Goal: Task Accomplishment & Management: Use online tool/utility

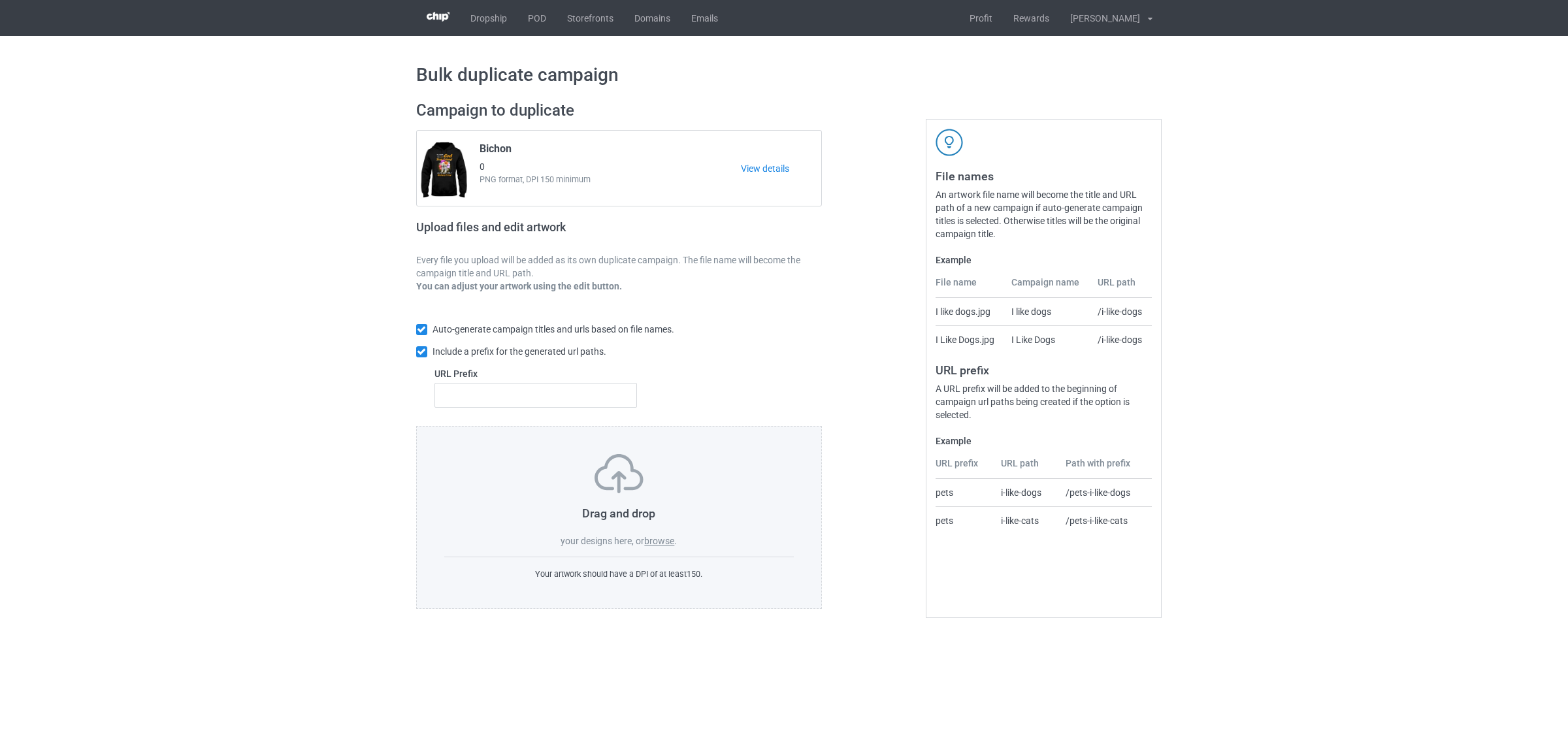
click at [658, 537] on label "browse" at bounding box center [659, 541] width 30 height 11
click at [0, 0] on input "browse" at bounding box center [0, 0] width 0 height 0
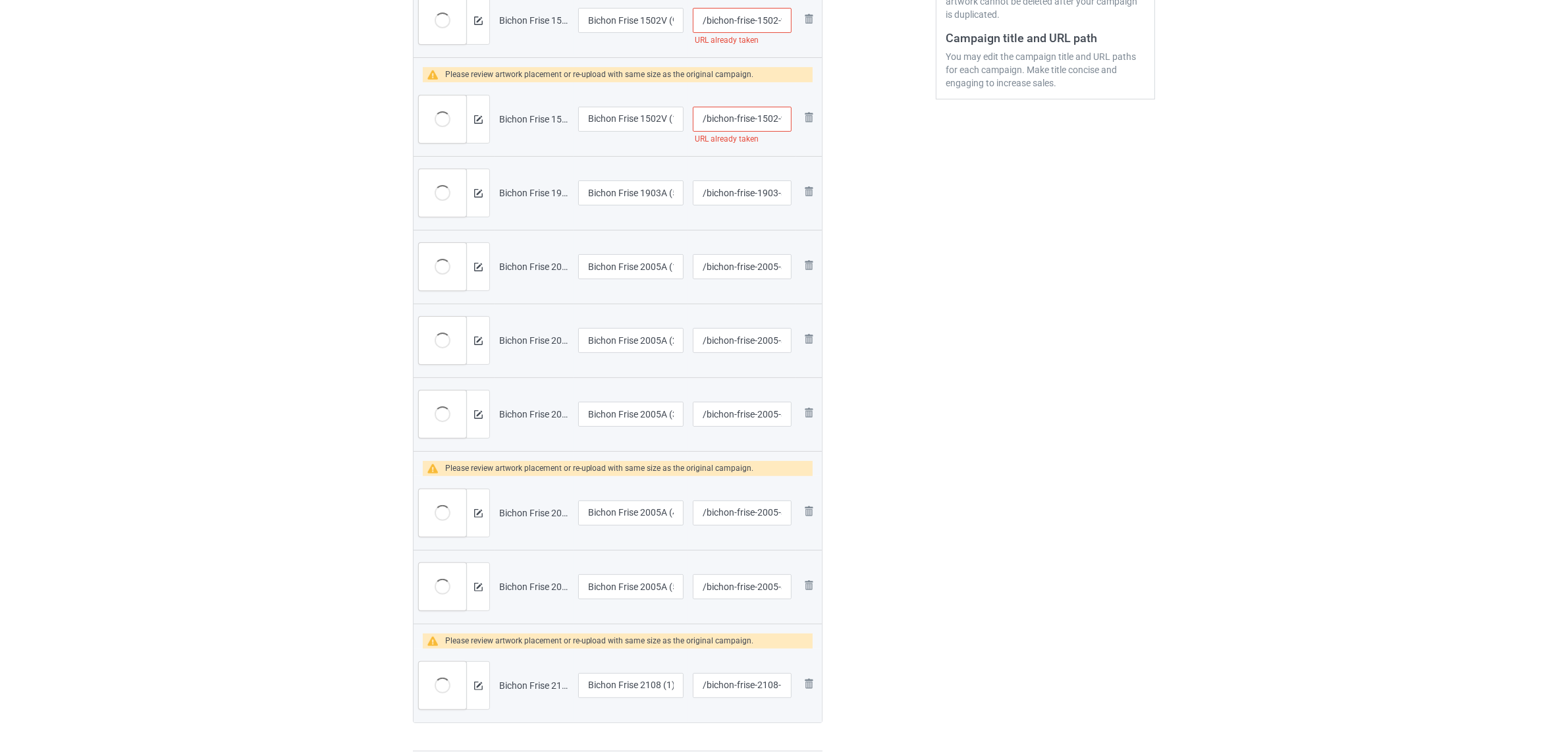
scroll to position [165, 0]
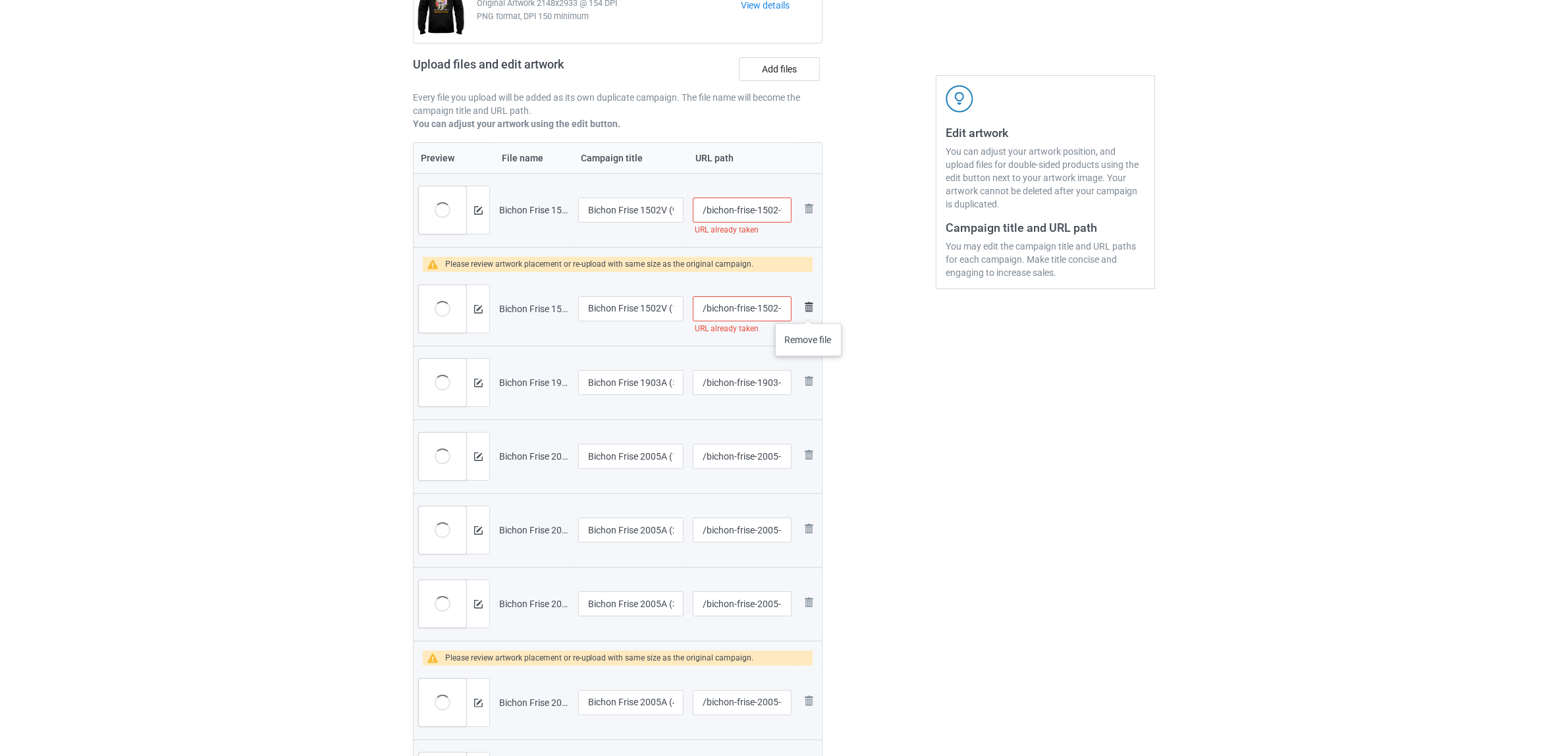
click at [808, 310] on img at bounding box center [808, 307] width 16 height 16
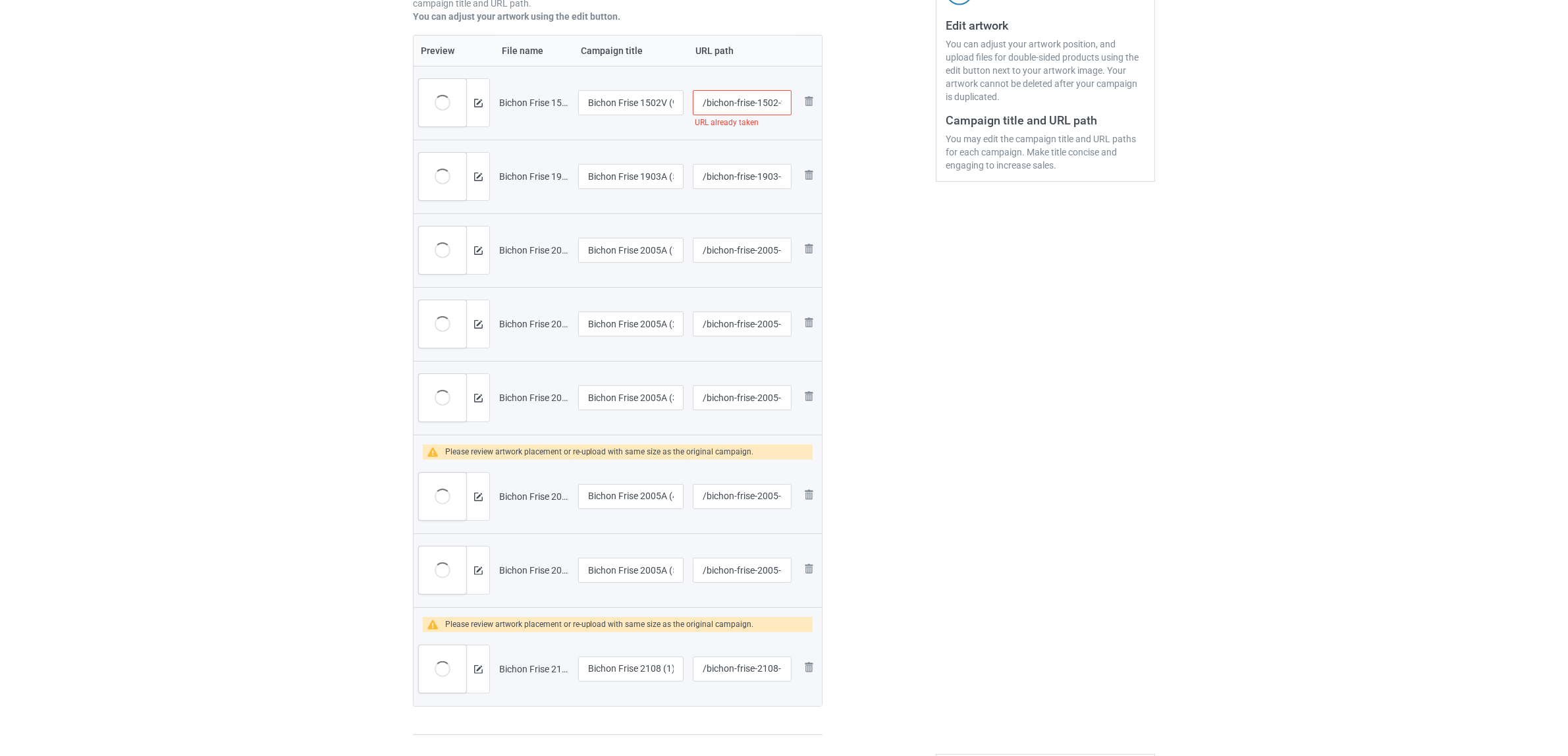
scroll to position [411, 0]
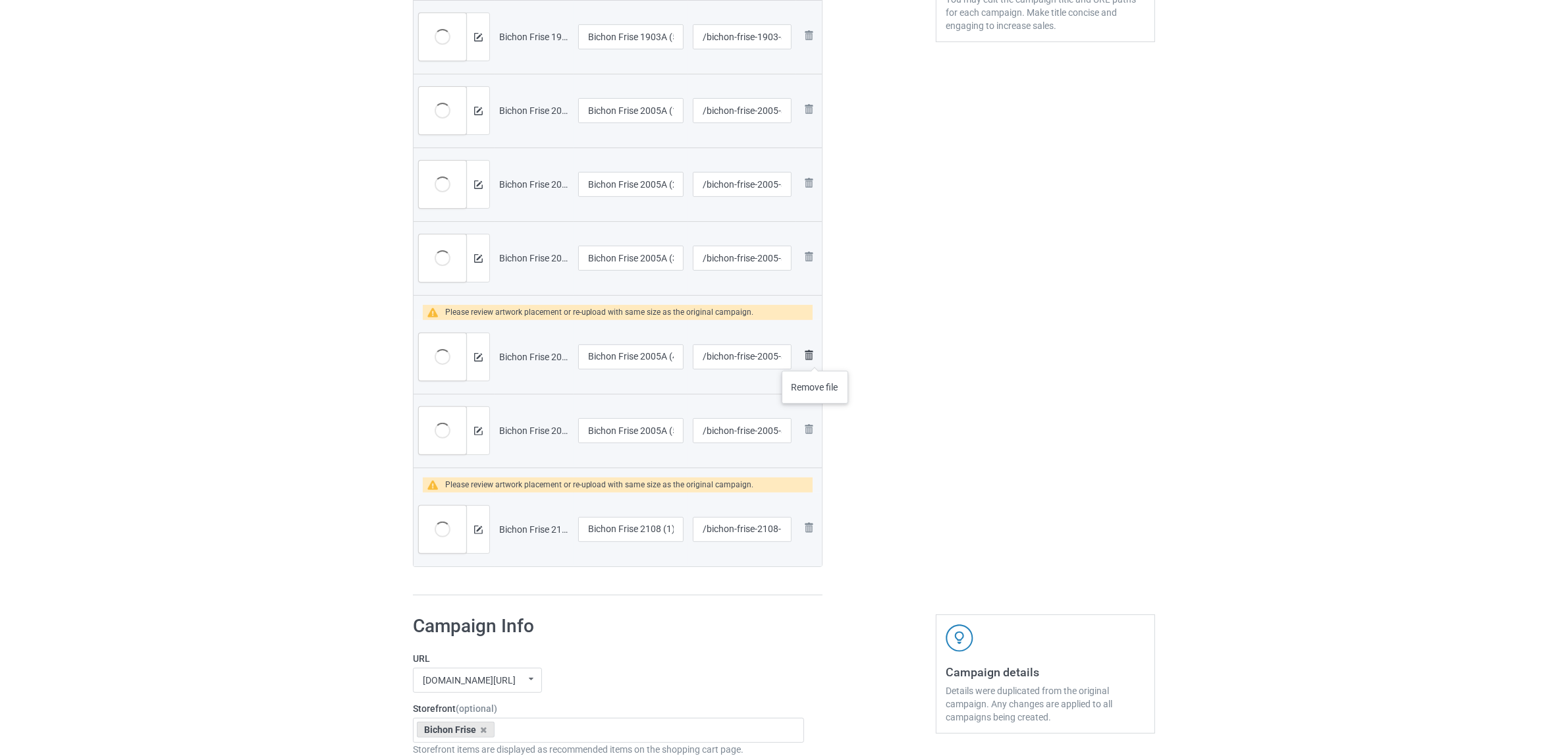
click at [814, 356] on img at bounding box center [808, 355] width 16 height 16
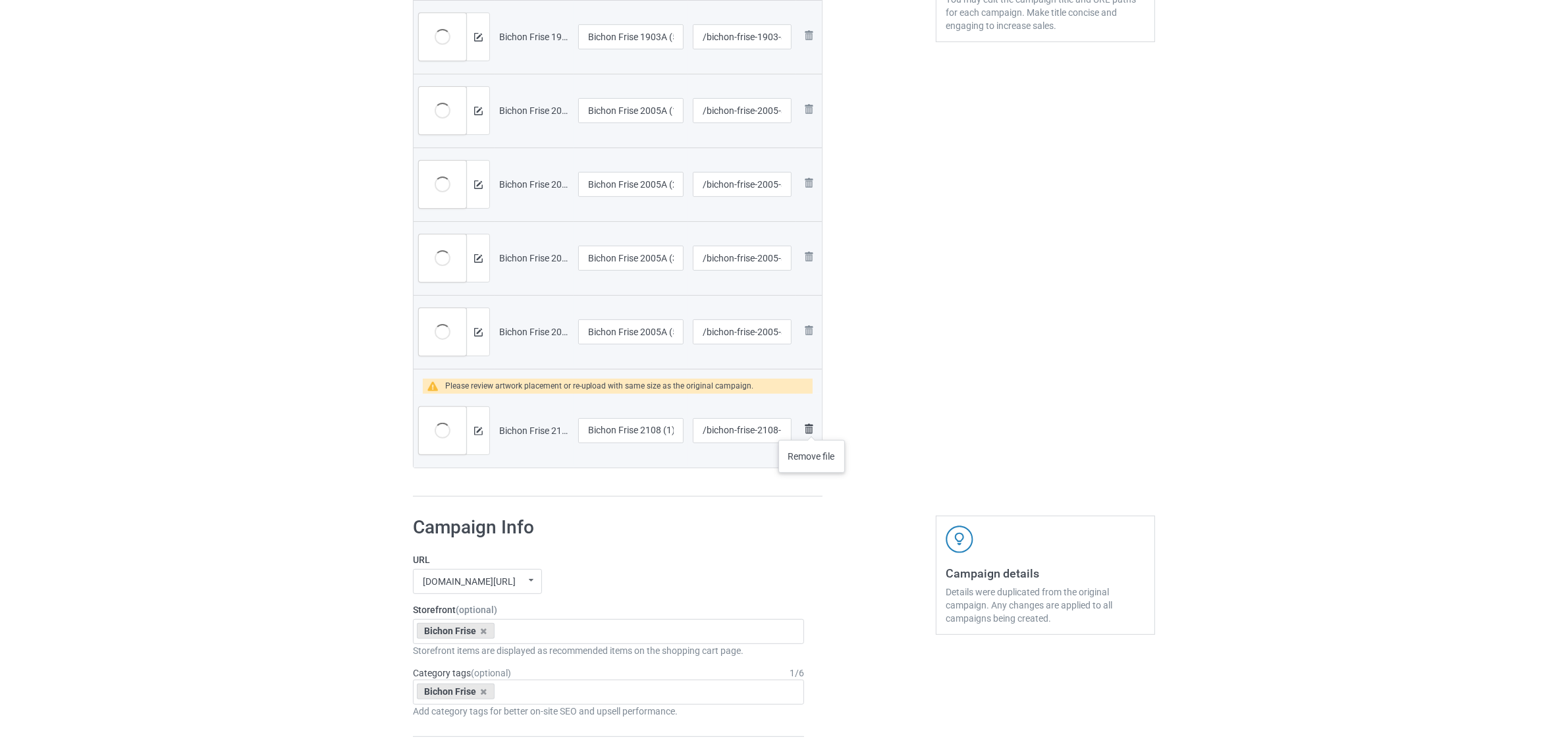
click at [812, 427] on img at bounding box center [808, 428] width 16 height 16
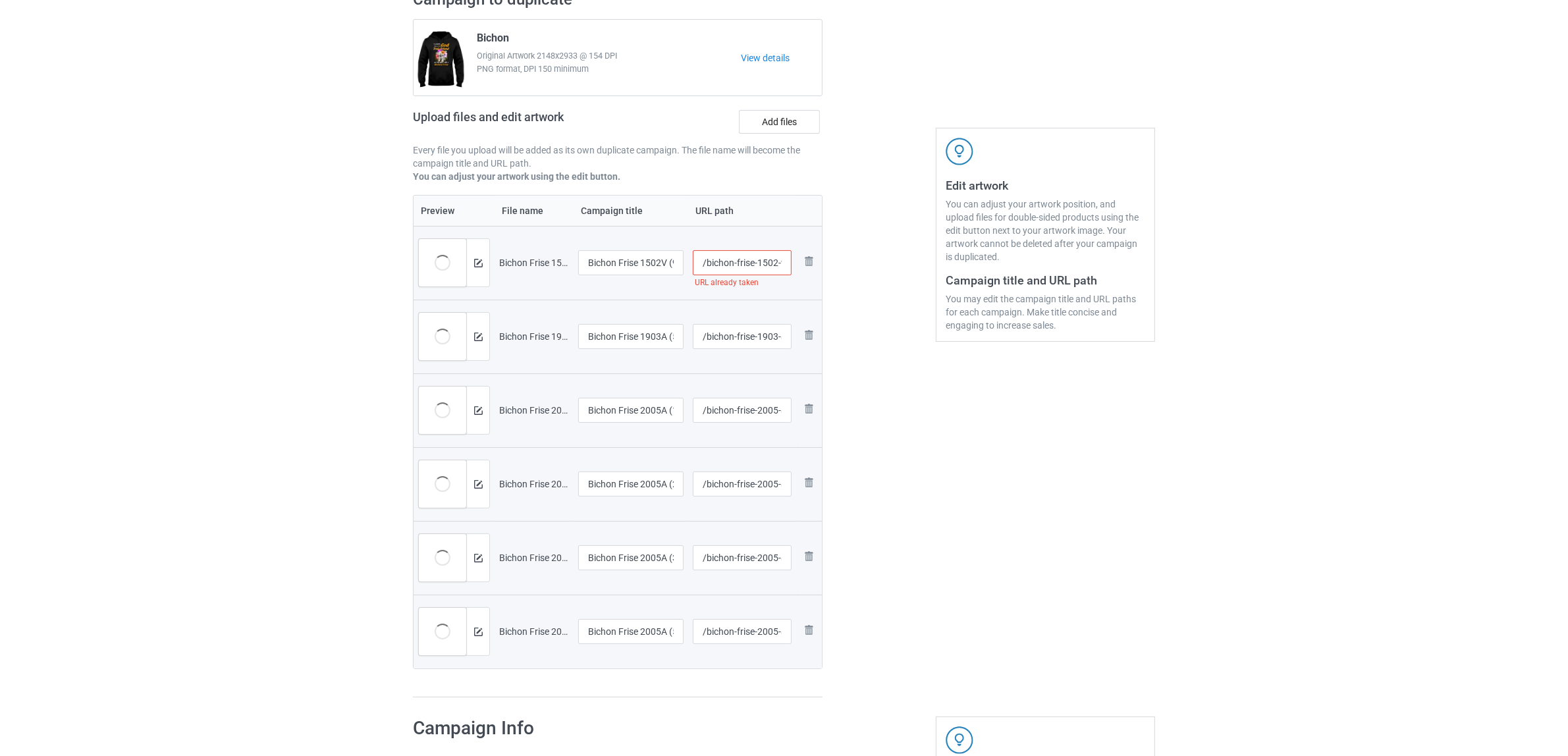
scroll to position [82, 0]
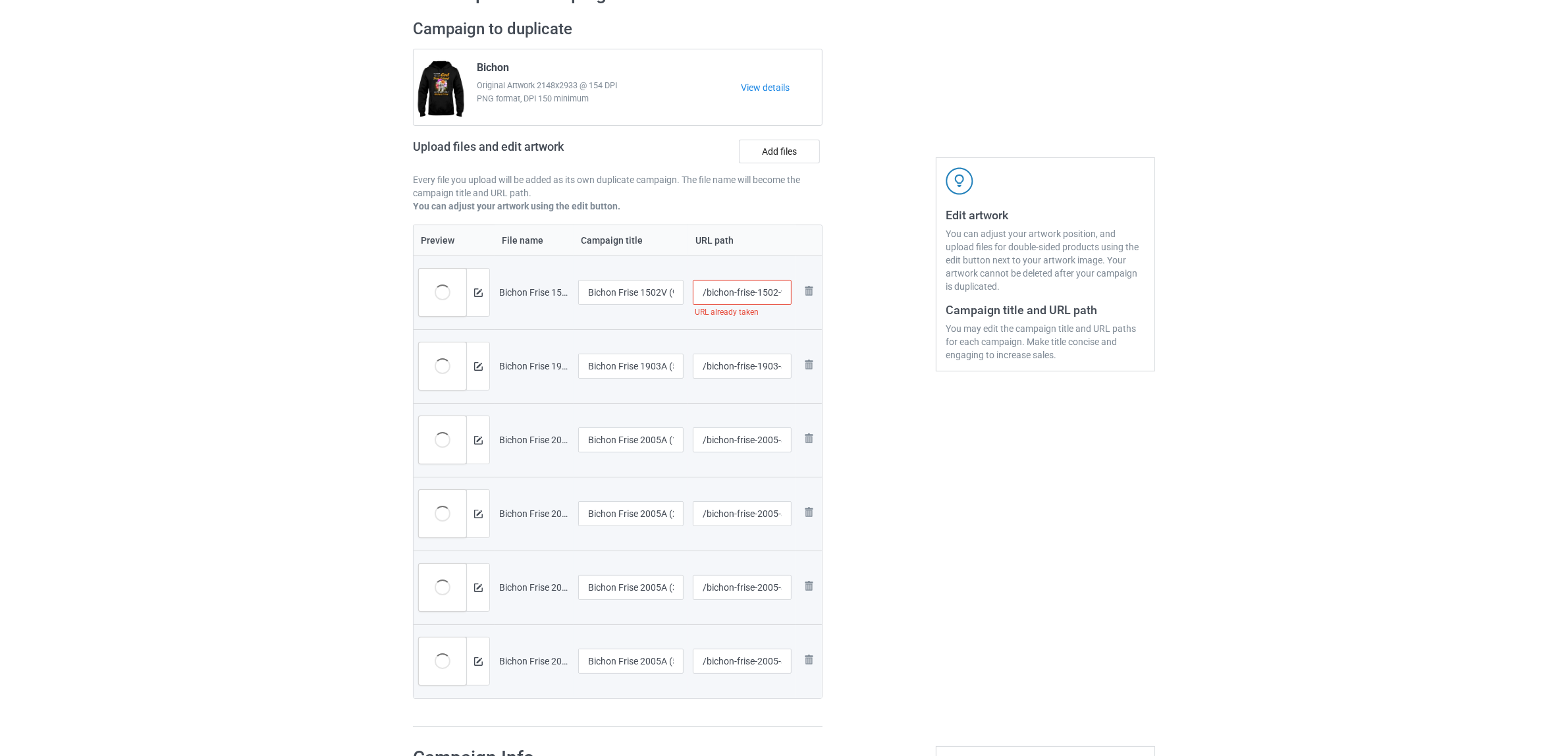
click at [767, 290] on input "/bichon-frise-1502-v-97" at bounding box center [743, 292] width 99 height 25
type input "/bichon-frise-15a02-v-97"
click at [1011, 491] on div "Edit artwork You can adjust your artwork position, and upload files for double-…" at bounding box center [1046, 373] width 238 height 727
drag, startPoint x: 646, startPoint y: 292, endPoint x: 683, endPoint y: 293, distance: 37.0
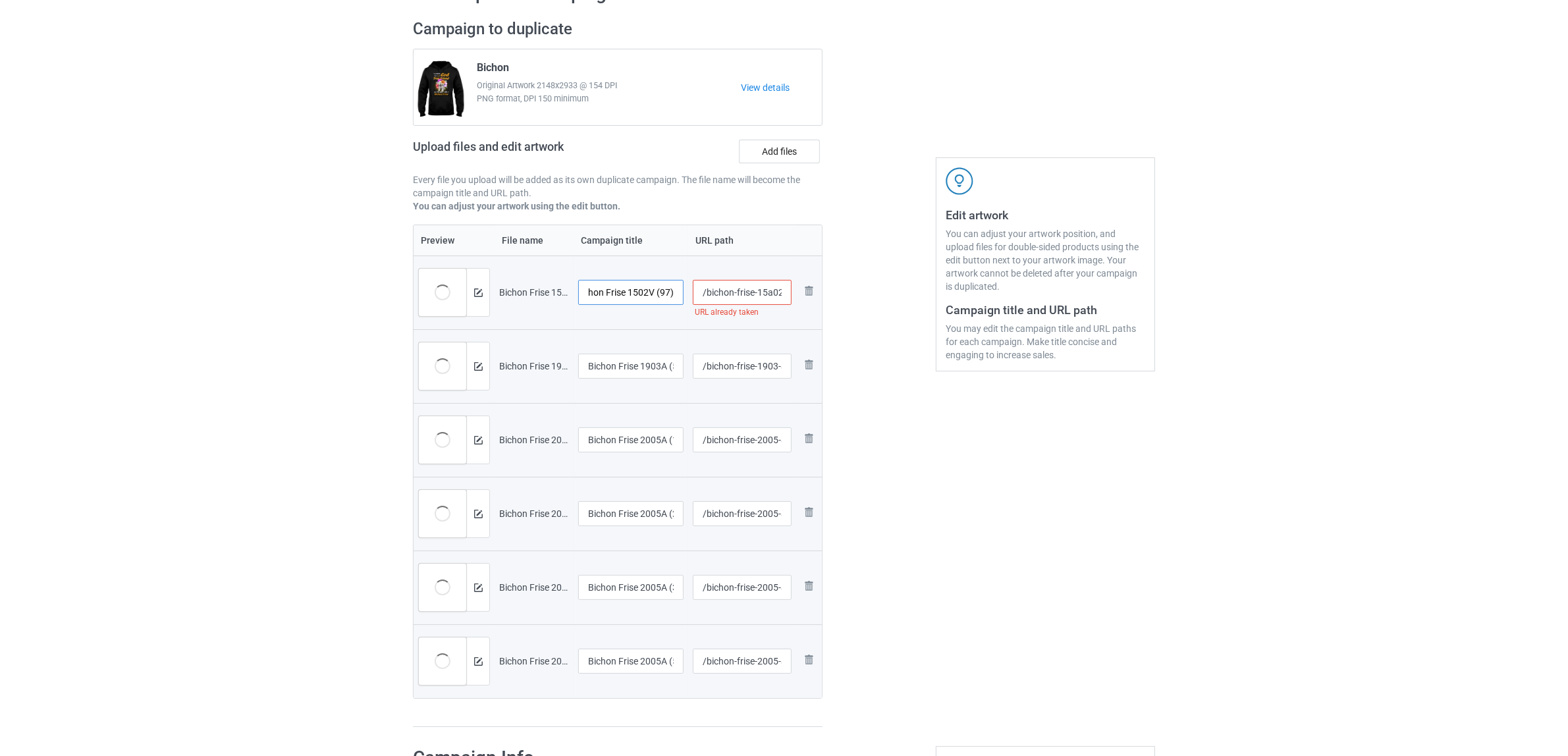
click at [683, 293] on input "Bichon Frise 1502V (97)" at bounding box center [631, 292] width 105 height 25
drag, startPoint x: 663, startPoint y: 291, endPoint x: 452, endPoint y: 277, distance: 211.5
click at [452, 277] on tr "Preview and edit artwork [PERSON_NAME] 1502V (97).png Bichon Frise /bichon-fris…" at bounding box center [617, 292] width 408 height 74
type input "Bichon Frise"
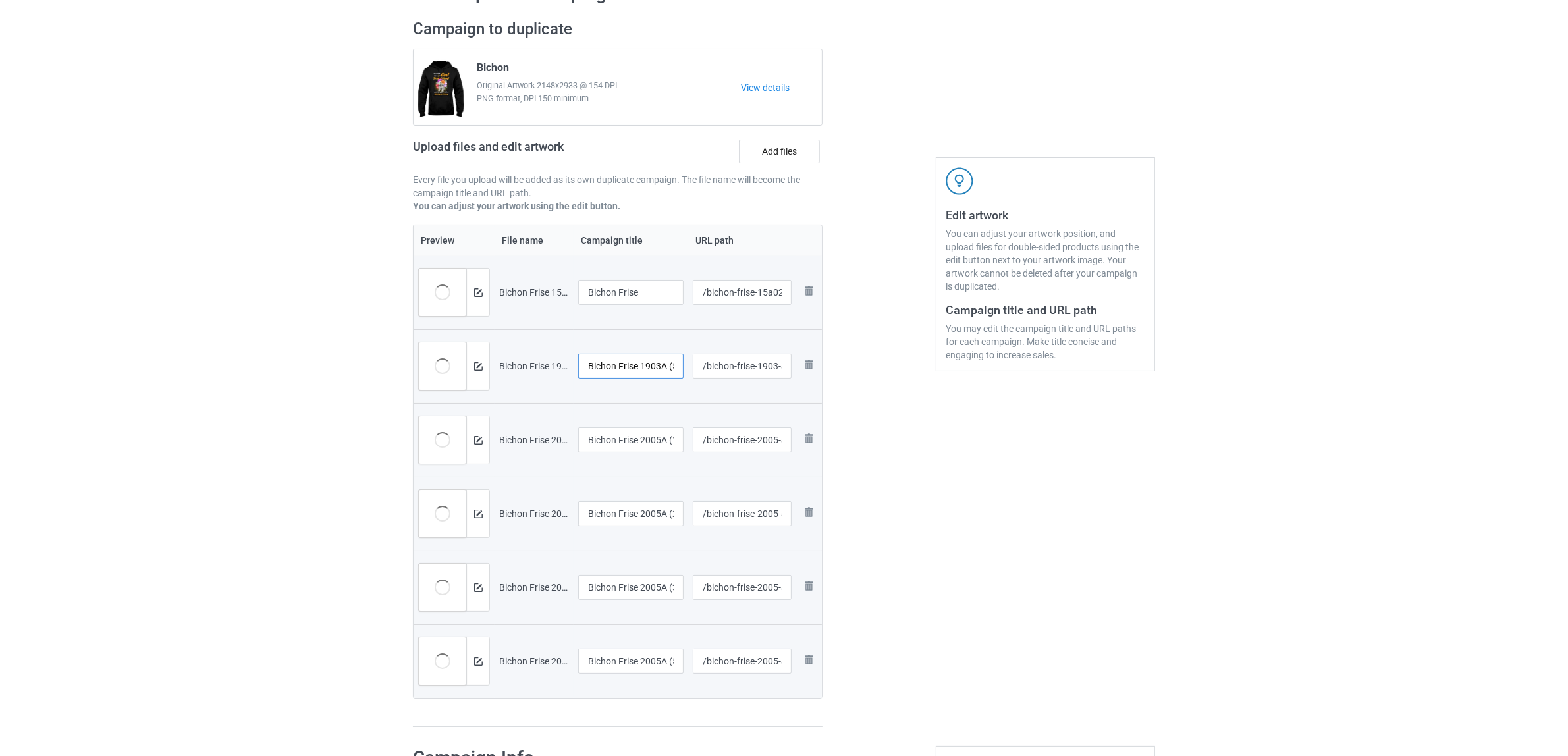
click at [650, 372] on input "Bichon Frise 1903A (5)" at bounding box center [631, 365] width 105 height 25
paste input "text"
type input "Bichon Frise"
click at [641, 443] on input "Bichon Frise 2005A (1)" at bounding box center [631, 440] width 105 height 25
paste input "text"
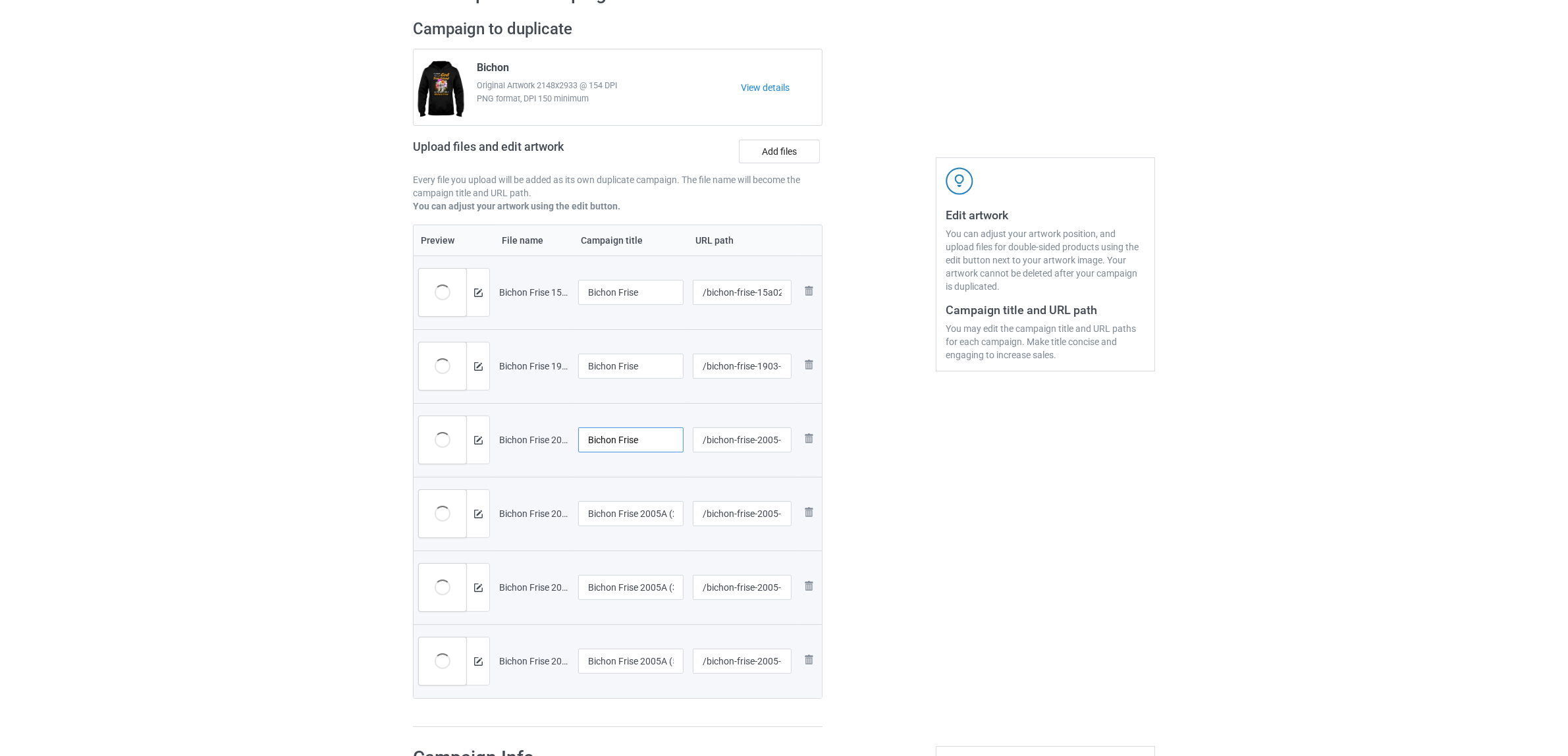
type input "Bichon Frise"
click at [646, 508] on input "Bichon Frise 2005A (2)" at bounding box center [631, 513] width 105 height 25
paste input "text"
type input "Bichon Frise"
click at [643, 604] on div at bounding box center [631, 603] width 105 height 8
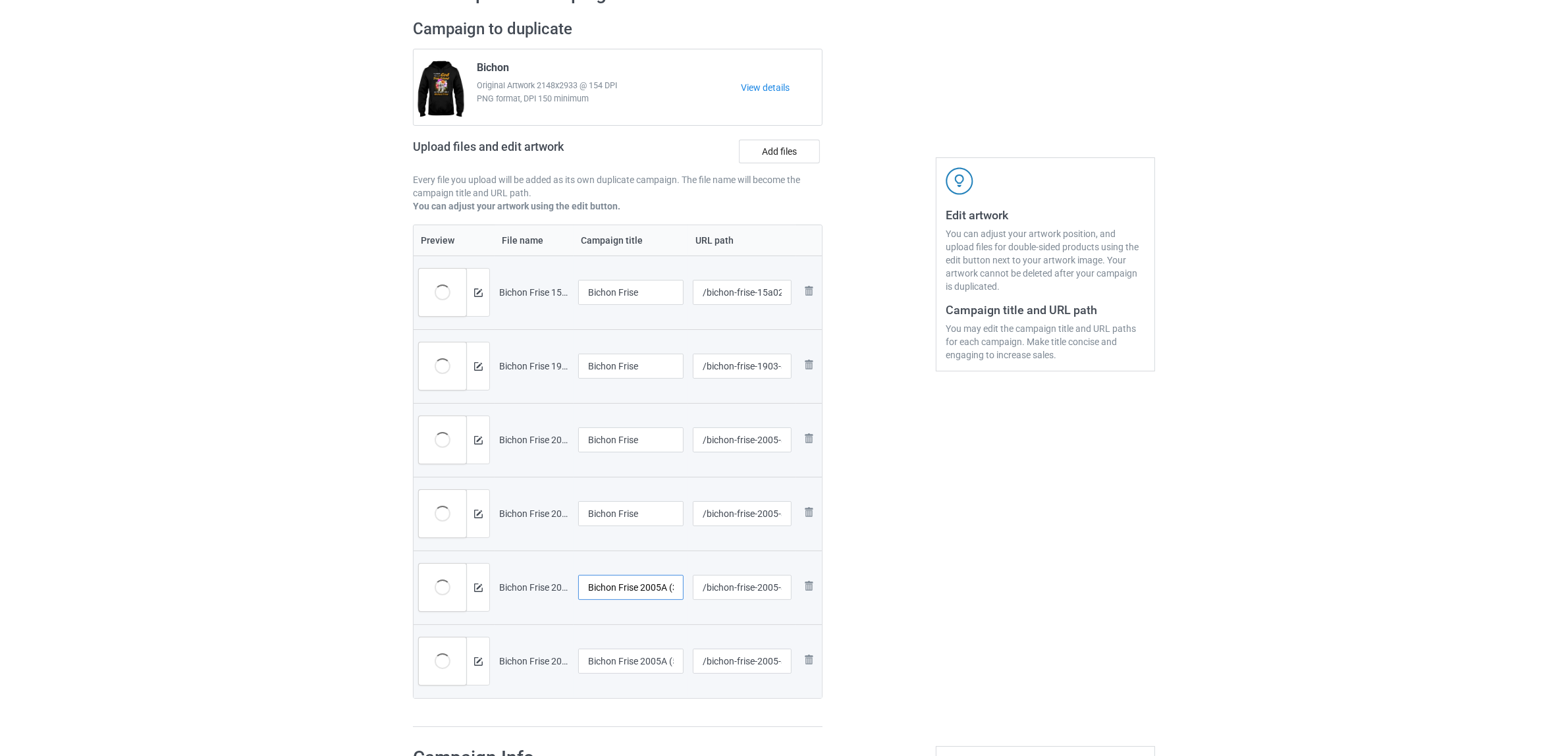
click at [648, 596] on input "Bichon Frise 2005A (3)" at bounding box center [631, 587] width 105 height 25
paste input "text"
type input "Bichon Frise"
click at [1081, 597] on div "Edit artwork You can adjust your artwork position, and upload files for double-…" at bounding box center [1046, 373] width 238 height 727
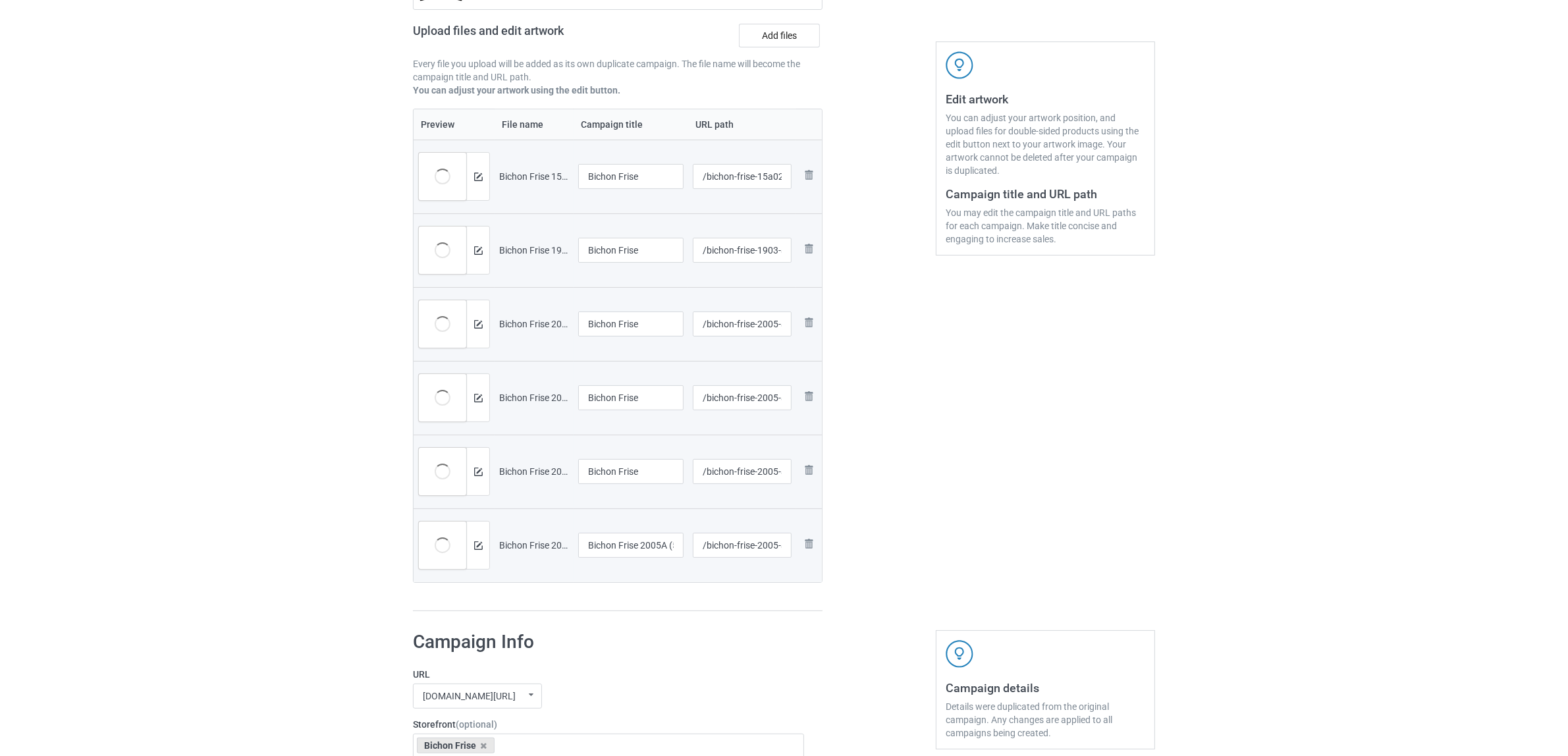
scroll to position [411, 0]
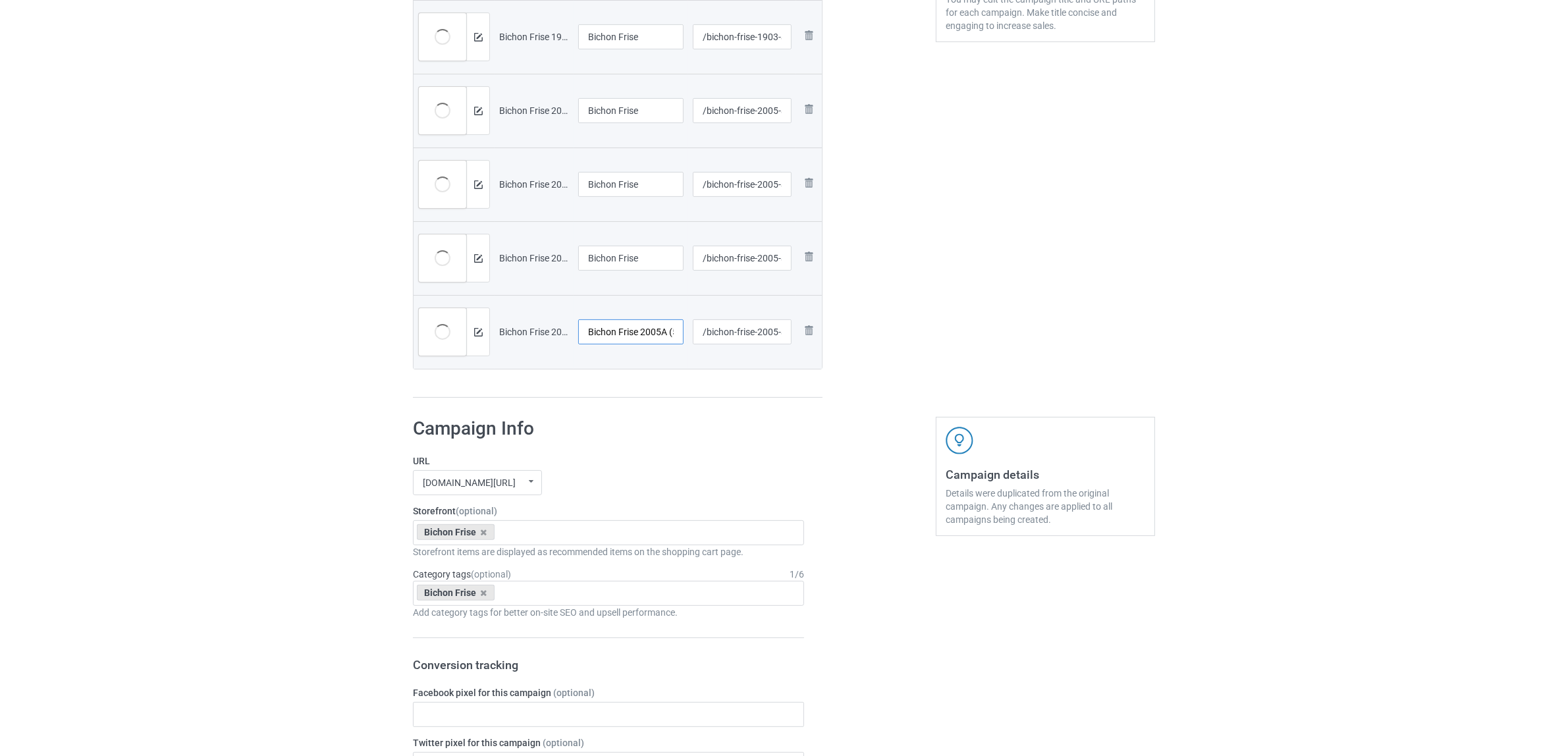
click at [626, 335] on input "Bichon Frise 2005A (5)" at bounding box center [631, 331] width 105 height 25
paste input "text"
drag, startPoint x: 617, startPoint y: 336, endPoint x: 586, endPoint y: 336, distance: 31.0
click at [586, 336] on input "Bichon Frise" at bounding box center [631, 331] width 105 height 25
type input "Bichon Frise"
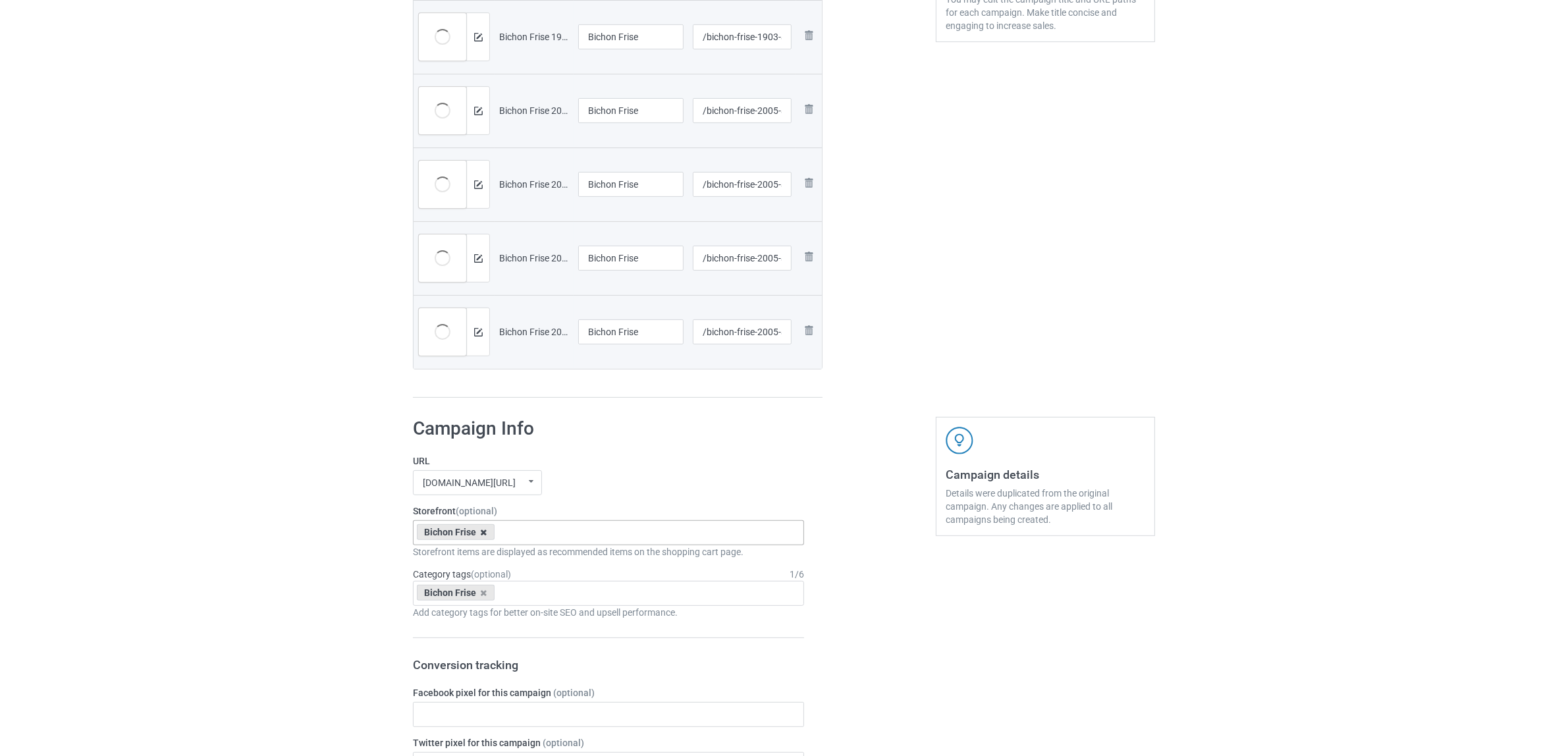
click at [482, 535] on icon at bounding box center [483, 532] width 6 height 8
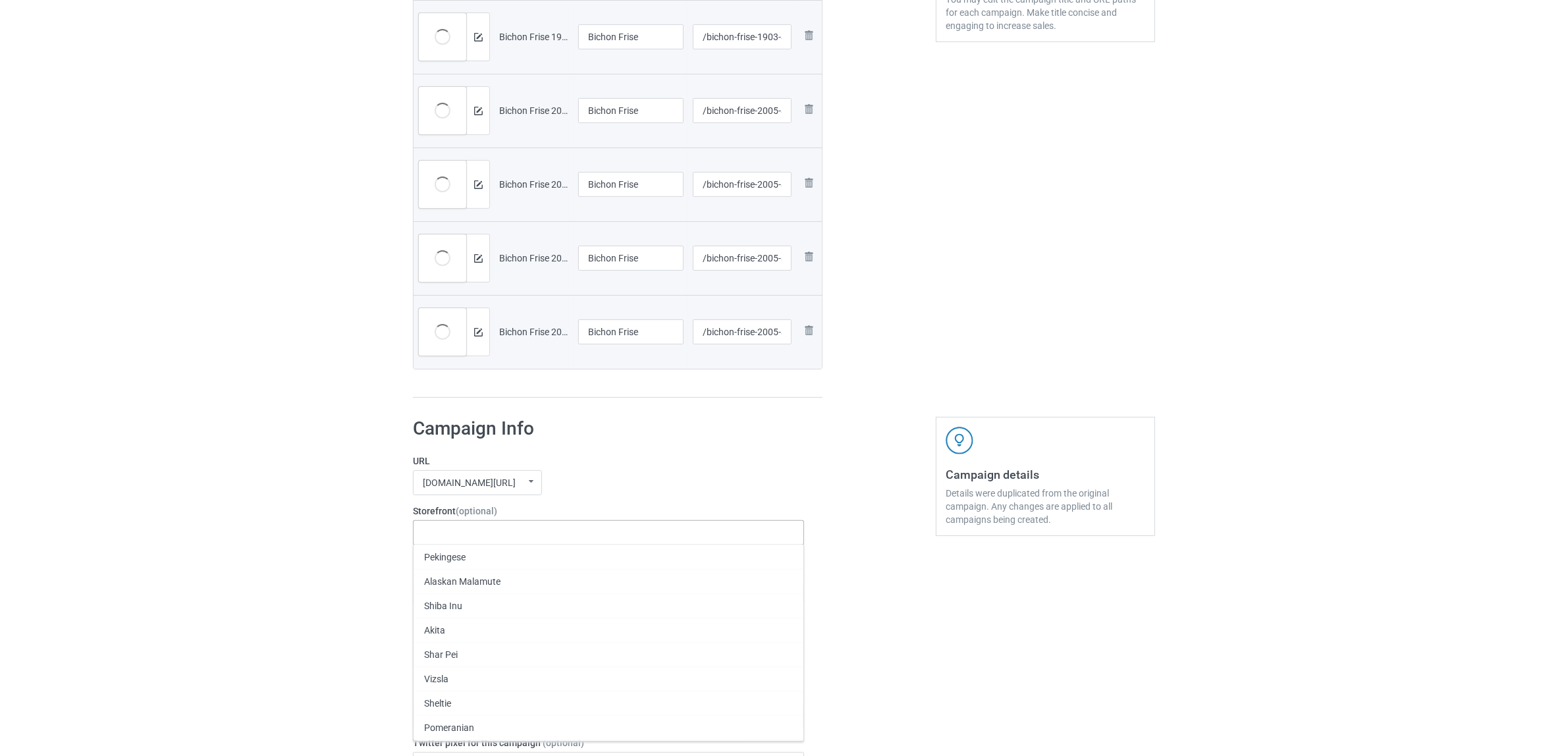
paste input "Bichon"
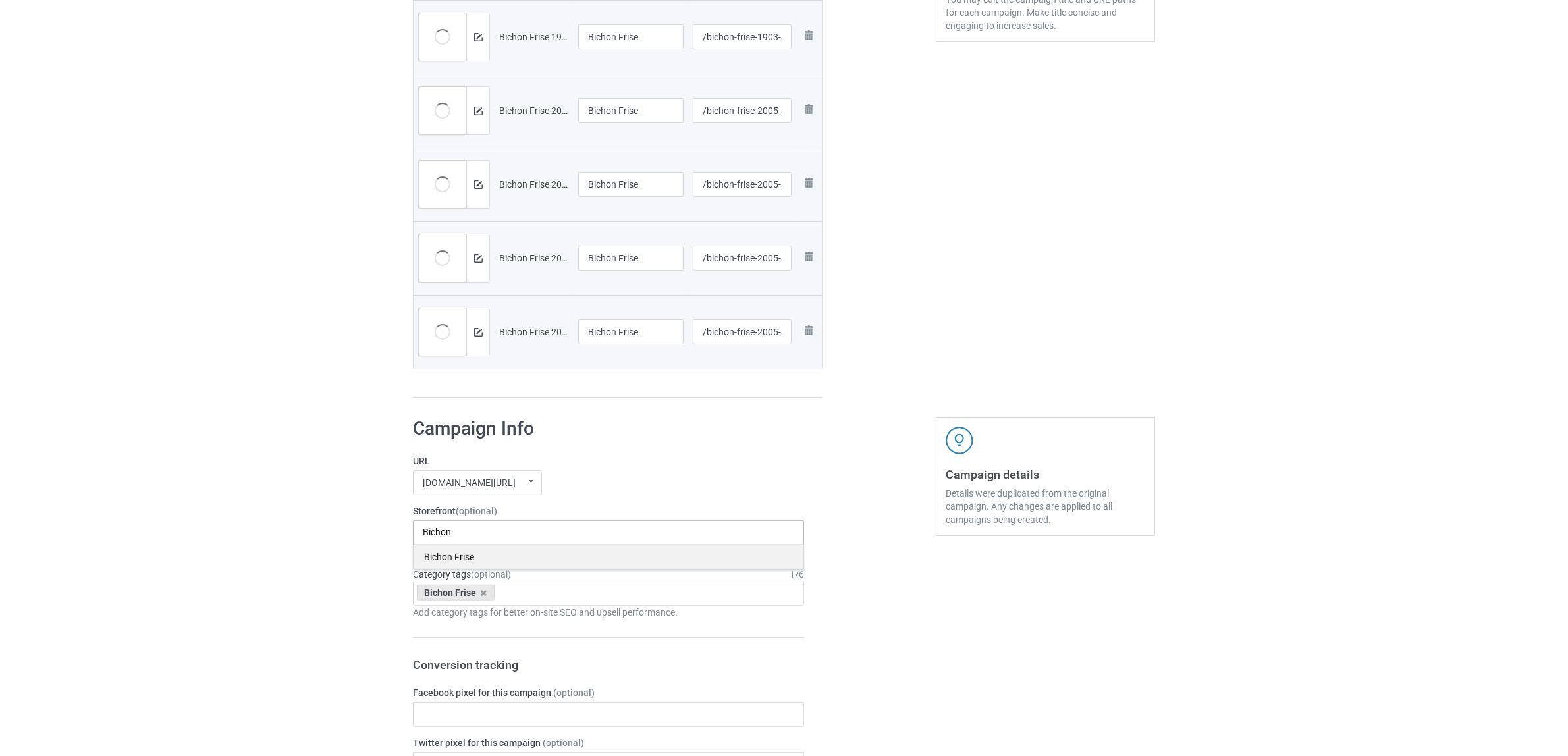
type input "Bichon"
click at [457, 560] on div "Bichon Frise" at bounding box center [608, 556] width 390 height 24
click at [484, 597] on icon at bounding box center [483, 593] width 6 height 8
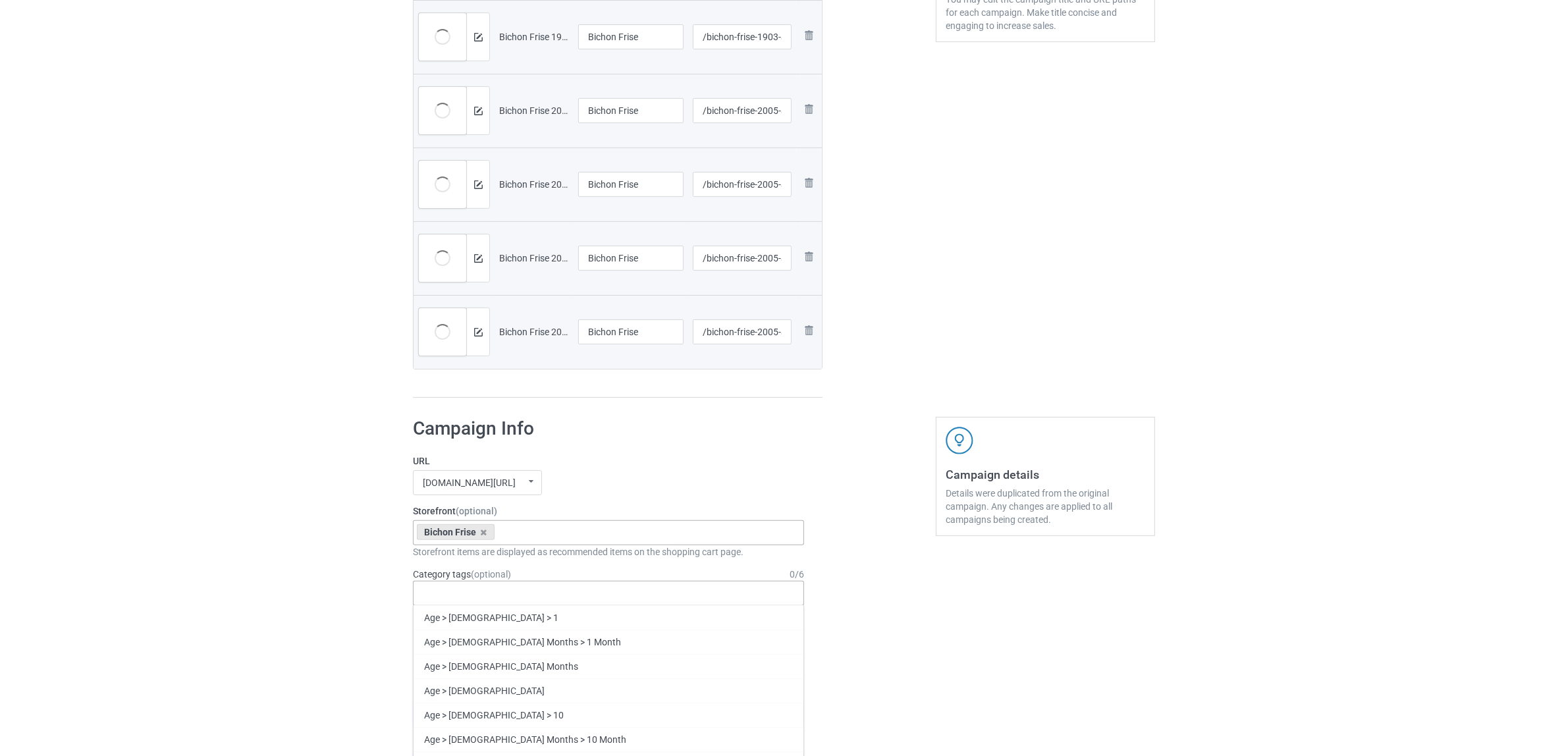
paste input "Bichon"
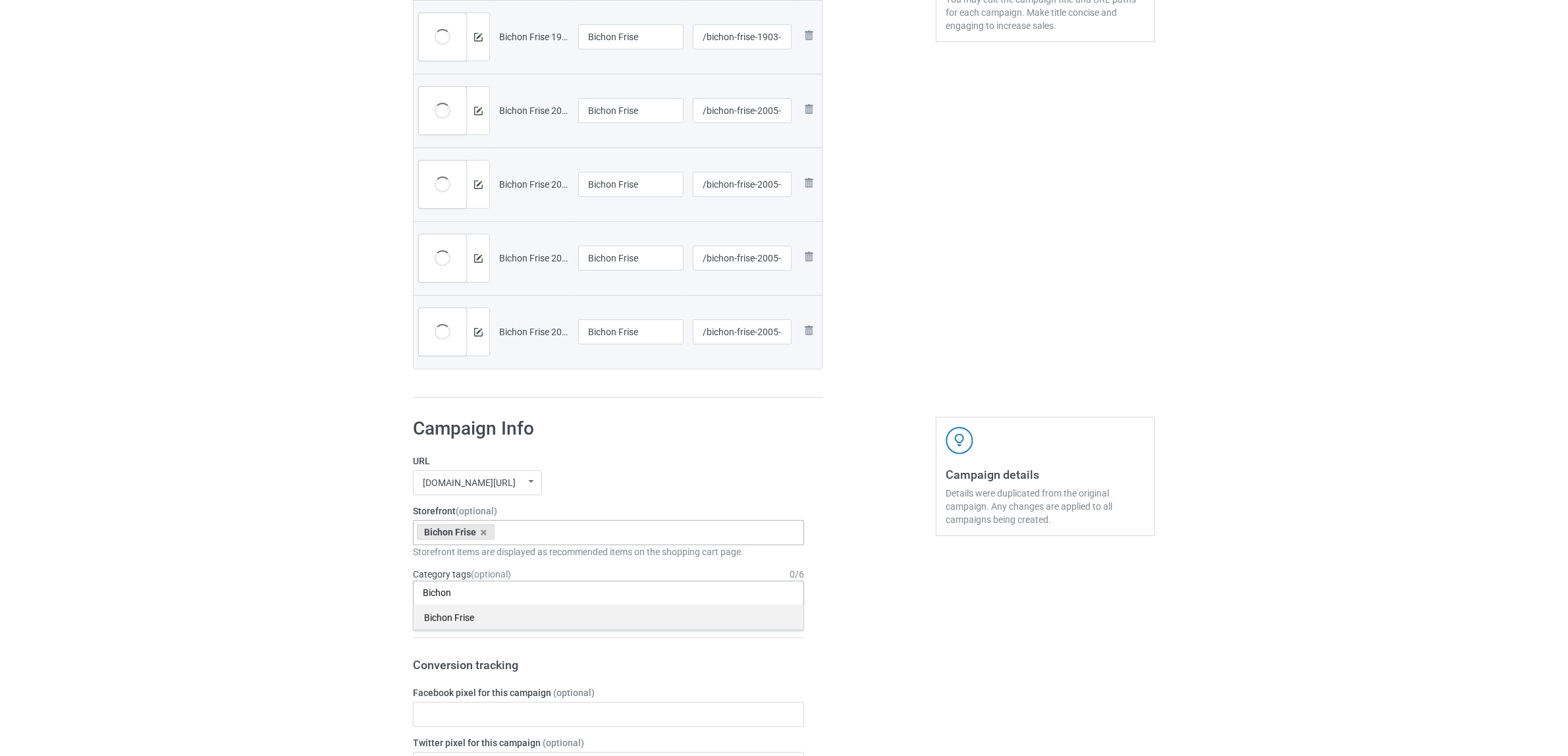
type input "Bichon"
click at [467, 617] on div "Bichon Frise" at bounding box center [608, 617] width 390 height 24
click at [219, 550] on div "Bulk duplicate campaign Campaign to duplicate Bichon Original Artwork 2148x2933…" at bounding box center [784, 629] width 1568 height 2009
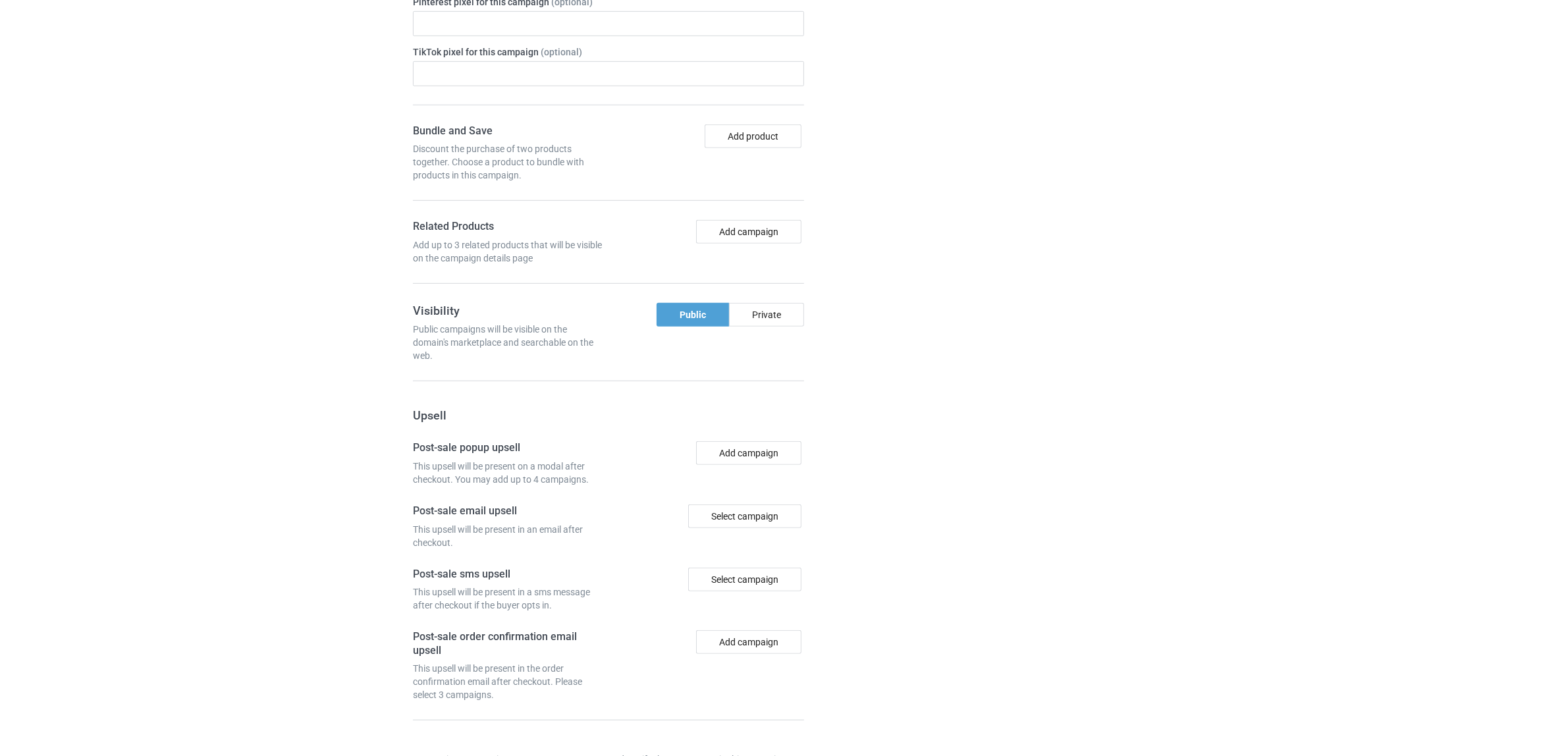
scroll to position [1294, 0]
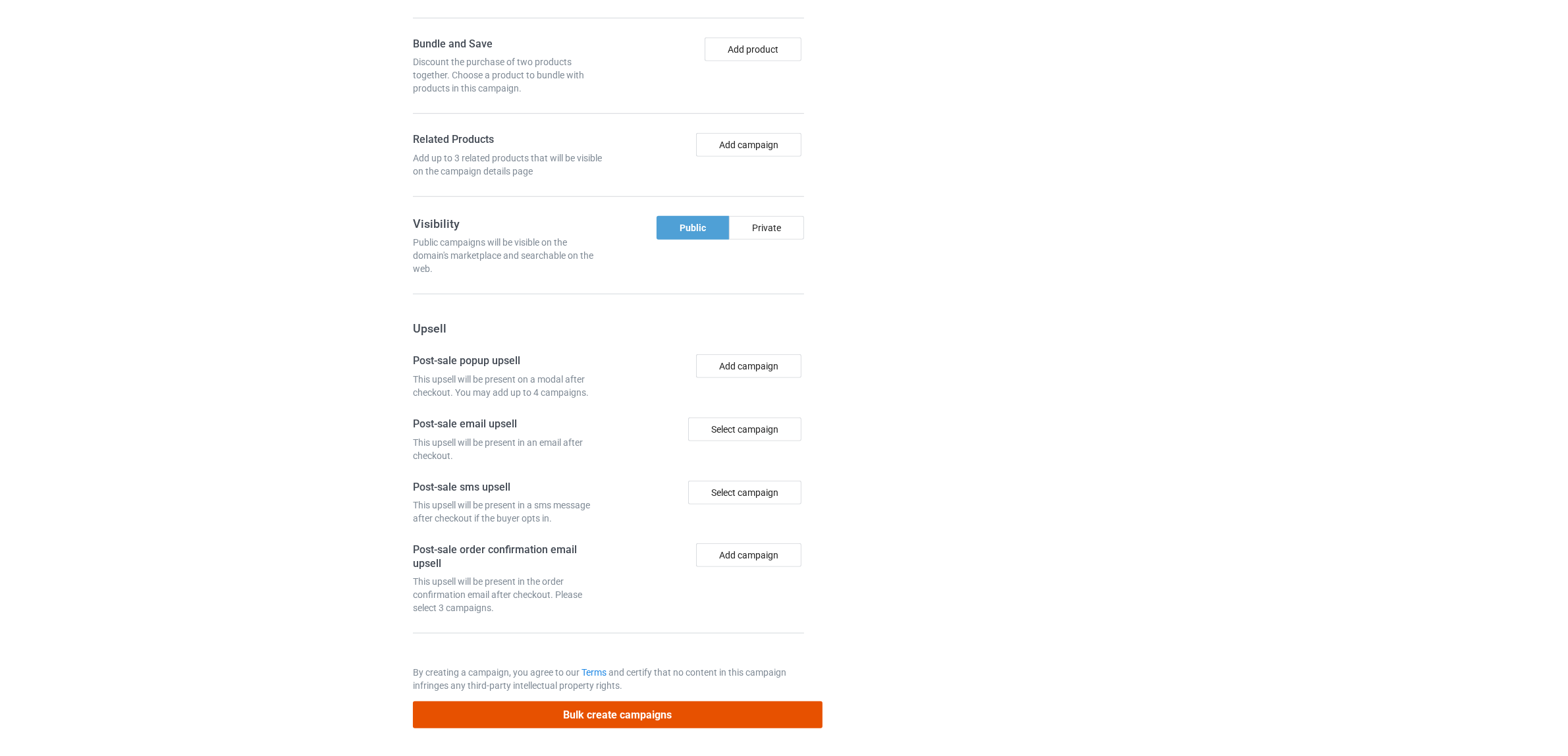
click at [596, 712] on button "Bulk create campaigns" at bounding box center [617, 715] width 410 height 27
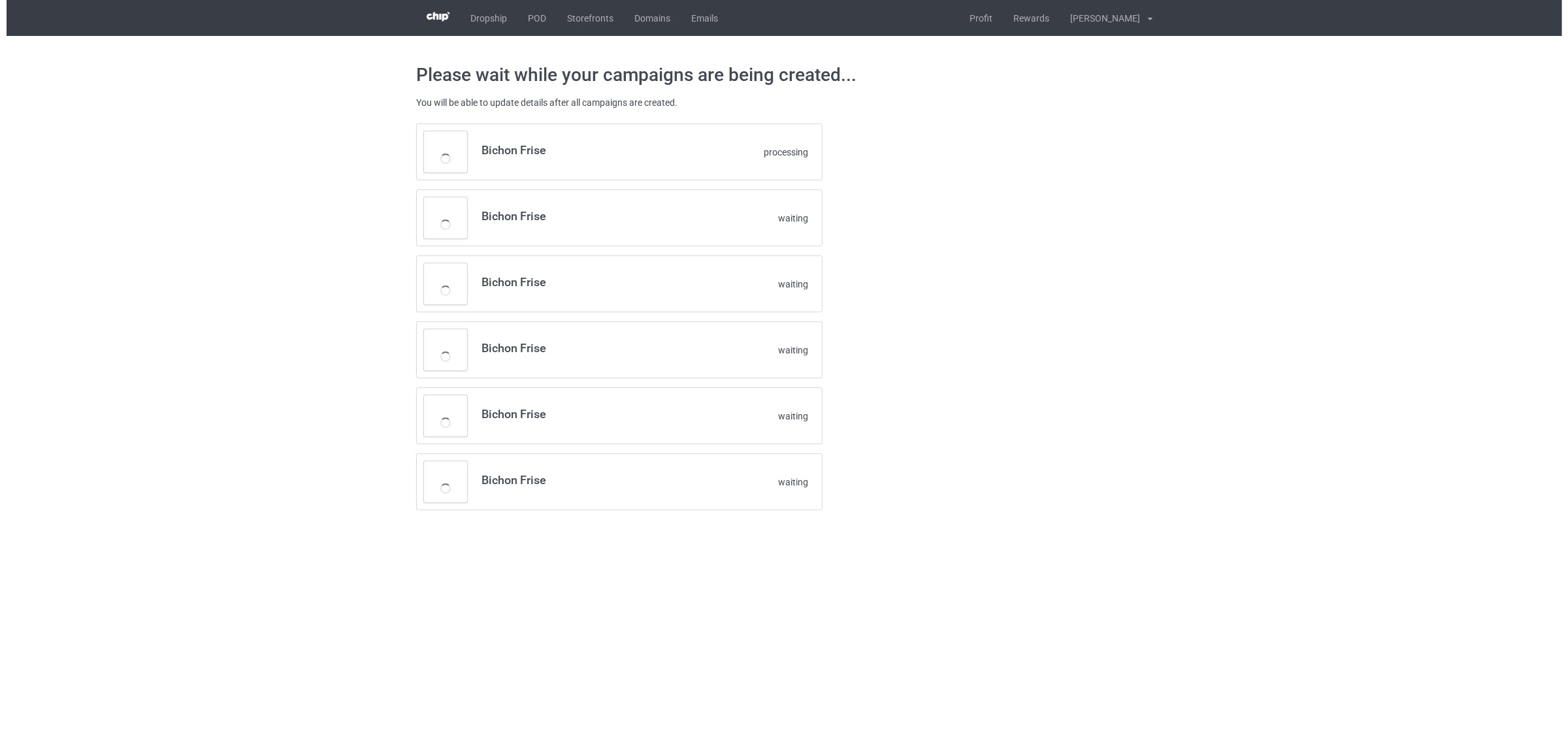
scroll to position [0, 0]
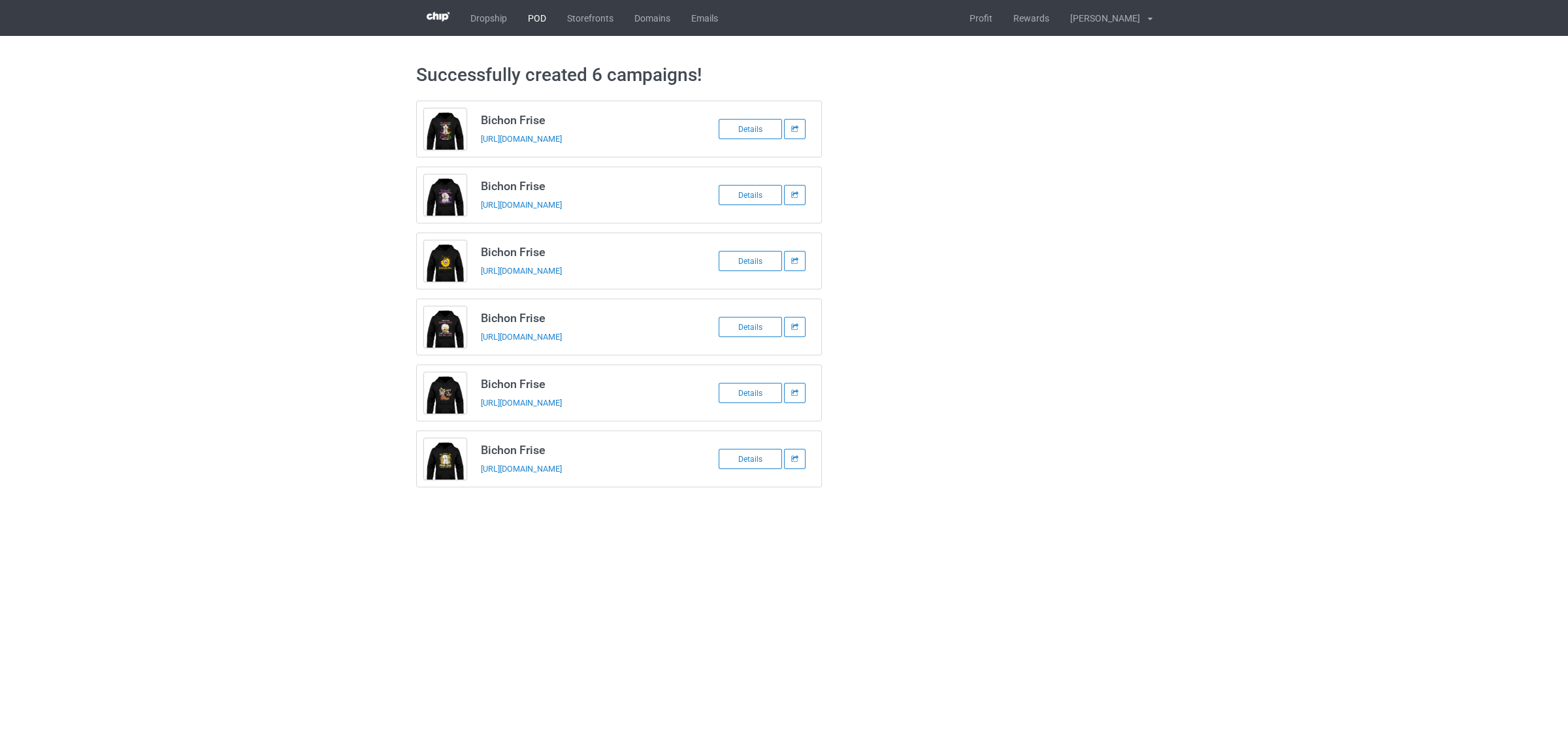
click at [530, 21] on link "POD" at bounding box center [537, 18] width 39 height 36
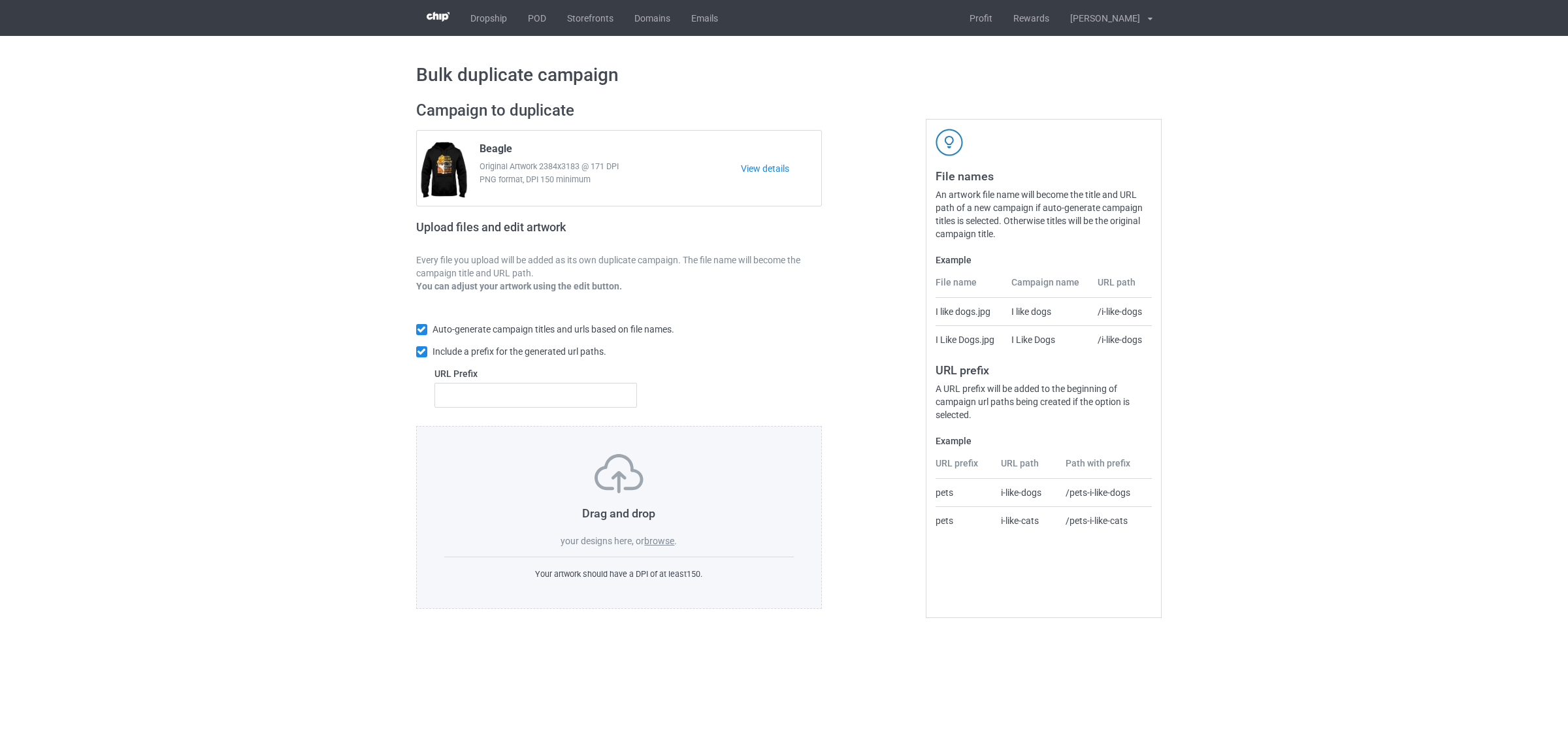
click at [655, 541] on label "browse" at bounding box center [659, 541] width 30 height 11
click at [0, 0] on input "browse" at bounding box center [0, 0] width 0 height 0
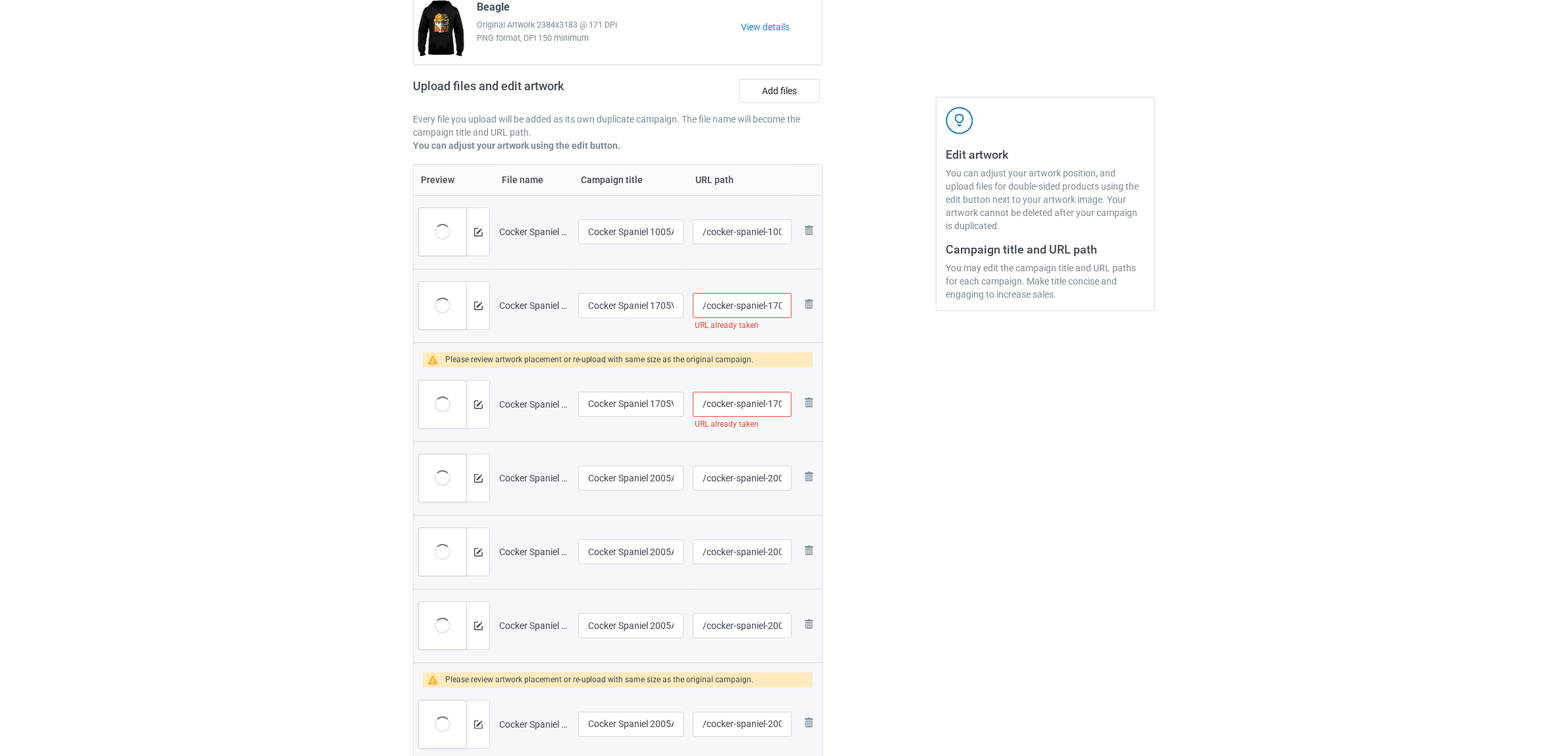
scroll to position [247, 0]
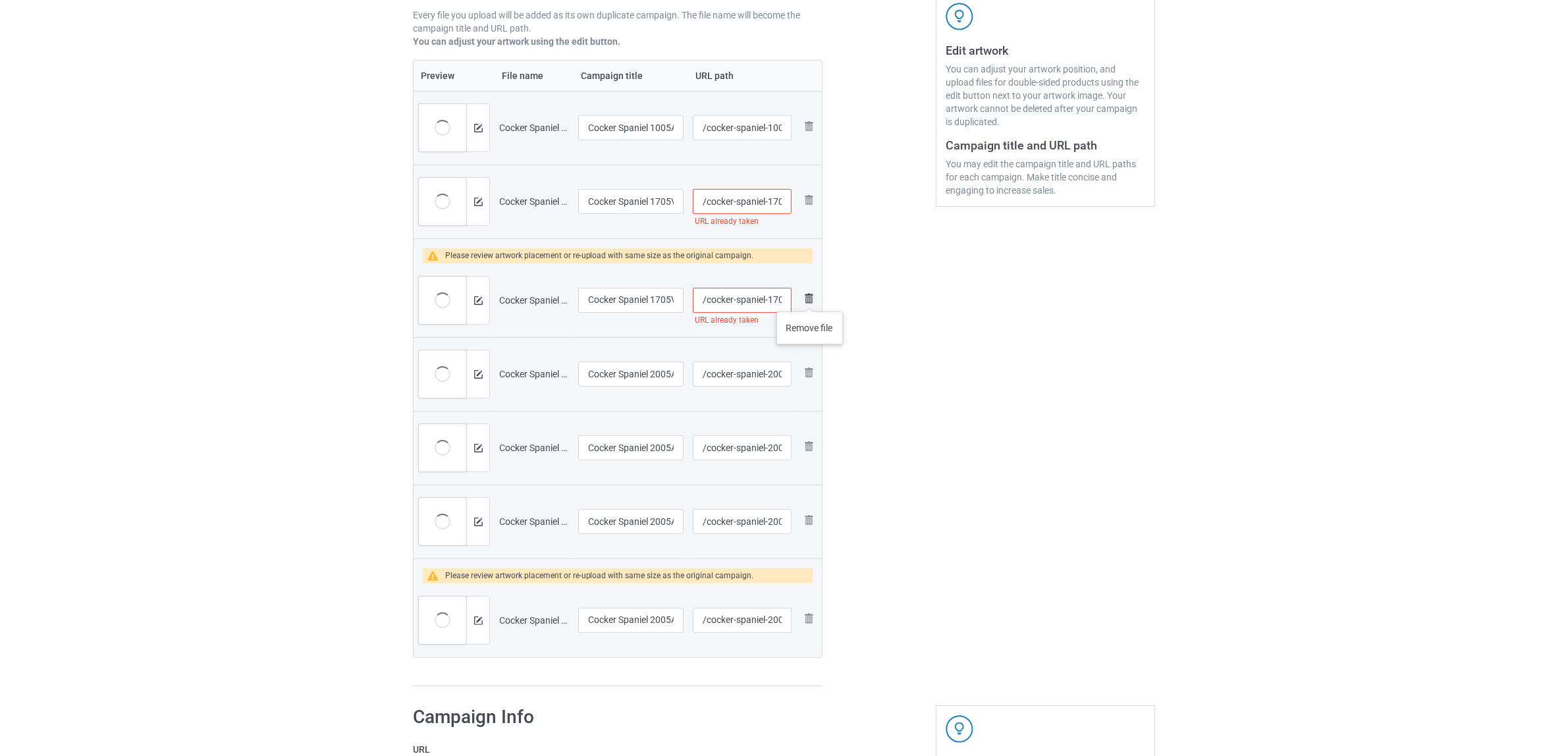
click at [810, 298] on img at bounding box center [808, 298] width 16 height 16
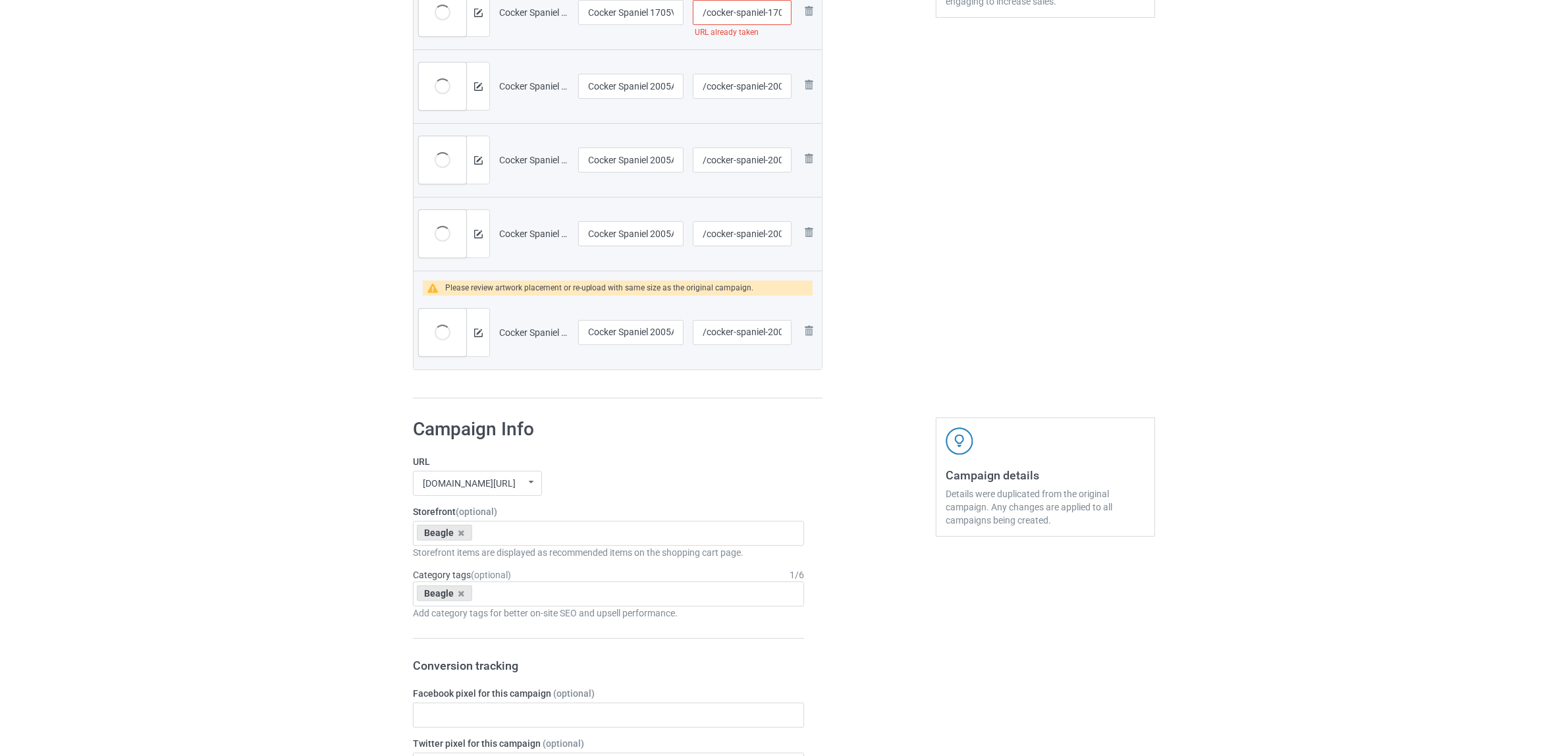
scroll to position [494, 0]
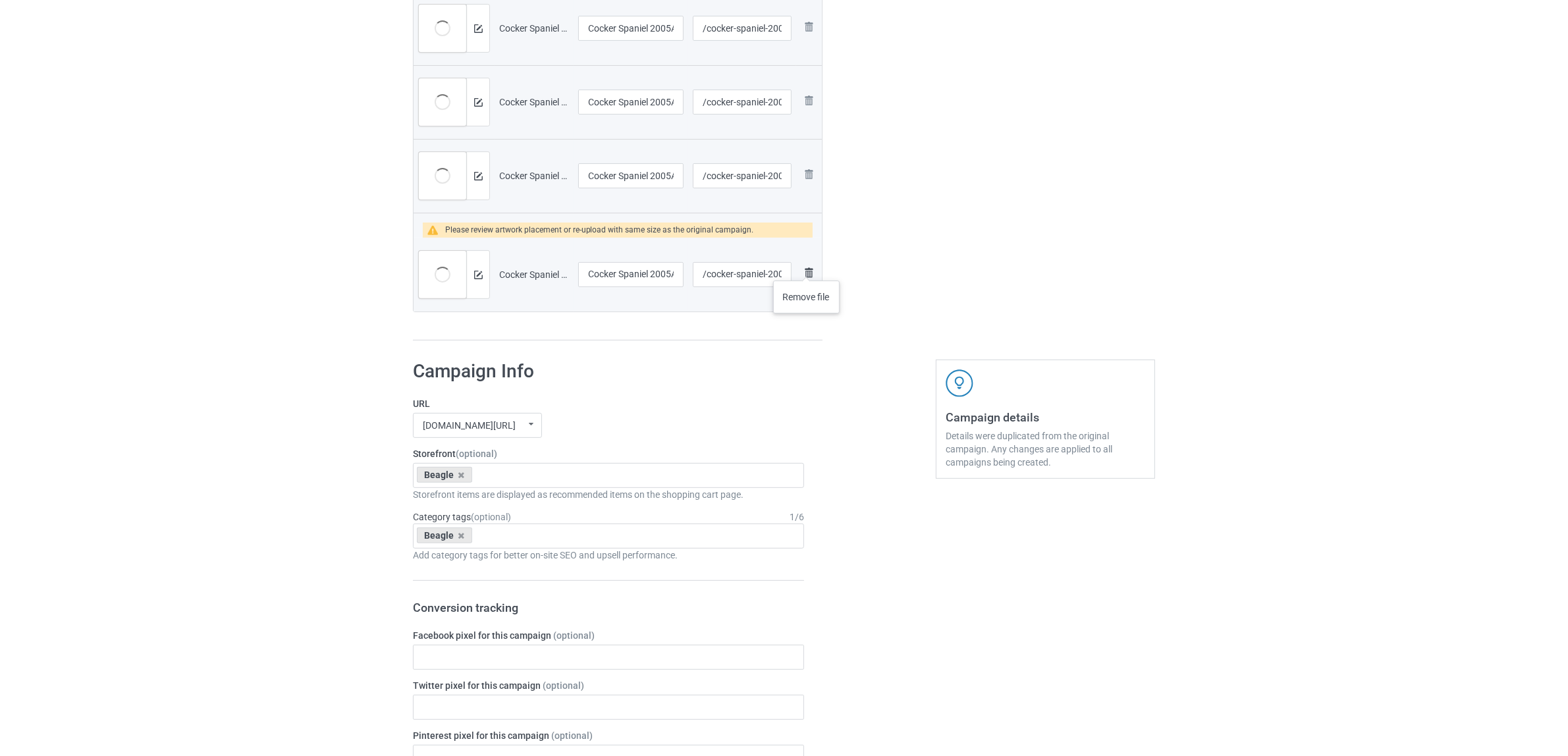
click at [806, 268] on img at bounding box center [808, 273] width 16 height 16
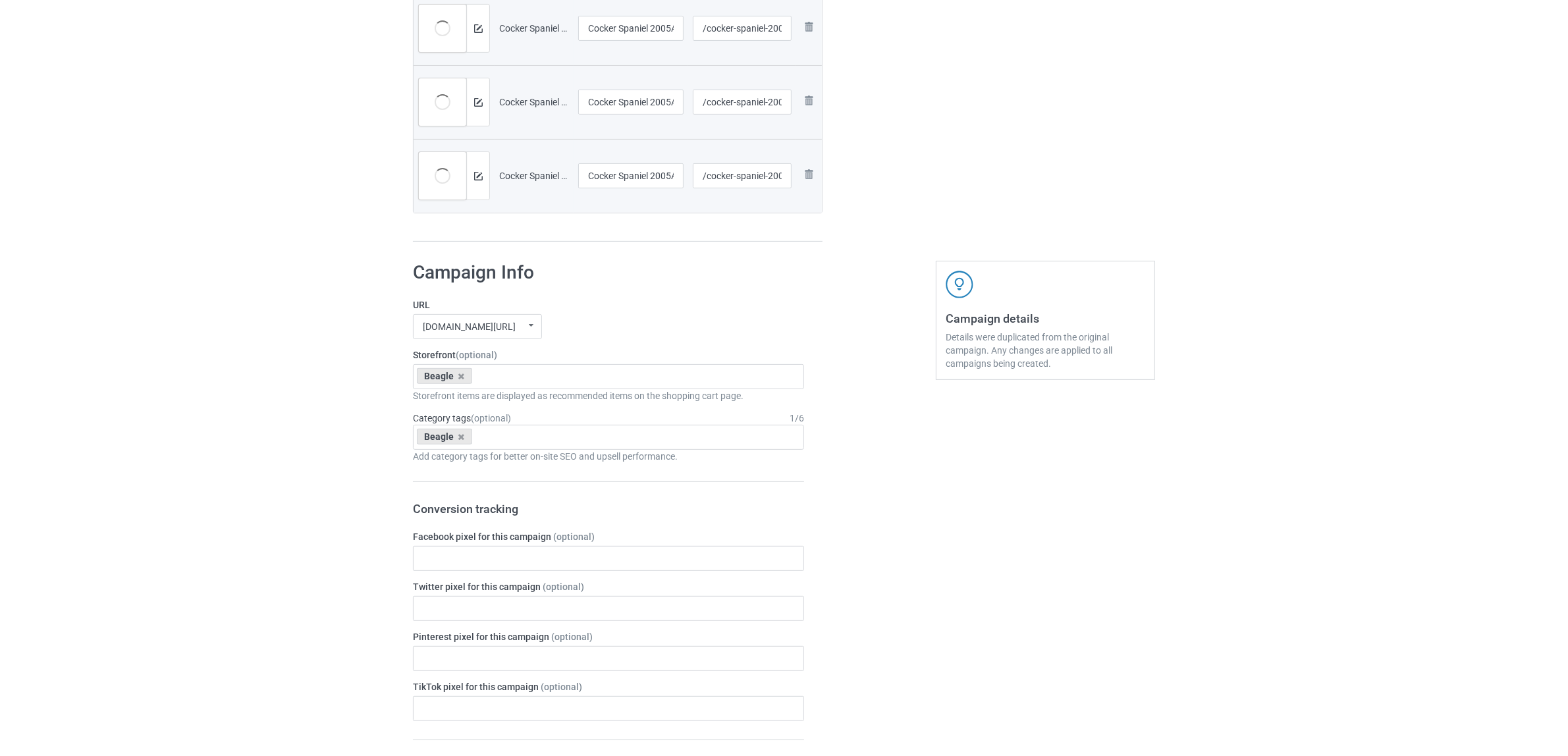
scroll to position [247, 0]
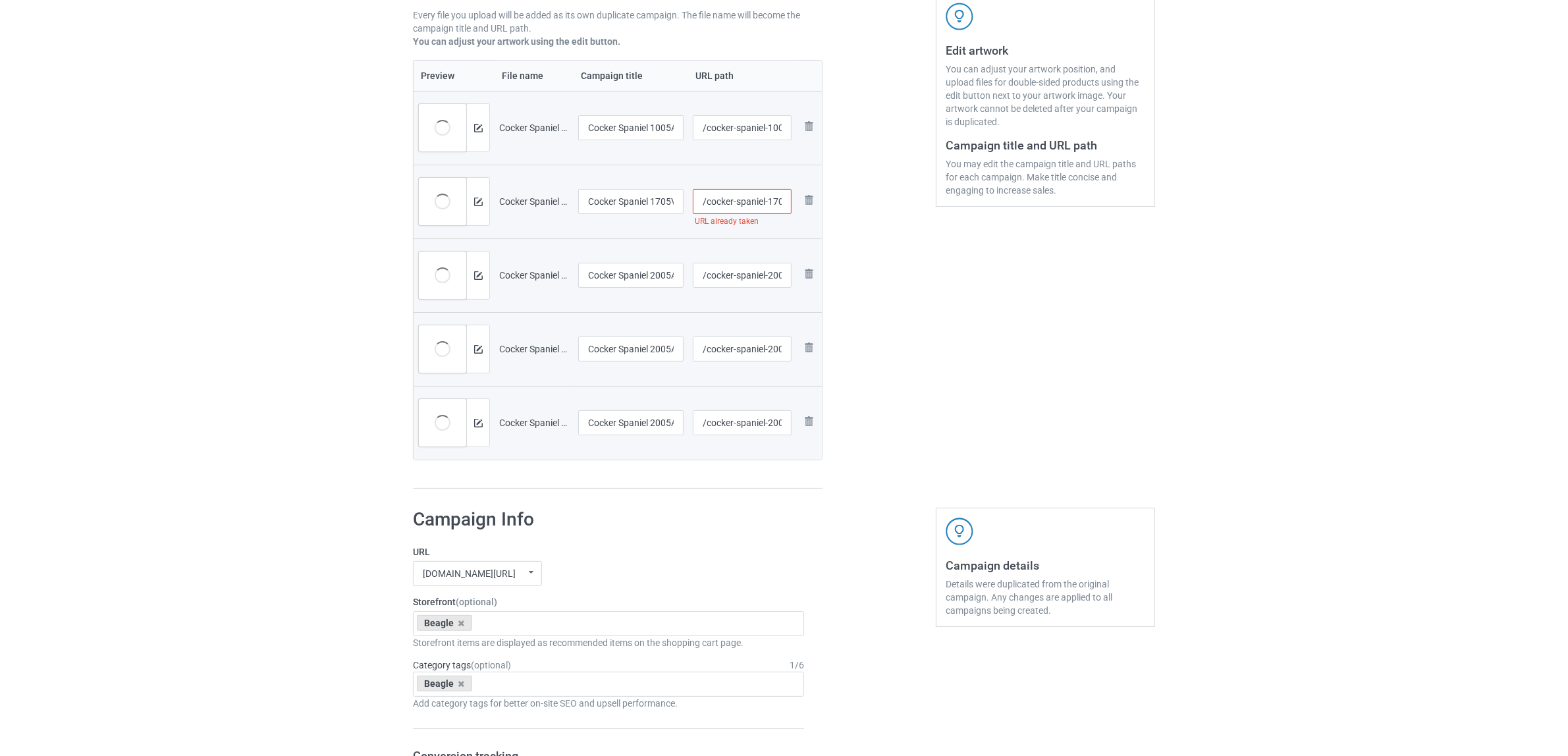
click at [778, 196] on input "/cocker-spaniel-1705-v-35" at bounding box center [743, 201] width 99 height 25
type input "/cocker-spaniel-17a05-v-35"
click at [1031, 351] on div "Edit artwork You can adjust your artwork position, and upload files for double-…" at bounding box center [1046, 171] width 238 height 653
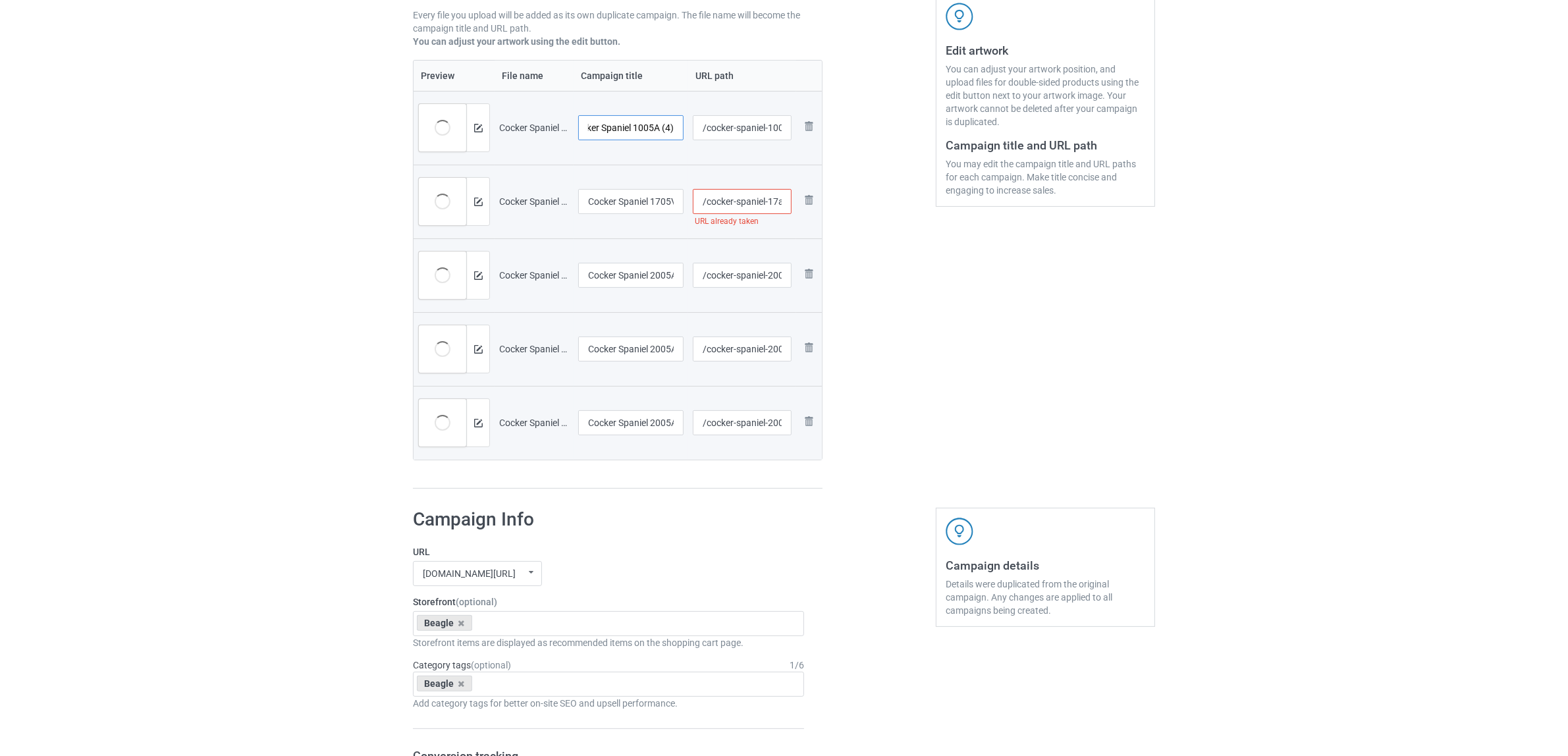
drag, startPoint x: 652, startPoint y: 126, endPoint x: 748, endPoint y: 142, distance: 97.3
click at [748, 142] on tr "Preview and edit artwork Cocker Spaniel 1005A (4).png Cocker Spaniel 1005A (4) …" at bounding box center [617, 127] width 408 height 74
click at [952, 241] on div "Edit artwork You can adjust your artwork position, and upload files for double-…" at bounding box center [1046, 171] width 238 height 653
click at [670, 130] on input "Cocker Spaniel" at bounding box center [631, 127] width 105 height 25
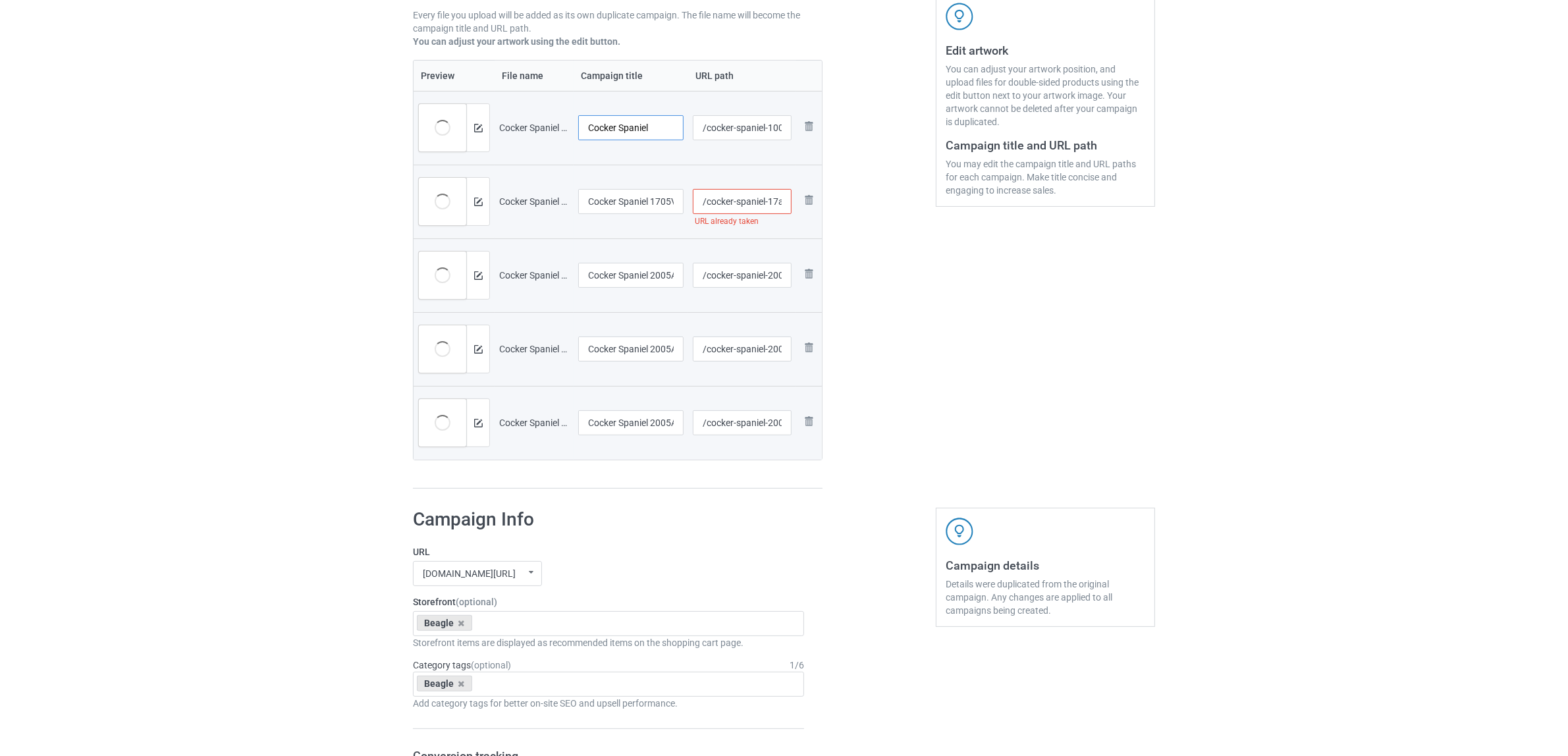
drag, startPoint x: 574, startPoint y: 123, endPoint x: 498, endPoint y: 122, distance: 76.0
click at [498, 122] on tr "Preview and edit artwork Cocker Spaniel 1005A (4).png Cocker Spaniel /cocker-sp…" at bounding box center [617, 127] width 408 height 74
type input "Cocker Spaniel"
click at [597, 200] on input "Cocker Spaniel 1705V (35)" at bounding box center [631, 201] width 105 height 25
paste input "text"
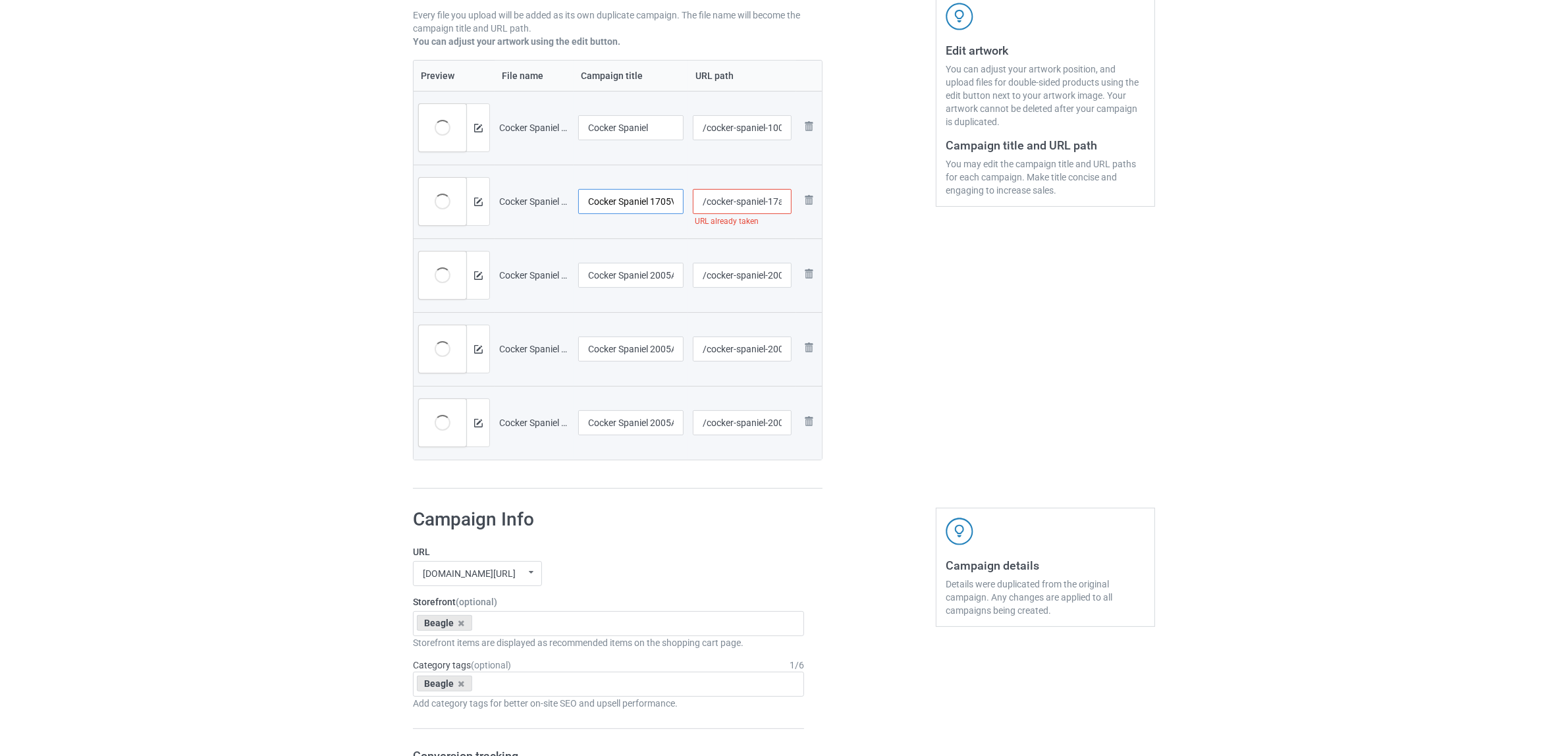
type input "Cocker Spaniel"
type input "Cocker Spaniel 1005A (4)"
type input "Cocker Spaniel 1705V (35)"
click at [656, 270] on input "Cocker Spaniel 2005A (1)" at bounding box center [631, 275] width 105 height 25
paste input "text"
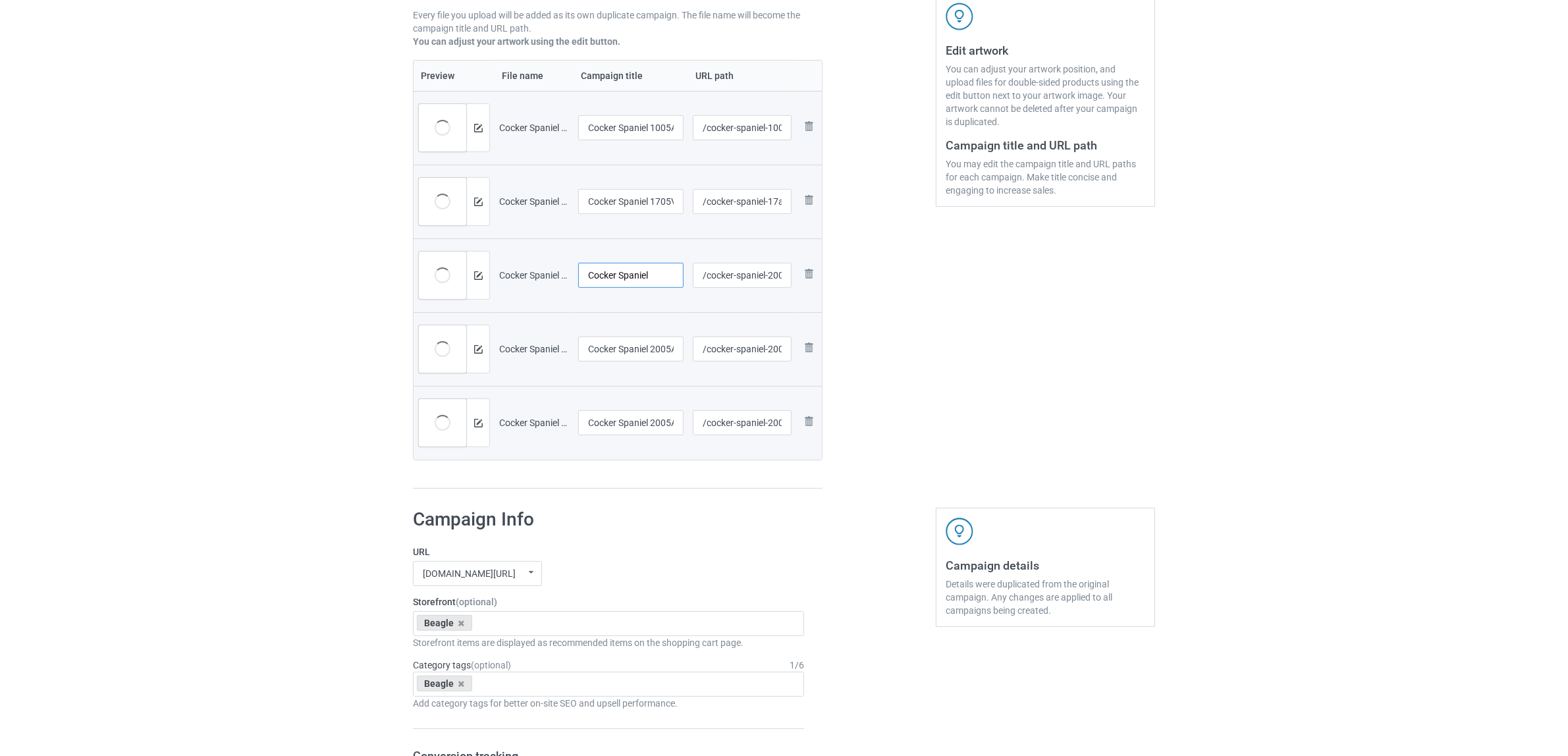
type input "Cocker Spaniel"
click at [643, 367] on div at bounding box center [631, 365] width 105 height 8
click at [651, 353] on input "Cocker Spaniel 2005A (2)" at bounding box center [631, 348] width 105 height 25
paste input "text"
type input "Cocker Spaniel"
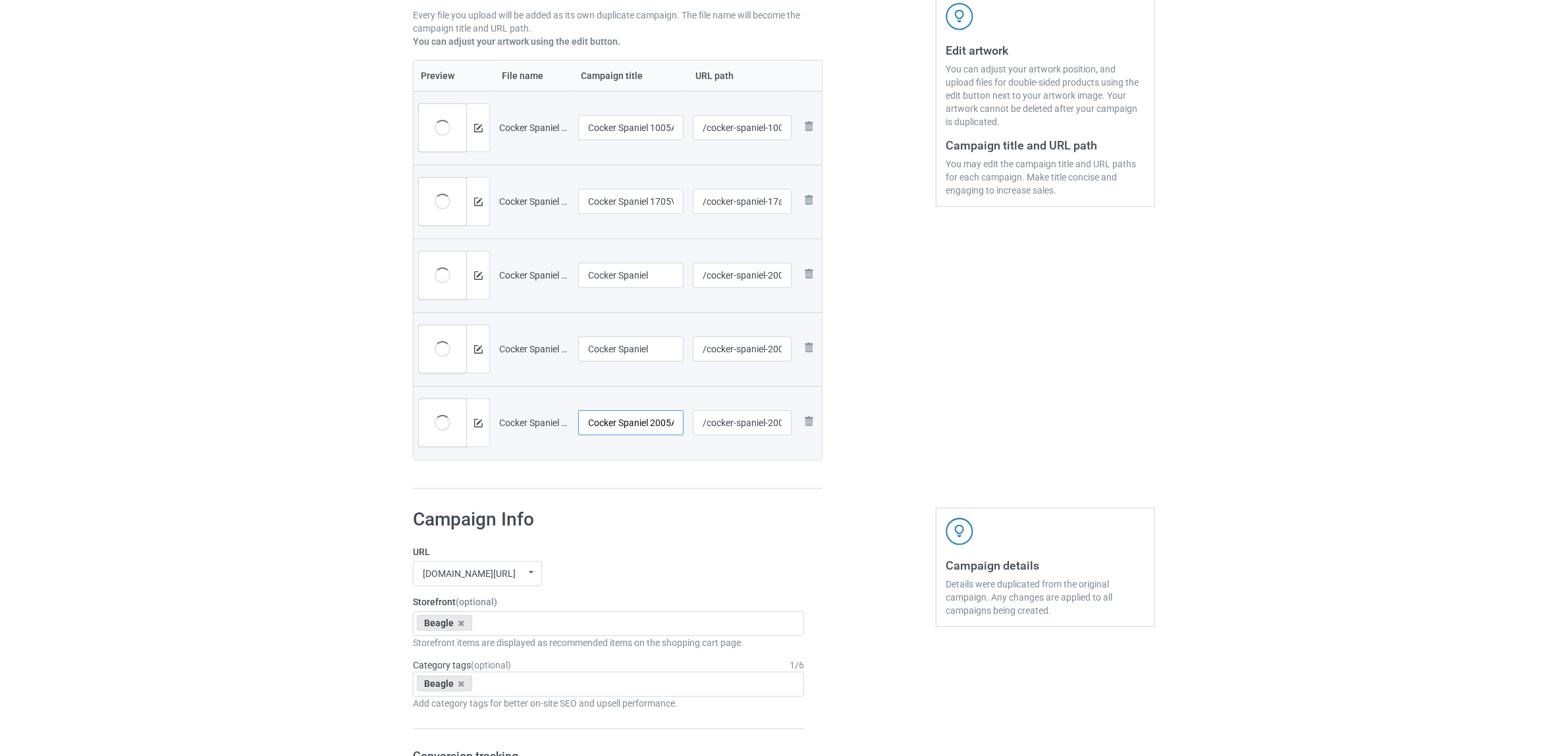
click at [643, 425] on input "Cocker Spaniel 2005A (4)" at bounding box center [631, 422] width 105 height 25
paste input "text"
type input "Cocker Spaniel"
click at [675, 491] on div "Campaign to duplicate Beagle Original Artwork 2384x3183 @ 171 DPI PNG format, D…" at bounding box center [617, 171] width 428 height 653
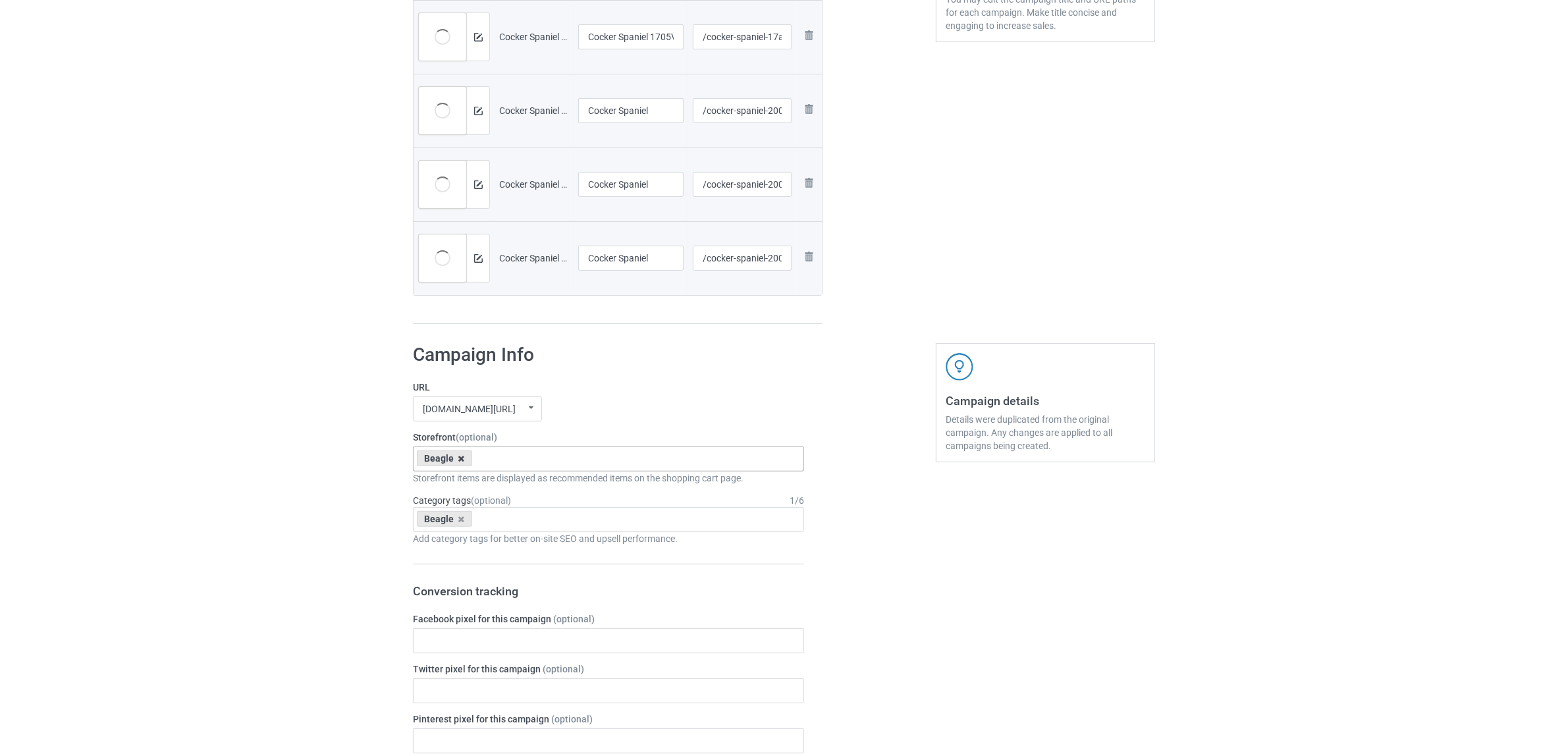
click at [461, 458] on icon at bounding box center [461, 459] width 6 height 8
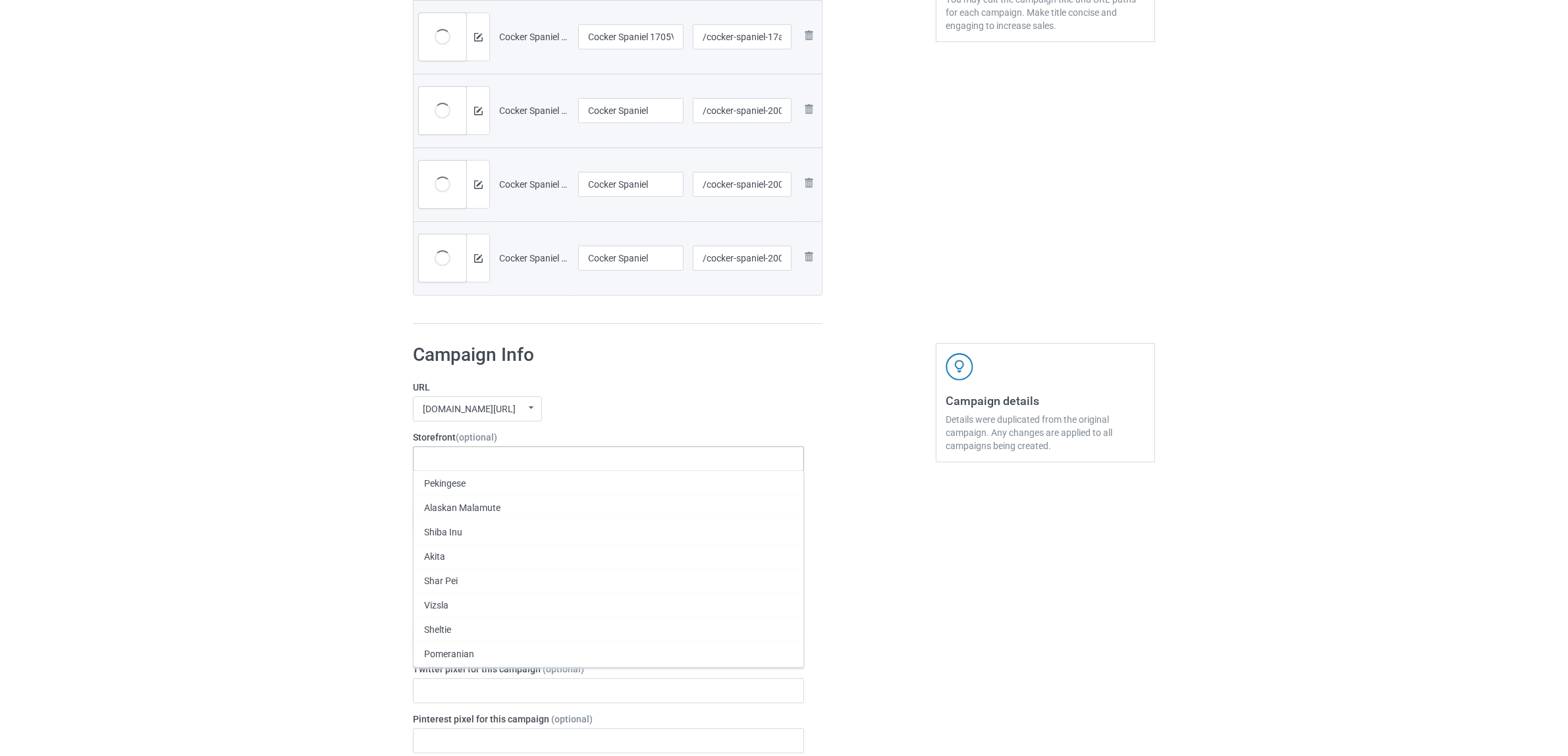
paste input "Cocker Spaniel"
type input "Cocker Spaniel"
click at [462, 488] on div "Cocker Spaniel" at bounding box center [608, 483] width 390 height 24
click at [461, 523] on icon at bounding box center [461, 519] width 6 height 8
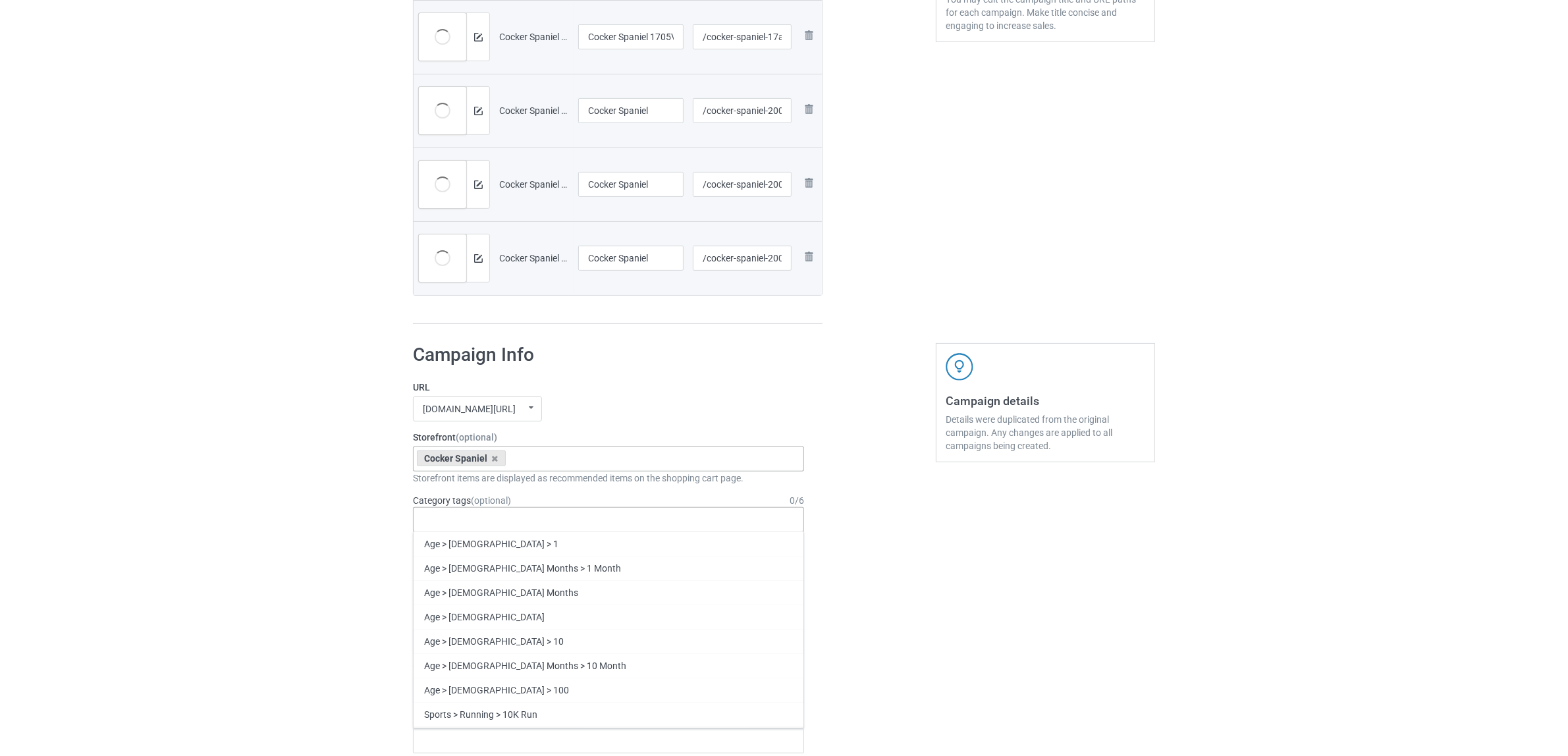
paste input "Cocker Spaniel"
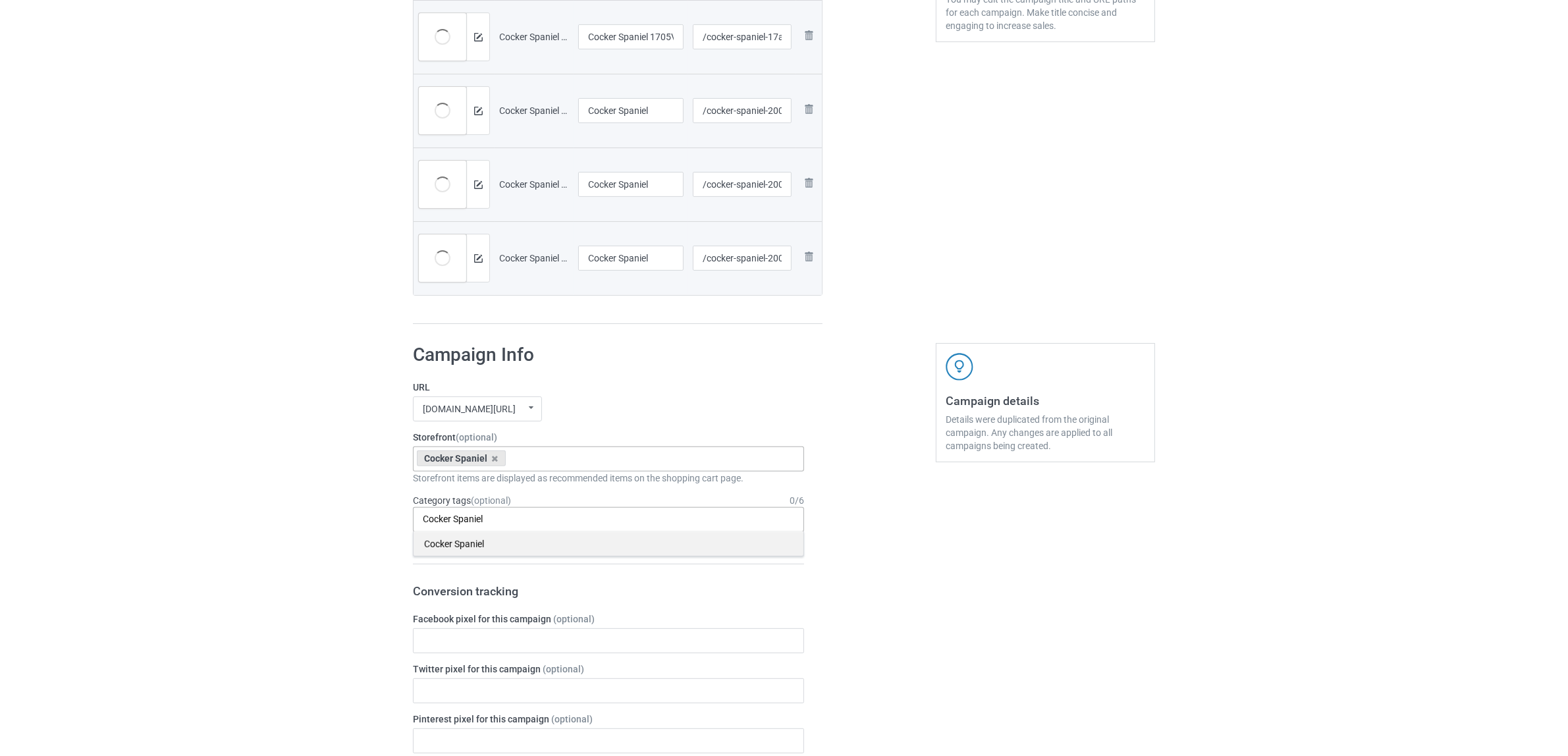
type input "Cocker Spaniel"
click at [485, 541] on div "Cocker Spaniel" at bounding box center [608, 544] width 390 height 24
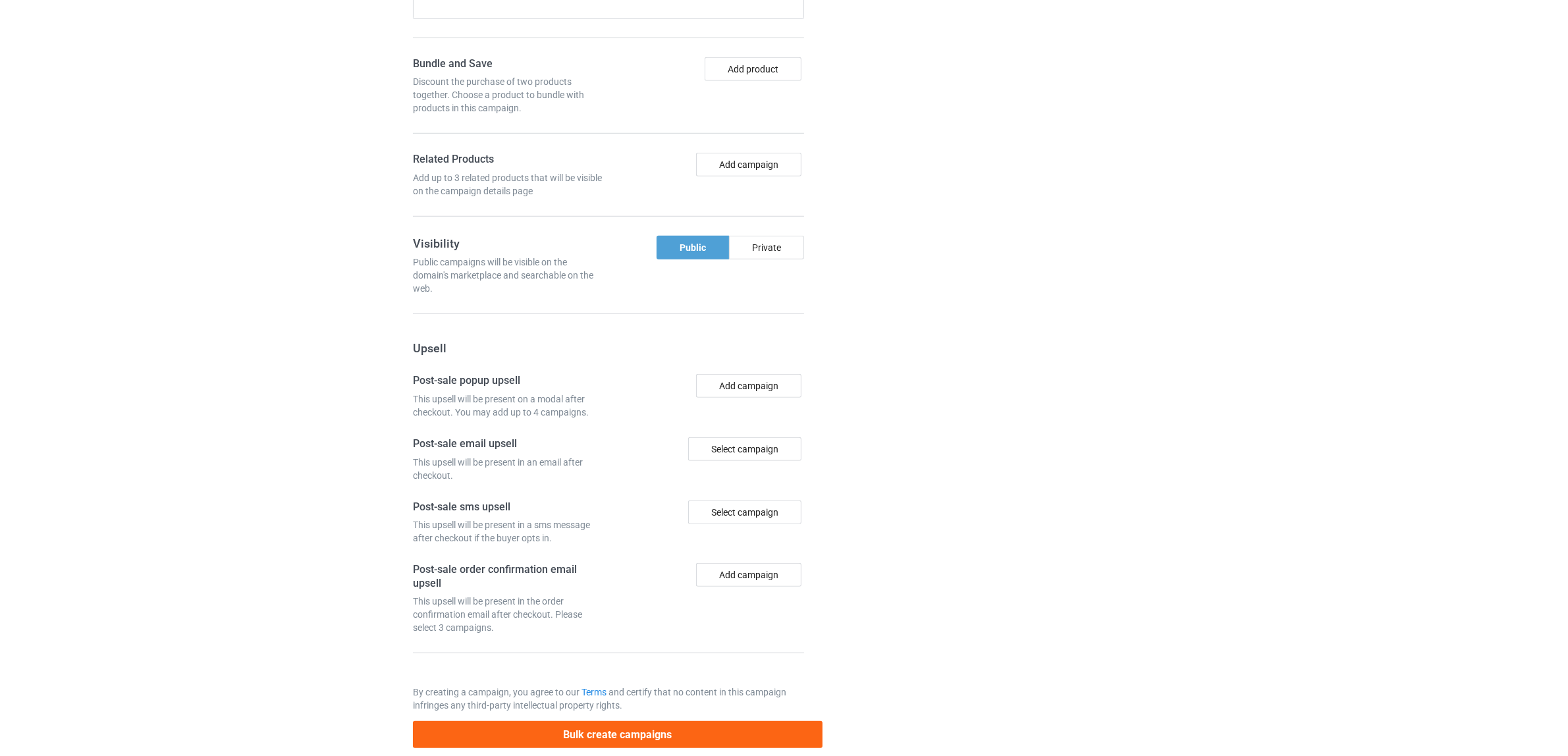
scroll to position [1220, 0]
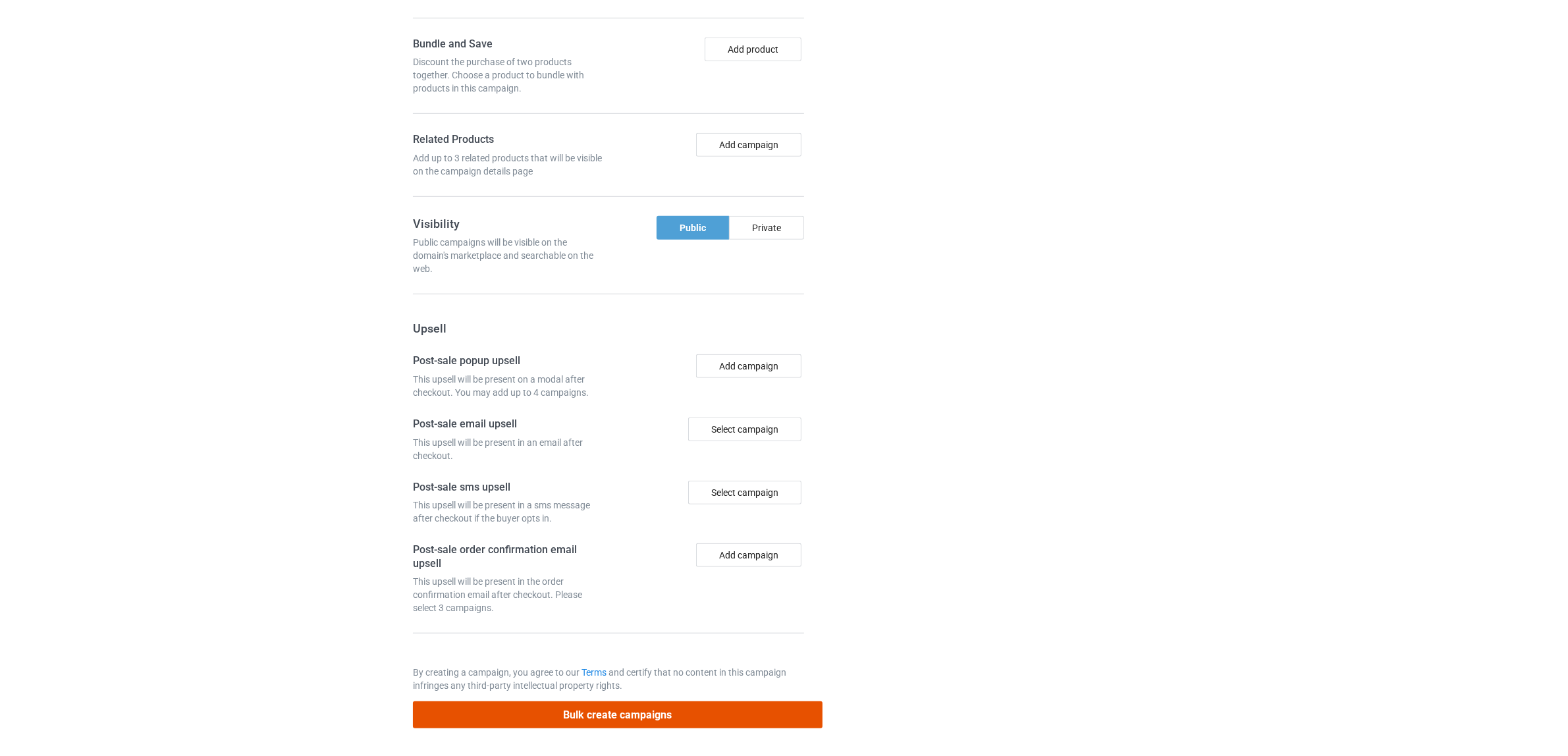
click at [674, 711] on button "Bulk create campaigns" at bounding box center [617, 715] width 410 height 27
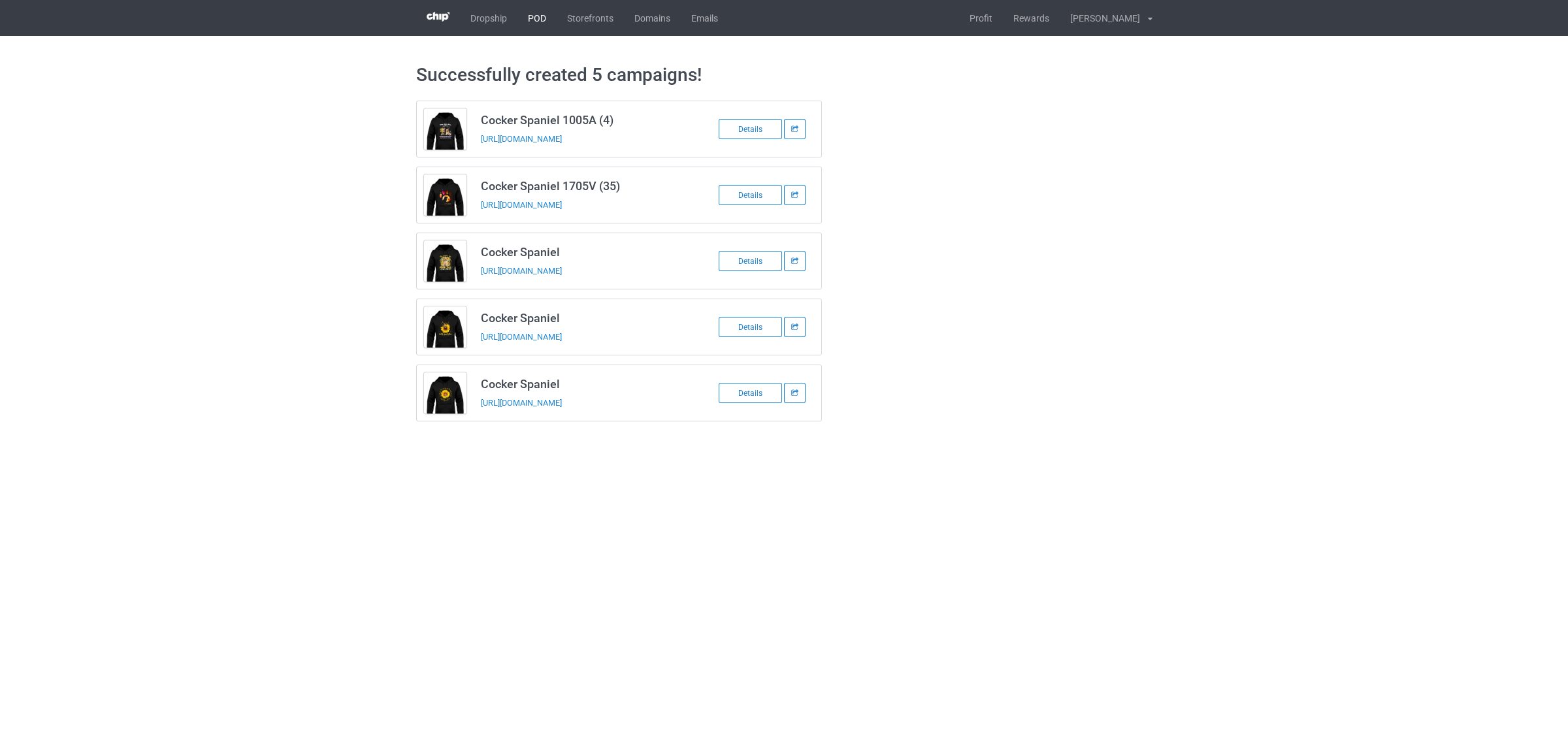
click at [534, 10] on link "POD" at bounding box center [537, 18] width 39 height 36
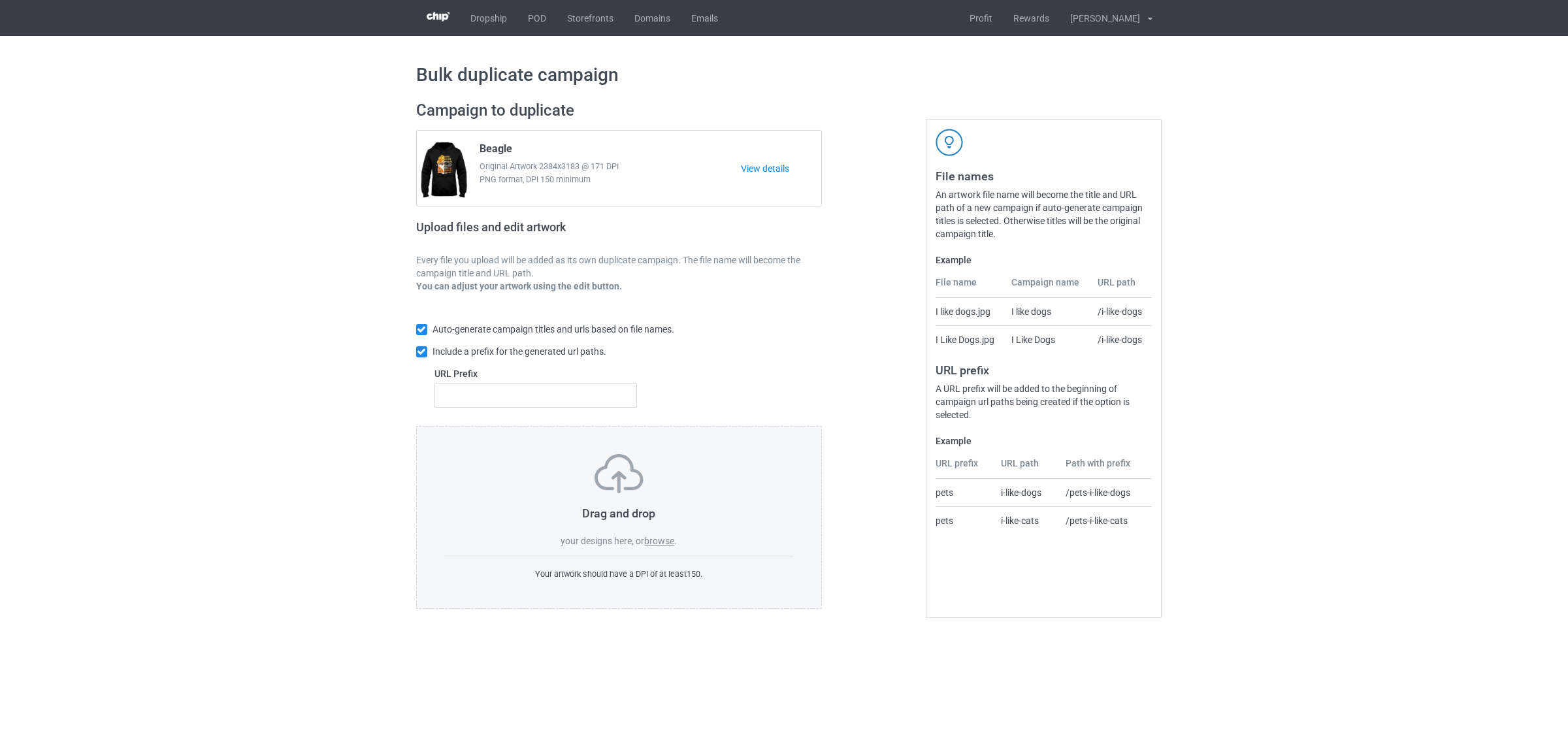
click at [670, 539] on label "browse" at bounding box center [659, 541] width 30 height 11
click at [0, 0] on input "browse" at bounding box center [0, 0] width 0 height 0
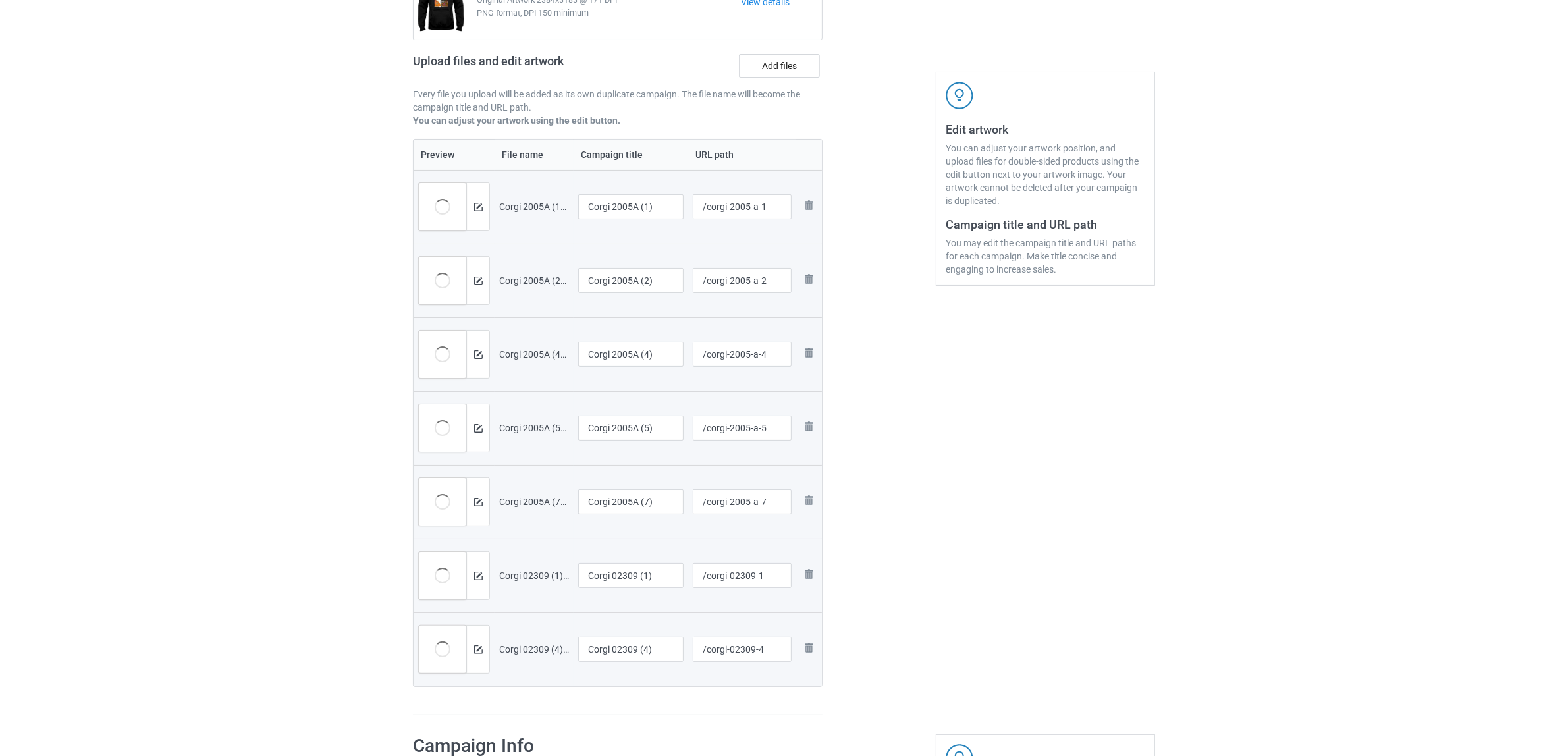
scroll to position [329, 0]
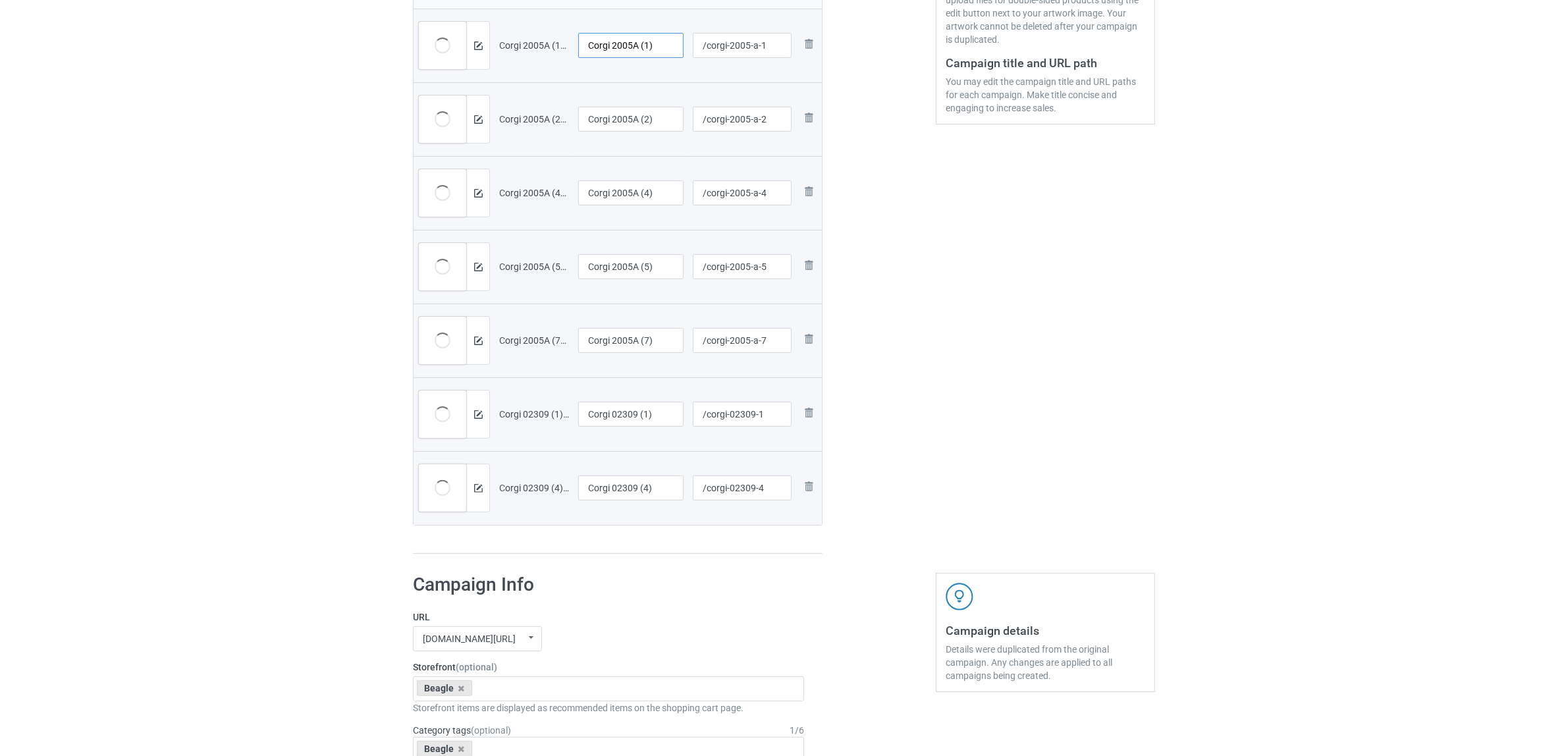
drag, startPoint x: 614, startPoint y: 44, endPoint x: 755, endPoint y: 67, distance: 142.9
click at [755, 67] on tr "Preview and edit artwork Corgi 2005A (1).png Corgi 2005A (1) /corgi-2005-a-1 Re…" at bounding box center [617, 45] width 408 height 74
click at [603, 48] on input "Corgi" at bounding box center [631, 45] width 105 height 25
type input "Corgi"
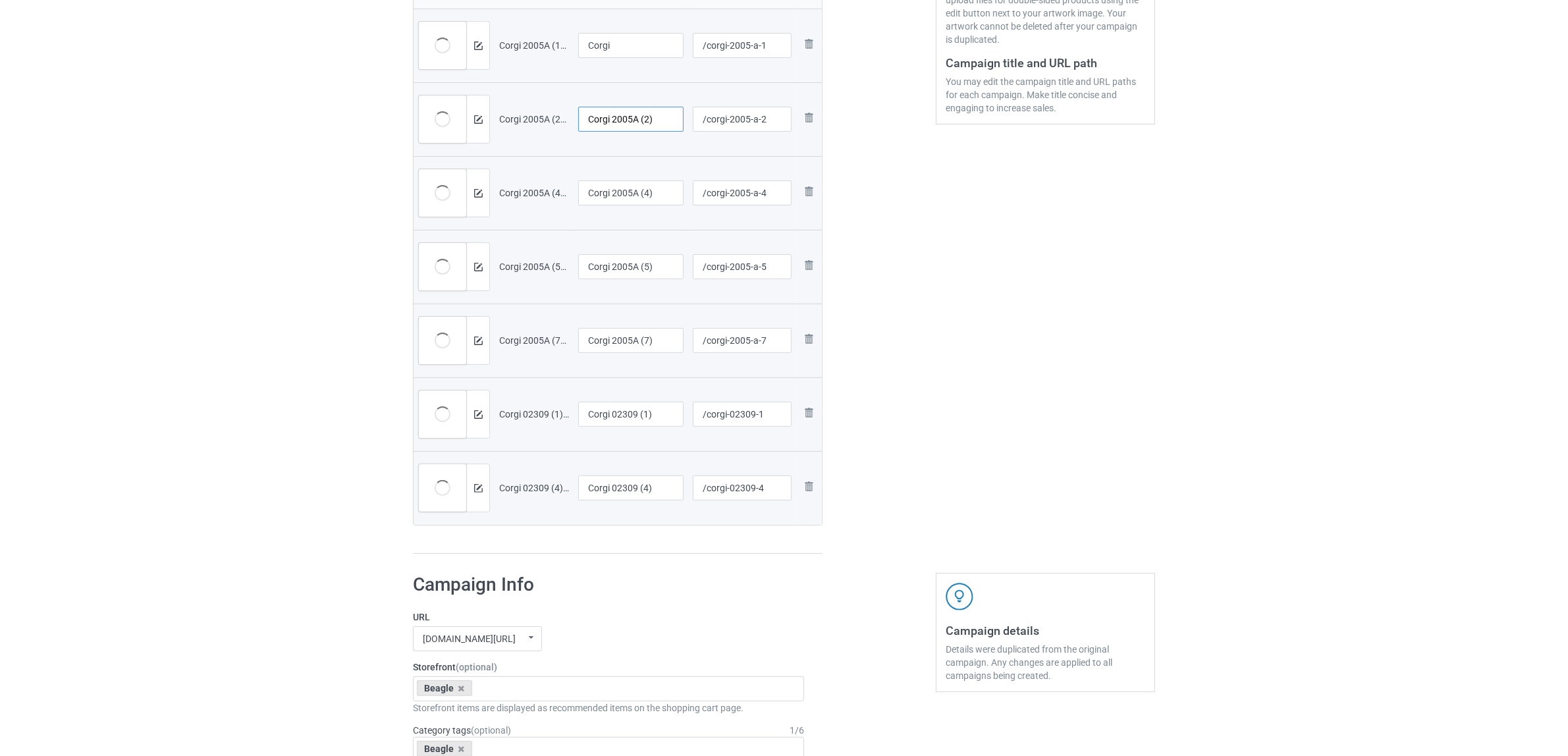
click at [646, 120] on input "Corgi 2005A (2)" at bounding box center [631, 119] width 105 height 25
paste input "text"
type input "Corgi"
click at [637, 188] on input "Corgi 2005A (4)" at bounding box center [631, 193] width 105 height 25
paste input "text"
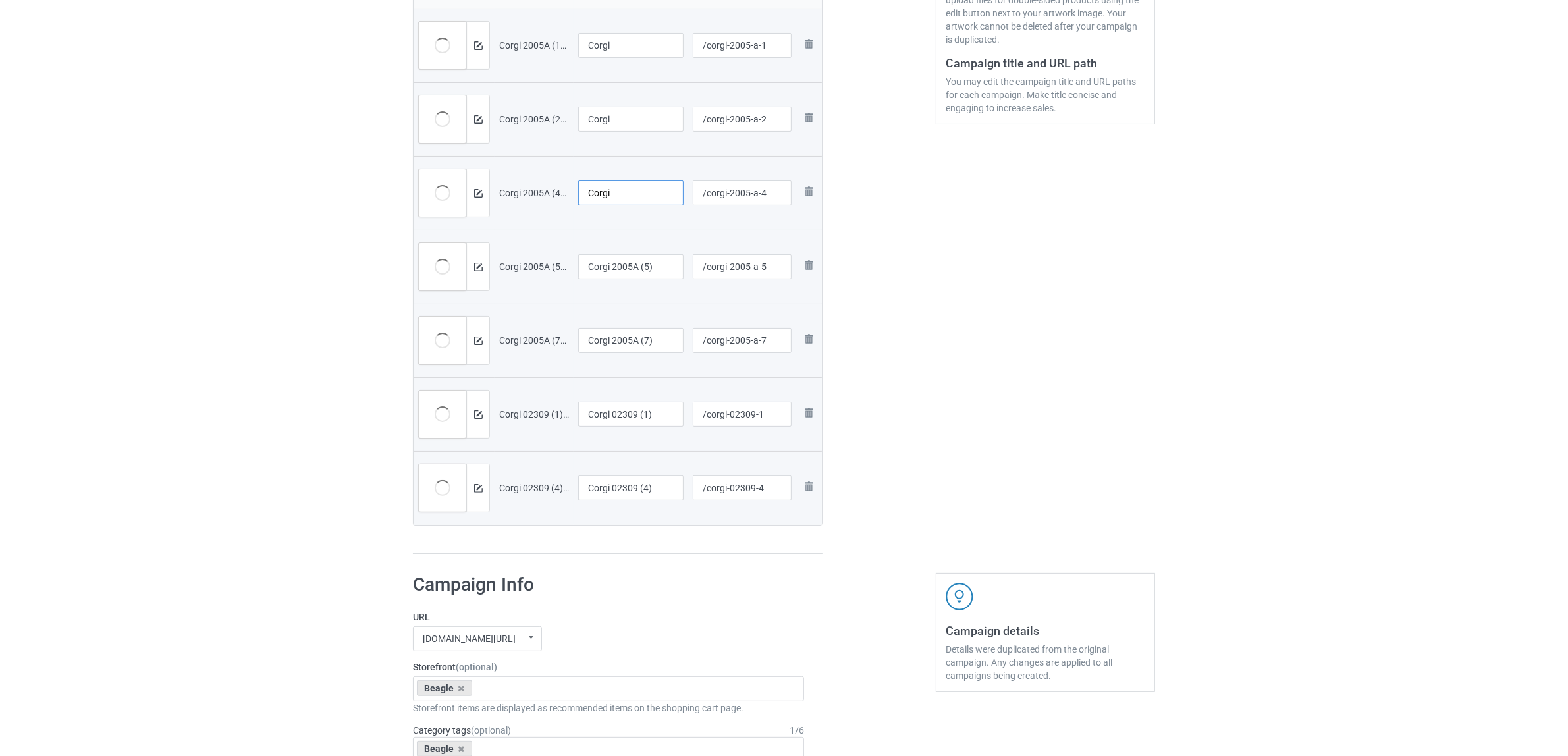
type input "Corgi"
click at [623, 275] on input "Corgi 2005A (5)" at bounding box center [631, 266] width 105 height 25
paste input "text"
type input "Corgi"
click at [623, 346] on input "Corgi 2005A (7)" at bounding box center [631, 340] width 105 height 25
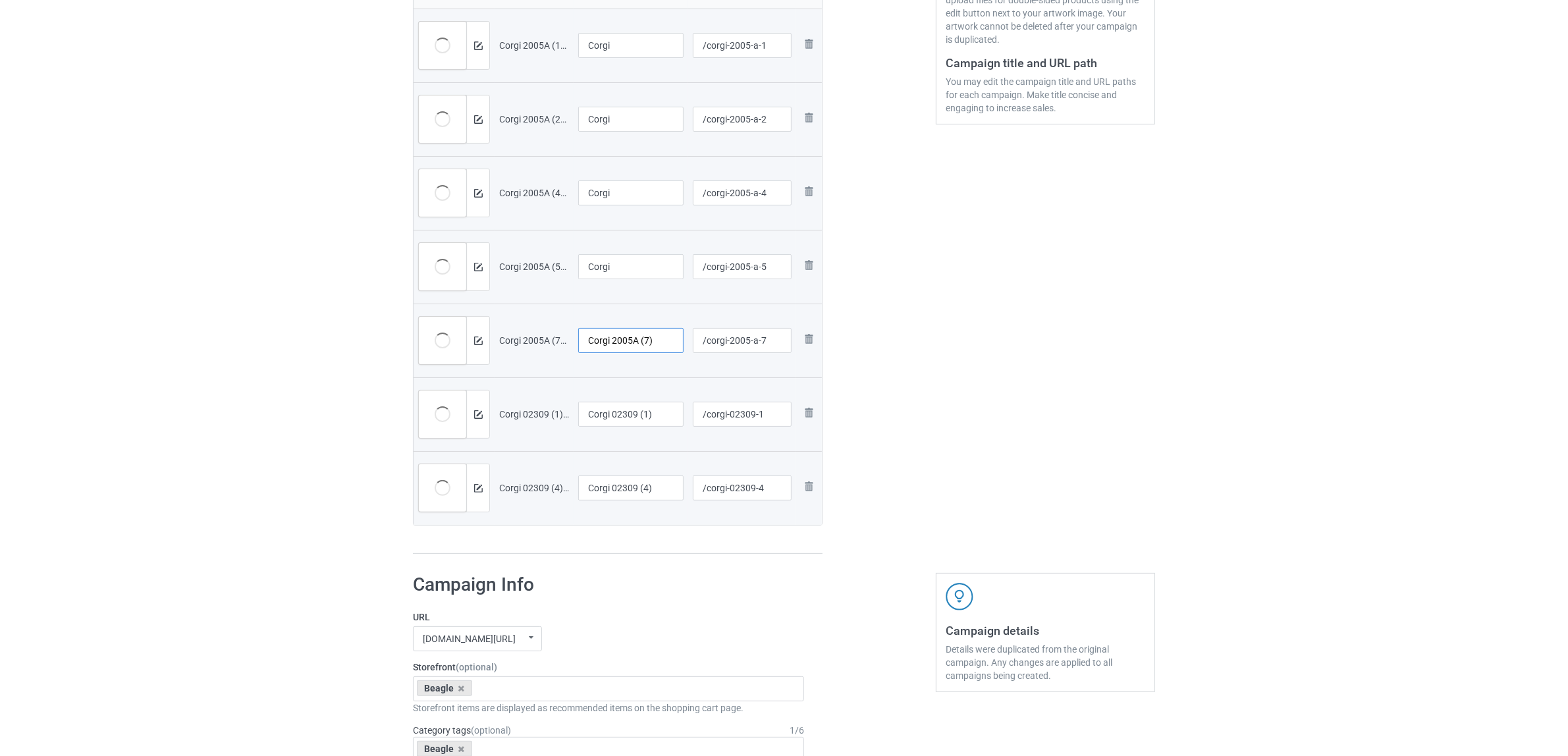
paste input "text"
type input "Corgi"
click at [634, 418] on input "Corgi 02309 (1)" at bounding box center [631, 413] width 105 height 25
paste input "text"
type input "Corgi"
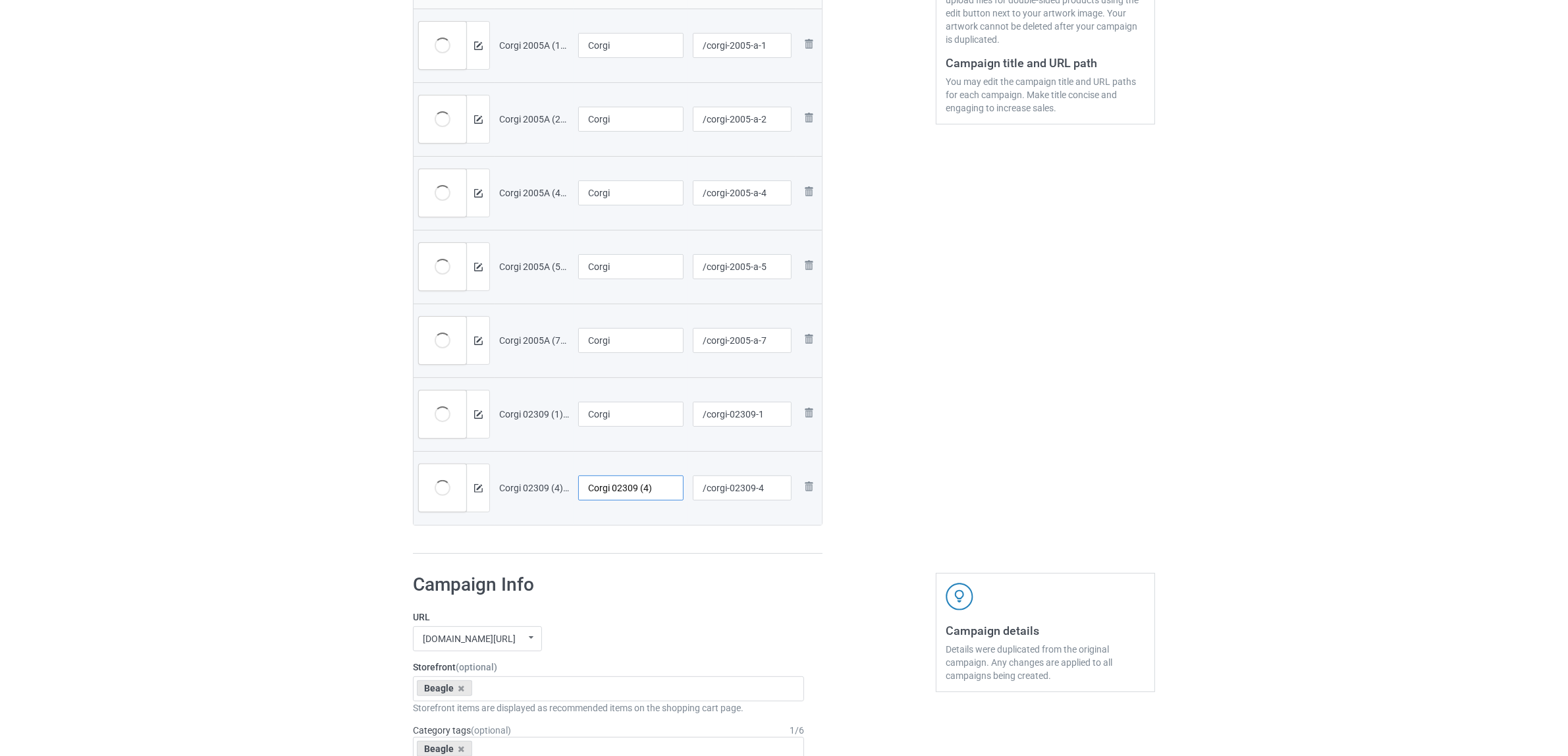
click at [622, 498] on input "Corgi 02309 (4)" at bounding box center [631, 488] width 105 height 25
paste input "text"
type input "Corgi"
click at [626, 554] on div at bounding box center [617, 554] width 410 height 1
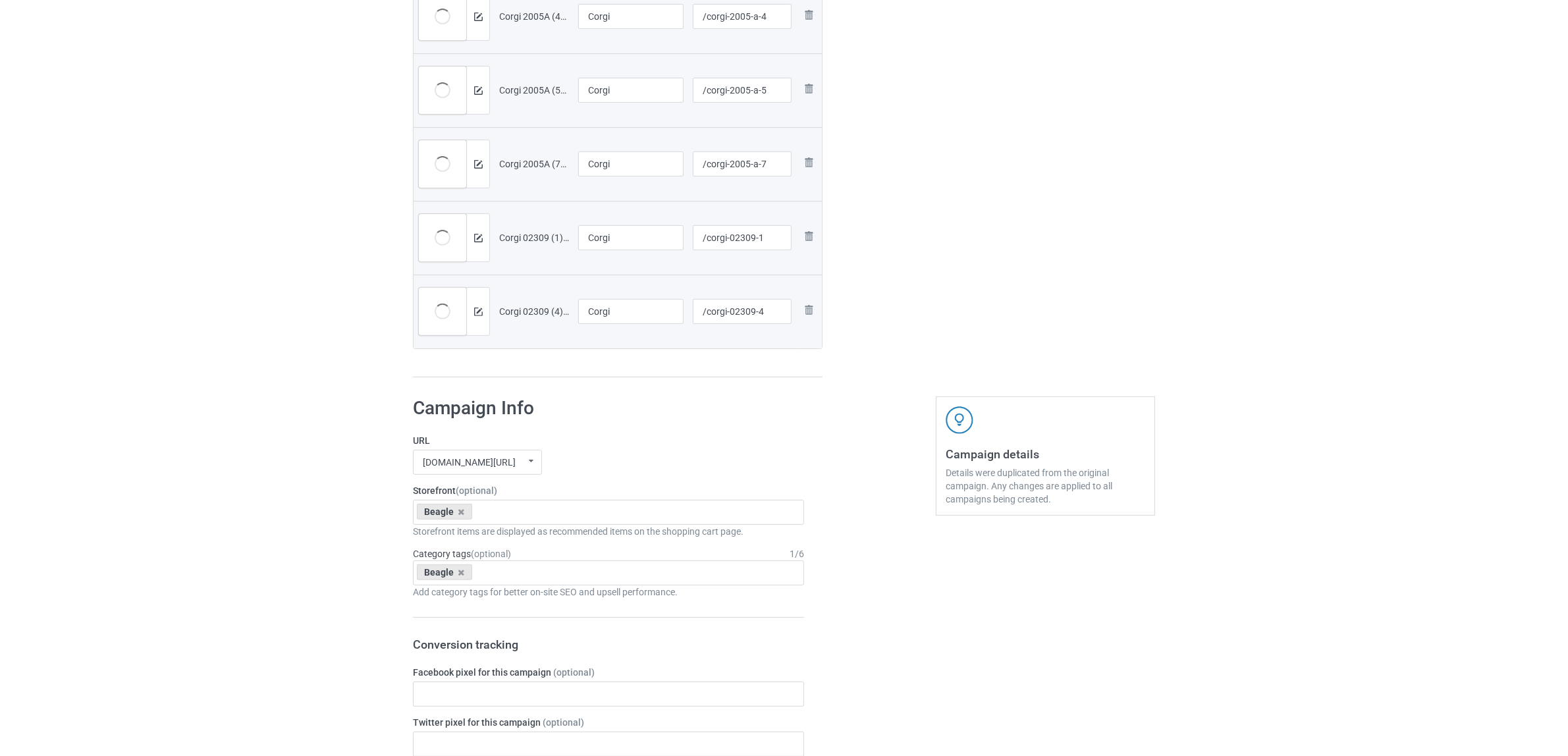
scroll to position [658, 0]
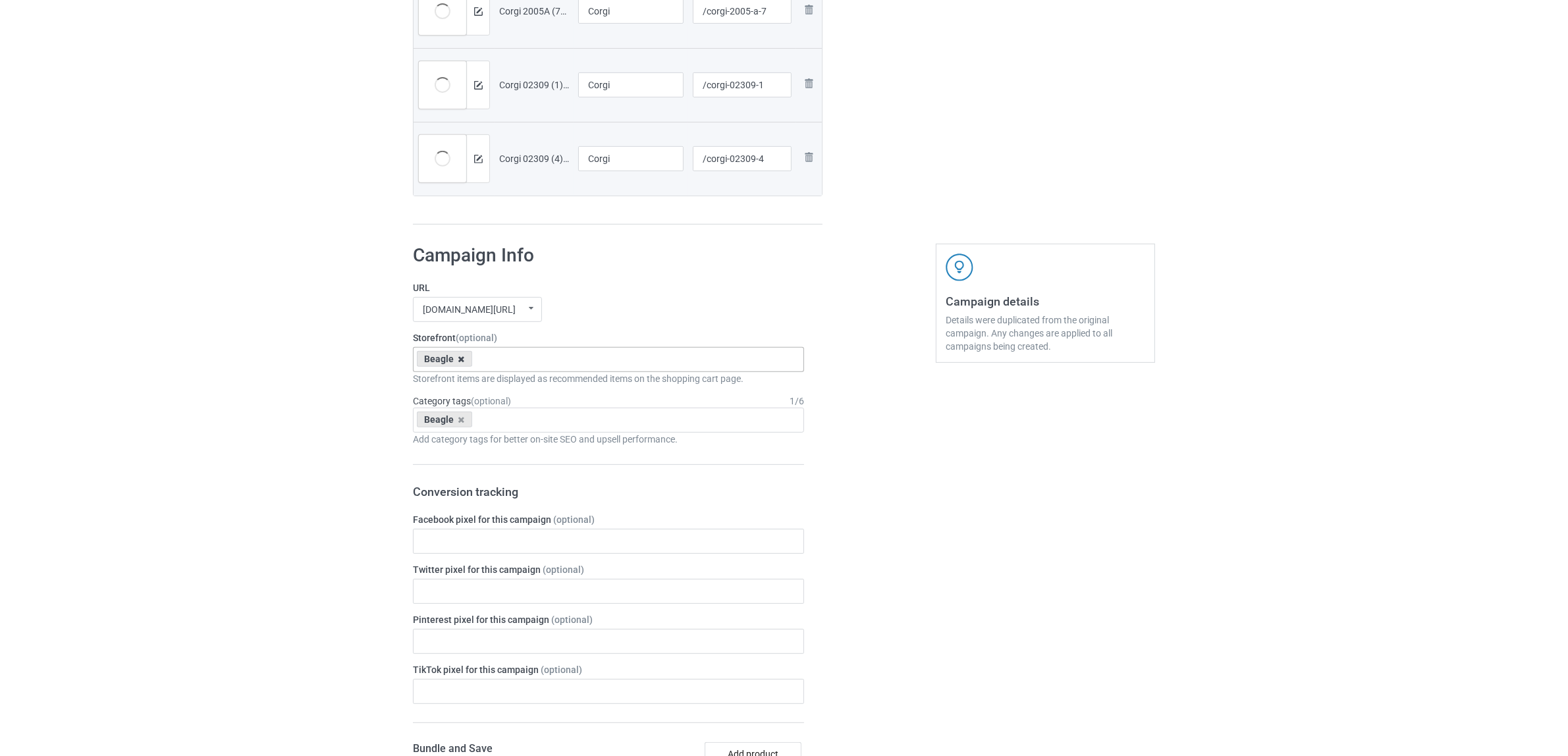
click at [459, 363] on icon at bounding box center [461, 359] width 6 height 8
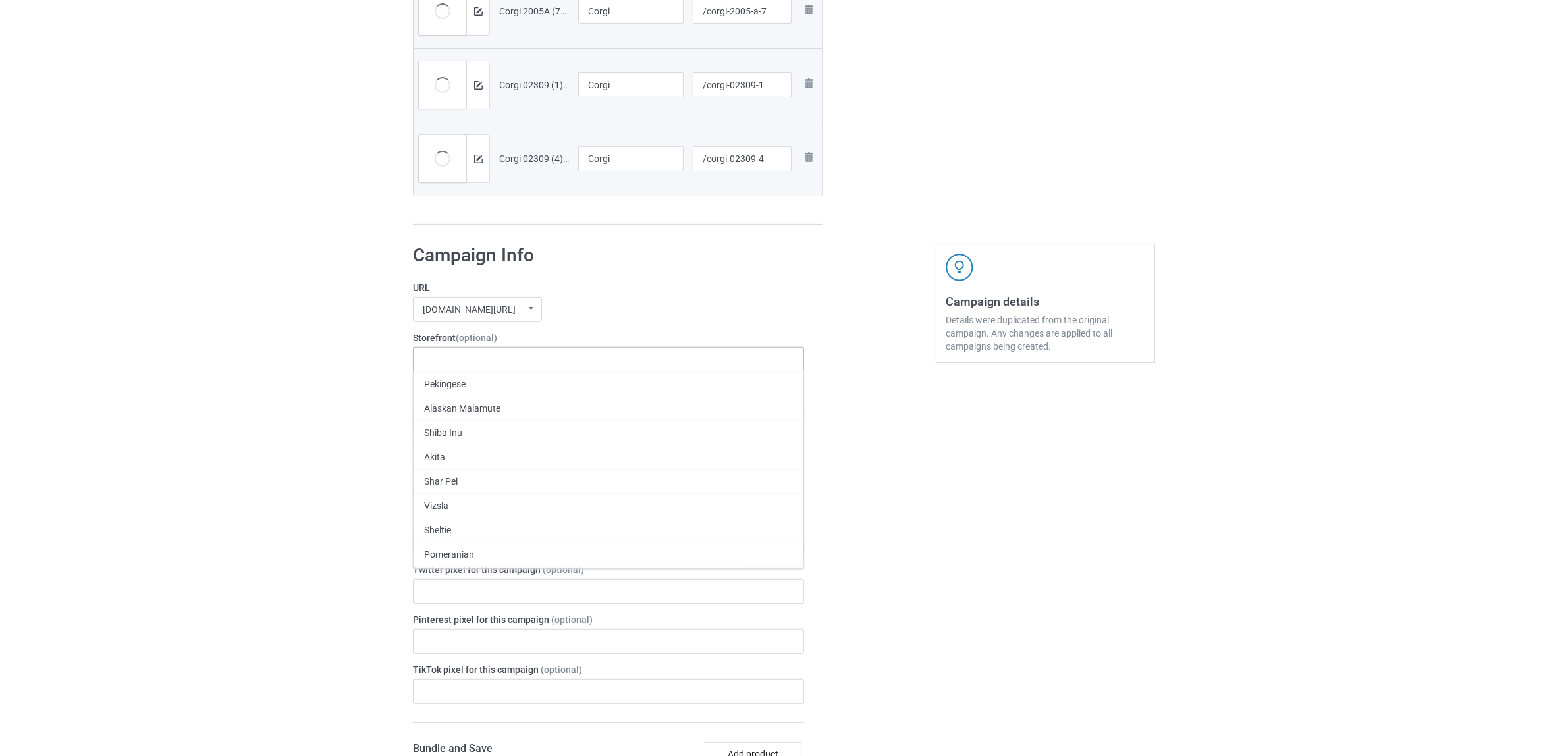
paste input "Corgi"
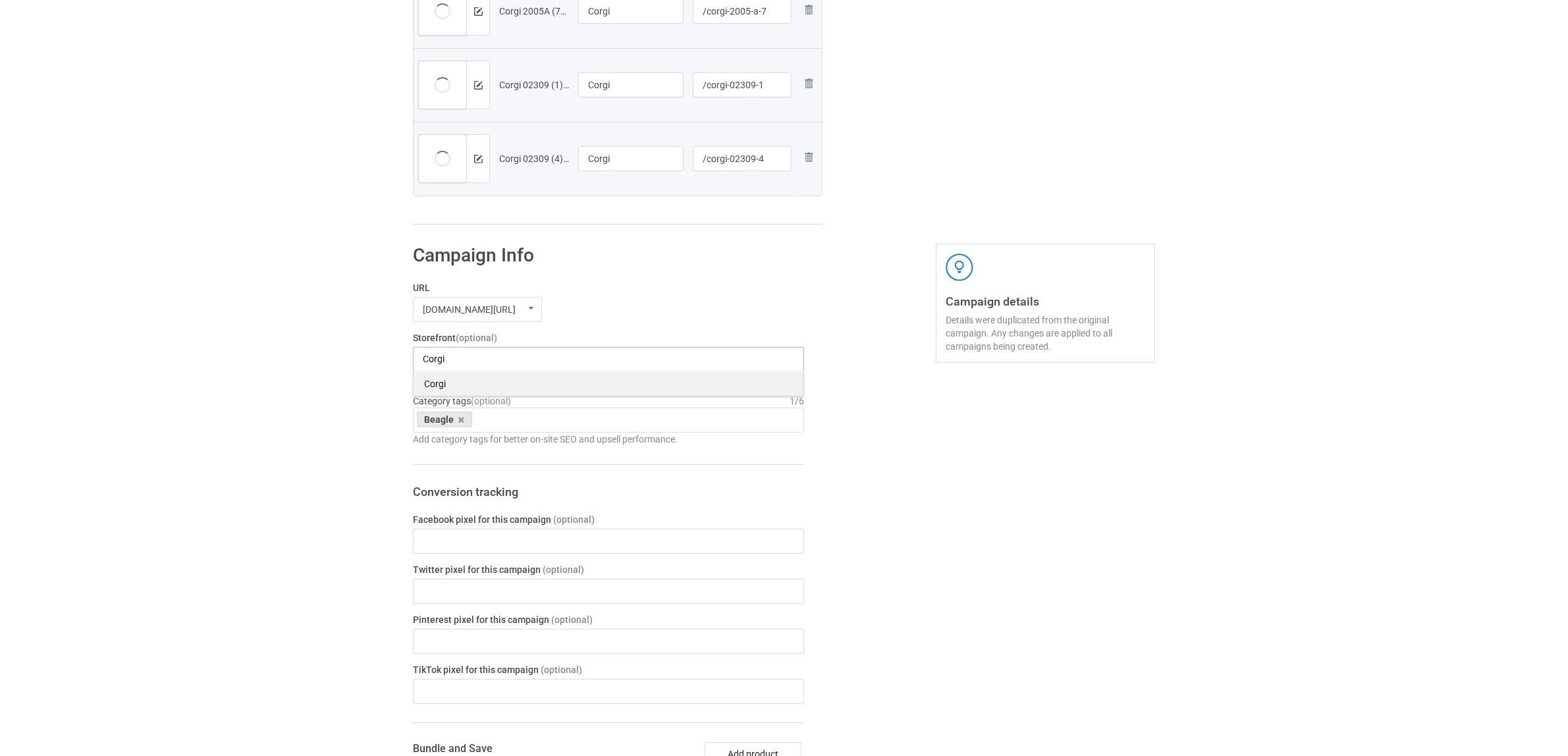
type input "Corgi"
click at [443, 391] on div "Corgi" at bounding box center [608, 384] width 390 height 24
click at [463, 423] on icon at bounding box center [461, 420] width 6 height 8
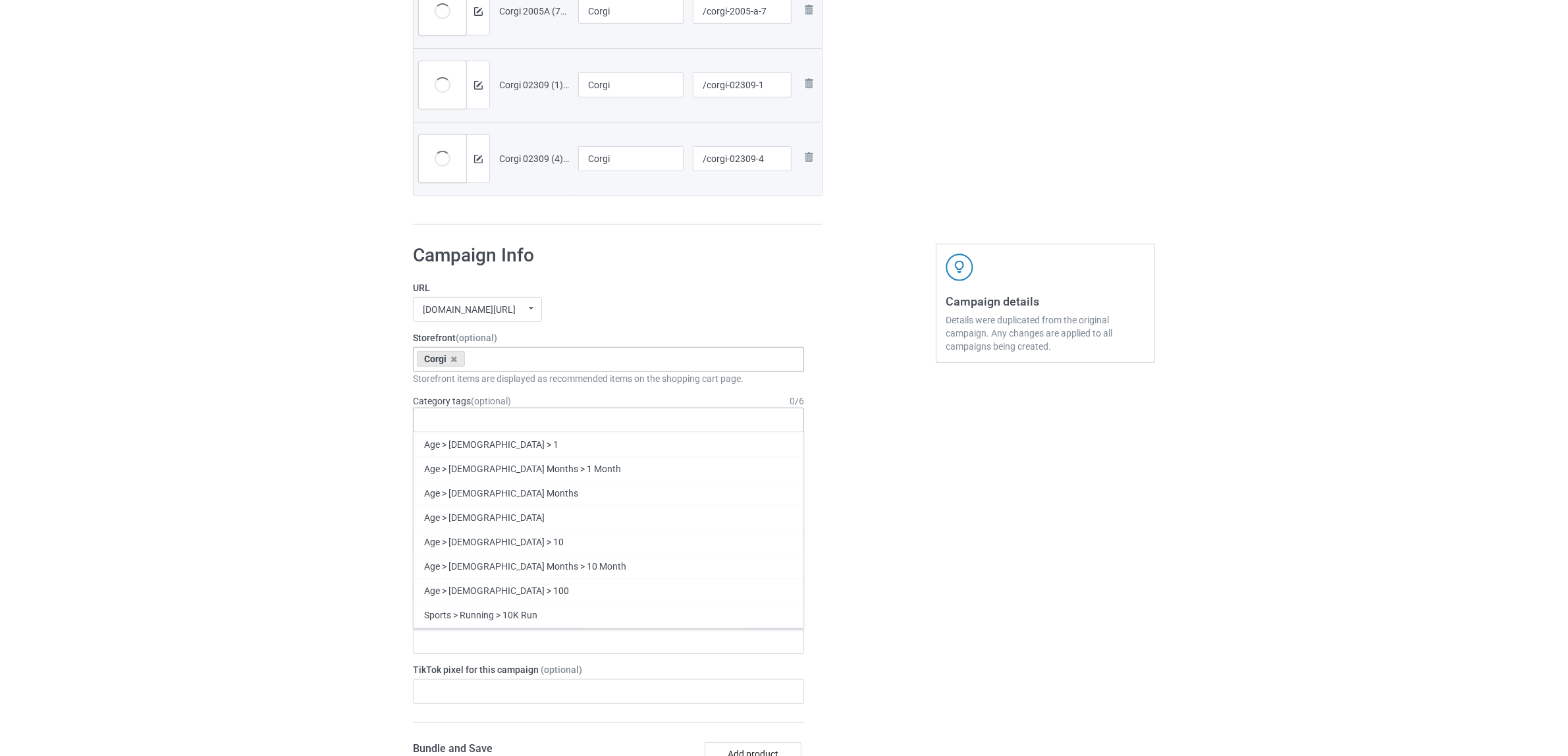
paste input "Corgi"
type input "Corgi"
click at [439, 471] on div "Corgi" at bounding box center [608, 469] width 390 height 24
click at [252, 401] on div "Bulk duplicate campaign Campaign to duplicate Beagle Original Artwork 2384x3183…" at bounding box center [784, 419] width 1568 height 2083
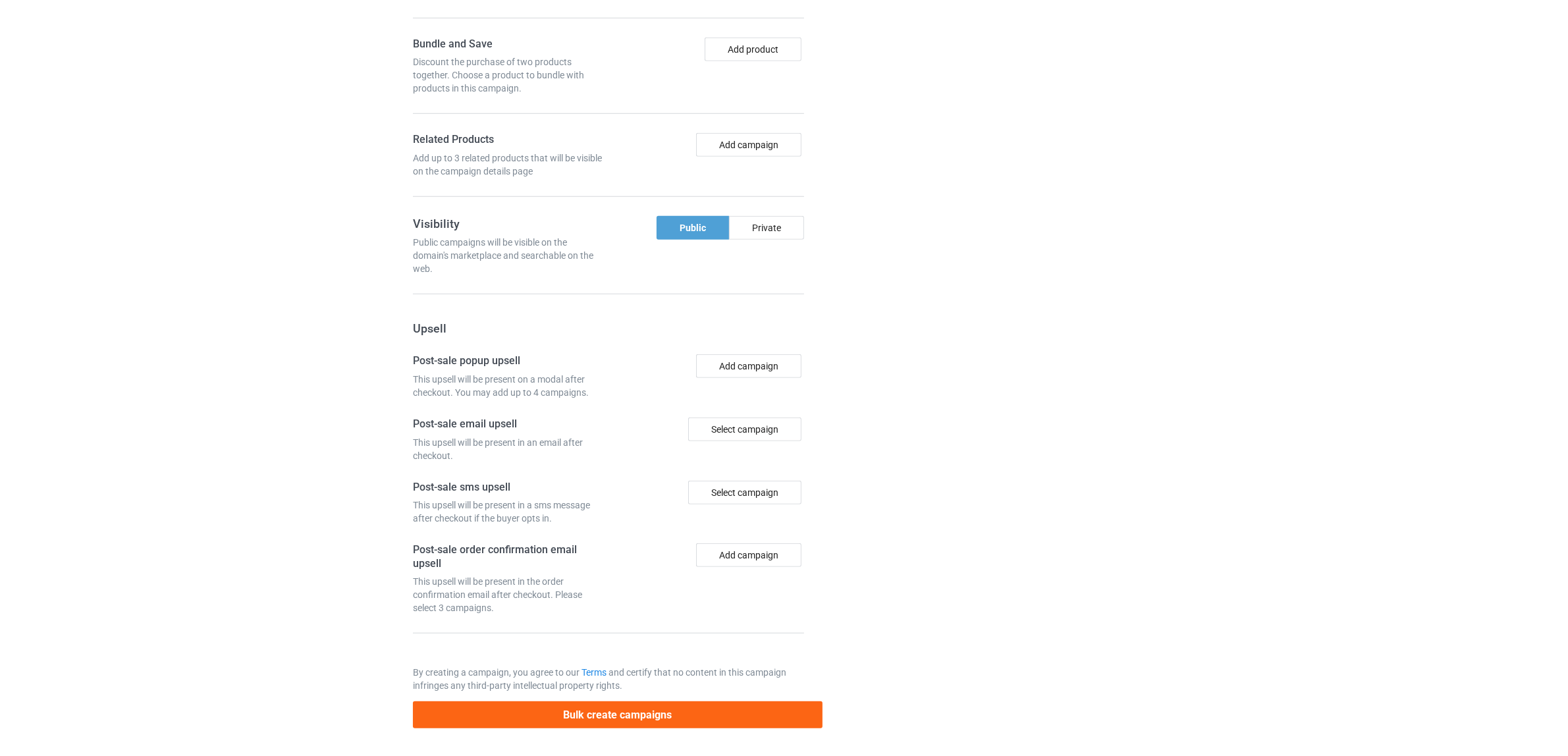
scroll to position [1368, 0]
click at [673, 713] on button "Bulk create campaigns" at bounding box center [617, 715] width 410 height 27
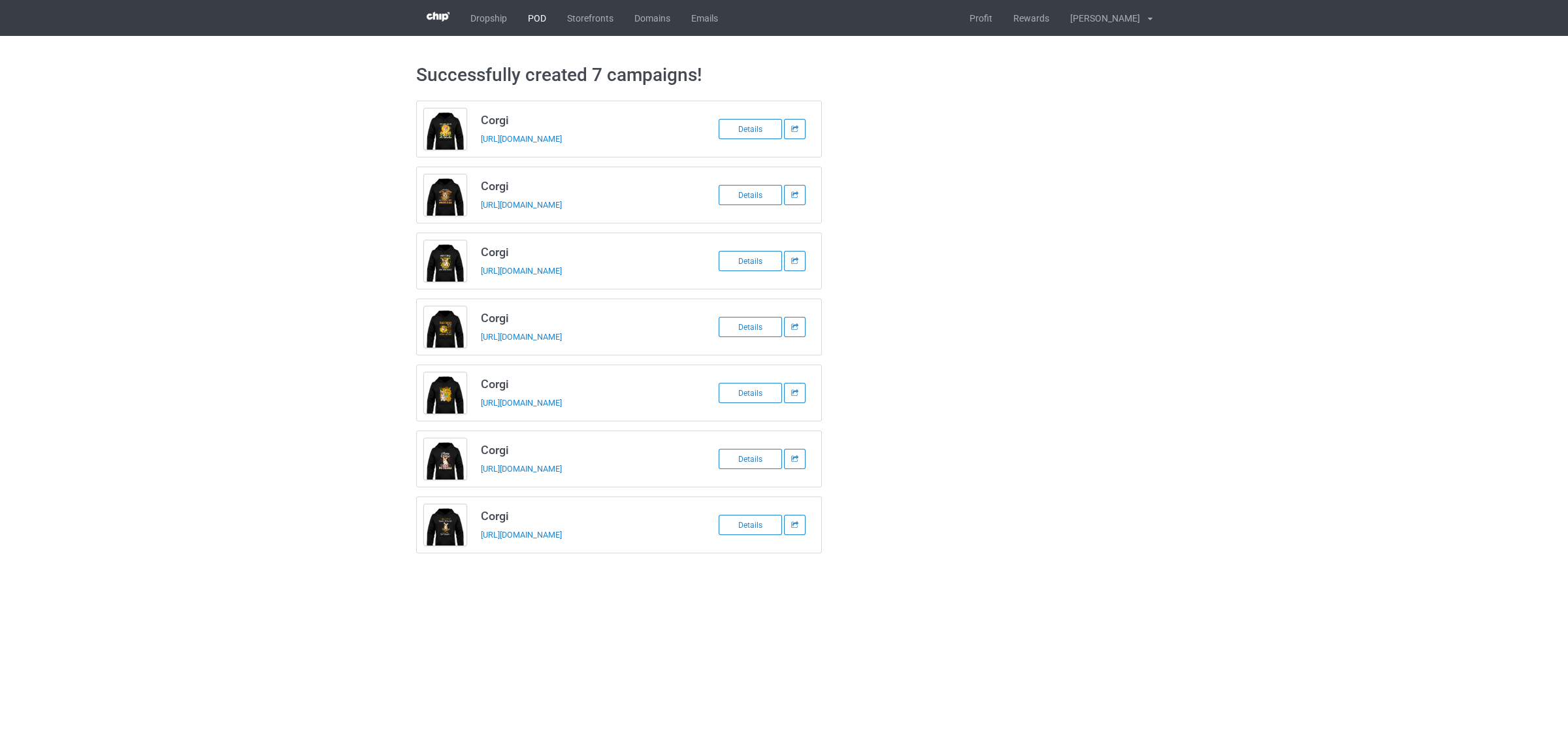
click at [546, 18] on link "POD" at bounding box center [537, 18] width 39 height 36
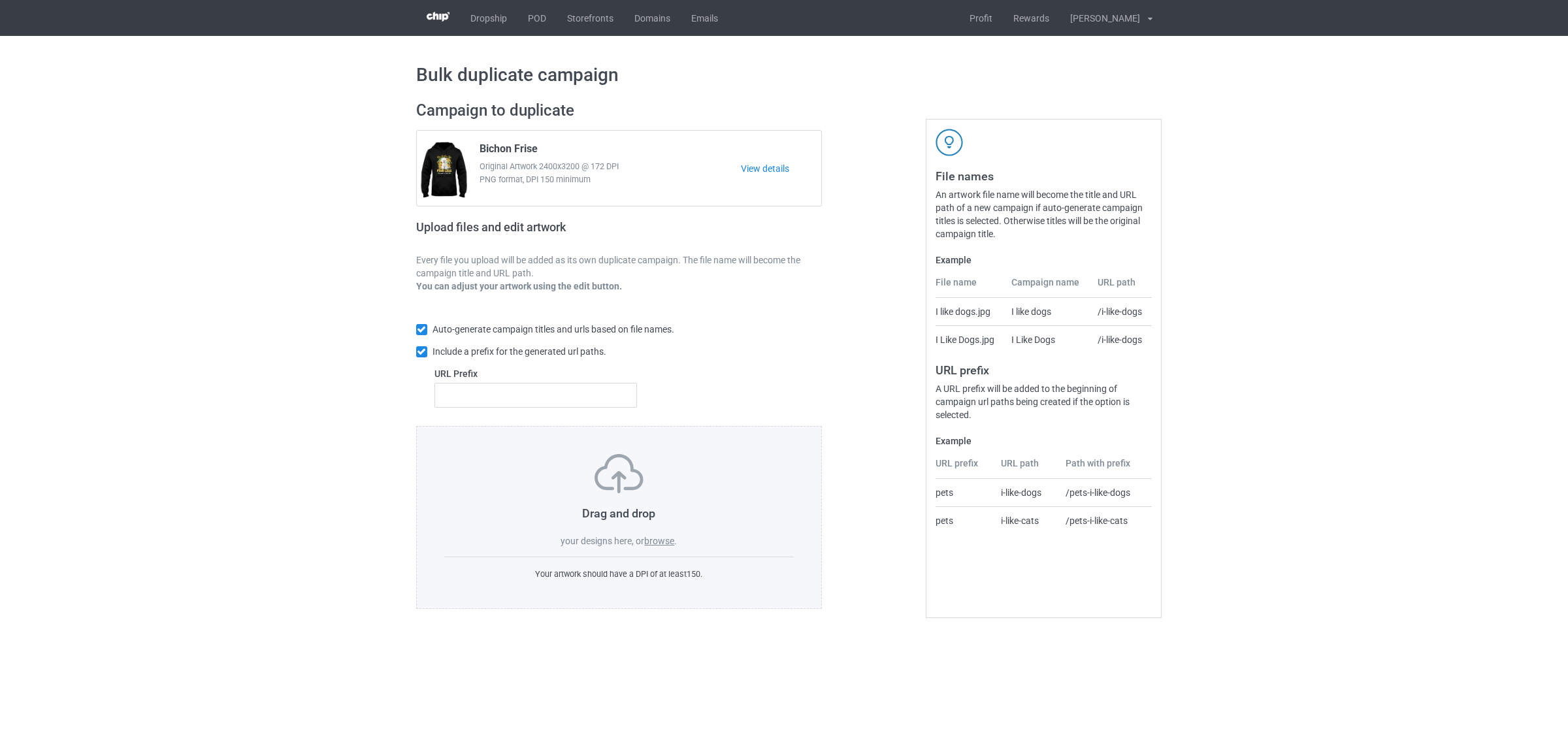
click at [663, 537] on label "browse" at bounding box center [659, 541] width 30 height 11
click at [0, 0] on input "browse" at bounding box center [0, 0] width 0 height 0
click at [661, 539] on label "browse" at bounding box center [659, 541] width 30 height 11
click at [0, 0] on input "browse" at bounding box center [0, 0] width 0 height 0
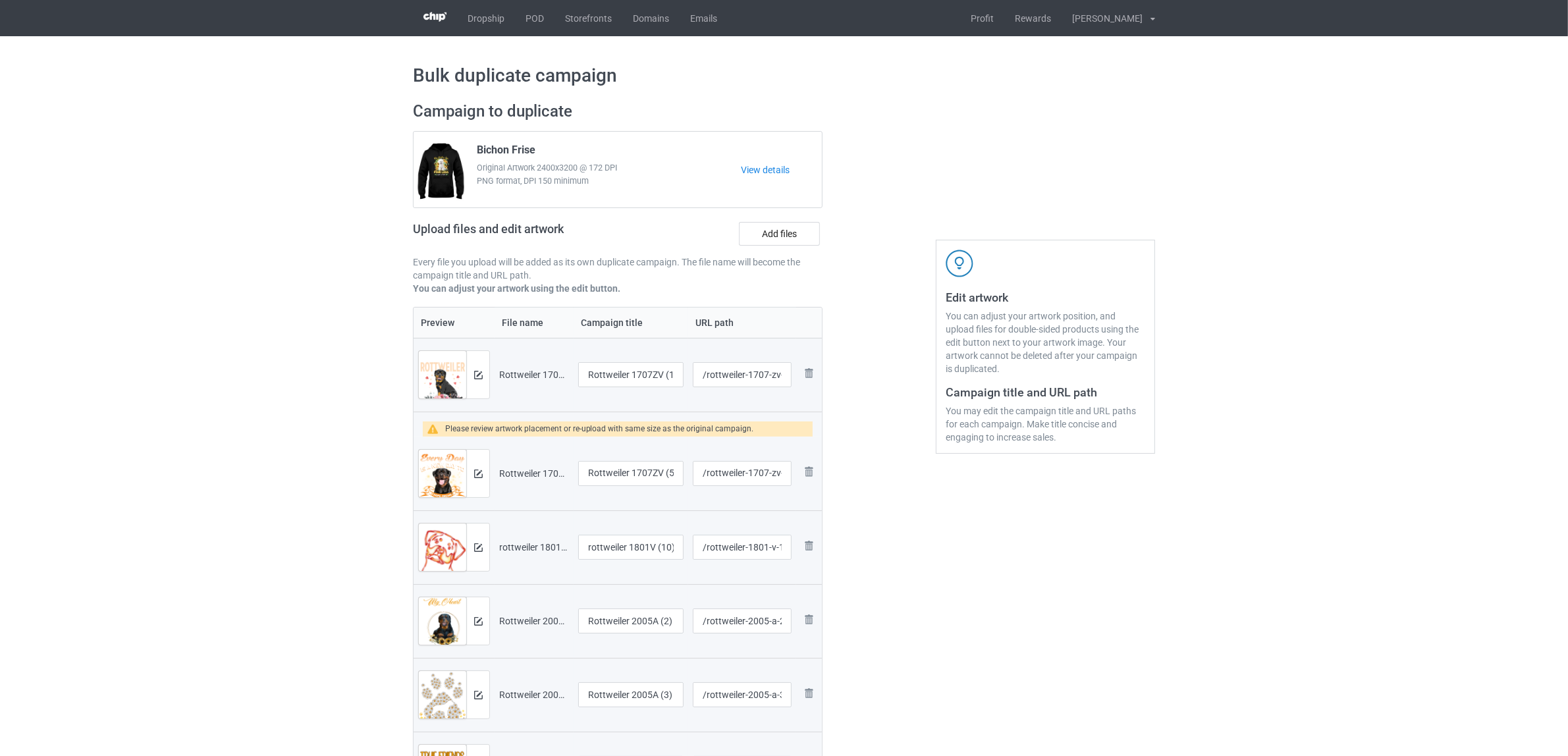
scroll to position [247, 0]
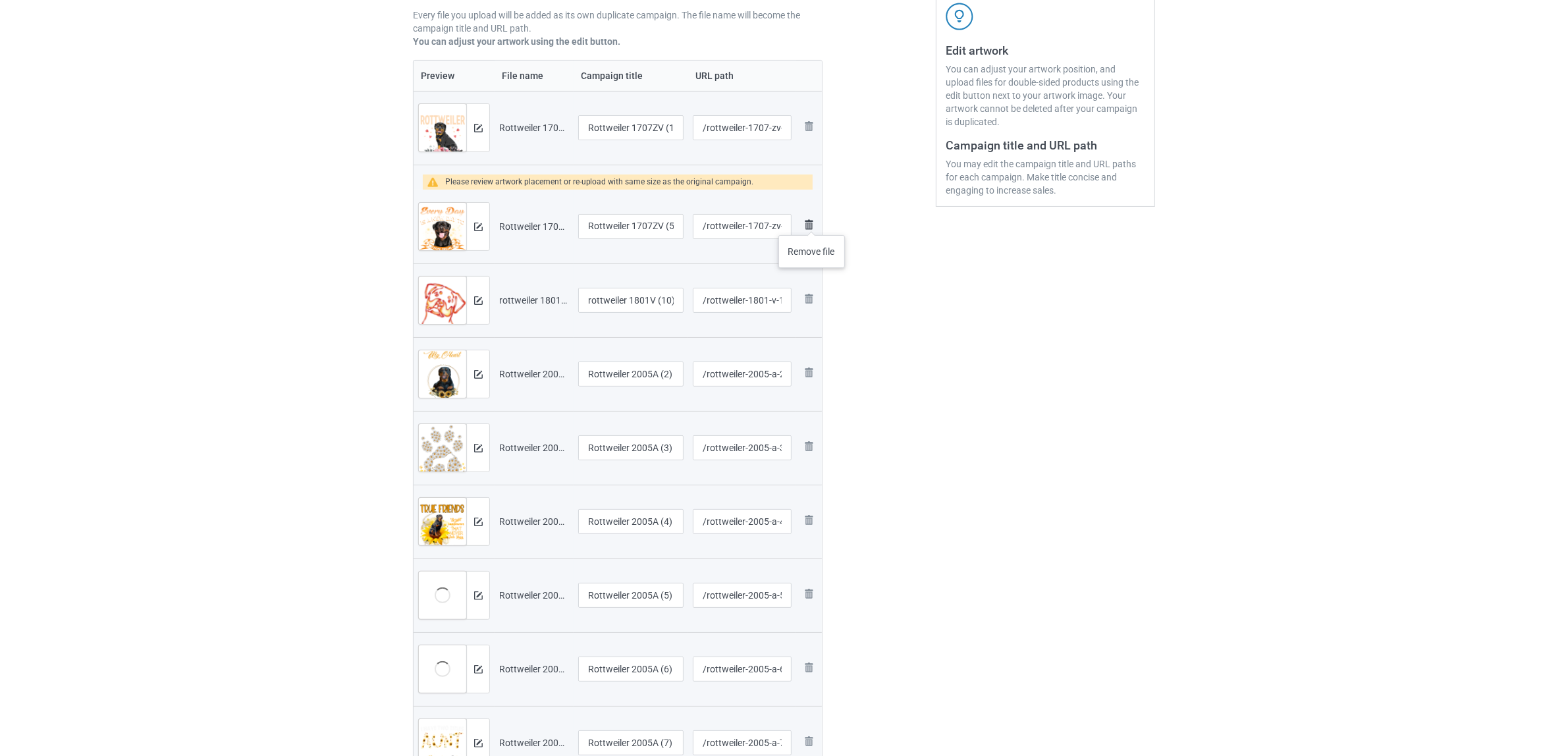
click at [812, 222] on img at bounding box center [808, 224] width 16 height 16
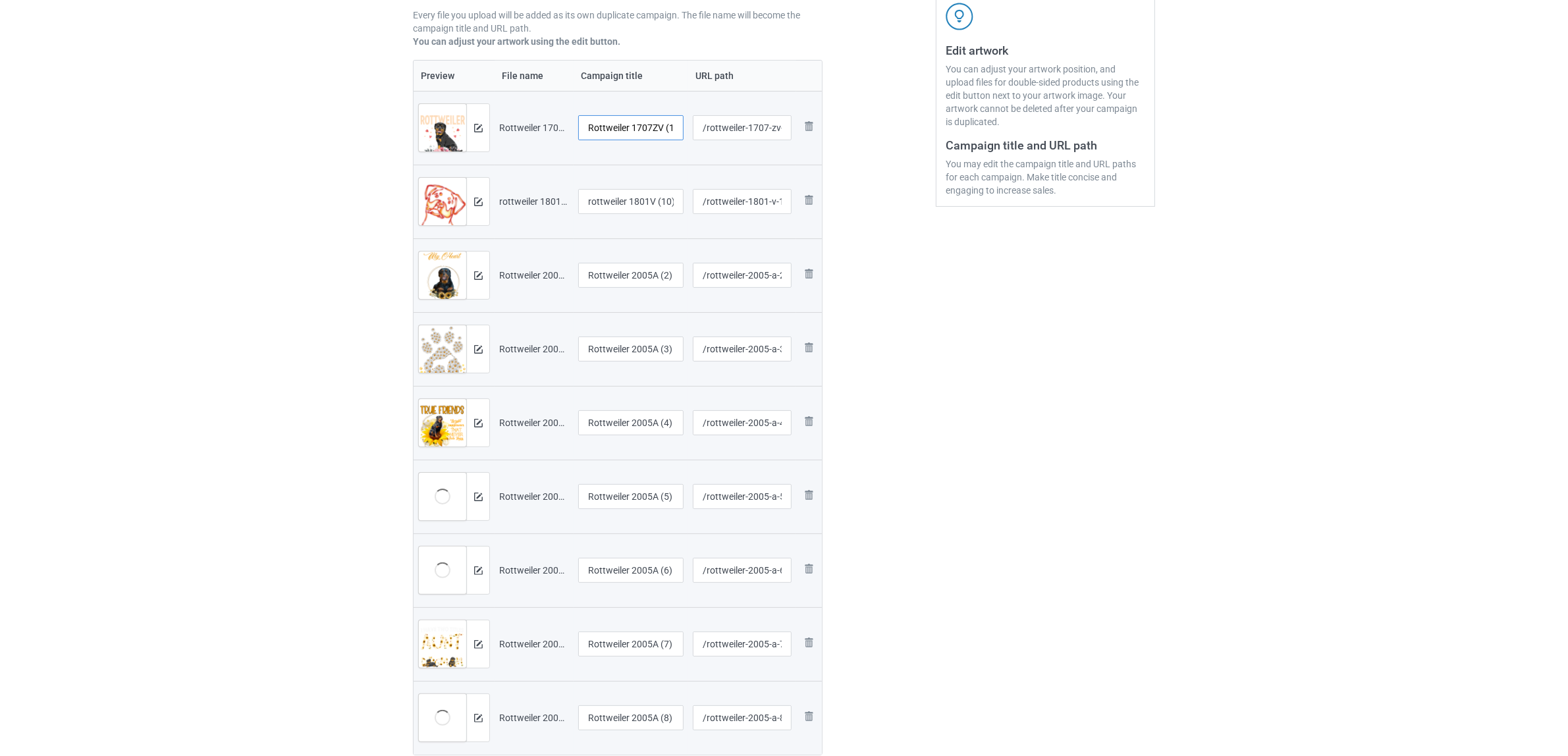
scroll to position [0, 5]
drag, startPoint x: 632, startPoint y: 126, endPoint x: 702, endPoint y: 140, distance: 71.4
click at [702, 140] on tr "Preview and edit artwork Rottweiler 1707ZV (1).png Rottweiler 1707ZV (1) /rottw…" at bounding box center [617, 127] width 408 height 74
click at [614, 130] on input "Rottweiler" at bounding box center [631, 127] width 105 height 25
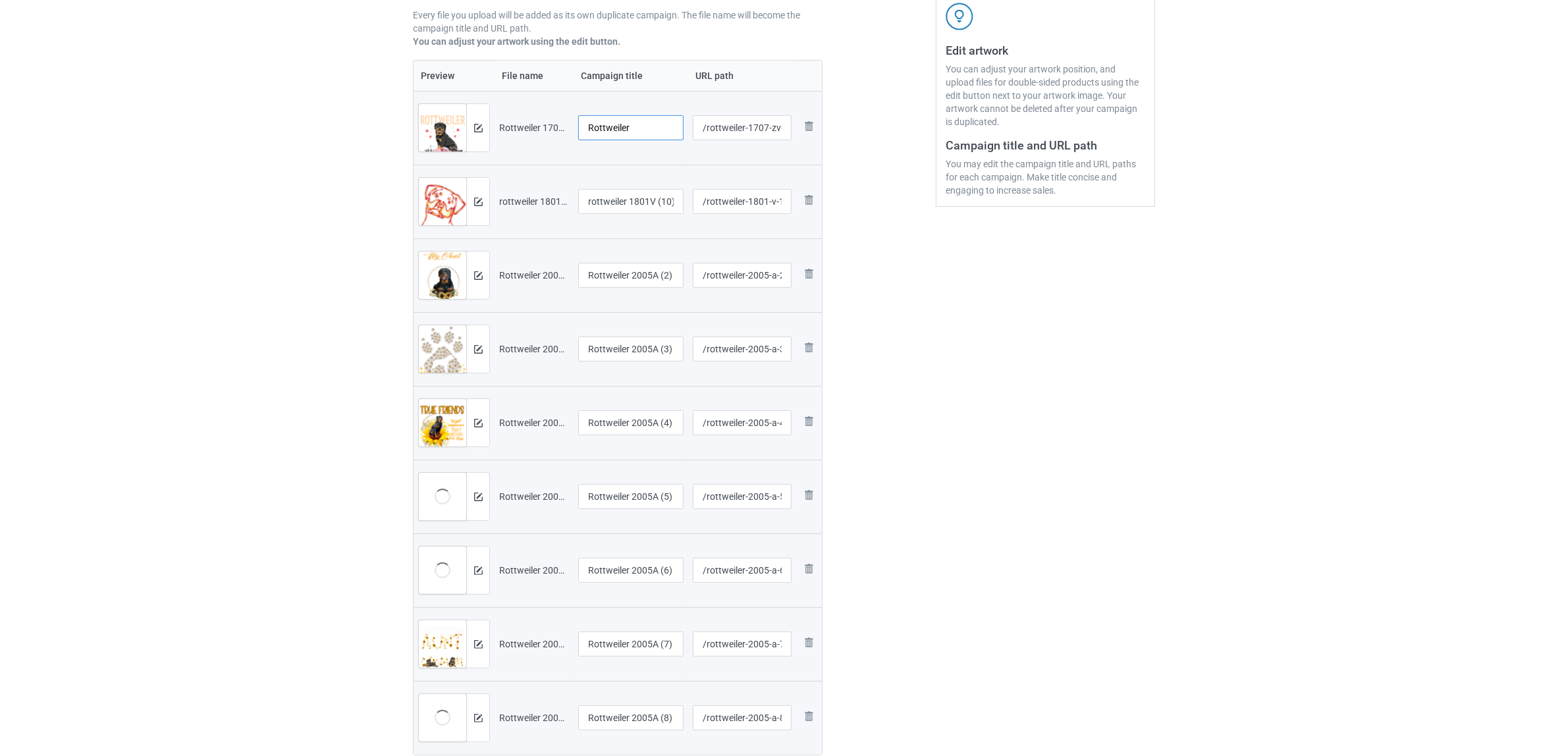
click at [614, 130] on input "Rottweiler" at bounding box center [631, 127] width 105 height 25
type input "Rottweiler"
click at [648, 201] on input "rottweiler 1801V (10)" at bounding box center [631, 201] width 105 height 25
paste input "Rottweiler"
type input "Rottweiler"
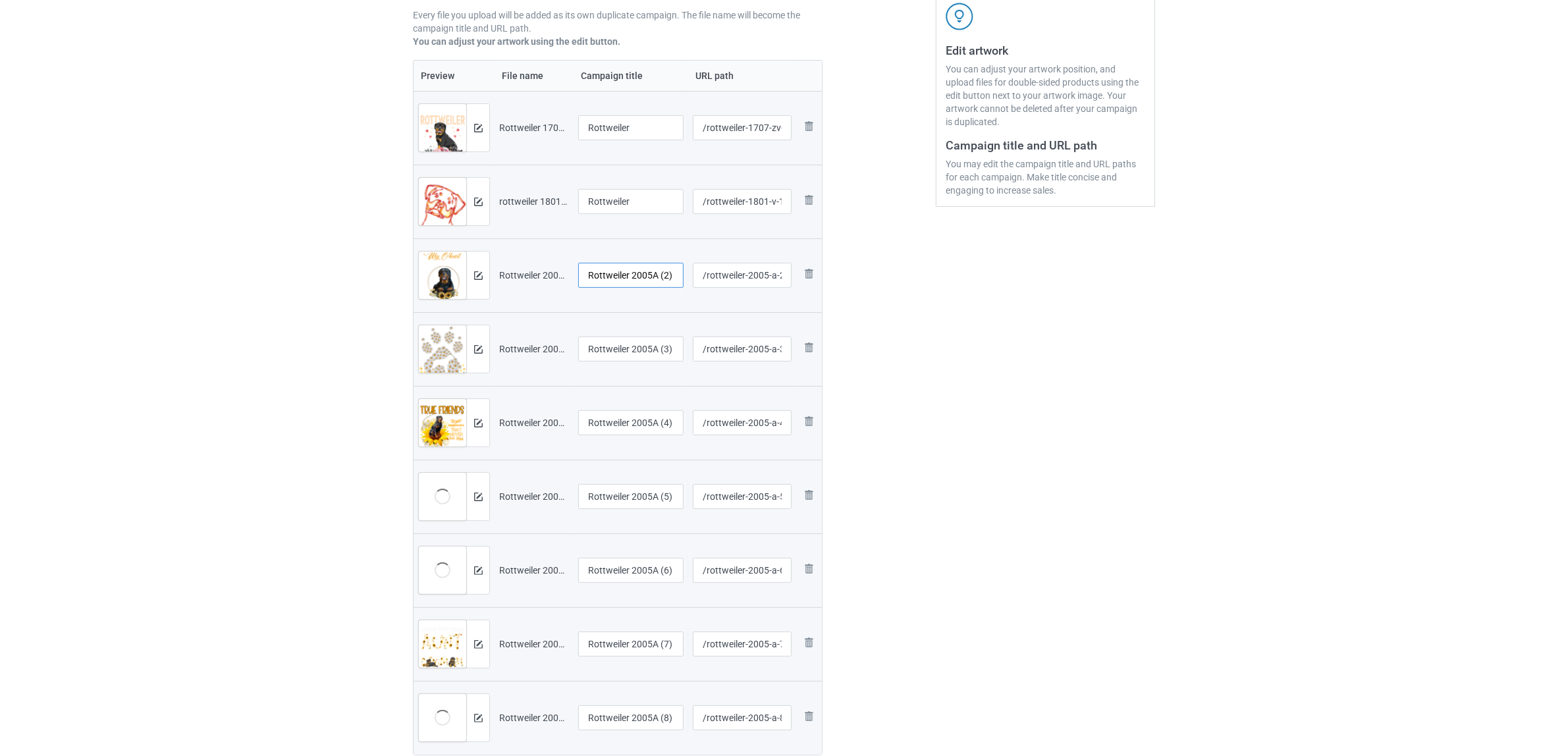
click at [637, 275] on input "Rottweiler 2005A (2)" at bounding box center [631, 275] width 105 height 25
paste input "text"
type input "Rottweiler"
click at [627, 340] on input "Rottweiler 2005A (3)" at bounding box center [631, 348] width 105 height 25
paste input "text"
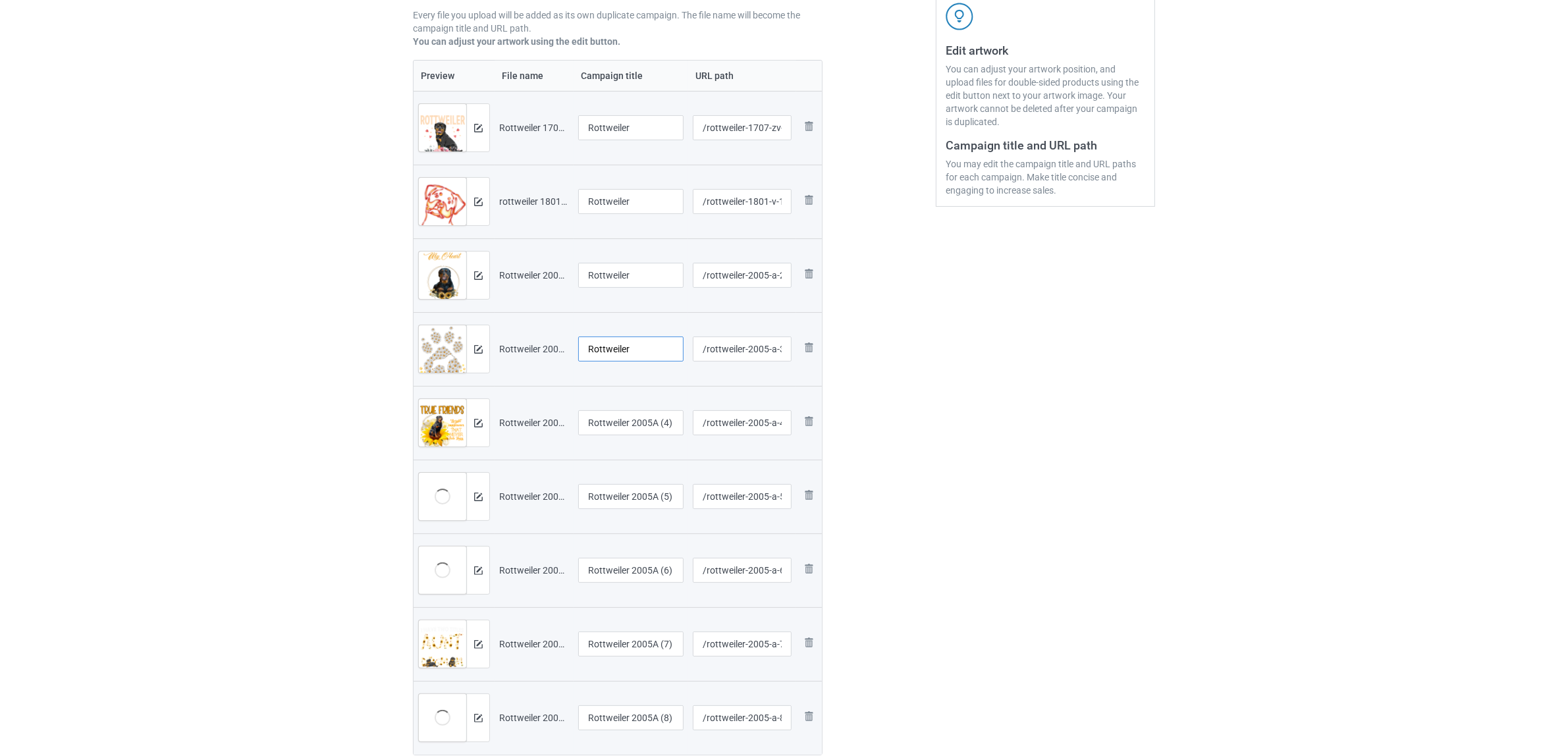
type input "Rottweiler"
click at [631, 425] on input "Rottweiler 2005A (4)" at bounding box center [631, 422] width 105 height 25
paste input "text"
type input "Rottweiler"
click at [646, 493] on input "Rottweiler 2005A (5)" at bounding box center [631, 496] width 105 height 25
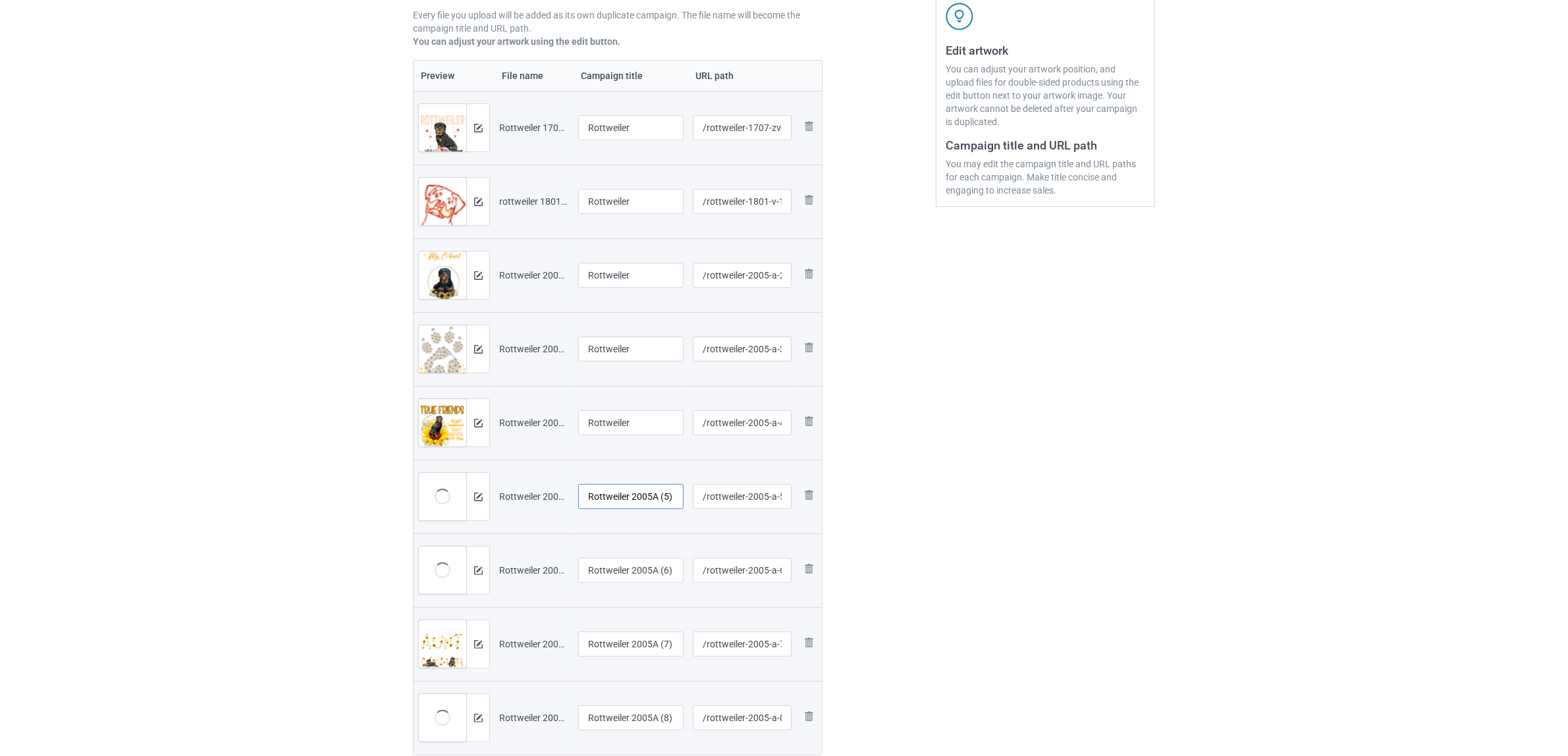
paste input "text"
type input "Rottweiler"
click at [1019, 546] on div "Edit artwork You can adjust your artwork position, and upload files for double-…" at bounding box center [1046, 319] width 238 height 948
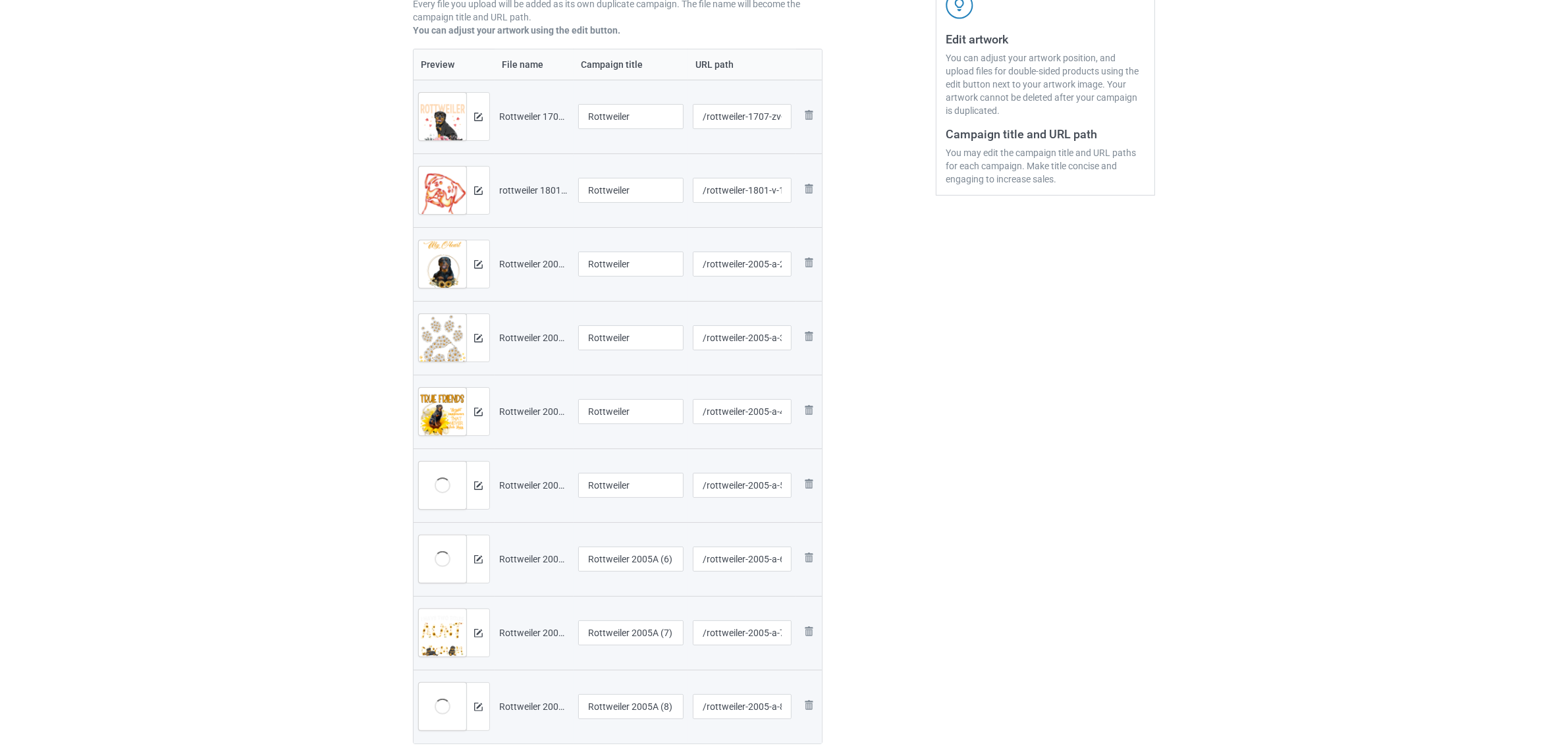
scroll to position [576, 0]
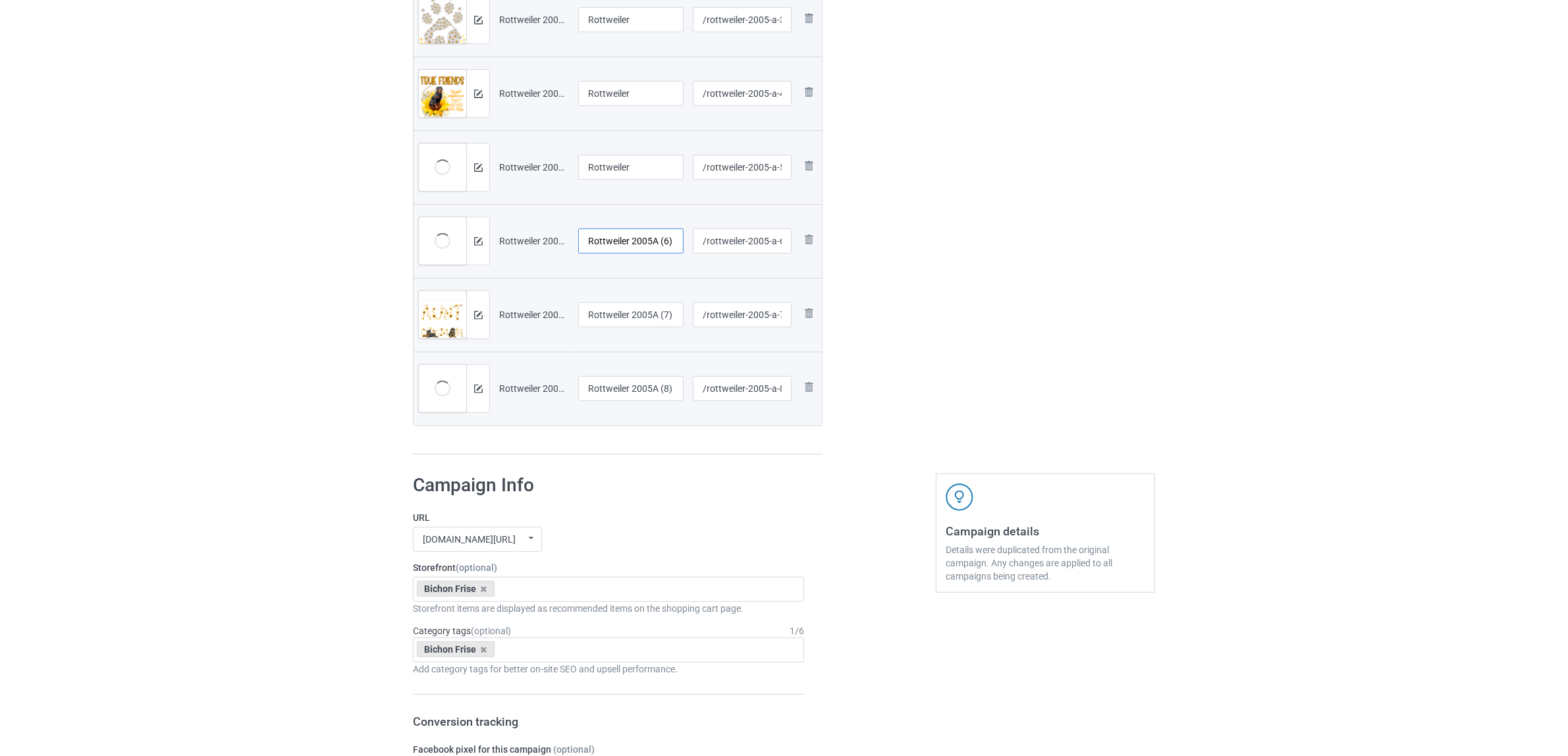
click at [614, 236] on input "Rottweiler 2005A (6)" at bounding box center [631, 241] width 105 height 25
paste input "text"
type input "Rottweiler"
click at [610, 314] on input "Rottweiler 2005A (7)" at bounding box center [631, 314] width 105 height 25
paste input "text"
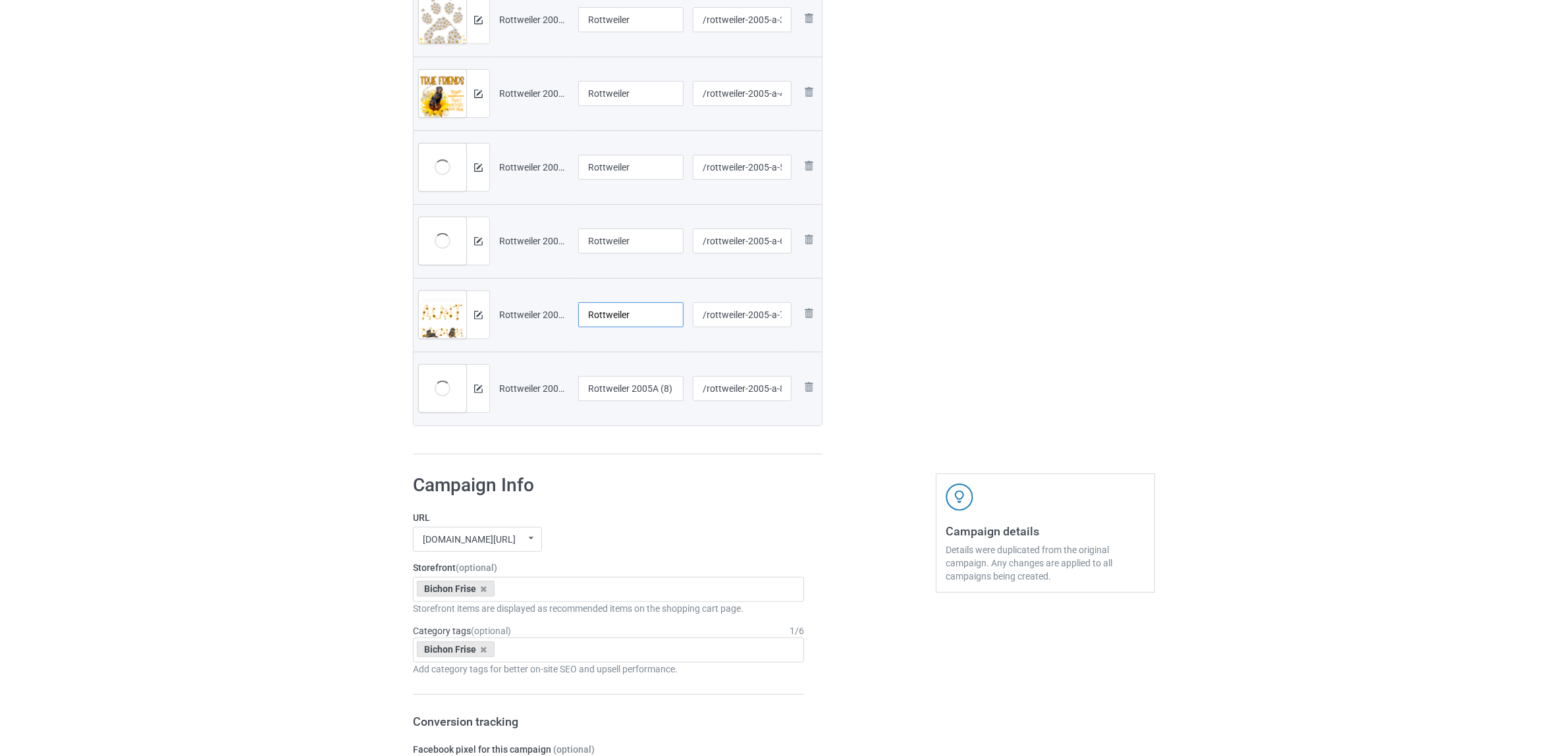
type input "Rottweiler"
click at [614, 386] on input "Rottweiler 2005A (8)" at bounding box center [631, 388] width 105 height 25
paste input "text"
type input "Rottweiler"
click at [629, 486] on h1 "Campaign Info" at bounding box center [608, 485] width 391 height 23
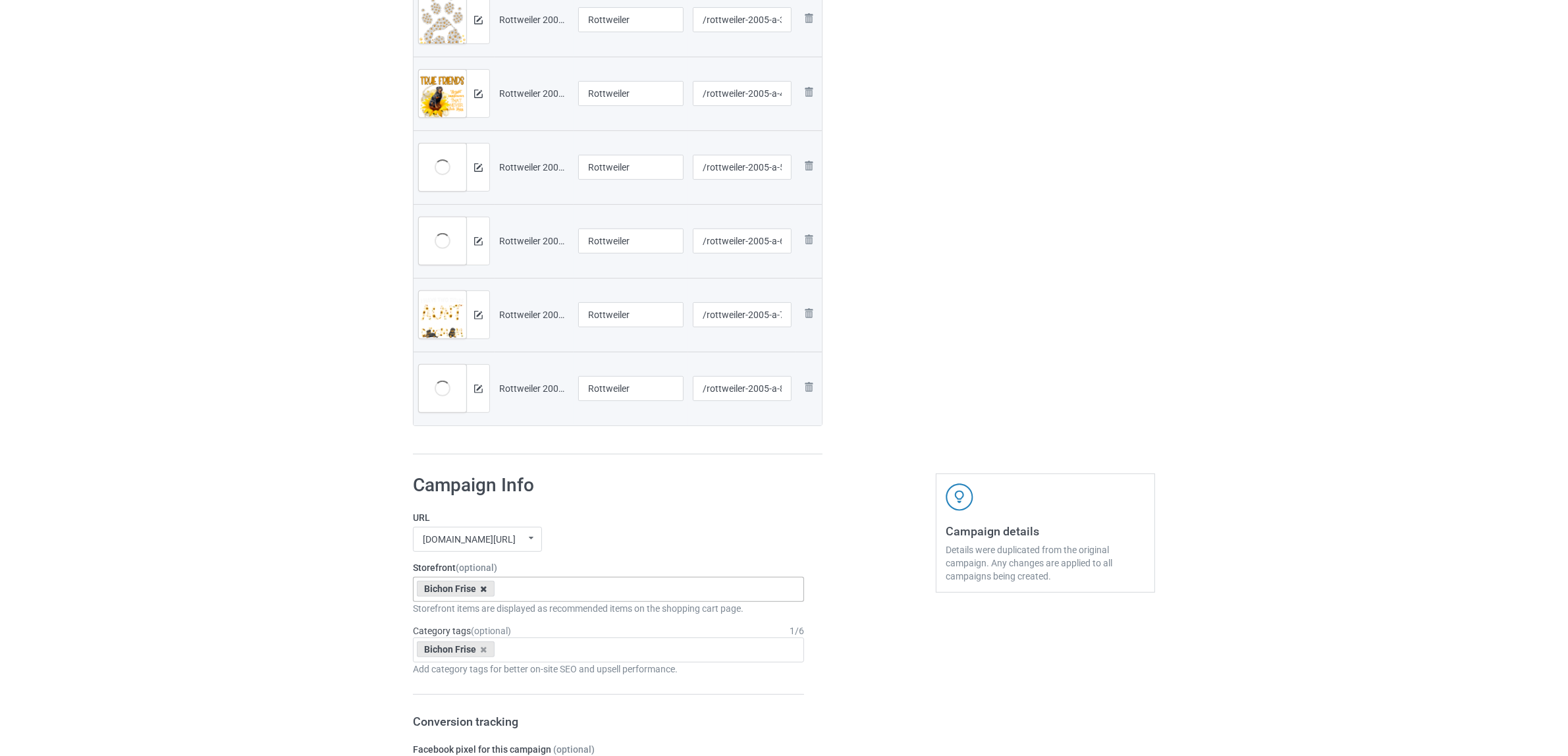
click at [483, 589] on icon at bounding box center [483, 589] width 6 height 8
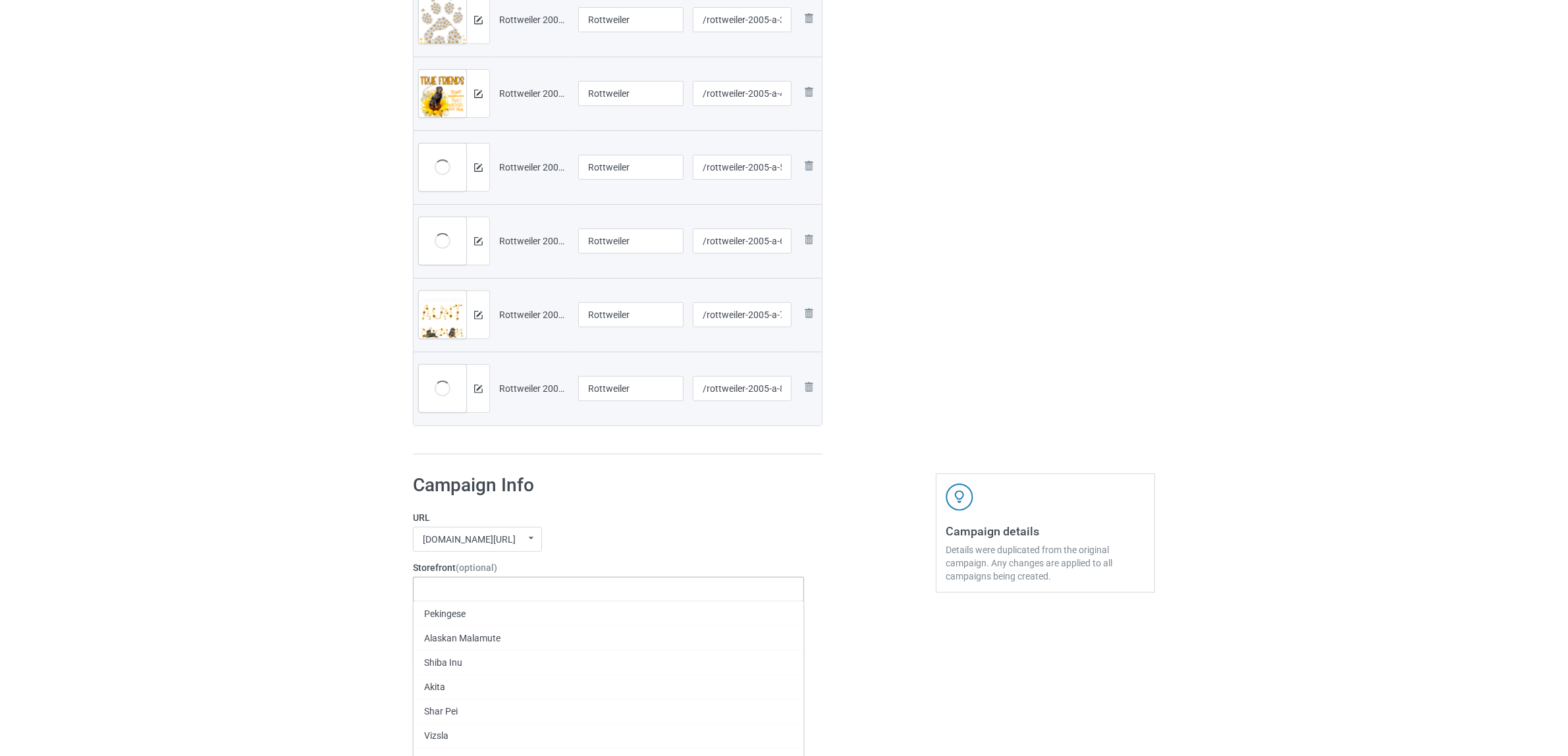
paste input "Rottweiler"
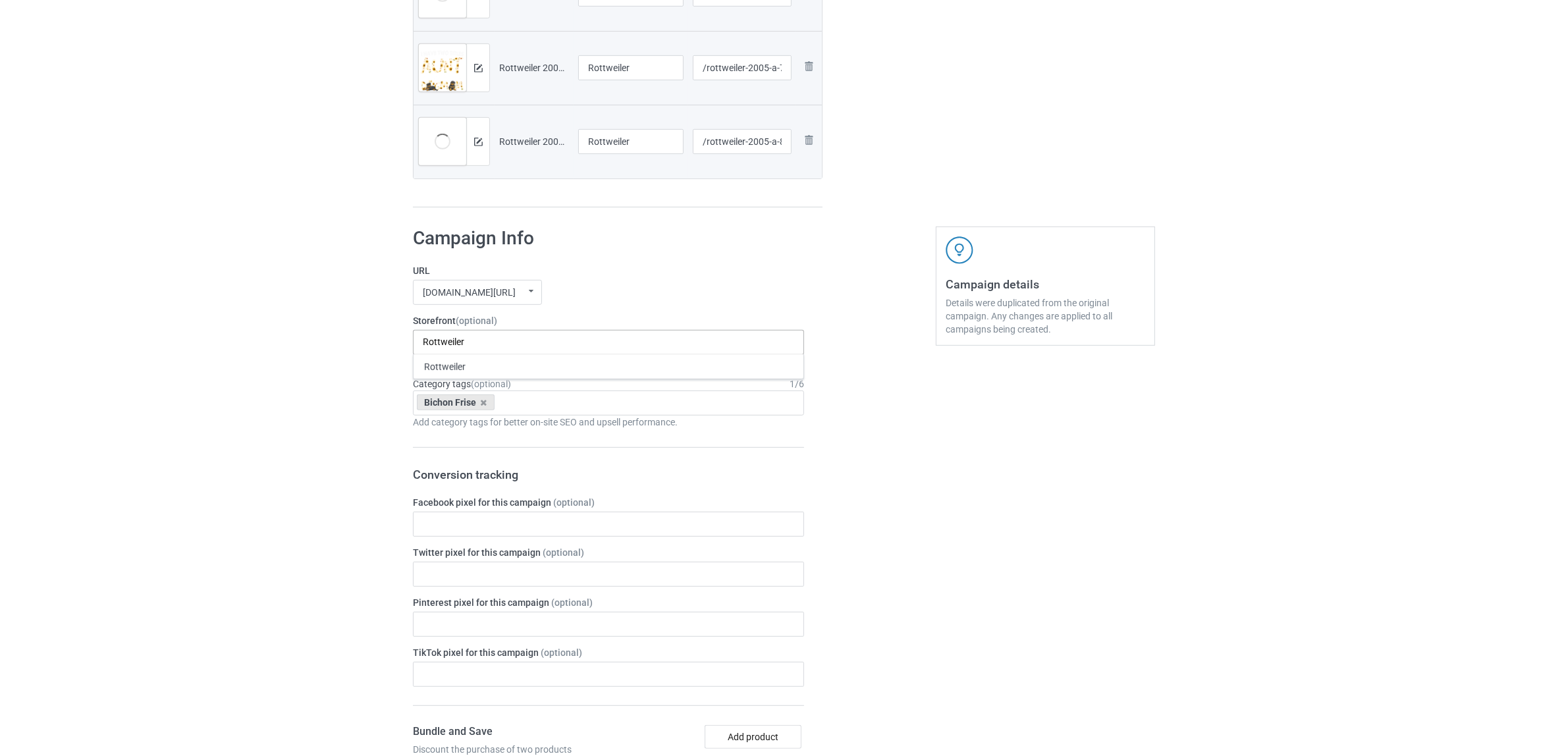
type input "Rottweiler"
click at [453, 370] on div "Rottweiler" at bounding box center [608, 366] width 390 height 24
click at [481, 401] on icon at bounding box center [483, 403] width 6 height 8
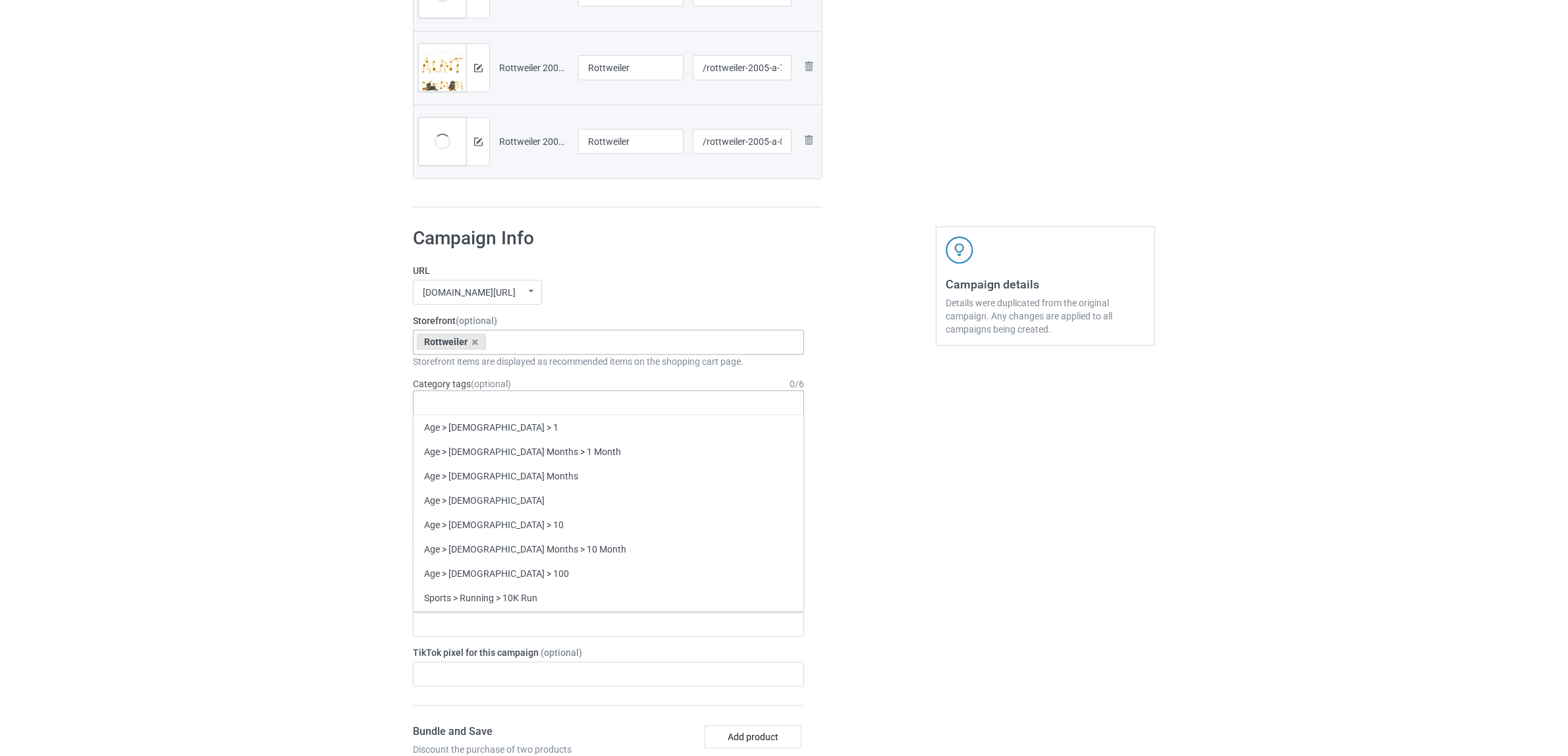
paste input "Rottweiler"
type input "Rottweiler"
click at [459, 447] on div "Rottweiler" at bounding box center [608, 451] width 390 height 24
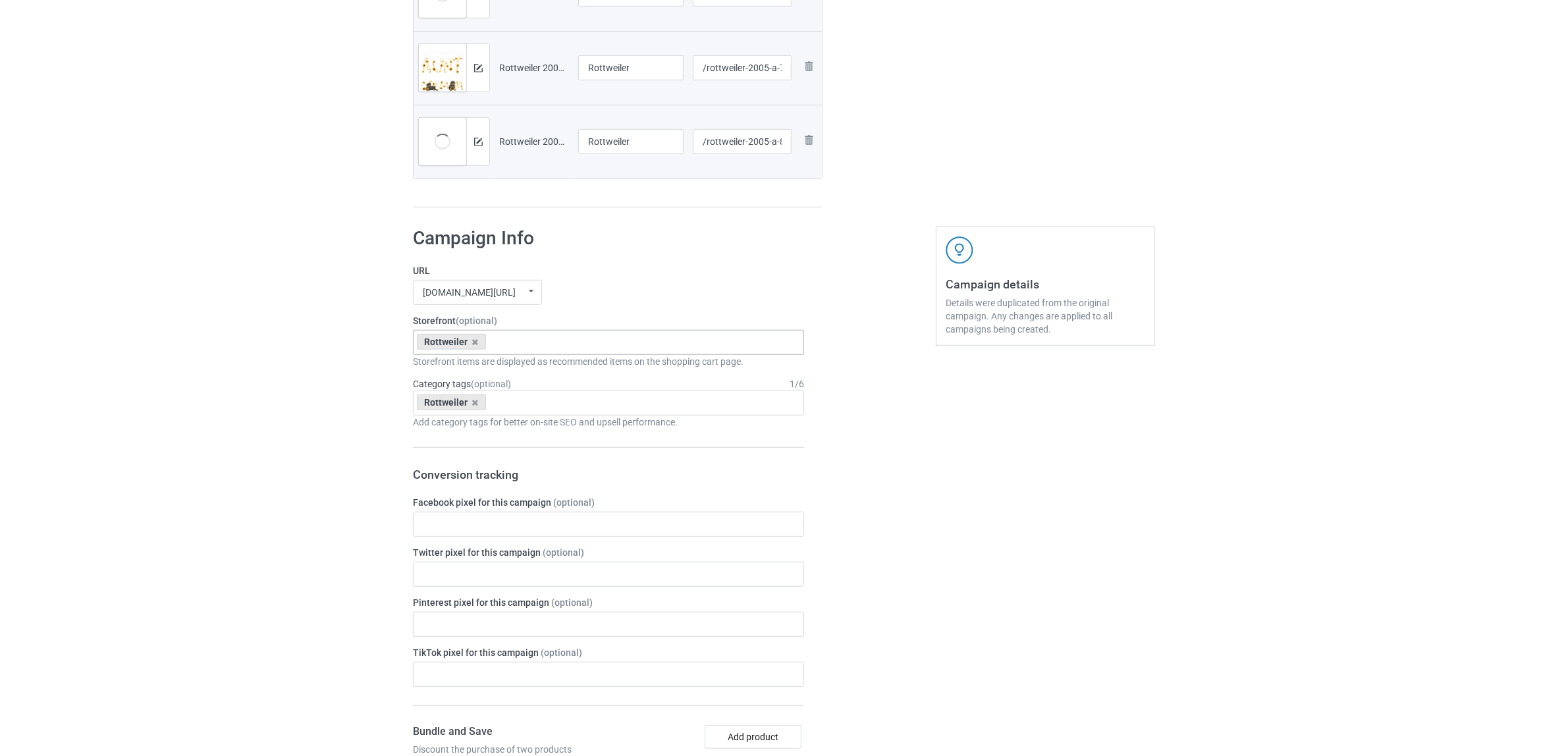
click at [249, 406] on div "Bulk duplicate campaign Campaign to duplicate Bichon Frise Original Artwork 240…" at bounding box center [784, 328] width 1568 height 2230
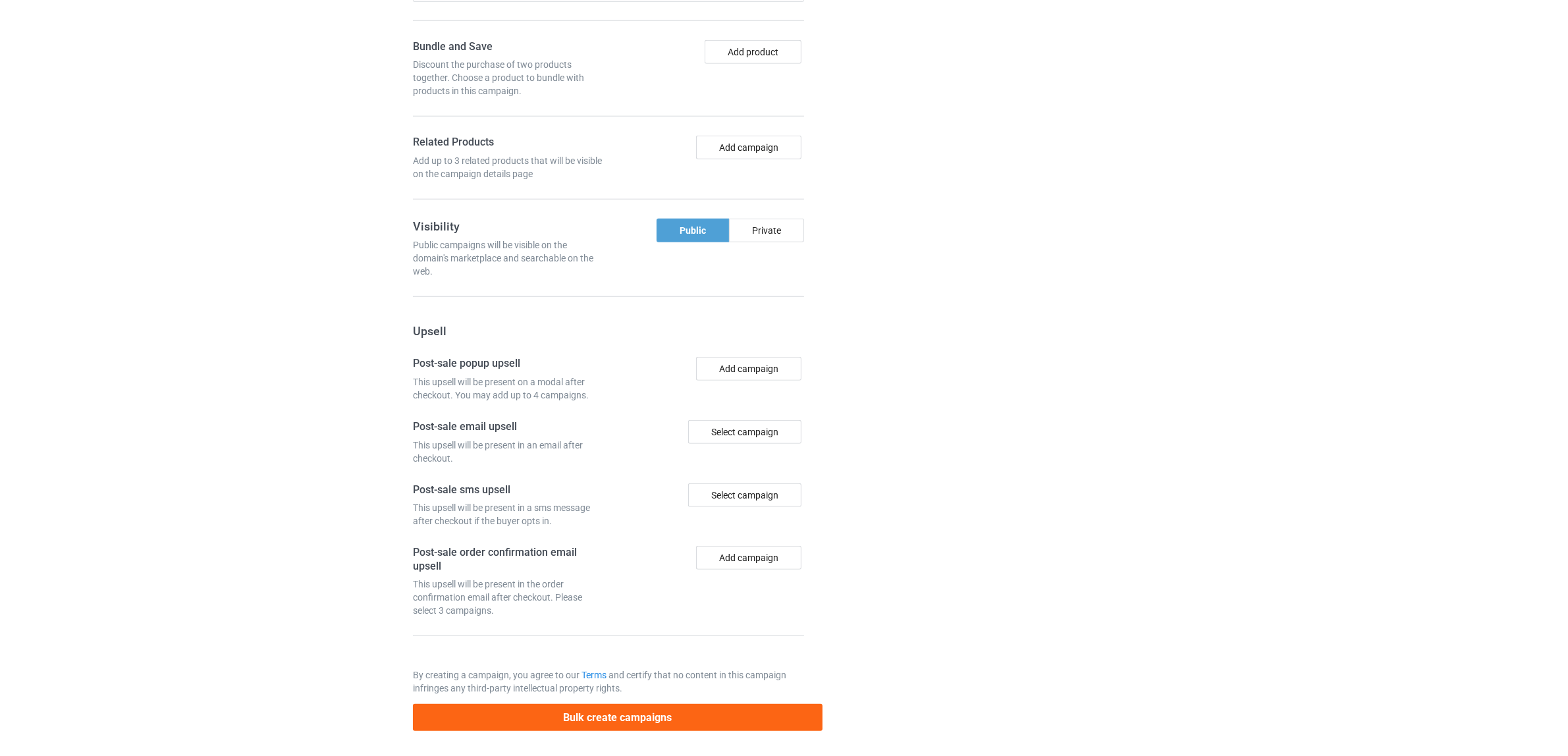
scroll to position [1515, 0]
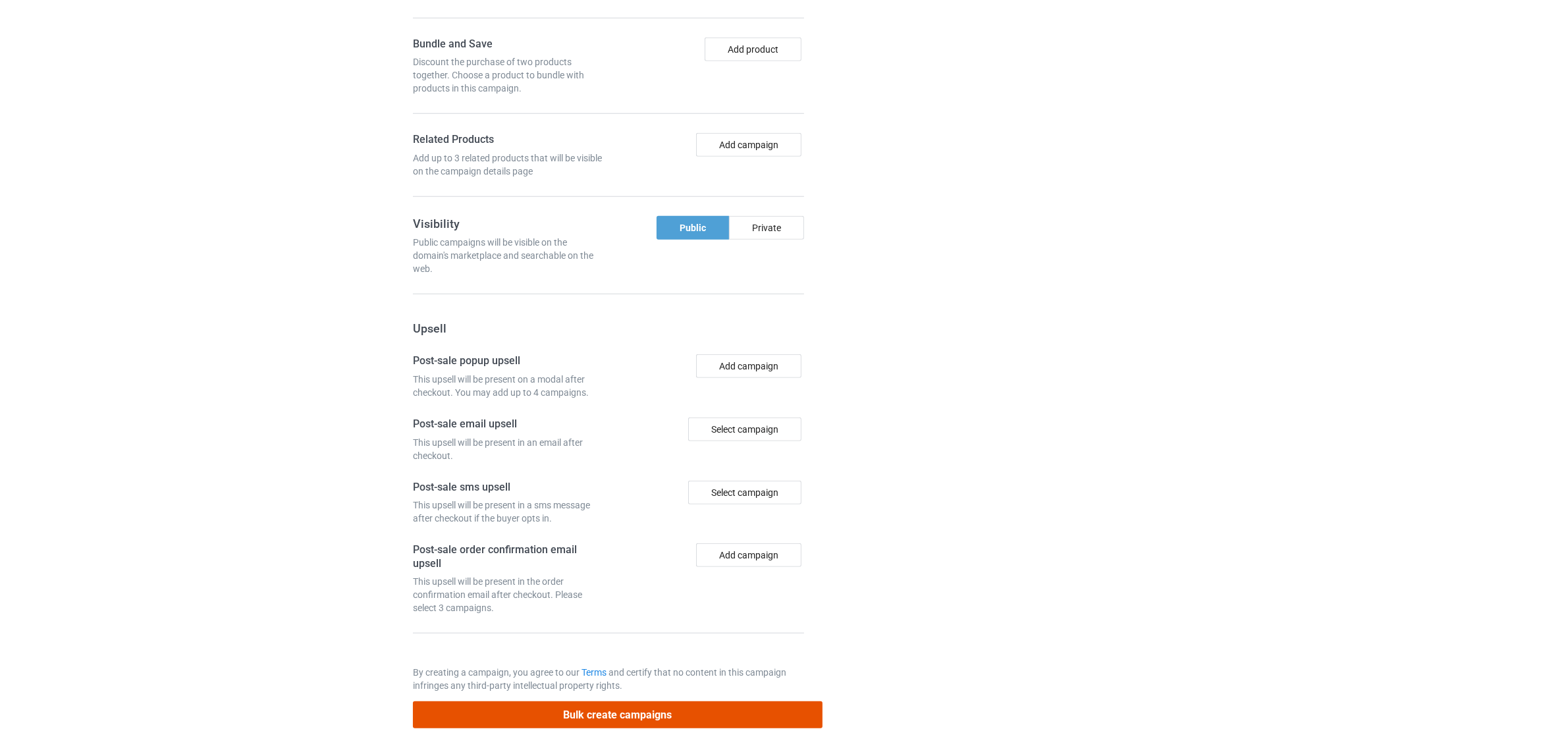
click at [678, 709] on button "Bulk create campaigns" at bounding box center [617, 715] width 410 height 27
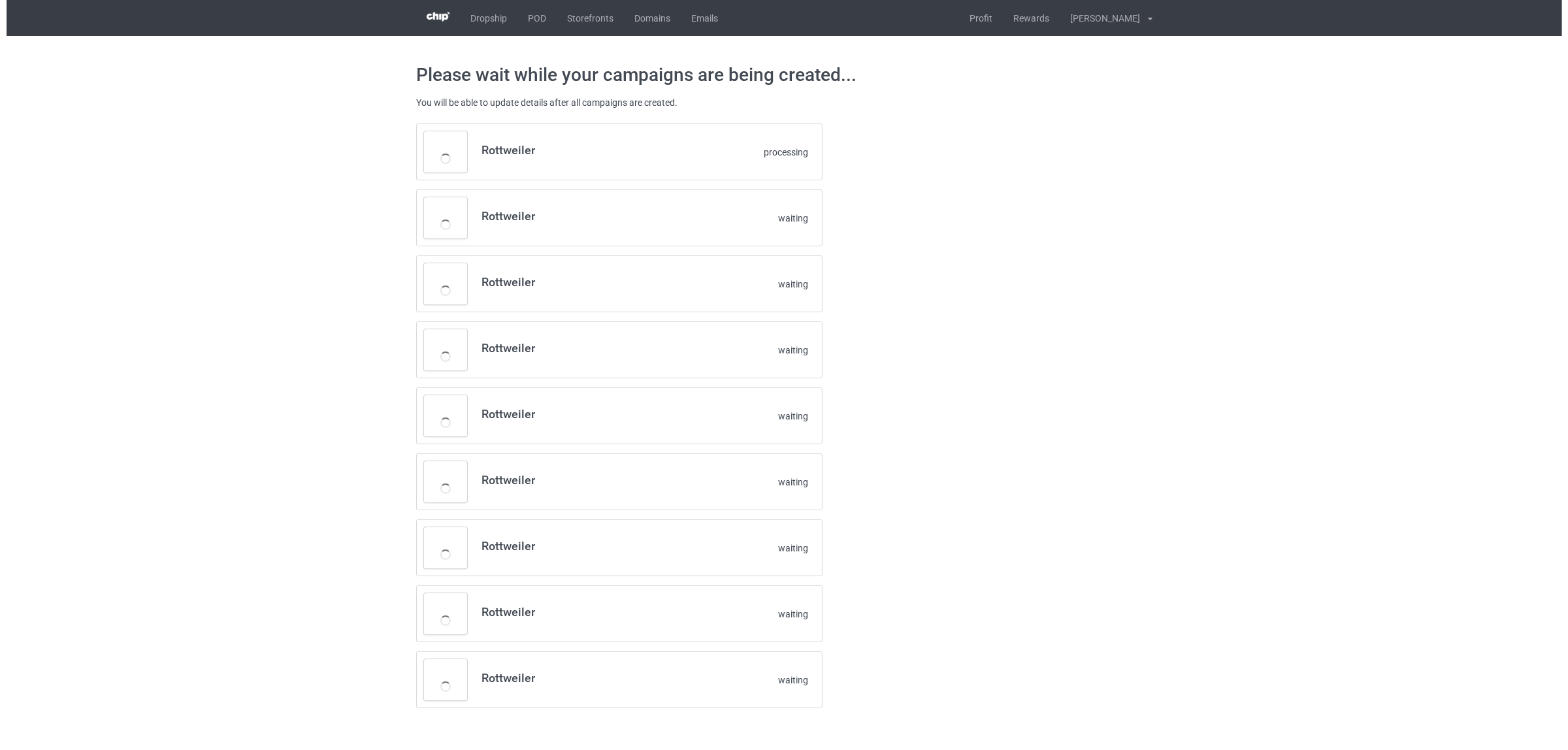
scroll to position [0, 0]
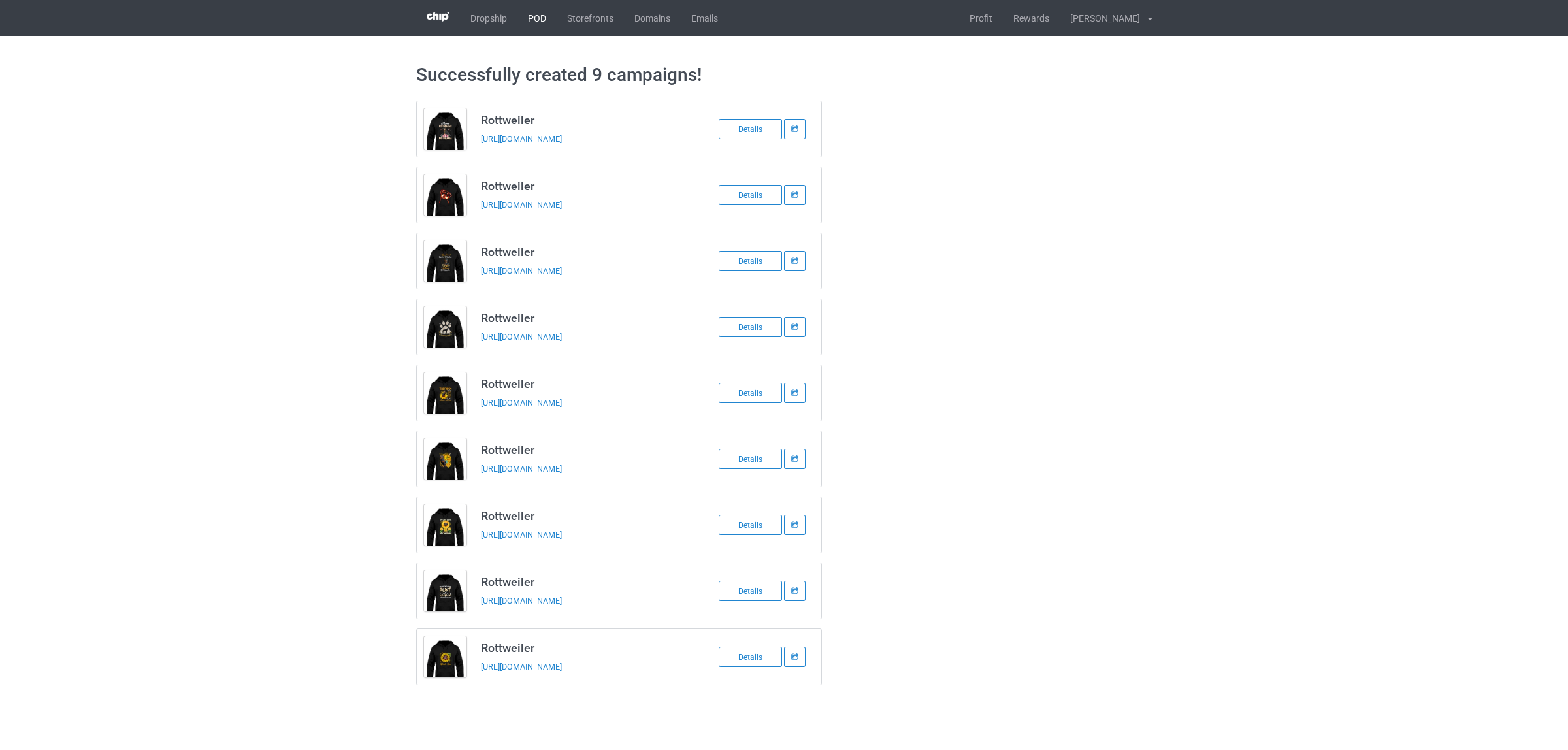
click at [540, 17] on link "POD" at bounding box center [537, 18] width 39 height 36
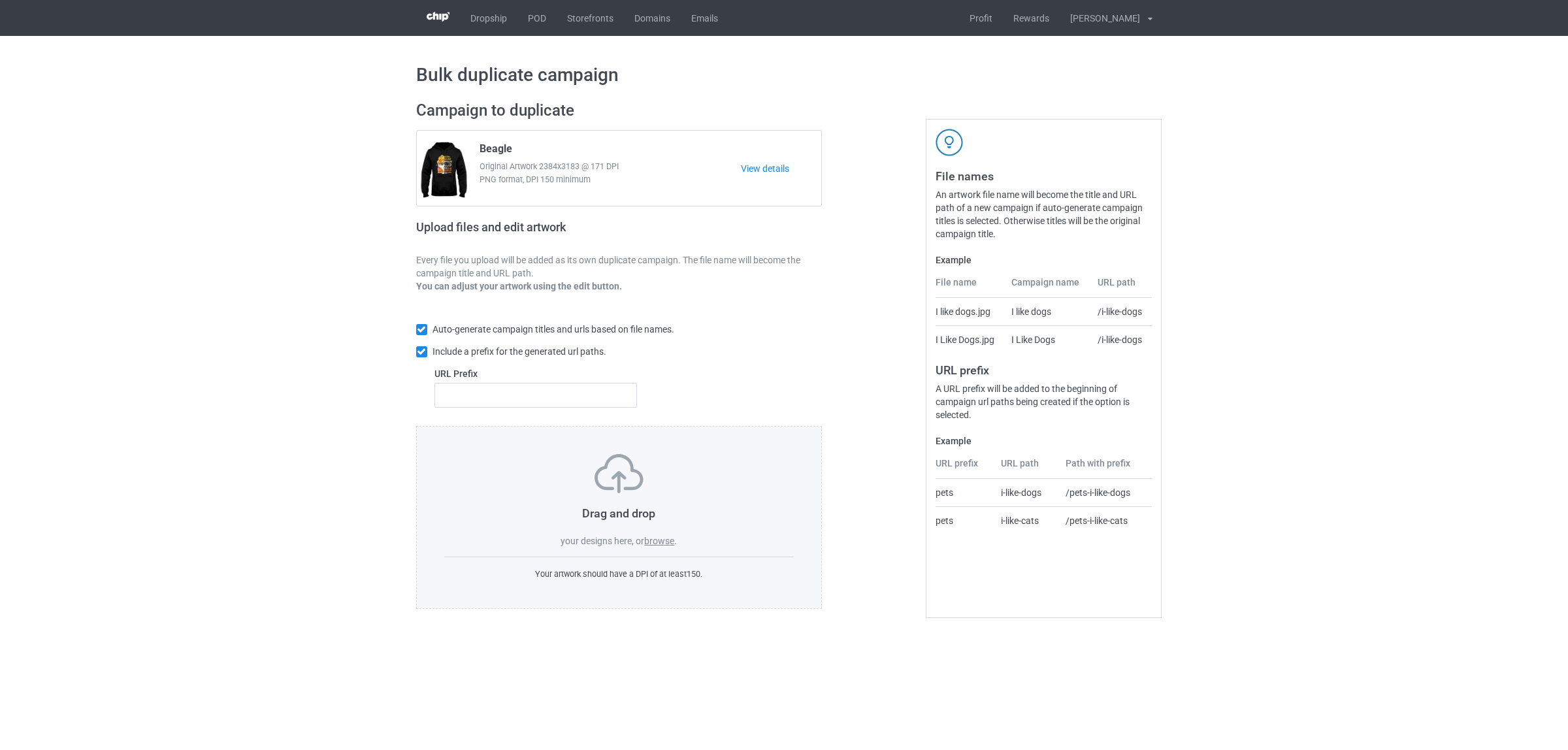
click at [661, 539] on label "browse" at bounding box center [659, 541] width 30 height 11
click at [0, 0] on input "browse" at bounding box center [0, 0] width 0 height 0
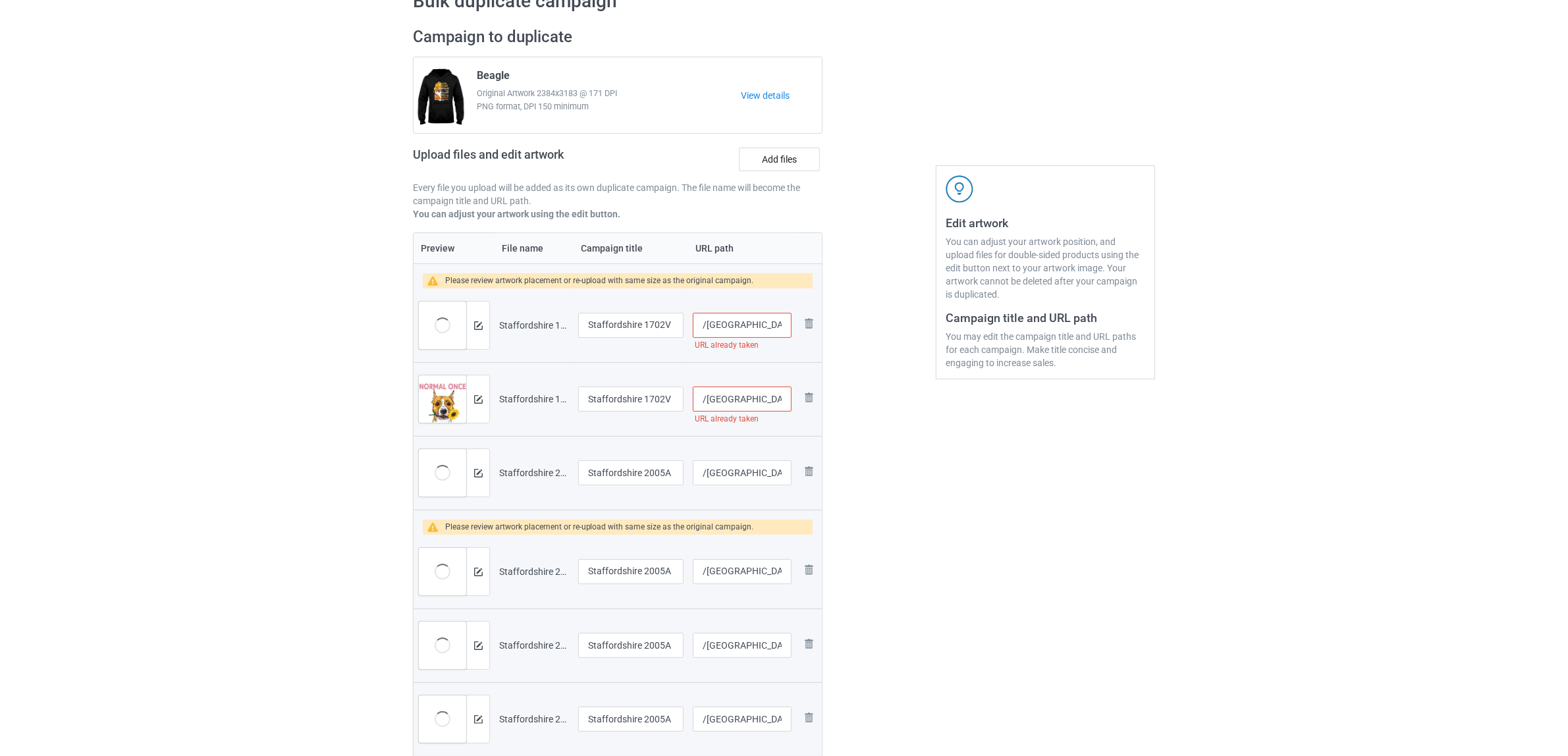
scroll to position [247, 0]
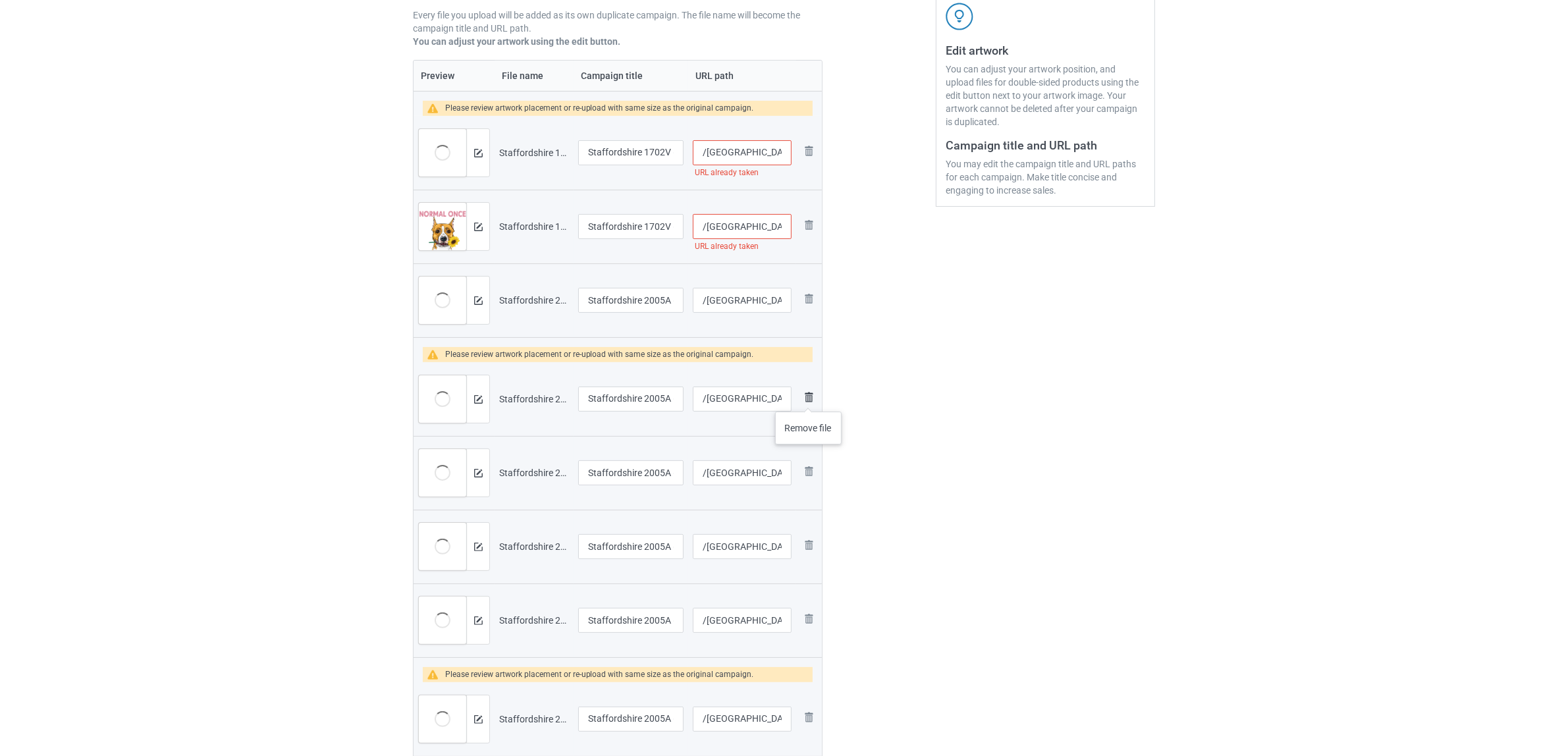
click at [808, 399] on img at bounding box center [808, 397] width 16 height 16
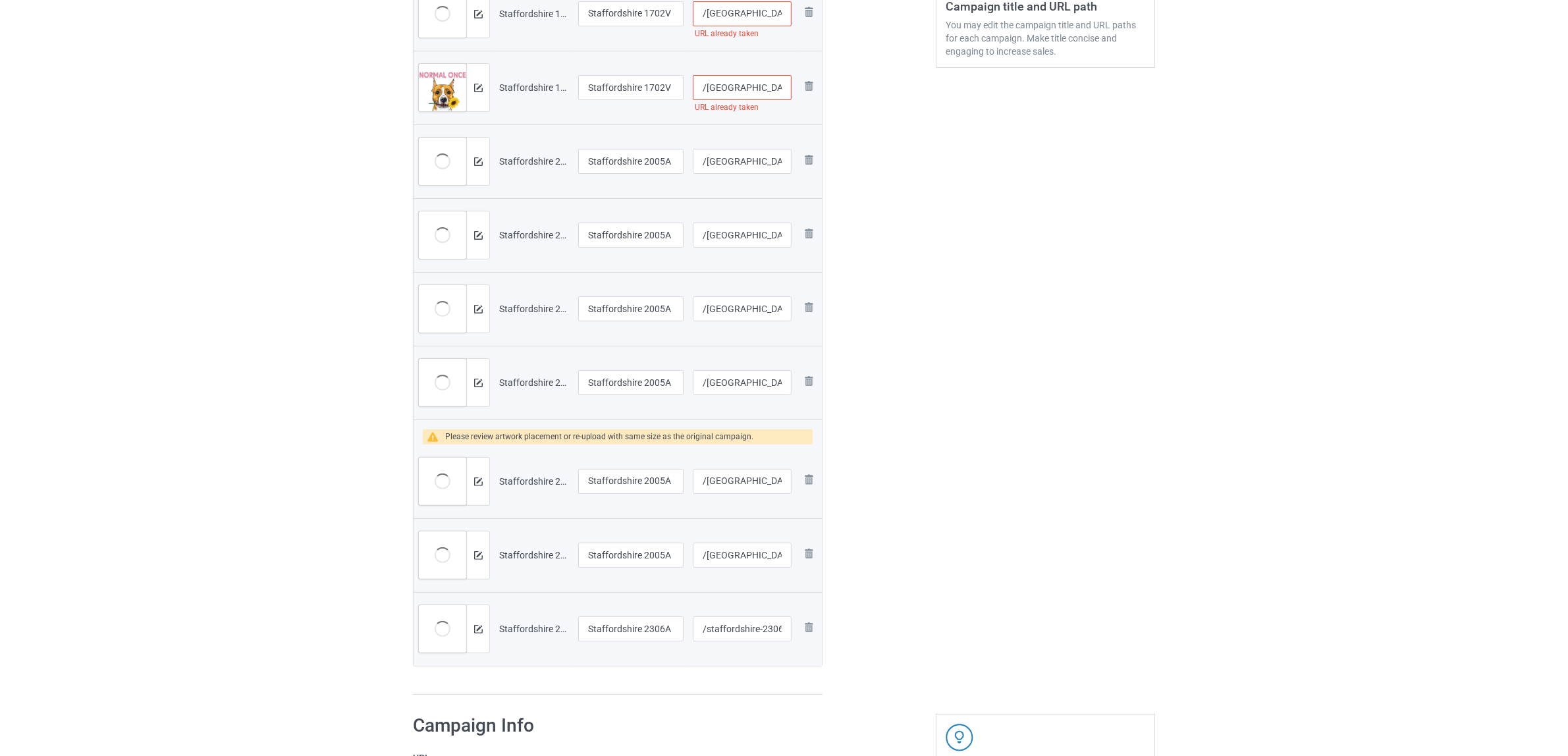
scroll to position [494, 0]
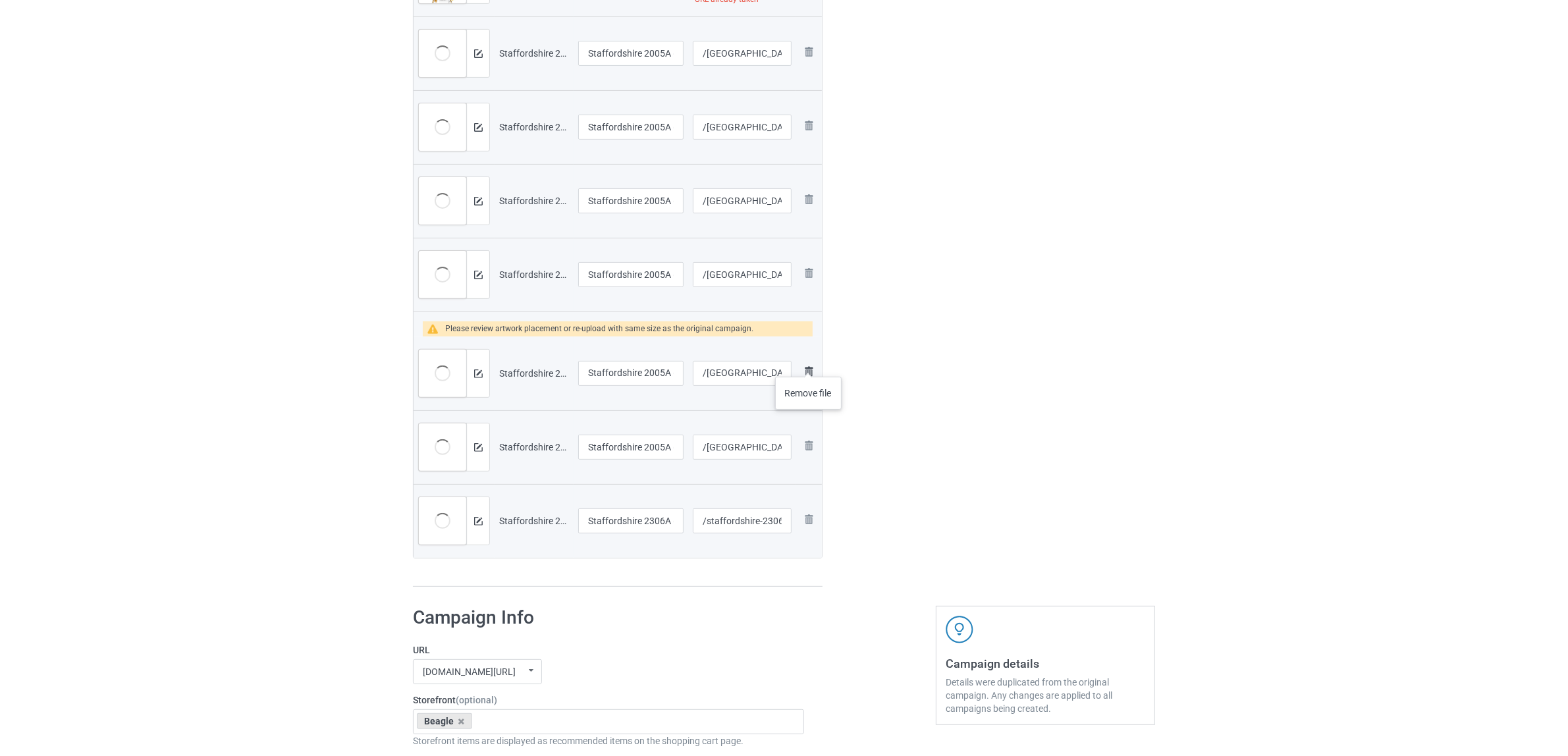
click at [807, 367] on img at bounding box center [808, 371] width 16 height 16
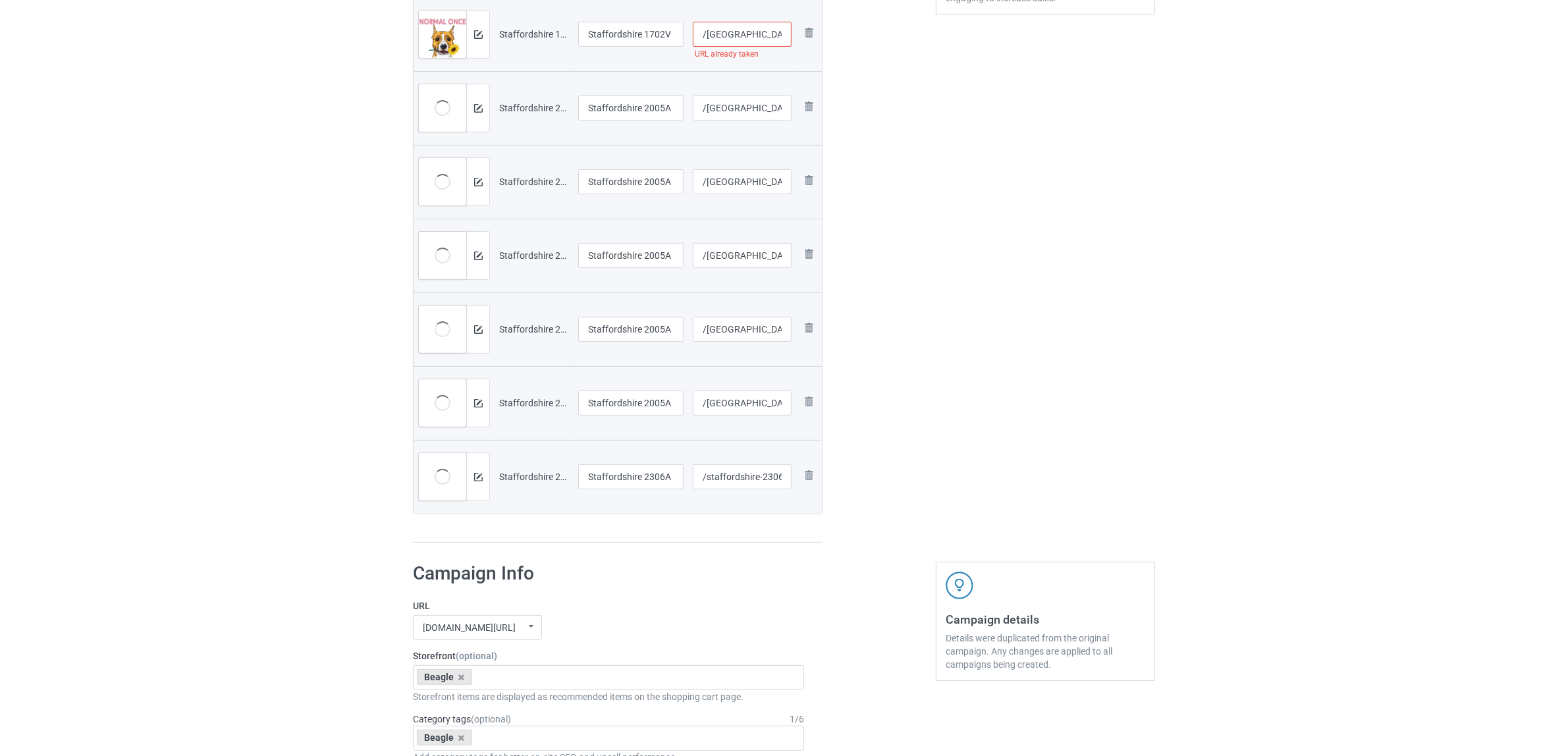
scroll to position [247, 0]
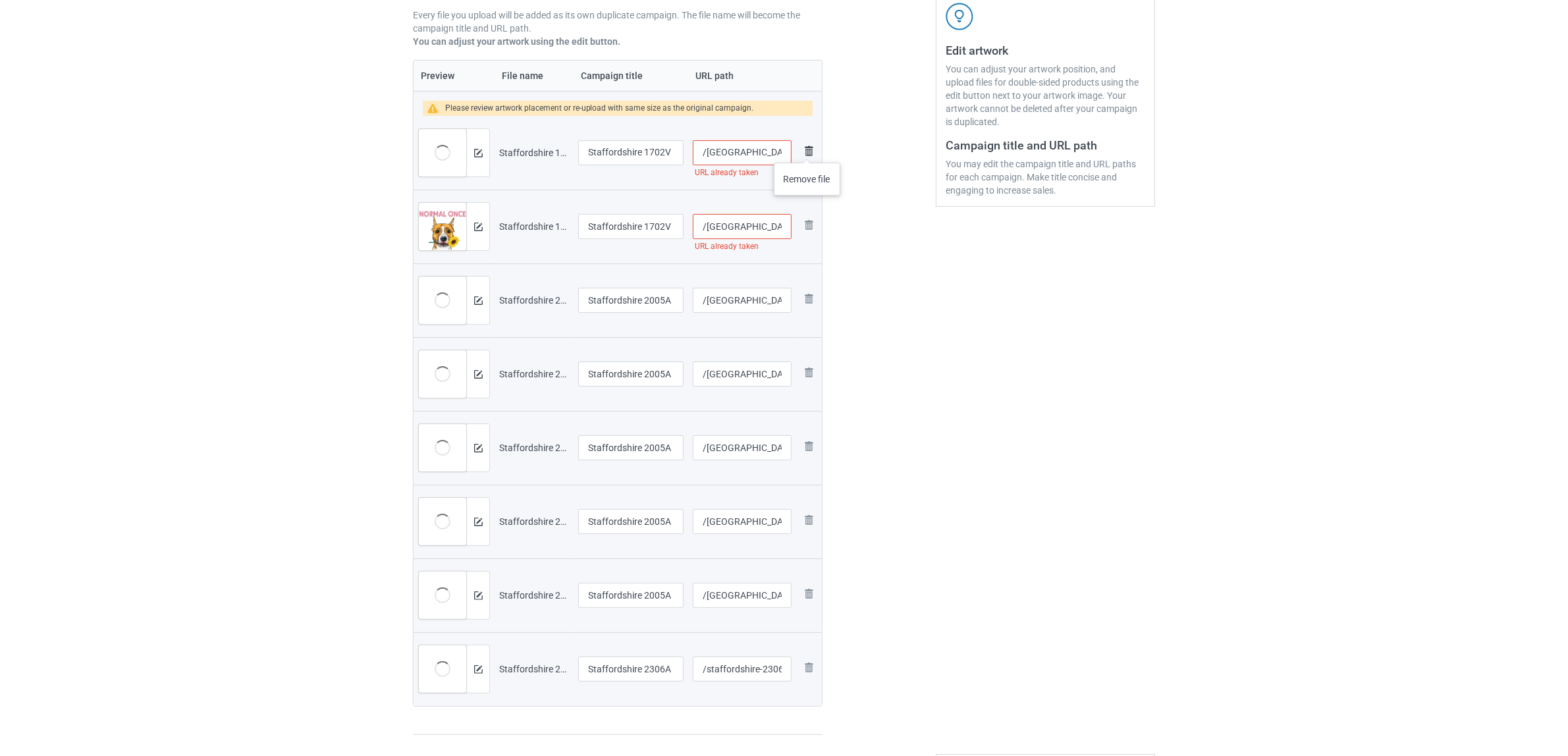
click at [807, 149] on img at bounding box center [808, 151] width 16 height 16
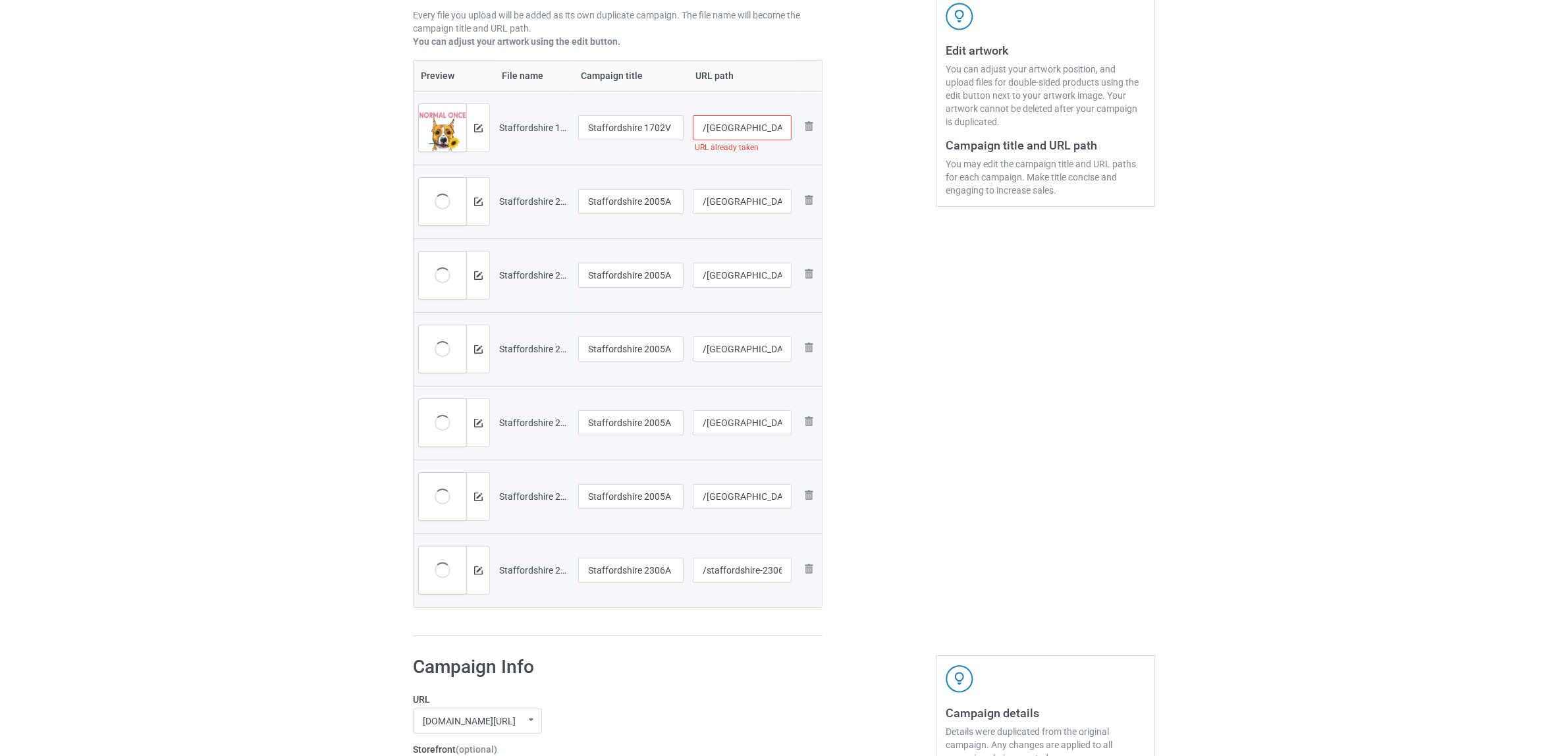
click at [779, 128] on input "/staffordshire-1702-v-196" at bounding box center [743, 127] width 99 height 25
type input "/staffordshire-170a2-v-196"
click at [1015, 403] on div "Edit artwork You can adjust your artwork position, and upload files for double-…" at bounding box center [1046, 245] width 238 height 801
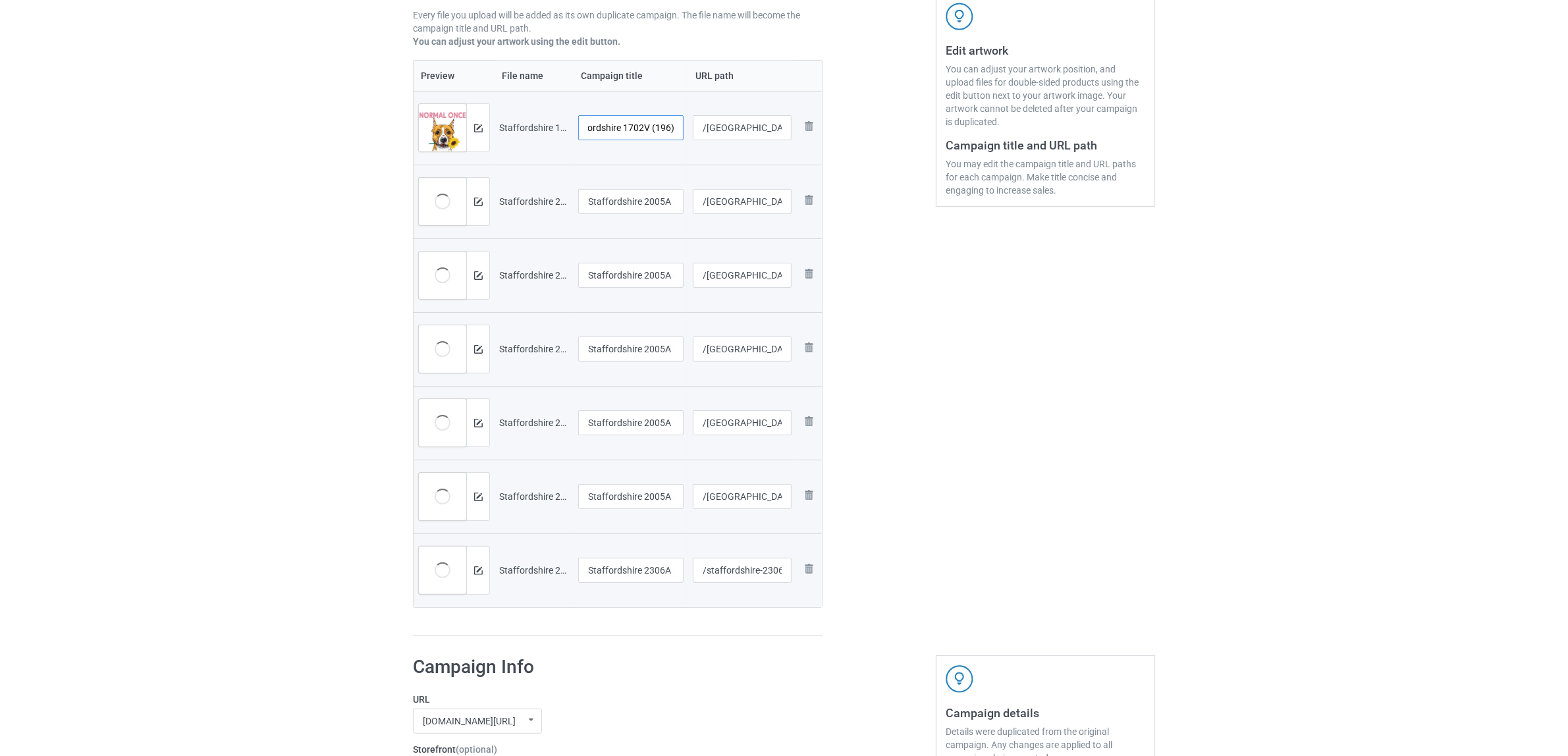
drag, startPoint x: 643, startPoint y: 128, endPoint x: 782, endPoint y: 158, distance: 142.2
click at [782, 158] on tr "Preview and edit artwork Staffordshire 1702V (196).png Staffordshire 1702V (196…" at bounding box center [617, 127] width 408 height 74
click at [978, 321] on div "Edit artwork You can adjust your artwork position, and upload files for double-…" at bounding box center [1046, 245] width 238 height 801
click at [663, 132] on input "[GEOGRAPHIC_DATA]" at bounding box center [631, 127] width 105 height 25
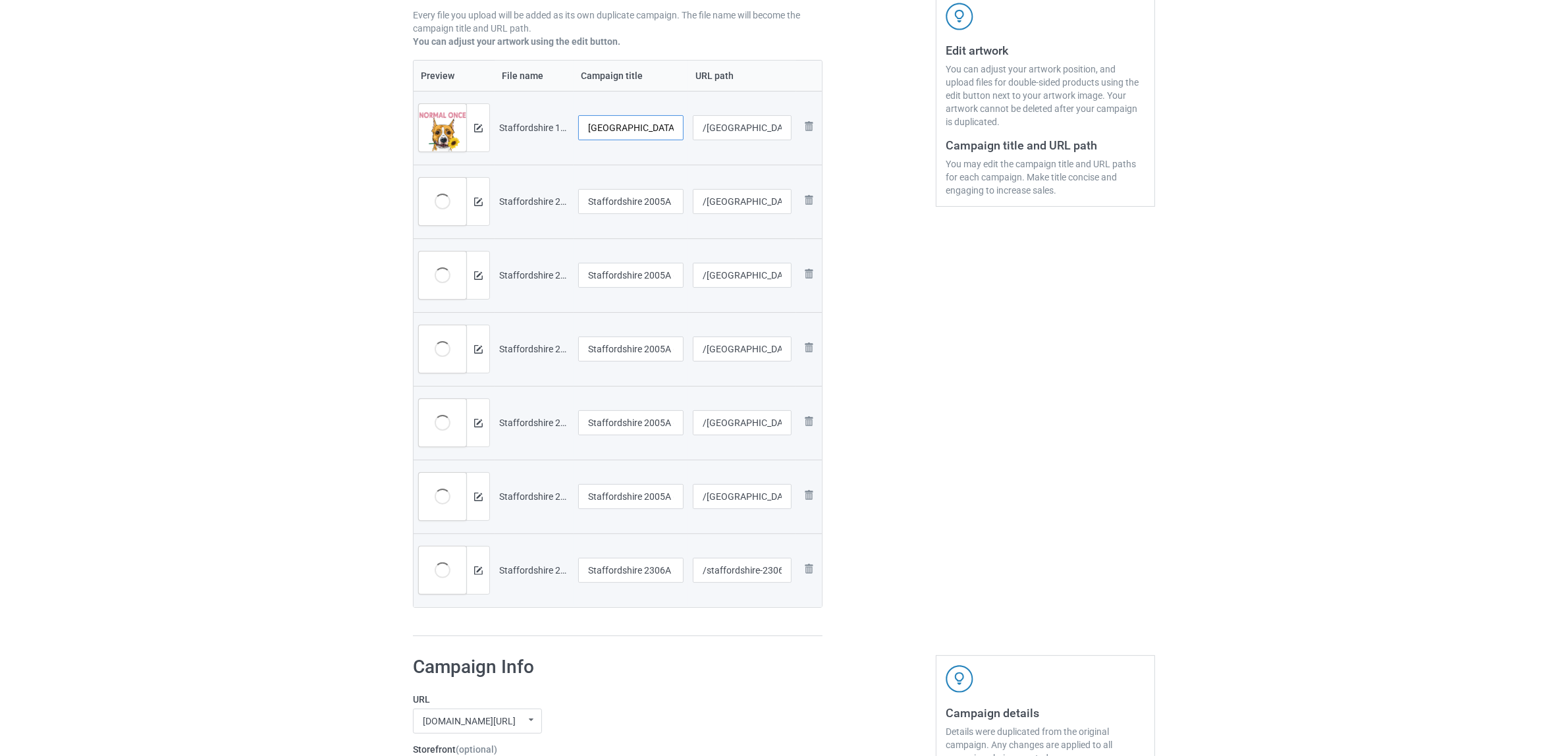
click at [616, 125] on input "[GEOGRAPHIC_DATA]" at bounding box center [631, 127] width 105 height 25
type input "[GEOGRAPHIC_DATA]"
click at [616, 200] on input "Staffordshire 2005A (1)" at bounding box center [631, 201] width 105 height 25
paste input "text"
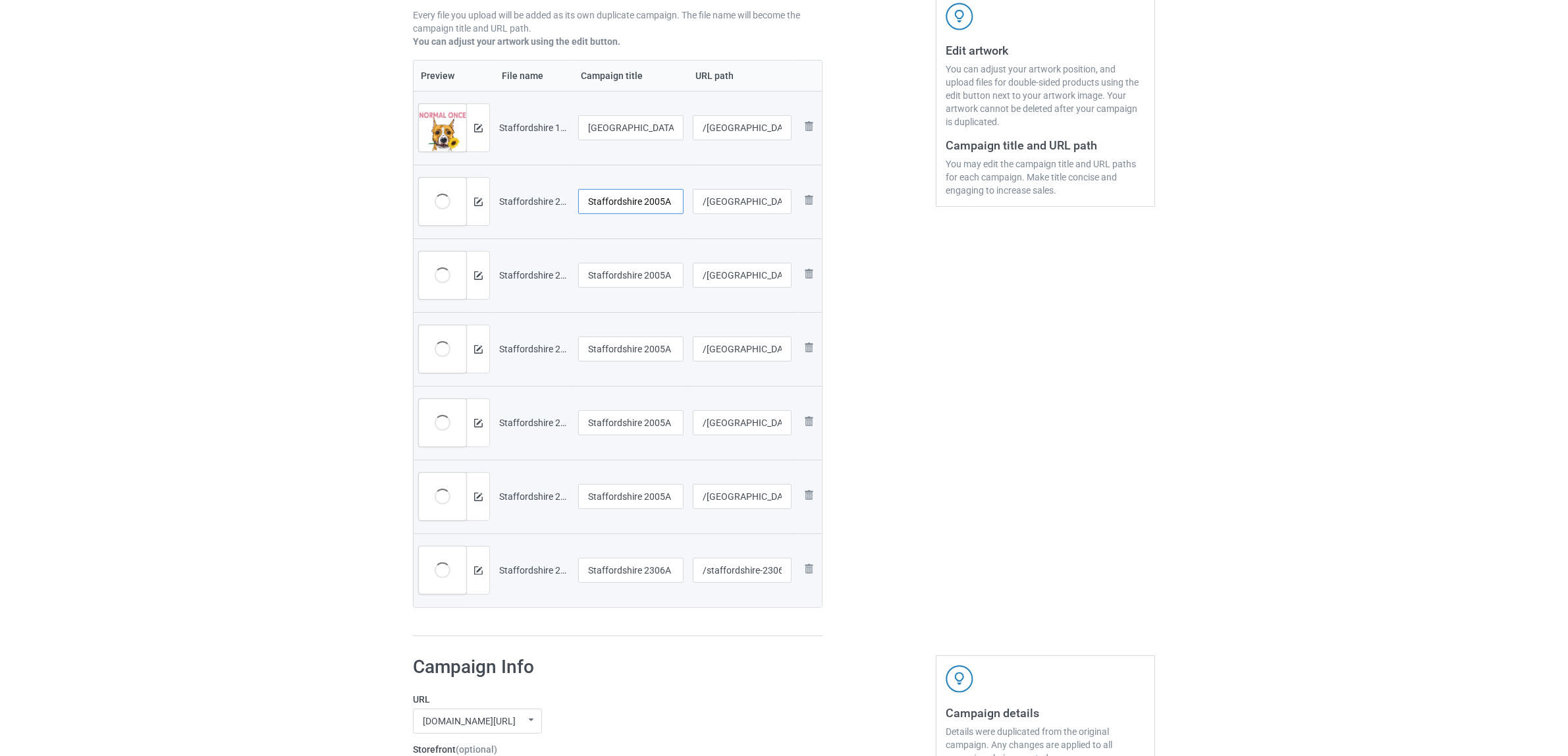
type input "[GEOGRAPHIC_DATA]"
click at [633, 277] on input "Staffordshire 2005A (3)" at bounding box center [631, 275] width 105 height 25
paste input "text"
type input "[GEOGRAPHIC_DATA]"
click at [629, 360] on input "Staffordshire 2005A (4)" at bounding box center [631, 348] width 105 height 25
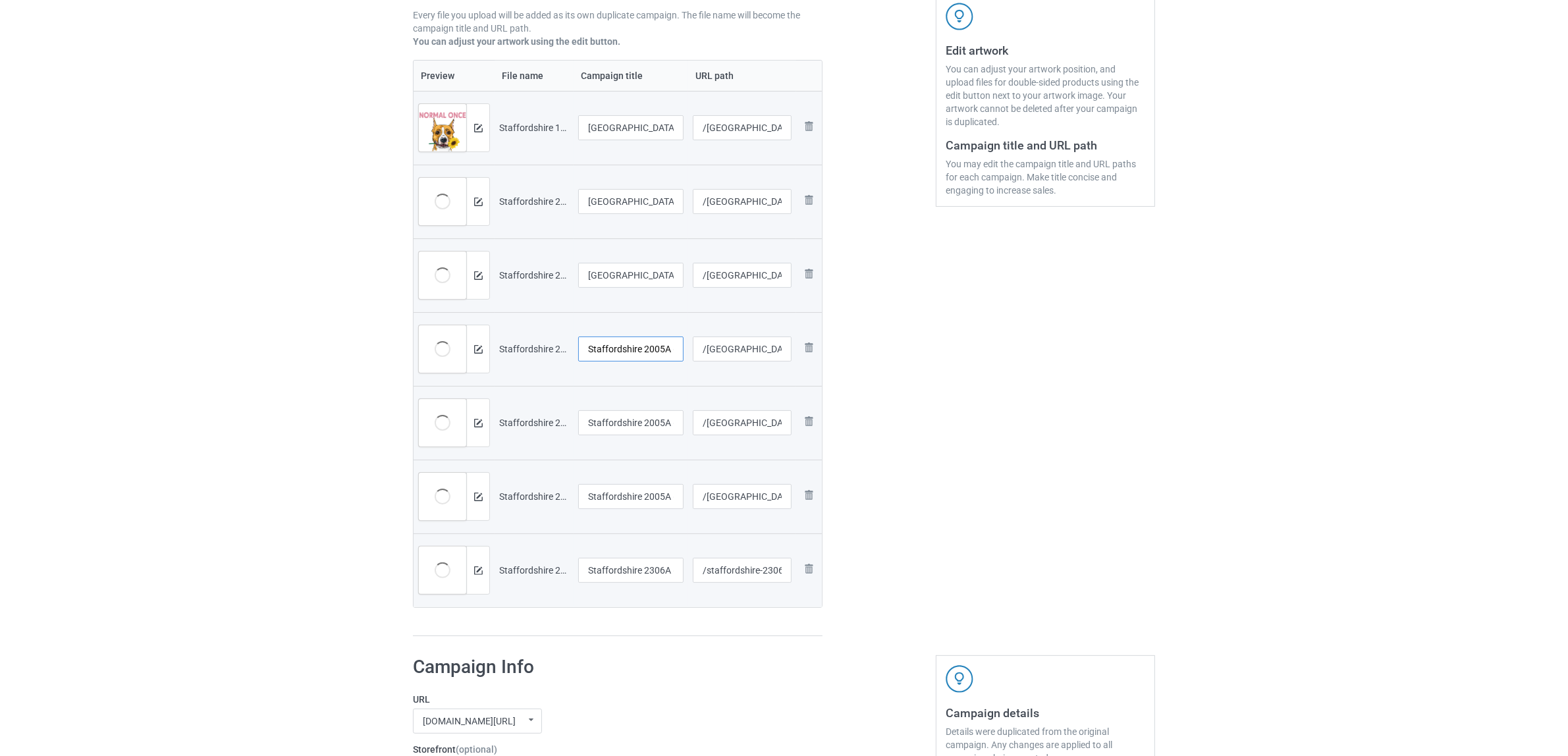
paste input "text"
type input "[GEOGRAPHIC_DATA]"
click at [621, 419] on input "Staffordshire 2005A (5)" at bounding box center [631, 422] width 105 height 25
paste input "text"
type input "[GEOGRAPHIC_DATA]"
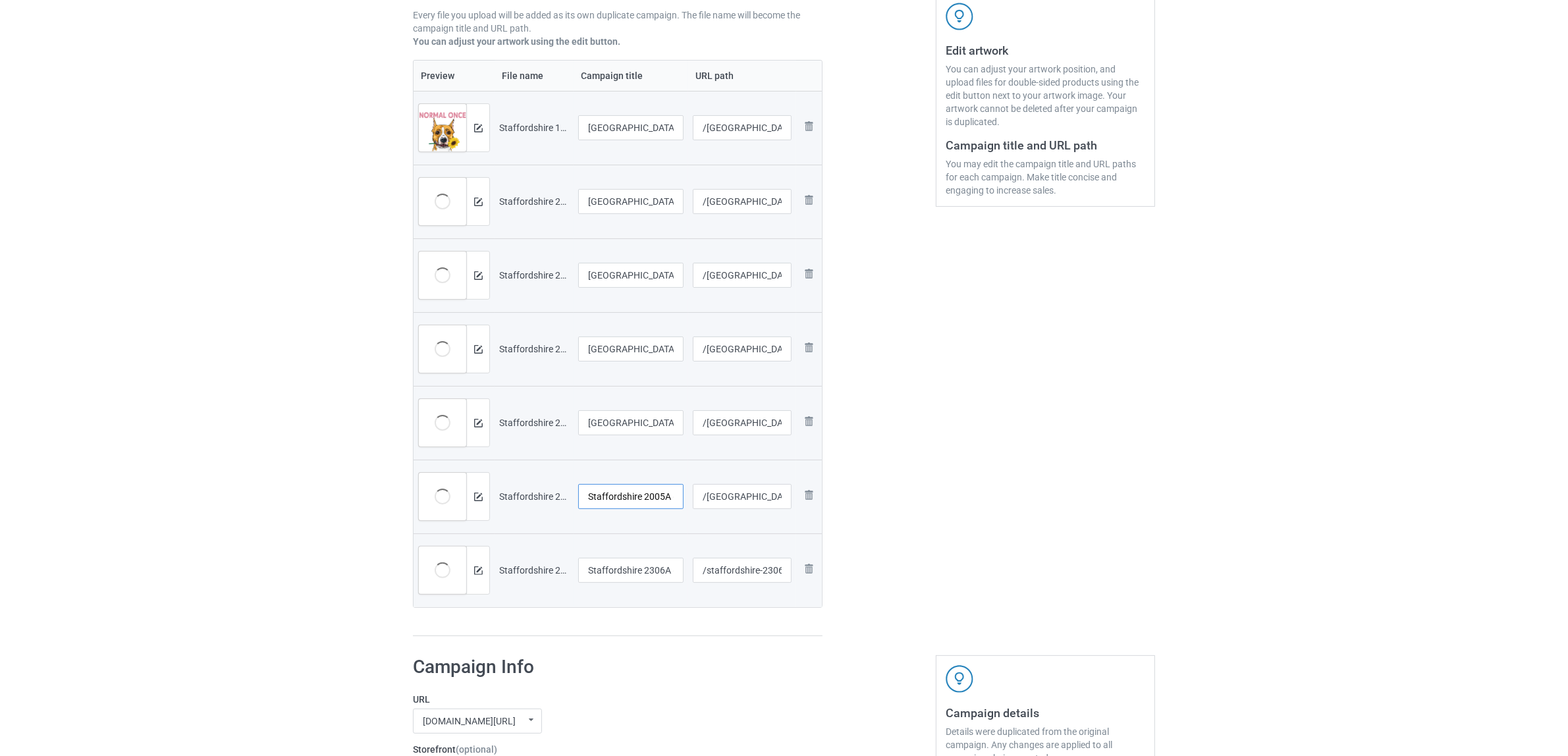
click at [623, 505] on input "Staffordshire 2005A (7)" at bounding box center [631, 496] width 105 height 25
paste input "text"
type input "[GEOGRAPHIC_DATA]"
click at [623, 561] on input "Staffordshire 2306A (1)" at bounding box center [631, 570] width 105 height 25
paste input "text"
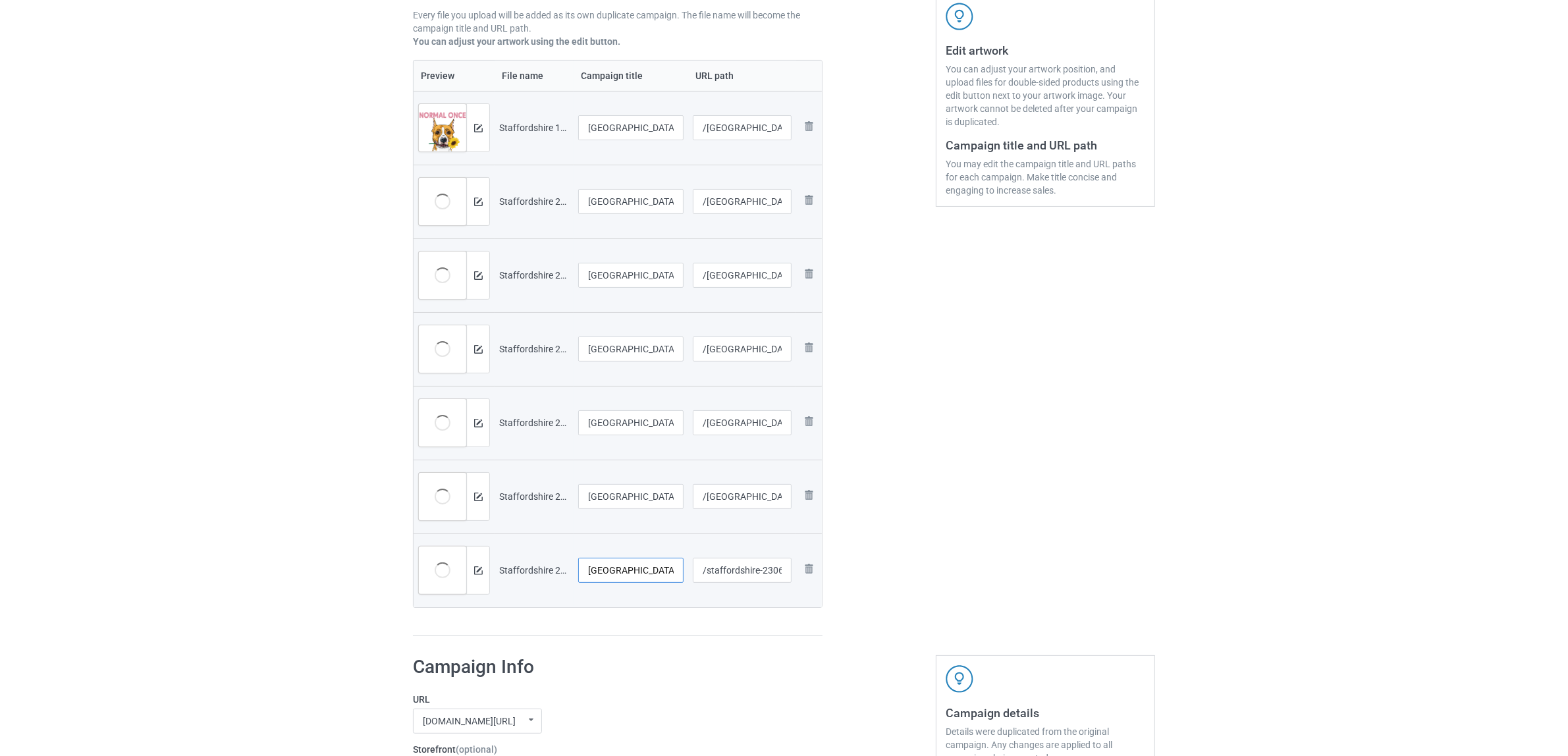
type input "Staffordshire"
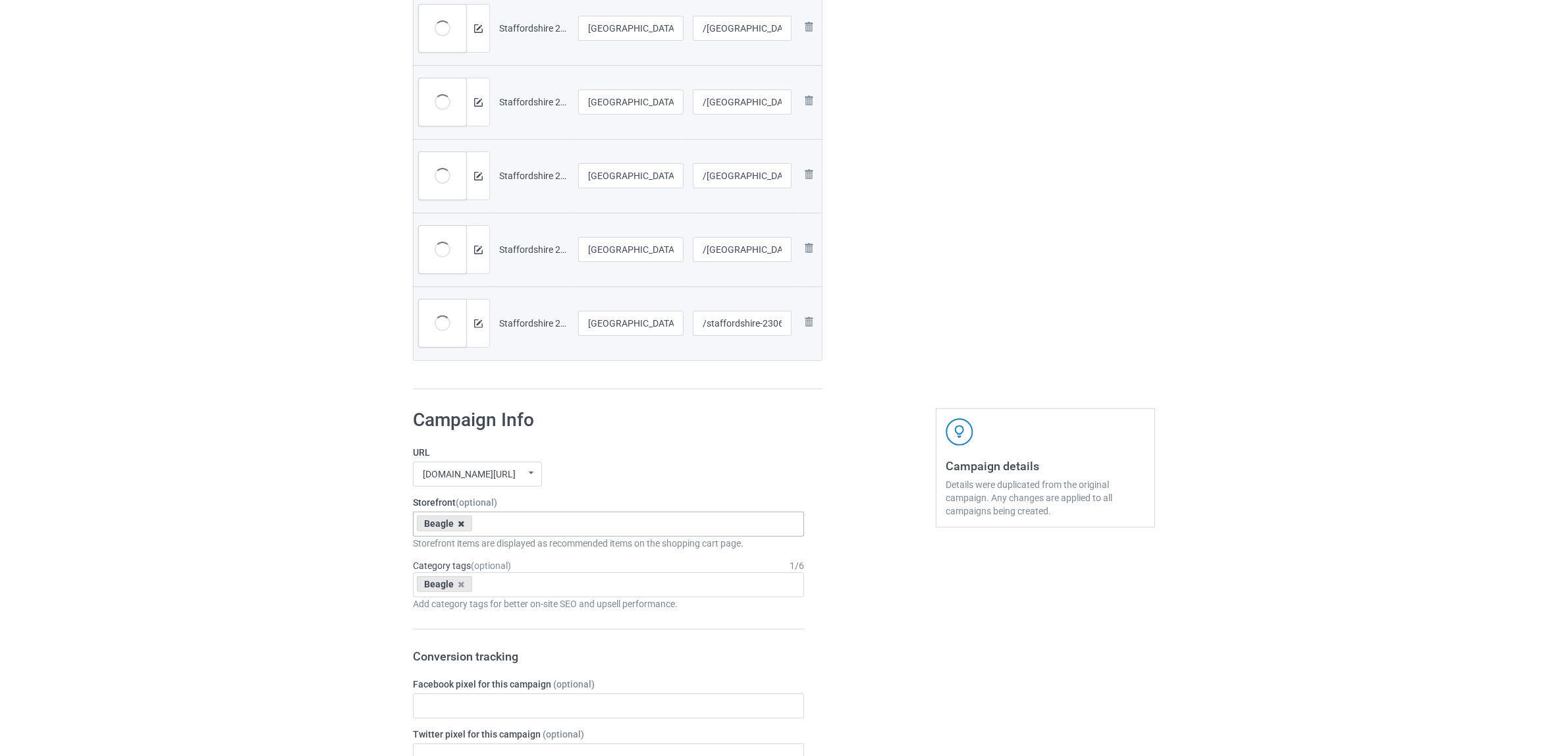
click at [458, 524] on icon at bounding box center [461, 524] width 6 height 8
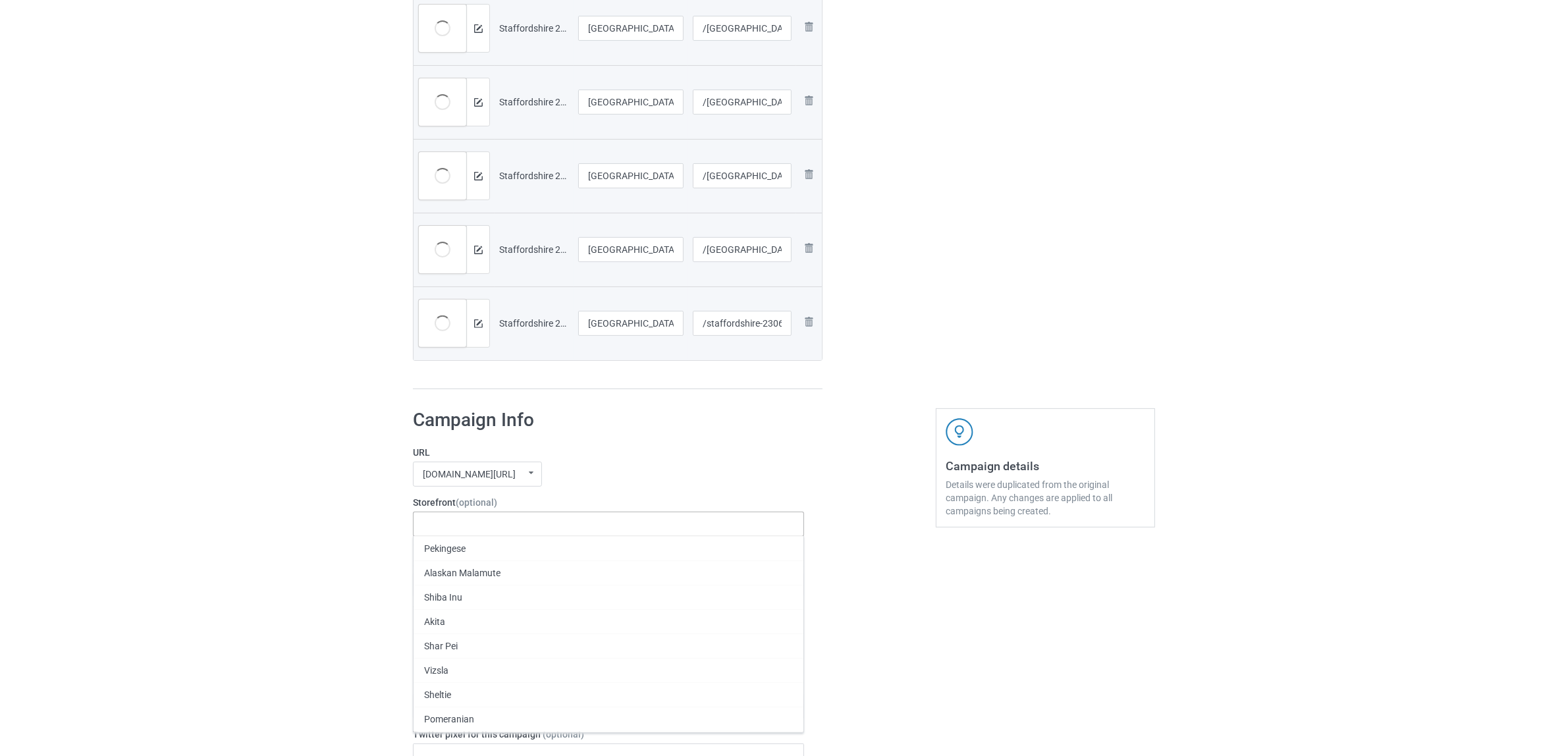
paste input "Staffordshire"
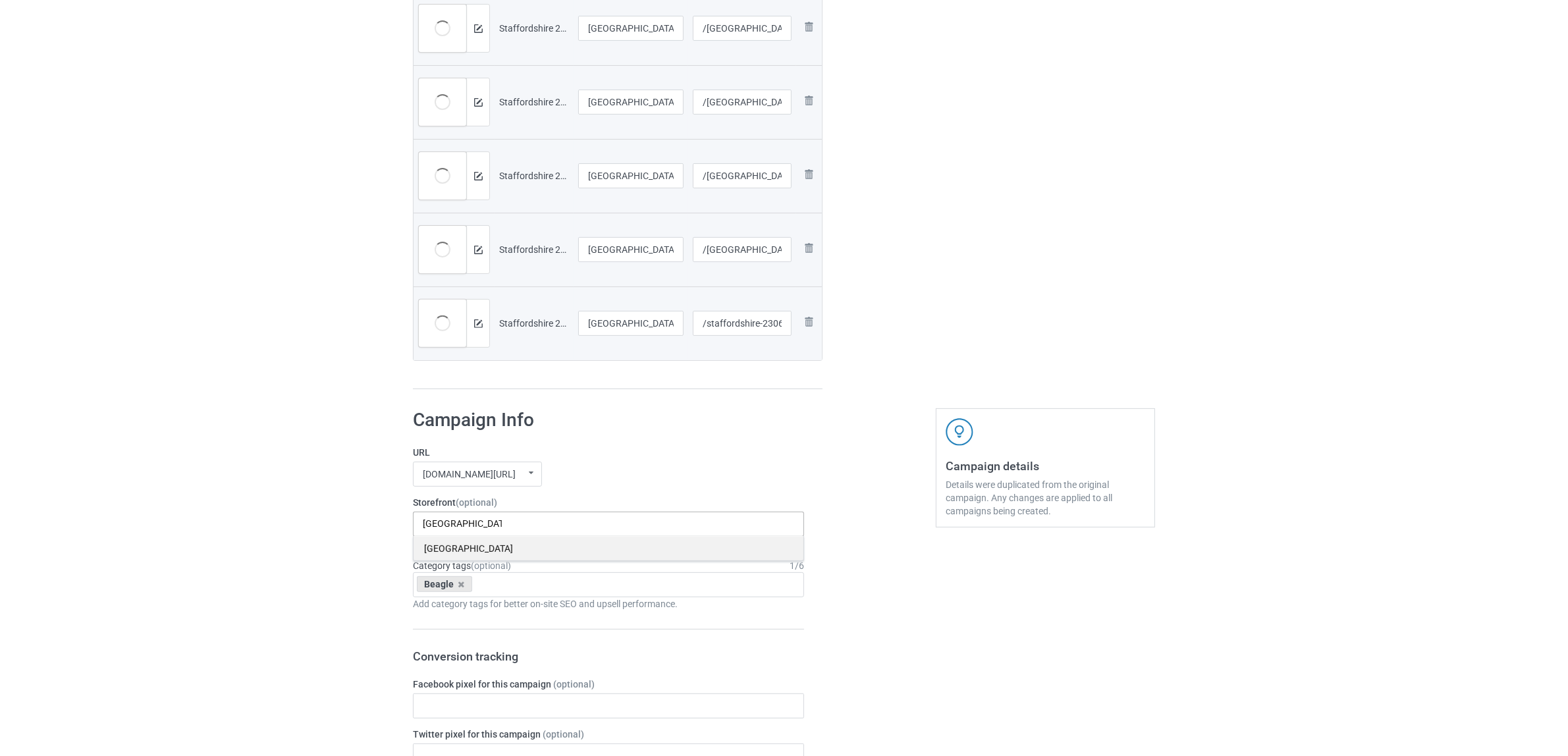
type input "Staffordshire"
click at [453, 549] on div "Staffordshire" at bounding box center [608, 548] width 390 height 24
click at [459, 588] on icon at bounding box center [461, 584] width 6 height 8
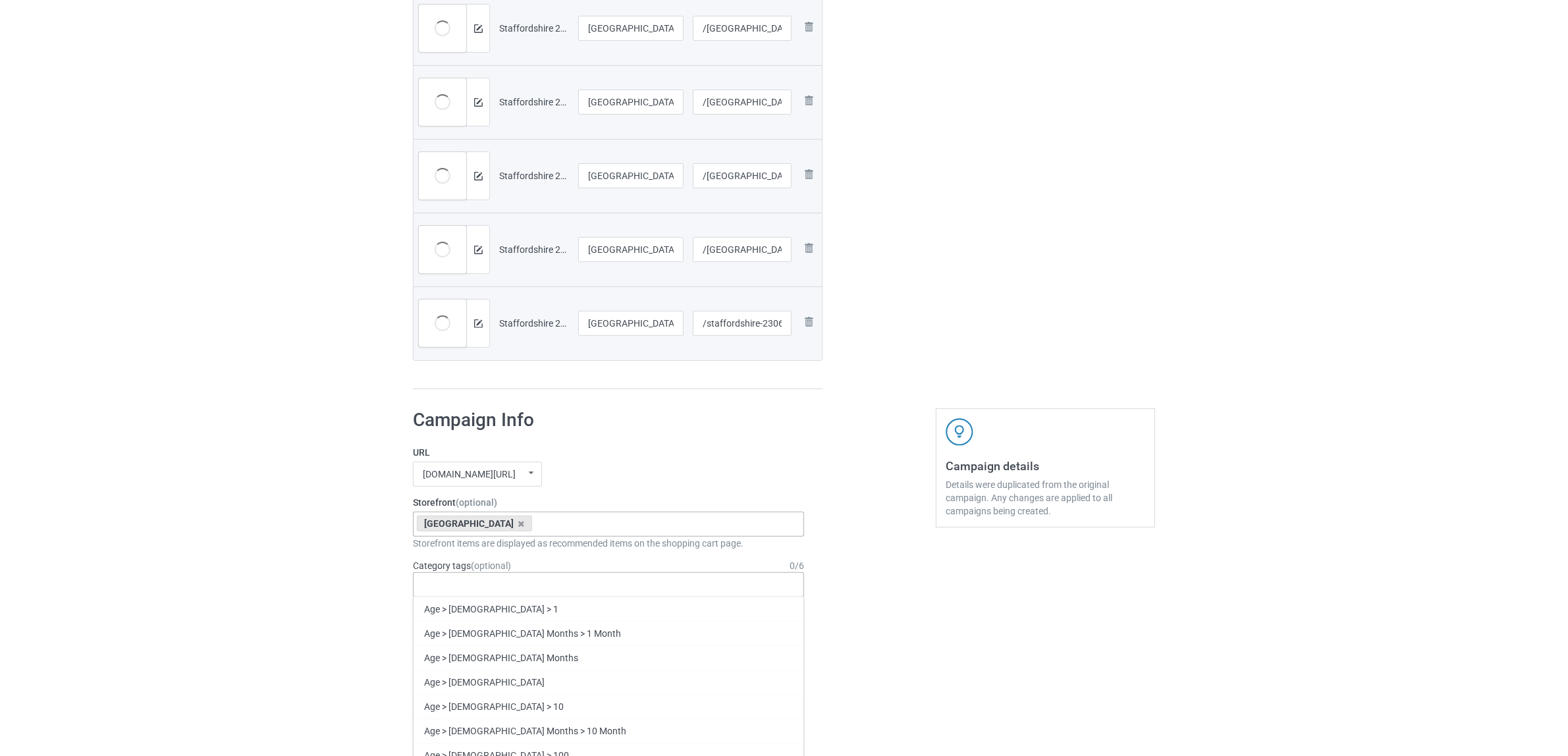
paste input "Staffordshire"
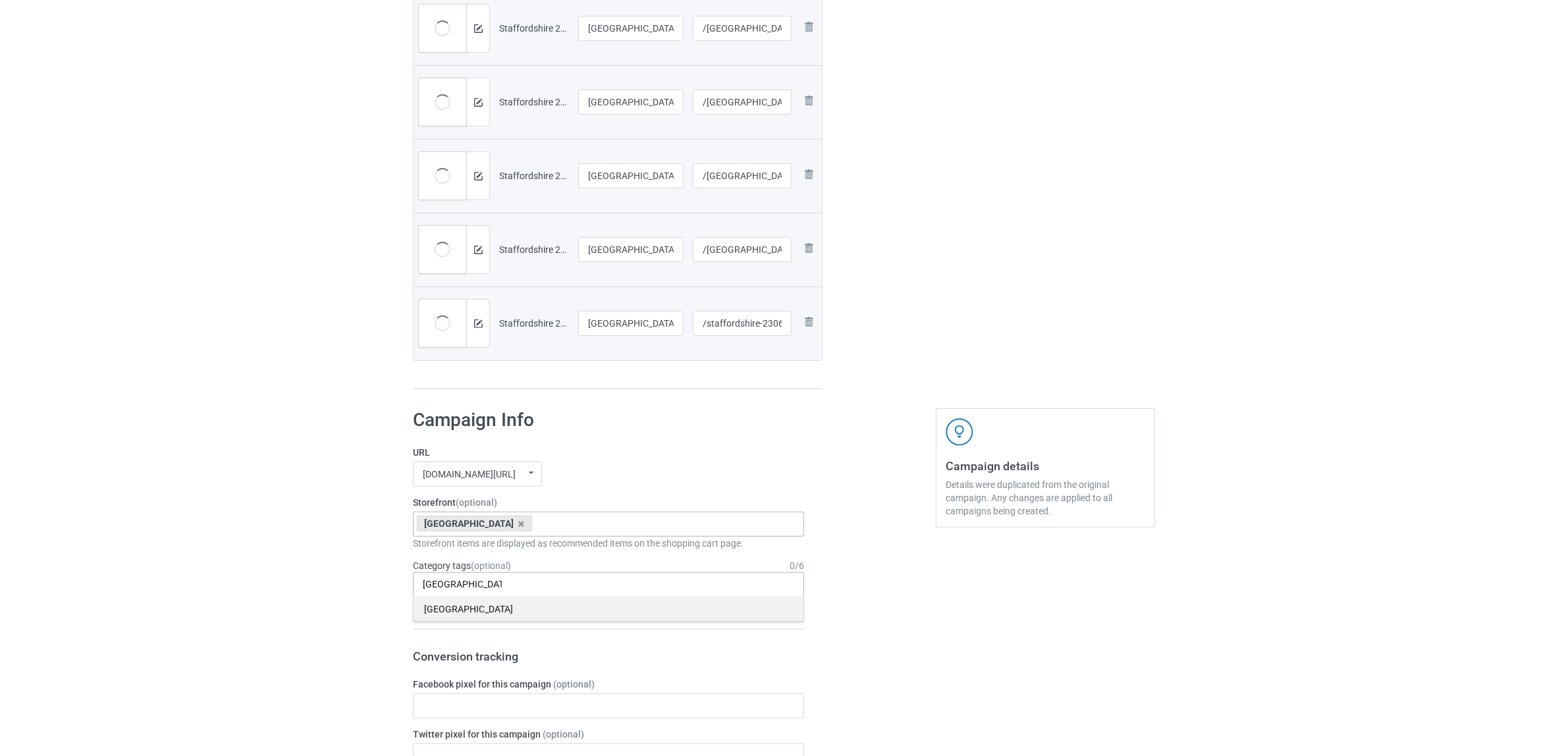
type input "Staffordshire"
click at [443, 614] on div "Staffordshire" at bounding box center [608, 609] width 390 height 24
click at [326, 597] on div "Bulk duplicate campaign Campaign to duplicate Beagle Original Artwork 2384x3183…" at bounding box center [784, 584] width 1568 height 2083
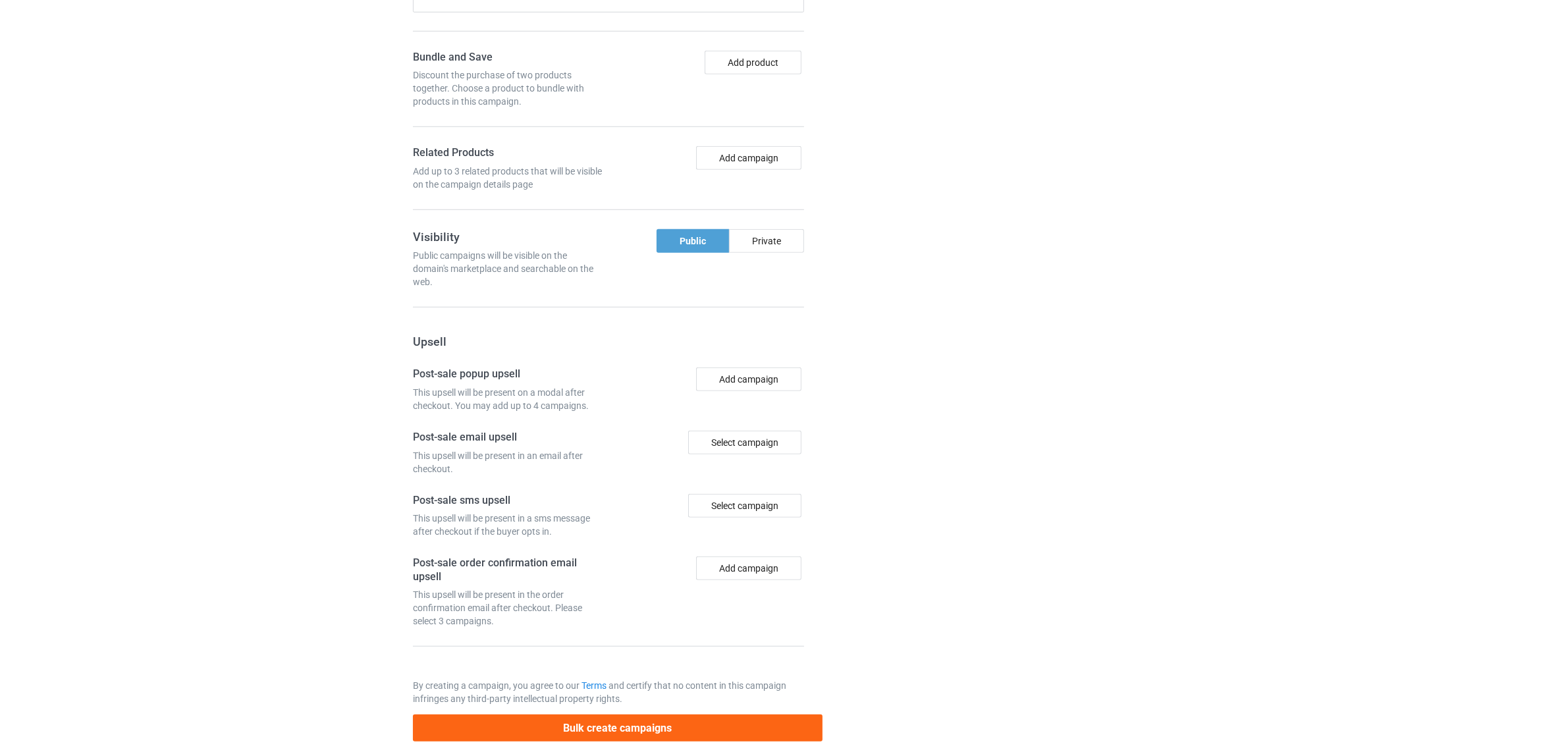
scroll to position [1368, 0]
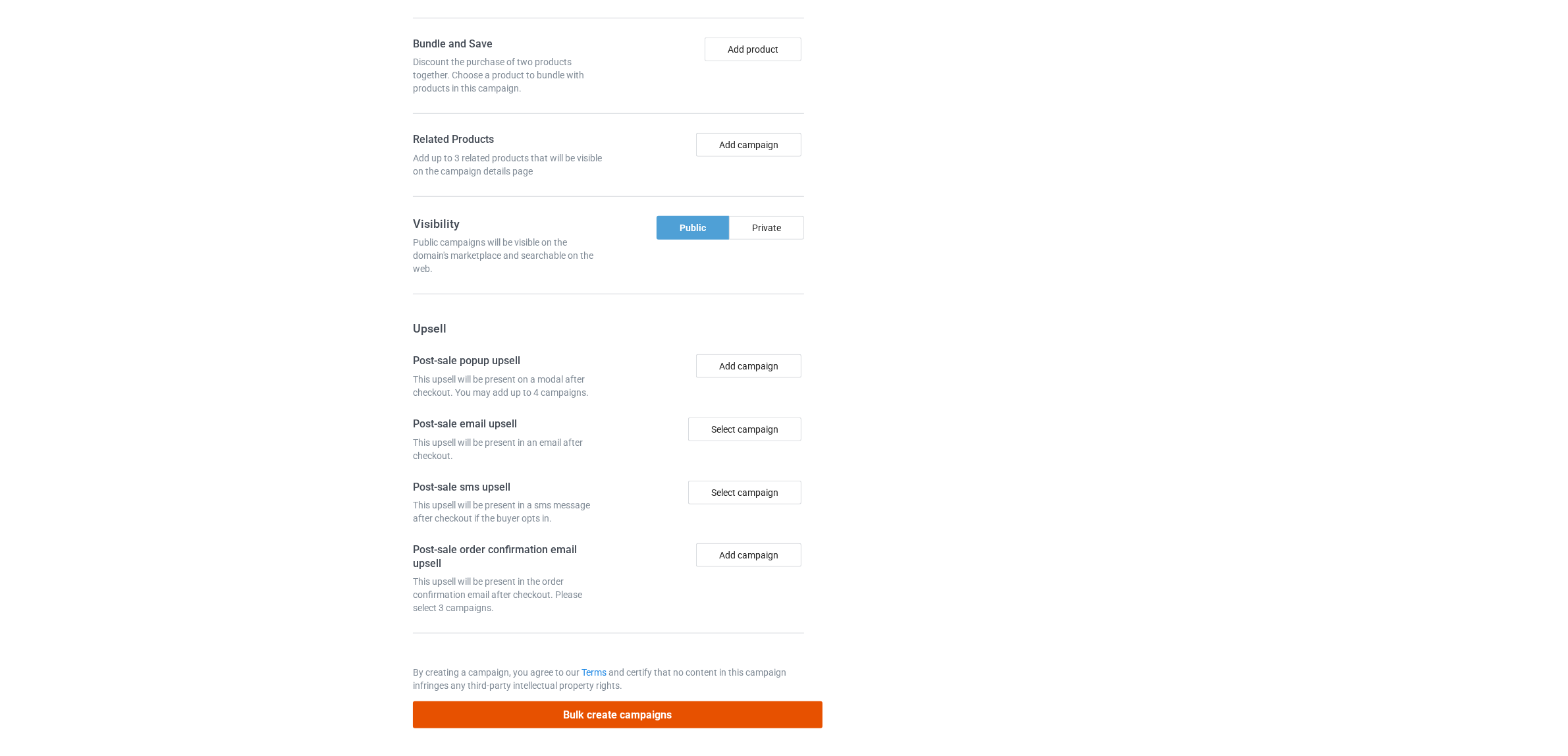
click at [606, 723] on button "Bulk create campaigns" at bounding box center [617, 715] width 410 height 27
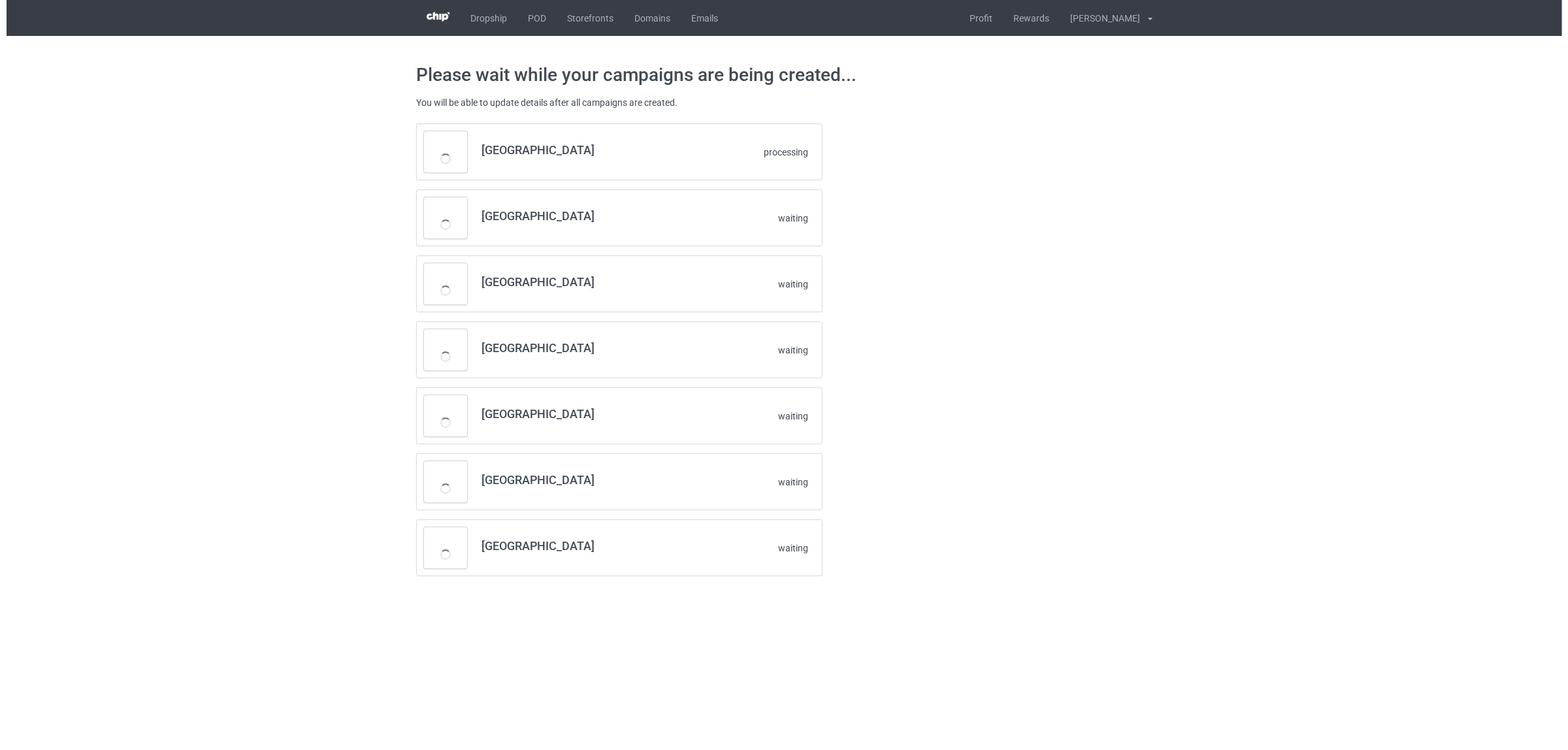
scroll to position [0, 0]
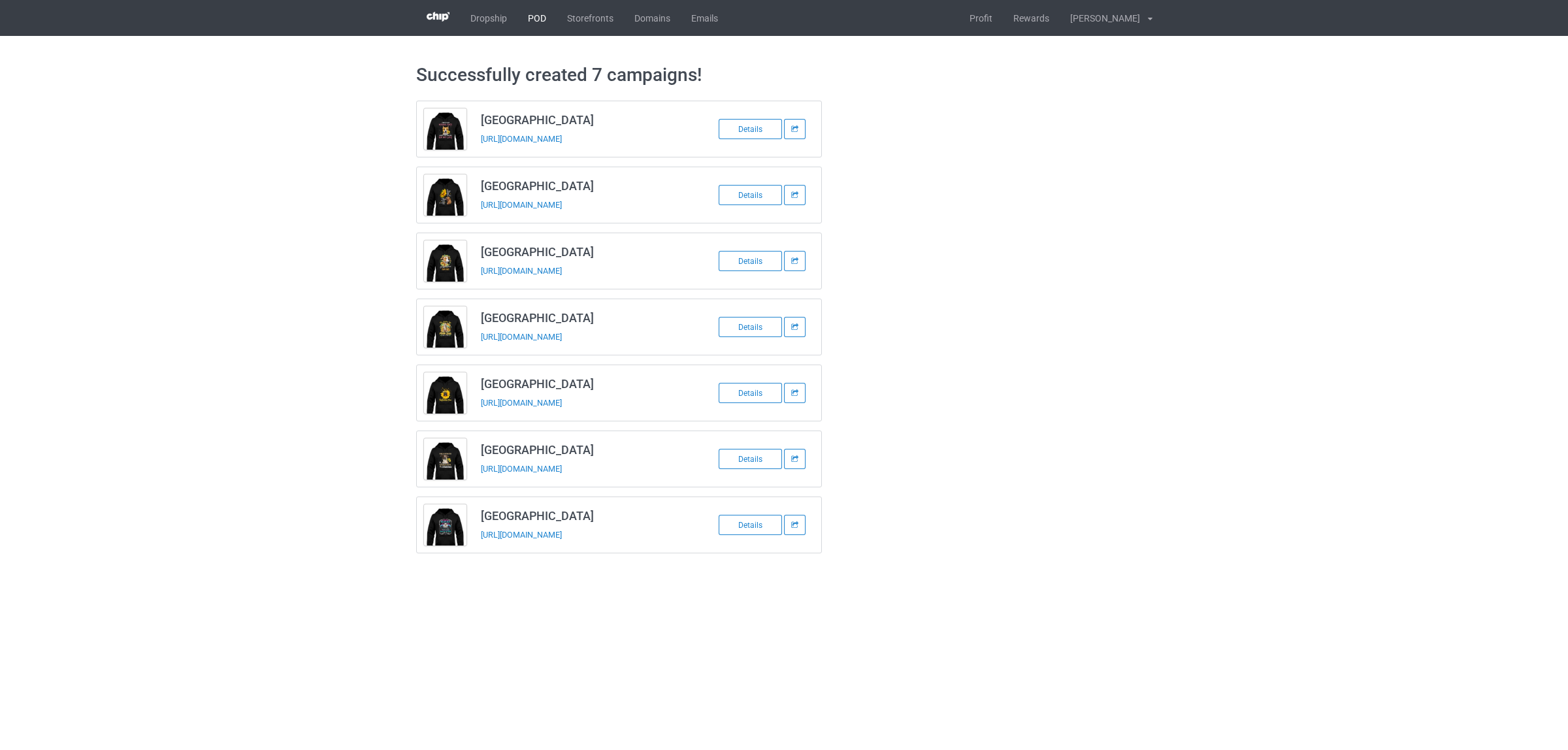
click at [533, 15] on link "POD" at bounding box center [537, 18] width 39 height 36
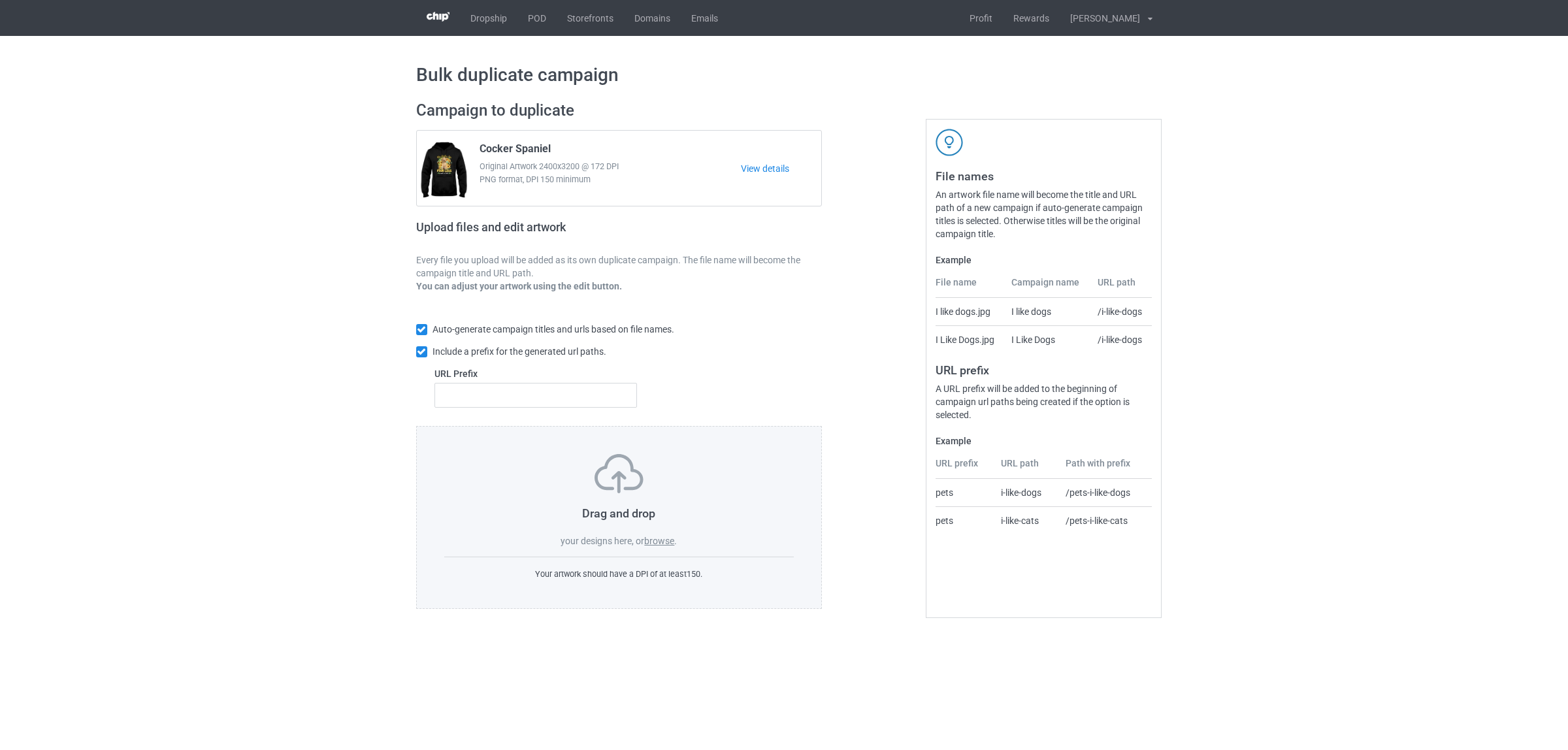
click at [667, 539] on label "browse" at bounding box center [659, 541] width 30 height 11
click at [0, 0] on input "browse" at bounding box center [0, 0] width 0 height 0
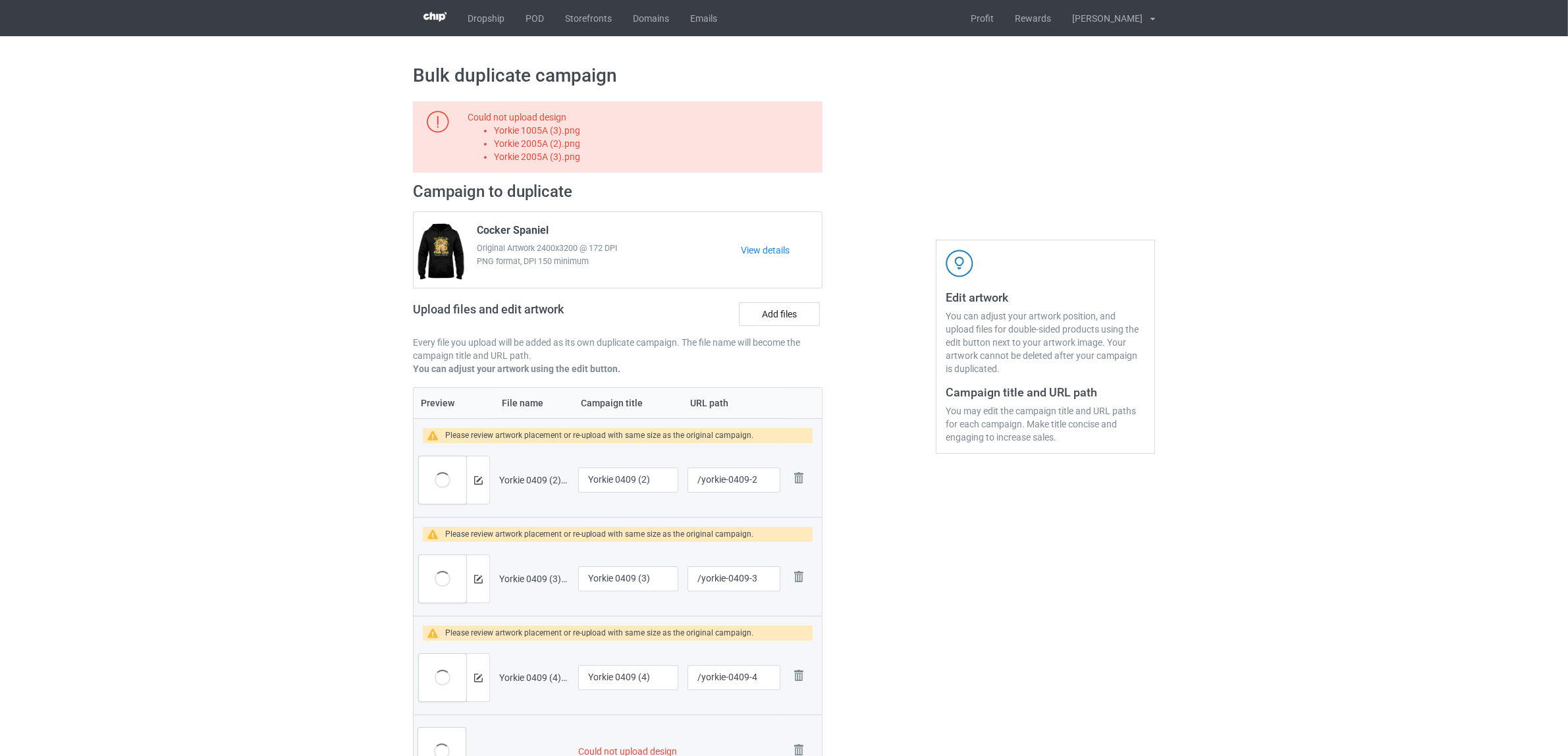
scroll to position [329, 0]
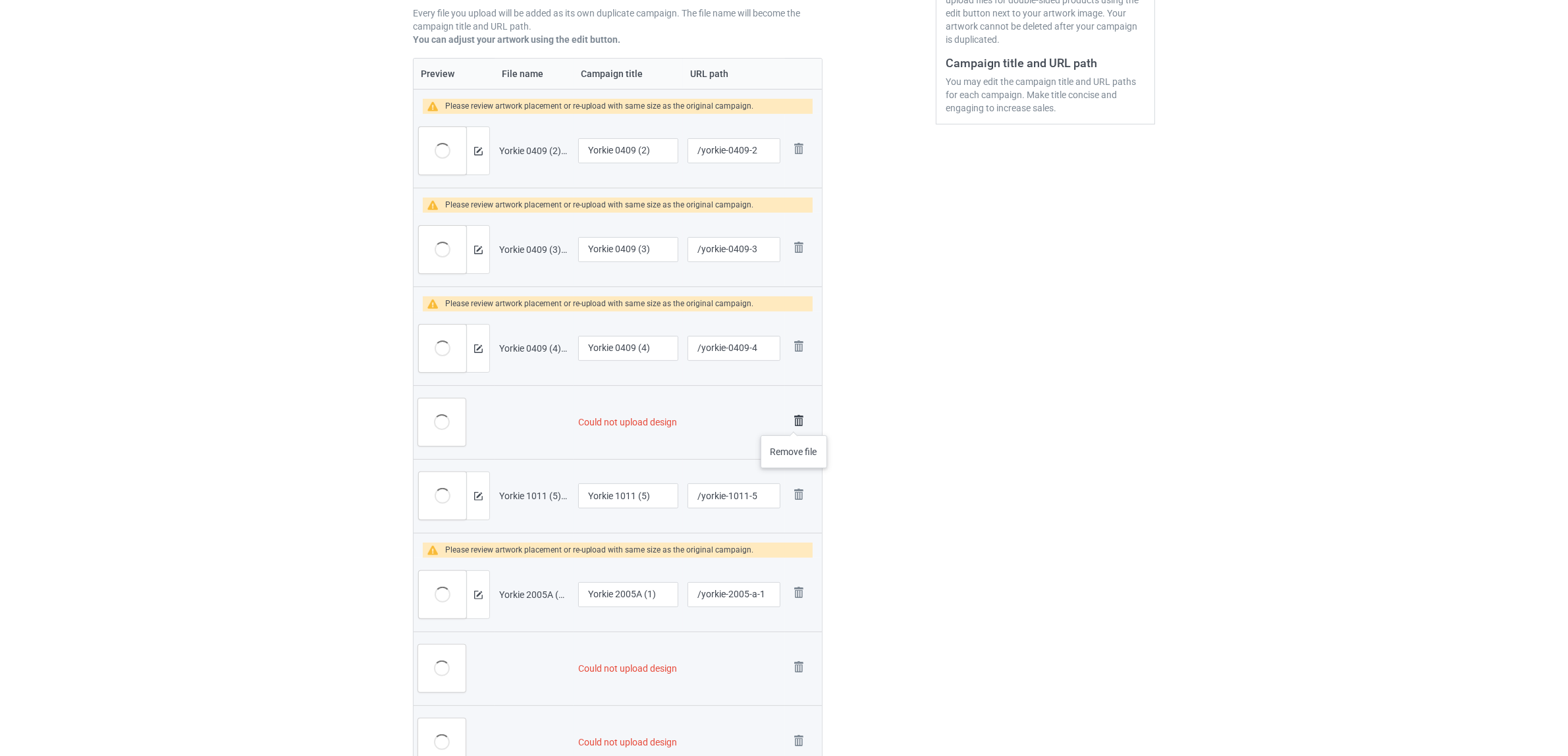
click at [794, 422] on img at bounding box center [799, 420] width 18 height 18
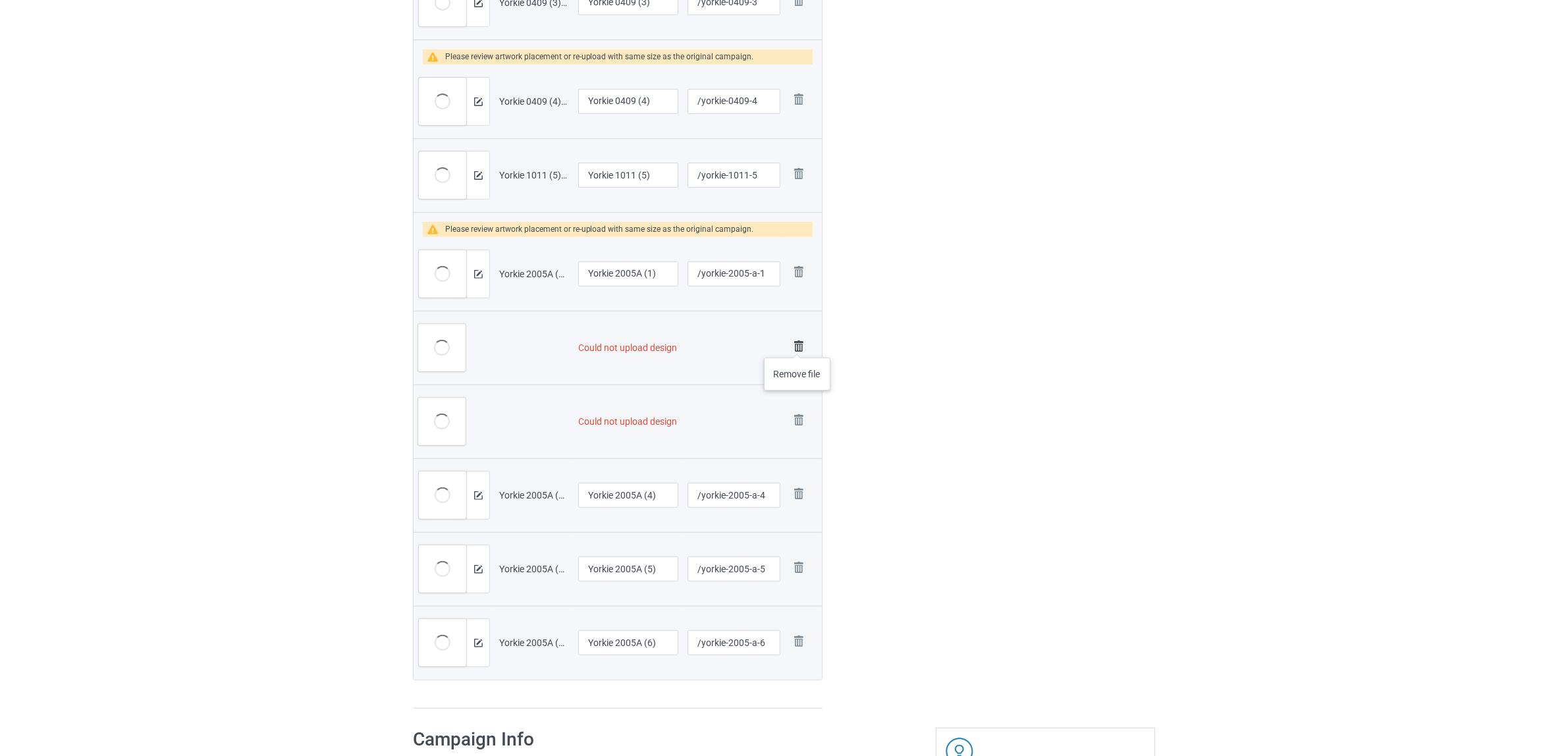
click at [797, 344] on img at bounding box center [799, 346] width 18 height 18
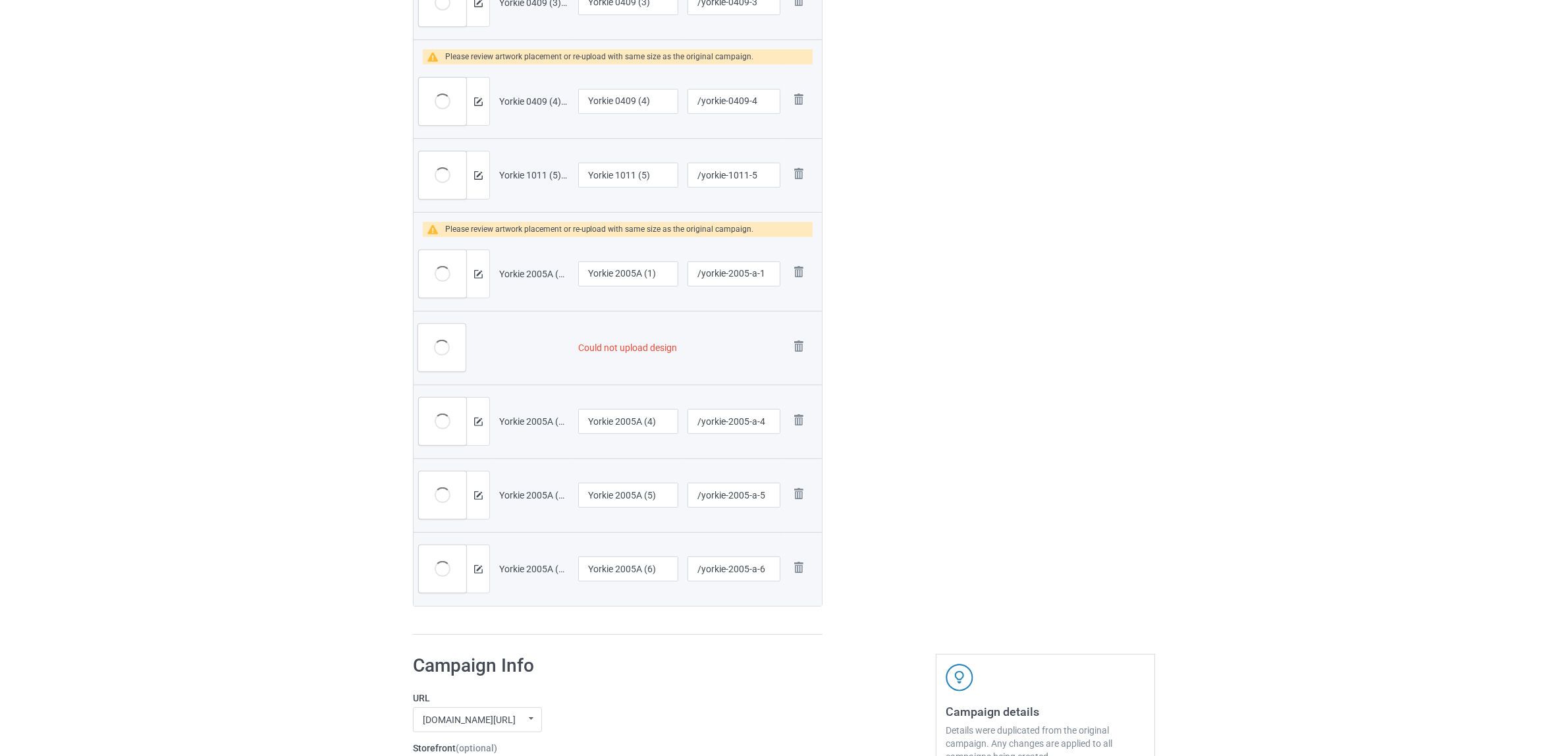
click at [0, 0] on img at bounding box center [0, 0] width 0 height 0
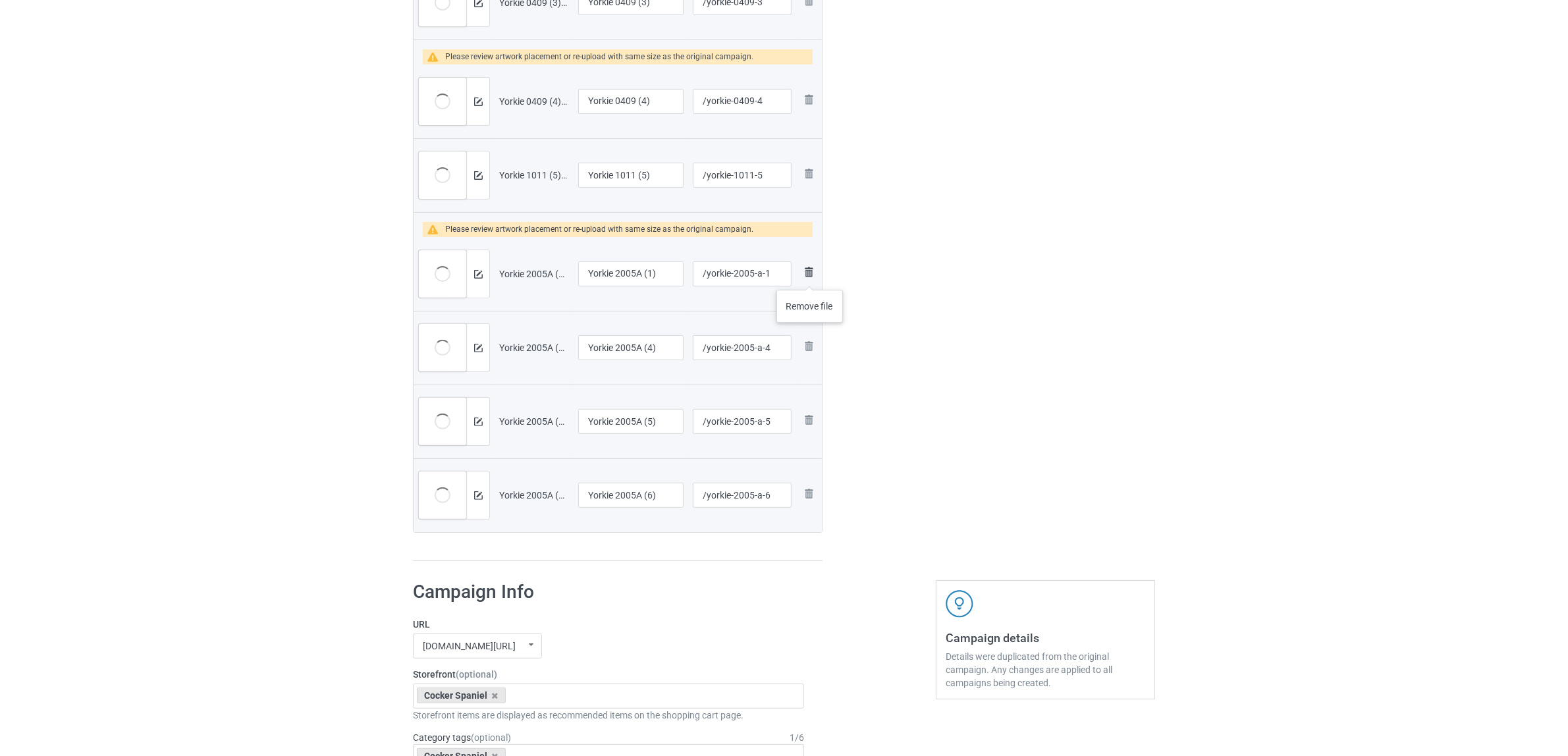
click at [810, 277] on img at bounding box center [808, 272] width 16 height 16
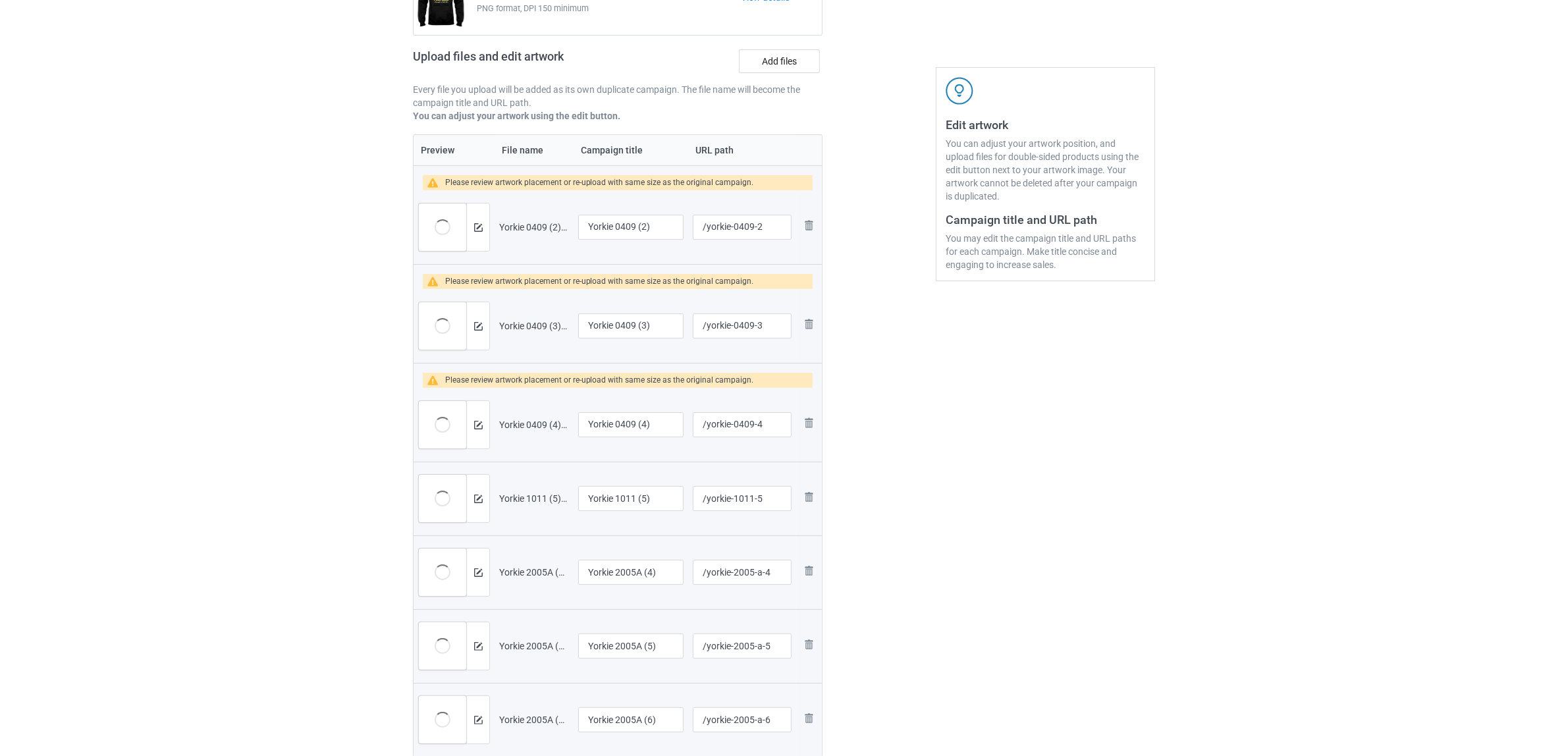
scroll to position [166, 0]
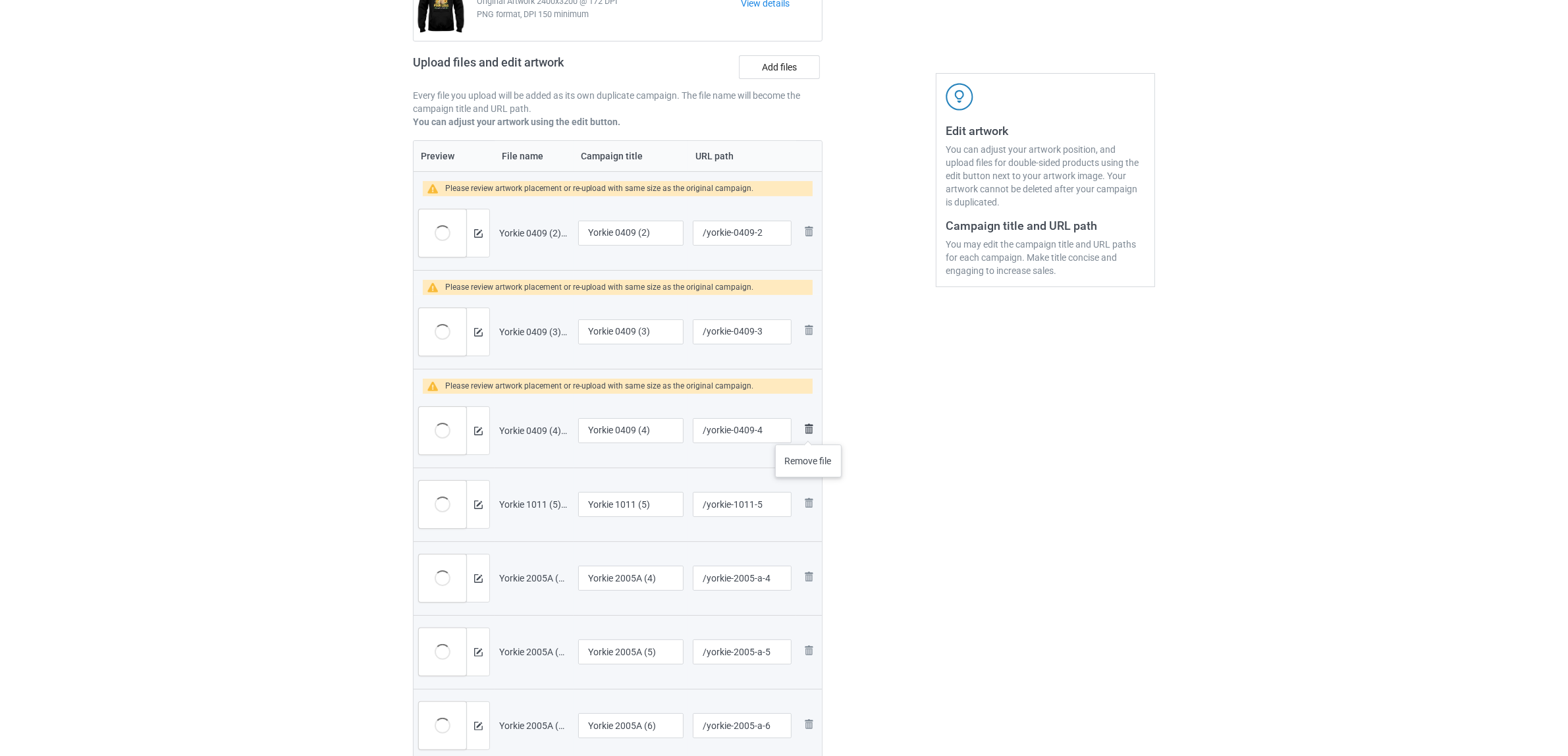
click at [808, 429] on img at bounding box center [808, 428] width 16 height 16
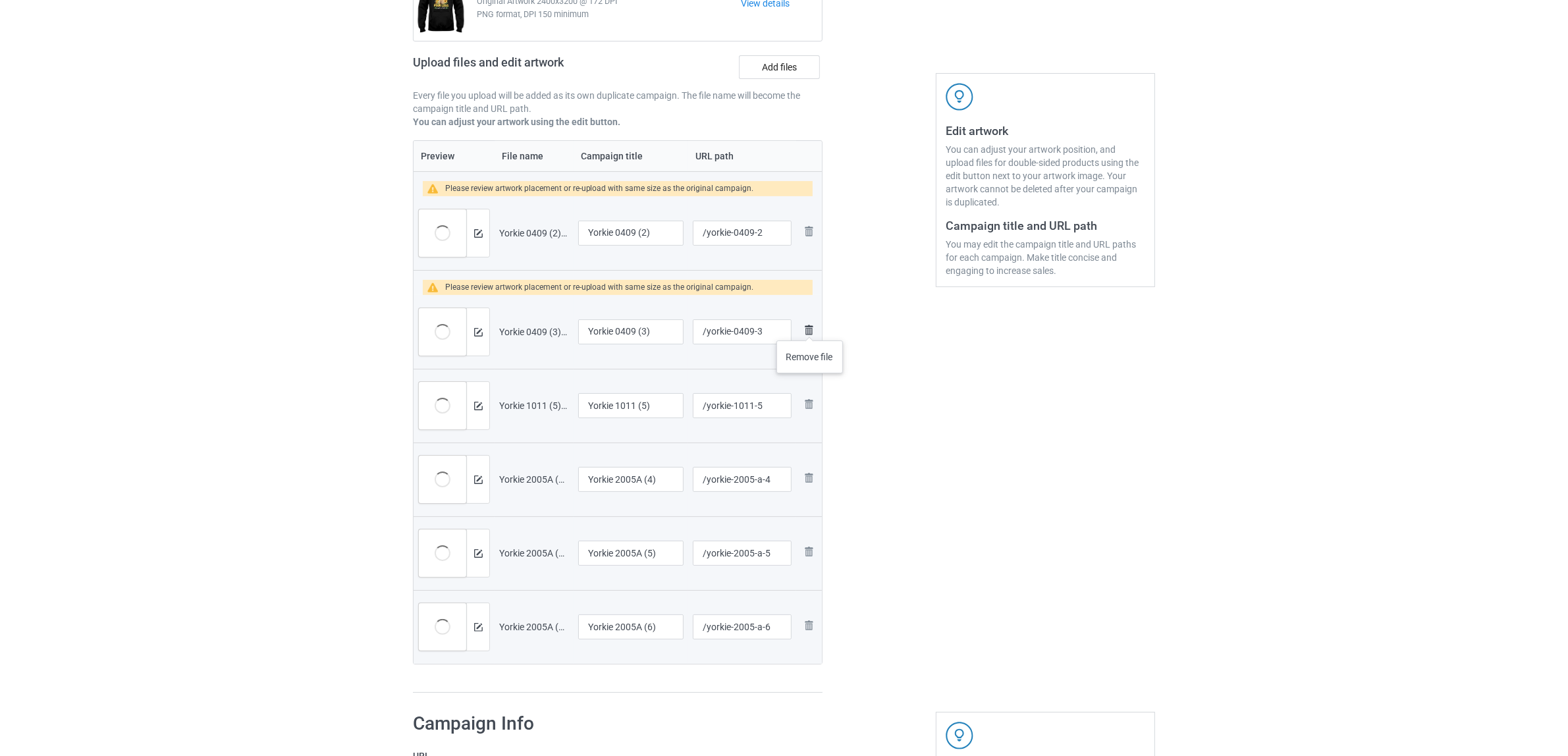
click at [810, 327] on img at bounding box center [808, 330] width 16 height 16
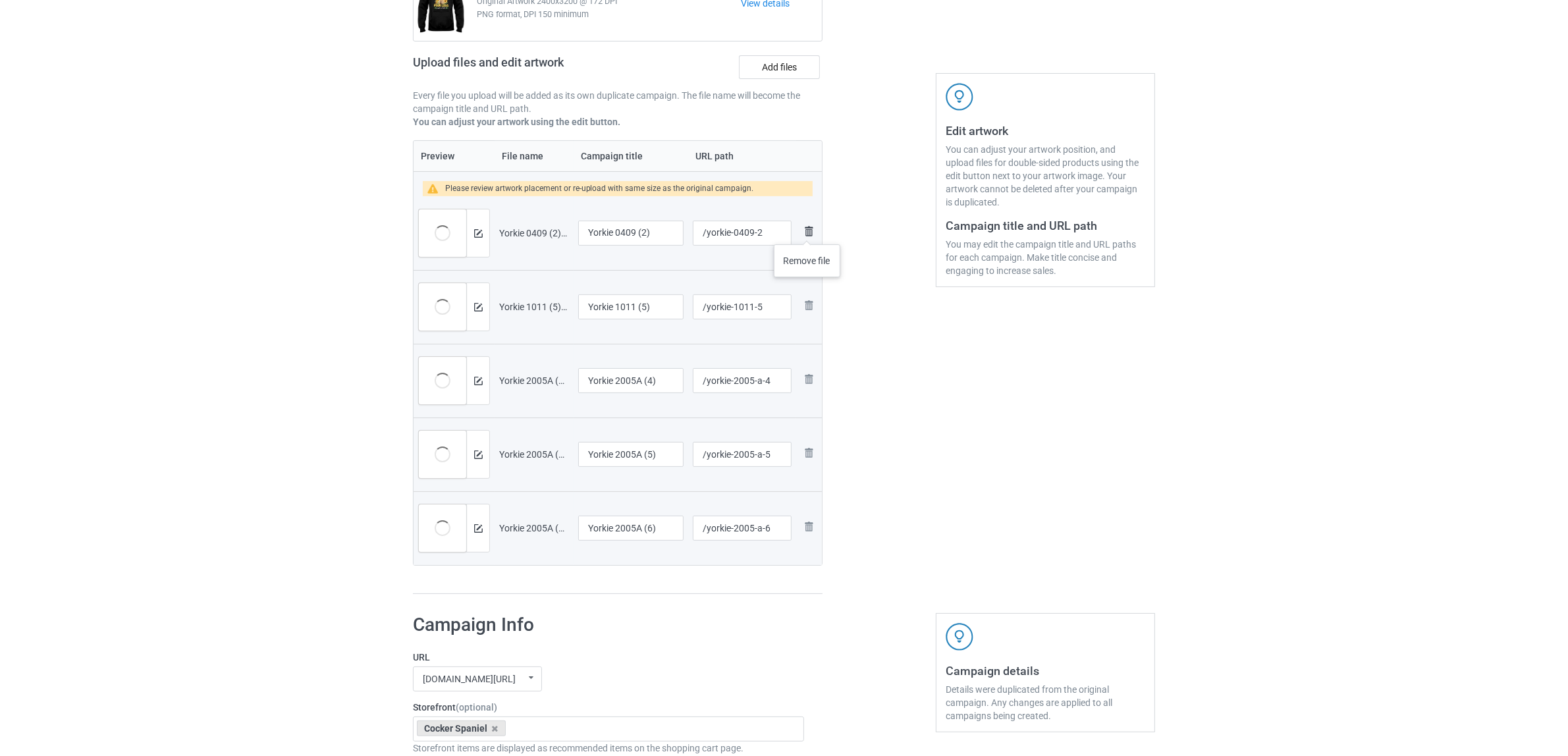
click at [807, 231] on img at bounding box center [808, 231] width 16 height 16
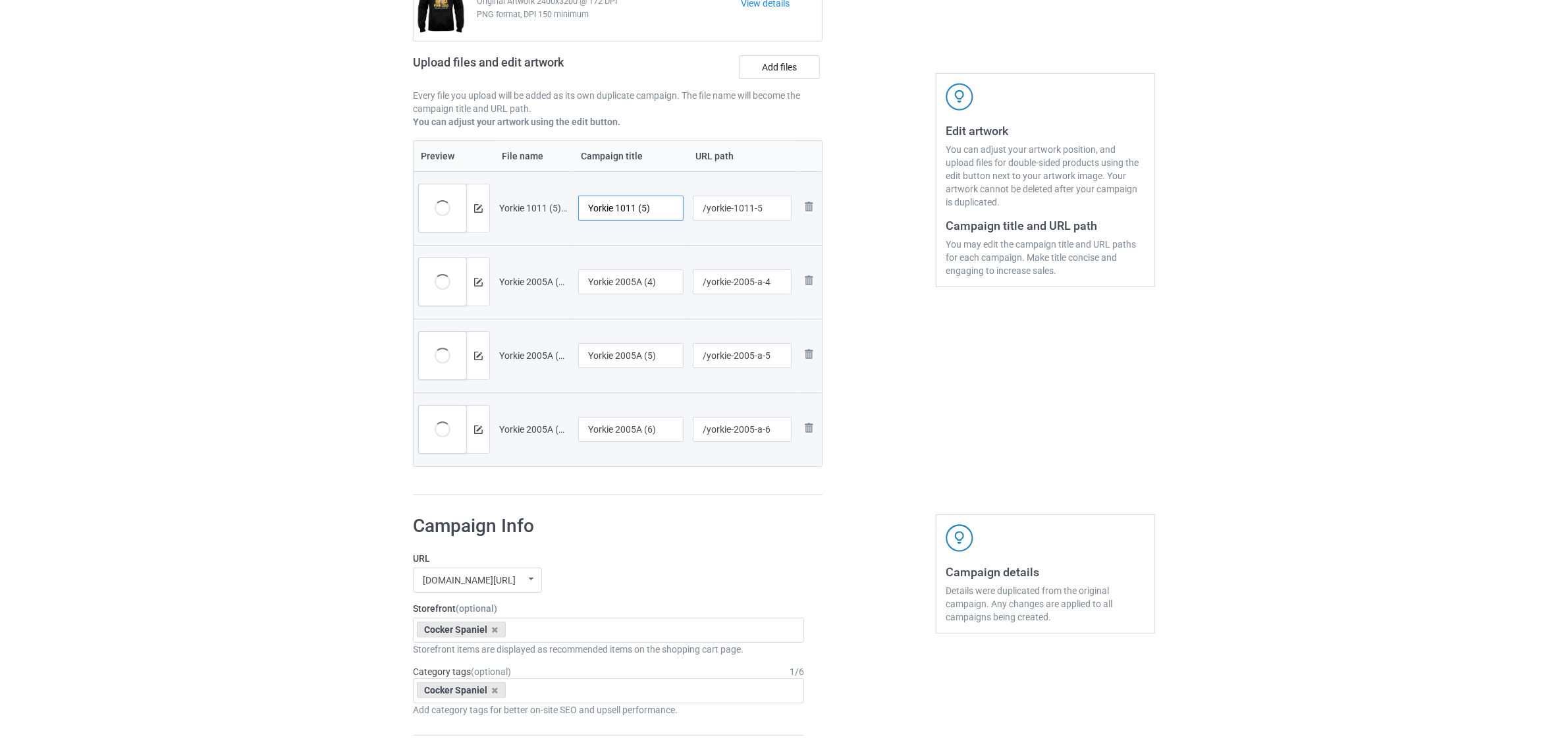
drag, startPoint x: 619, startPoint y: 205, endPoint x: 676, endPoint y: 212, distance: 57.4
click at [676, 212] on input "Yorkie 1011 (5)" at bounding box center [631, 207] width 105 height 25
drag, startPoint x: 560, startPoint y: 199, endPoint x: 538, endPoint y: 200, distance: 22.0
click at [510, 195] on tr "Preview and edit artwork Yorkie 1011 (5).png Yorkie /yorkie-1011-5 Remove file" at bounding box center [617, 208] width 408 height 74
type input "Yorkie"
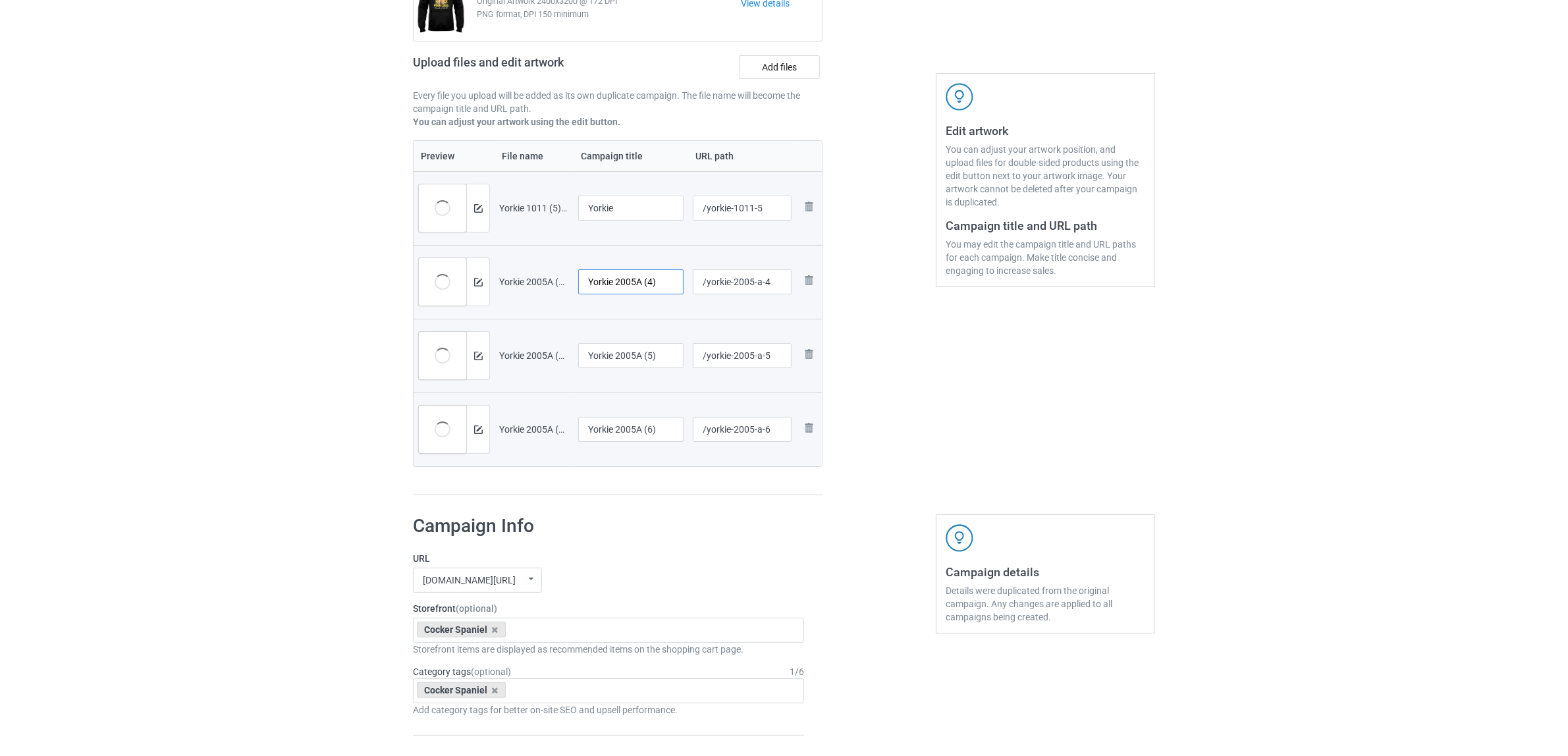
click at [633, 280] on input "Yorkie 2005A (4)" at bounding box center [631, 281] width 105 height 25
paste input "text"
type input "Yorkie"
click at [619, 345] on input "Yorkie 2005A (5)" at bounding box center [631, 355] width 105 height 25
paste input "text"
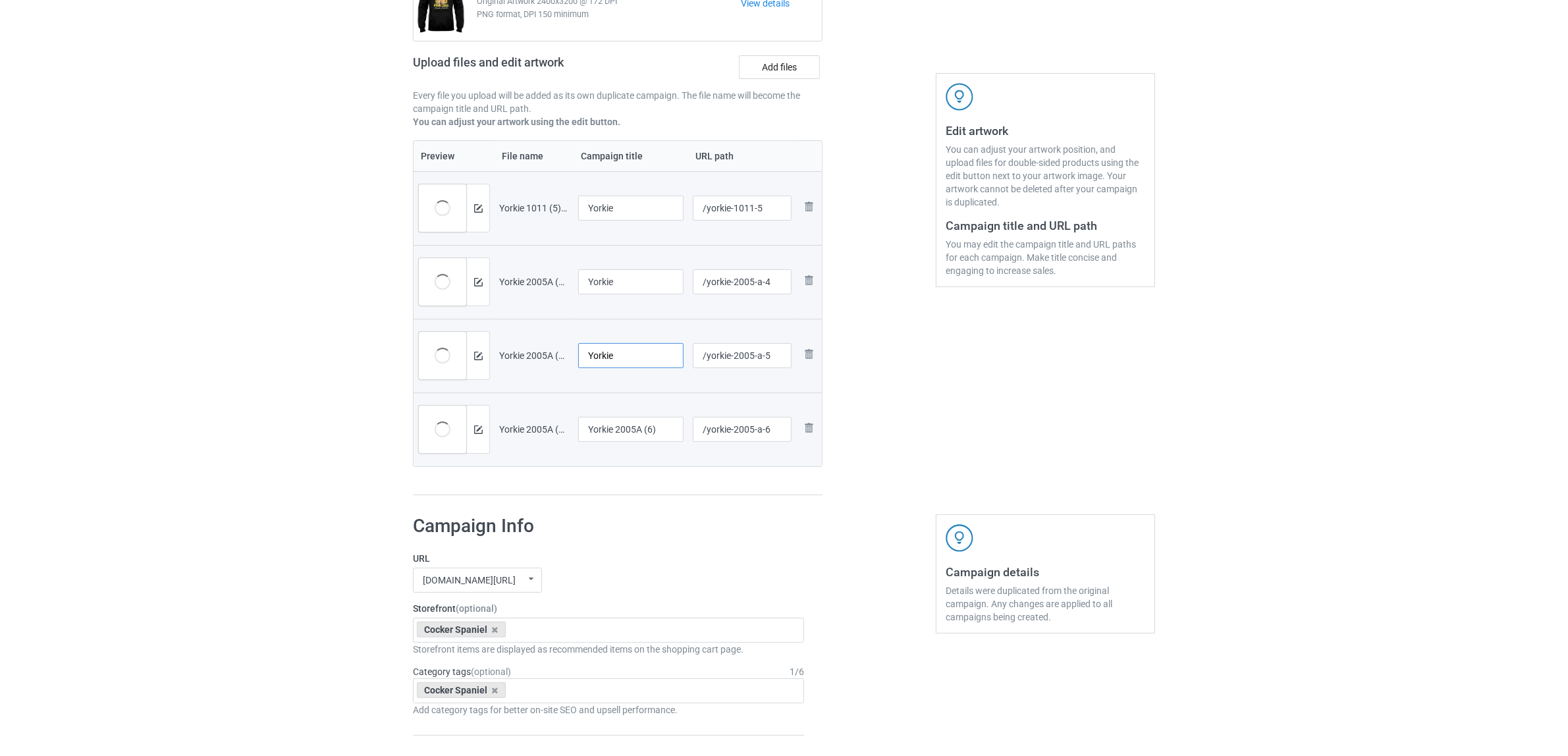
type input "Yorkie"
click at [626, 420] on input "Yorkie 2005A (6)" at bounding box center [631, 429] width 105 height 25
paste input "text"
type input "Yorkie"
click at [643, 517] on h1 "Campaign Info" at bounding box center [608, 525] width 391 height 23
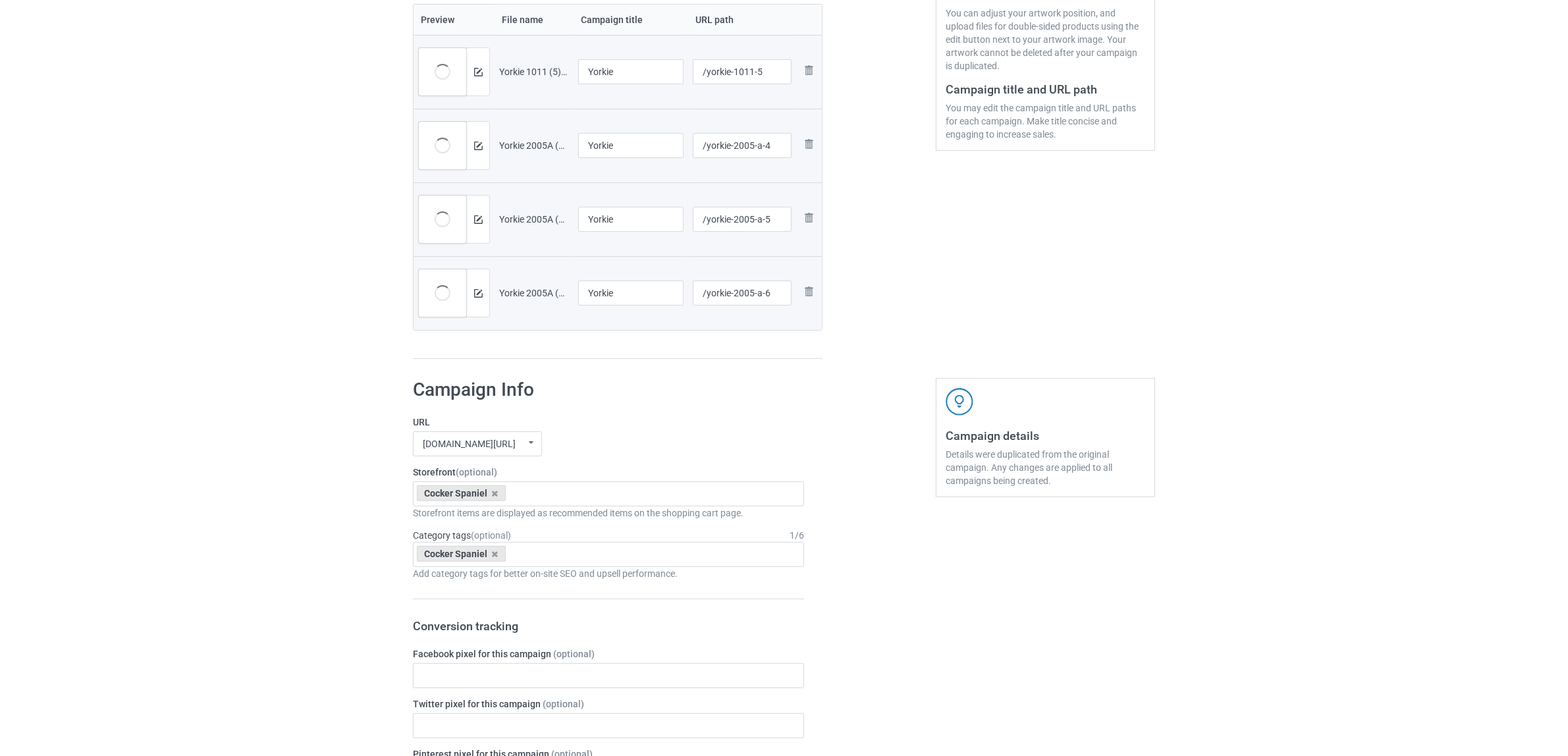
scroll to position [413, 0]
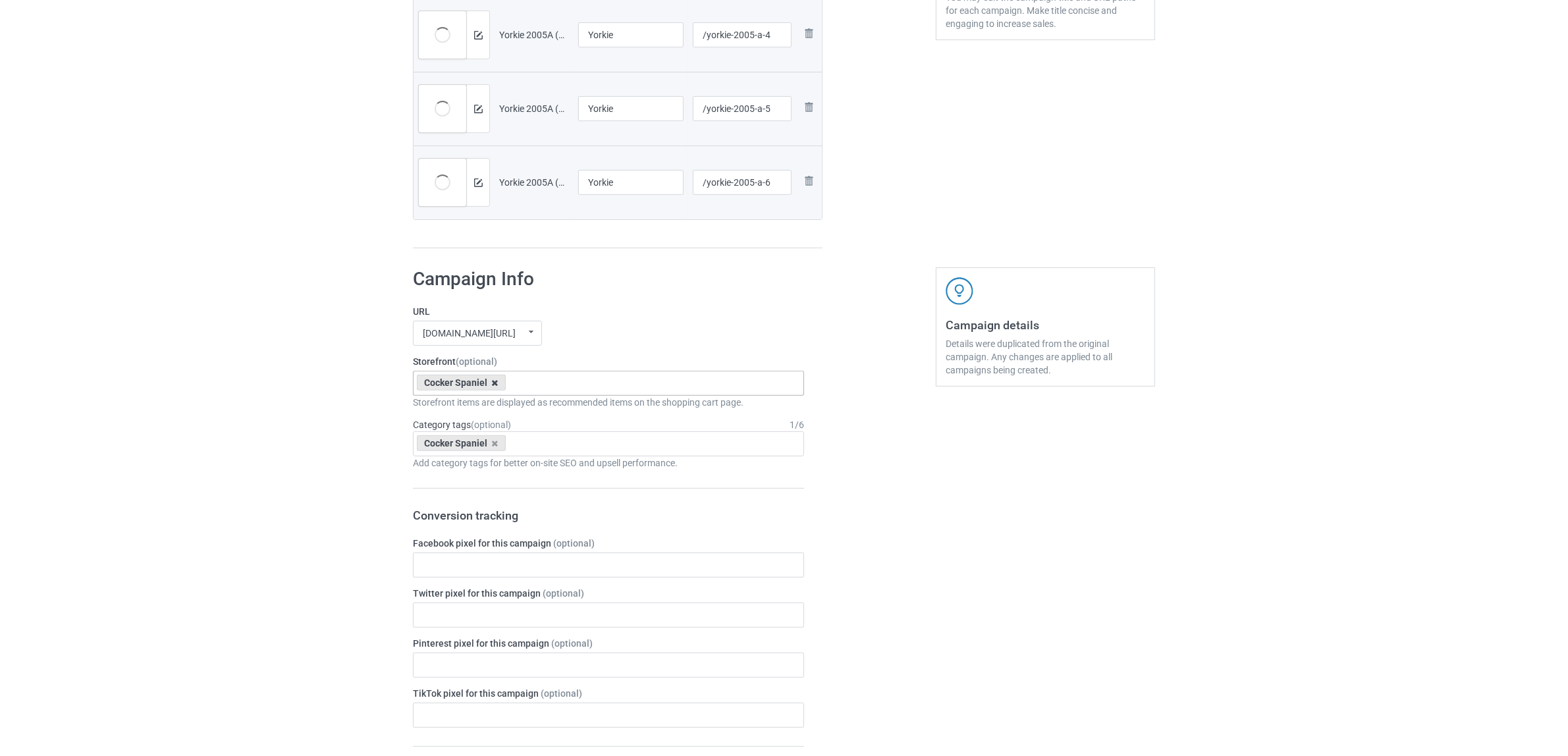
click at [492, 383] on icon at bounding box center [495, 383] width 6 height 8
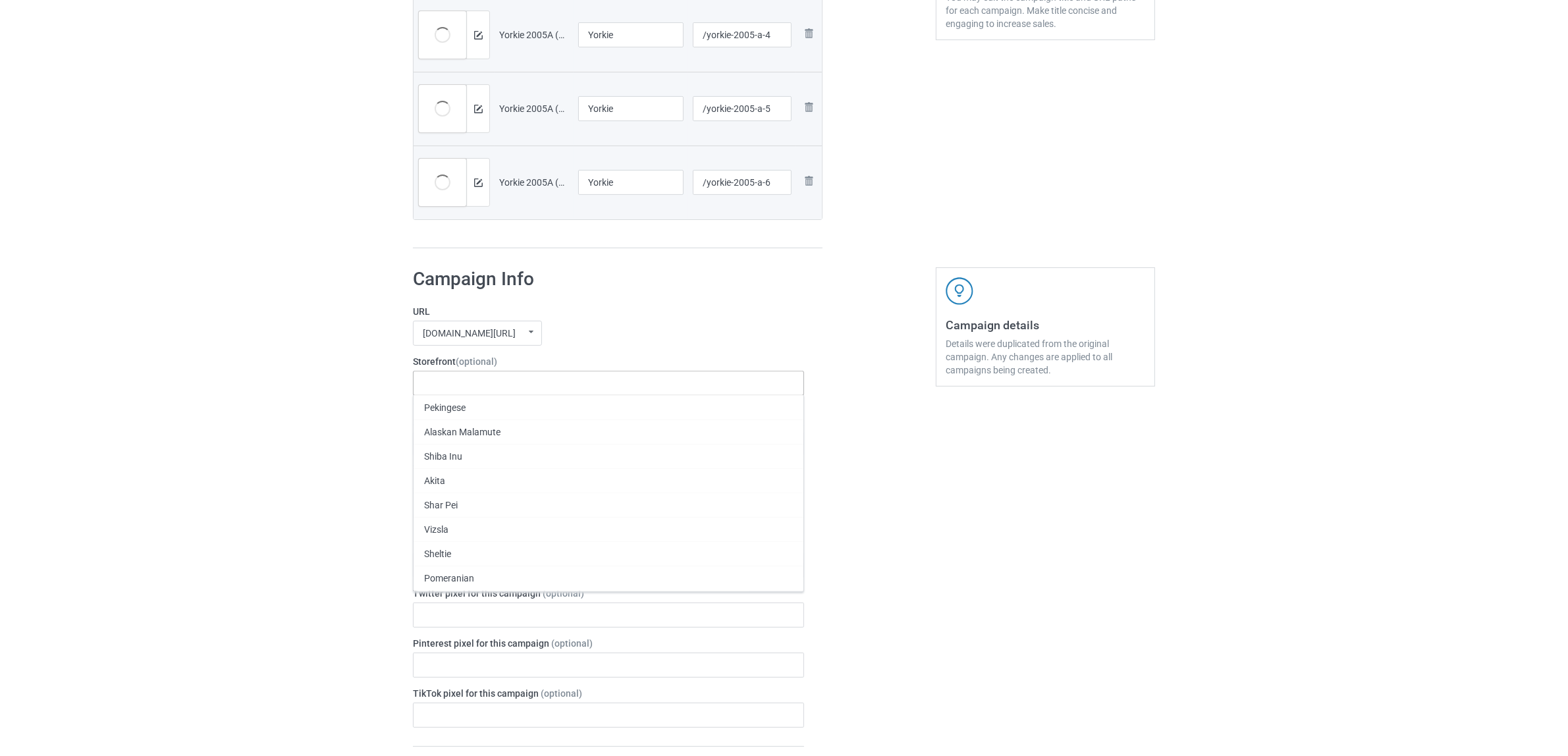
paste input "Yorkie"
type input "Yorkie"
click at [441, 408] on div "Yorkie" at bounding box center [608, 407] width 390 height 24
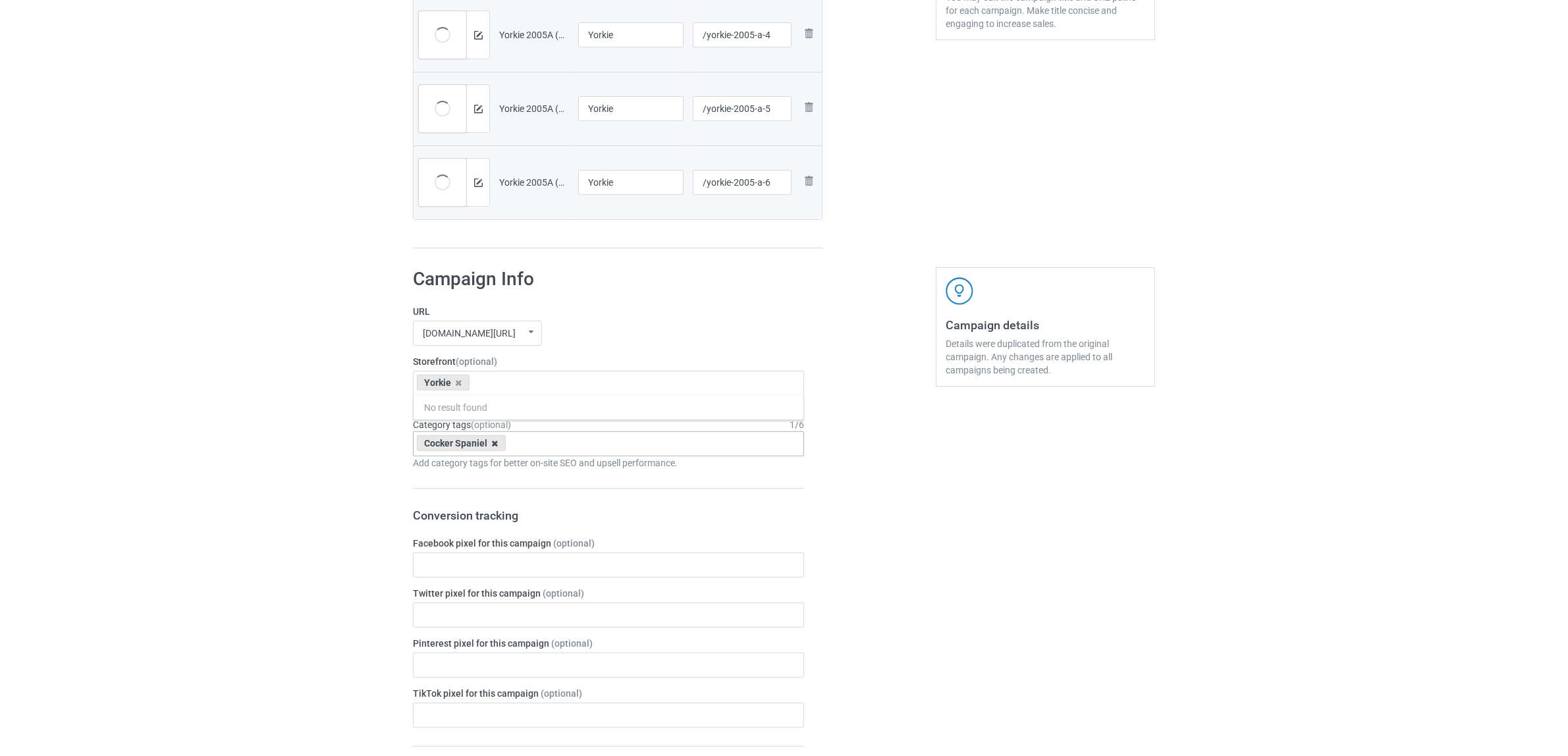
click at [492, 441] on icon at bounding box center [495, 443] width 6 height 8
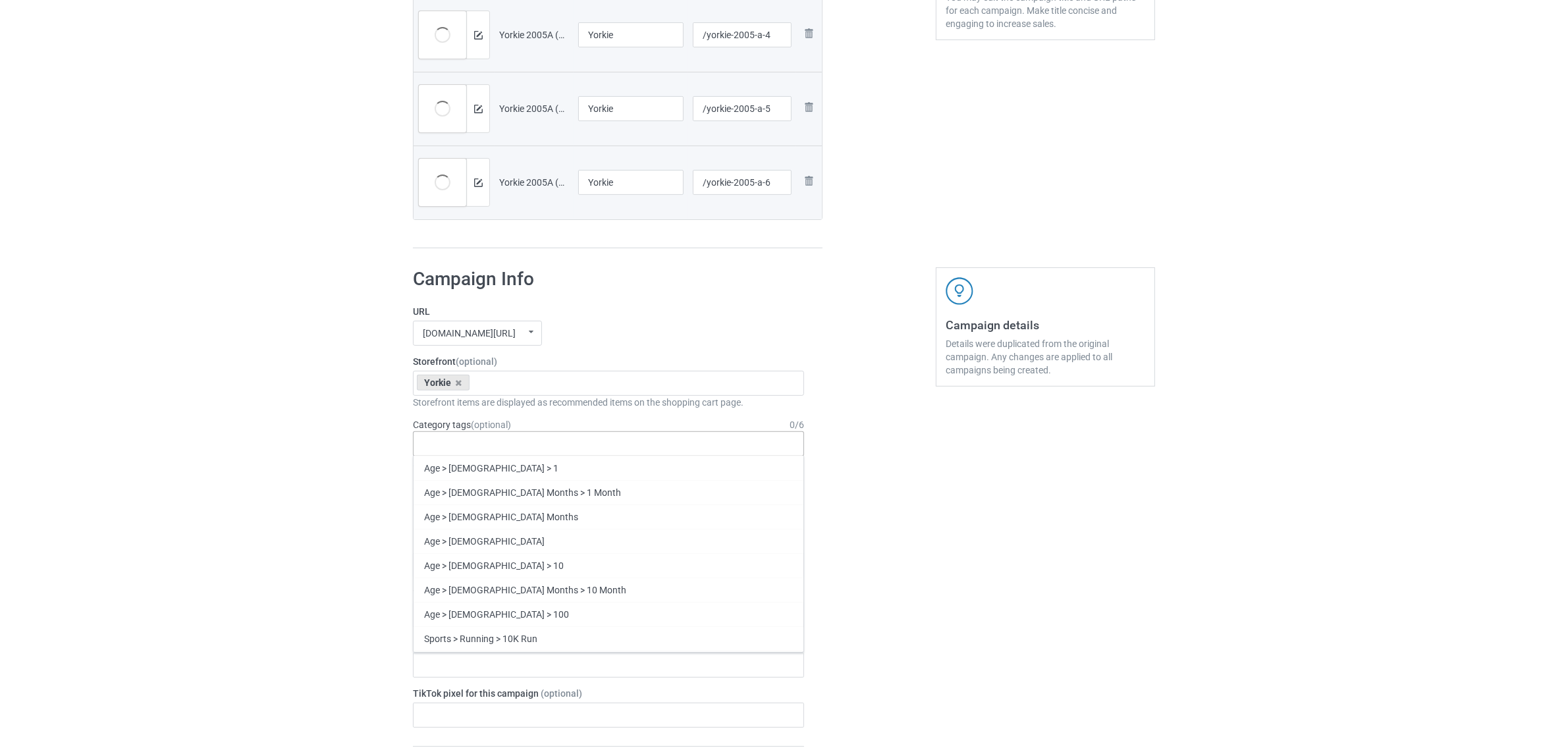
paste input "Yorkie"
type input "Yorkie"
click at [451, 475] on div "Yorkie" at bounding box center [608, 468] width 390 height 24
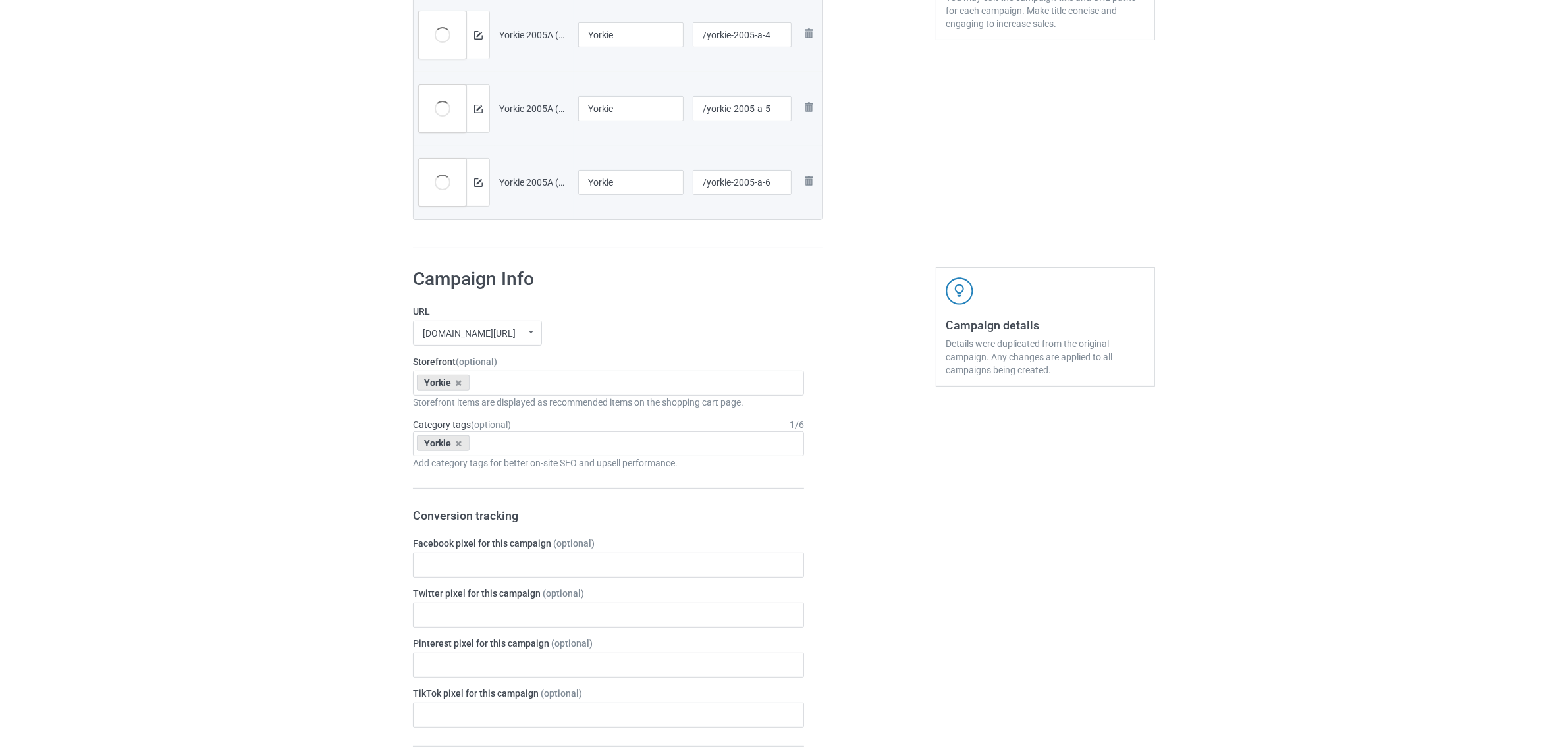
click at [248, 438] on div "Bulk duplicate campaign Campaign to duplicate Cocker Spaniel Original Artwork 2…" at bounding box center [784, 554] width 1568 height 1862
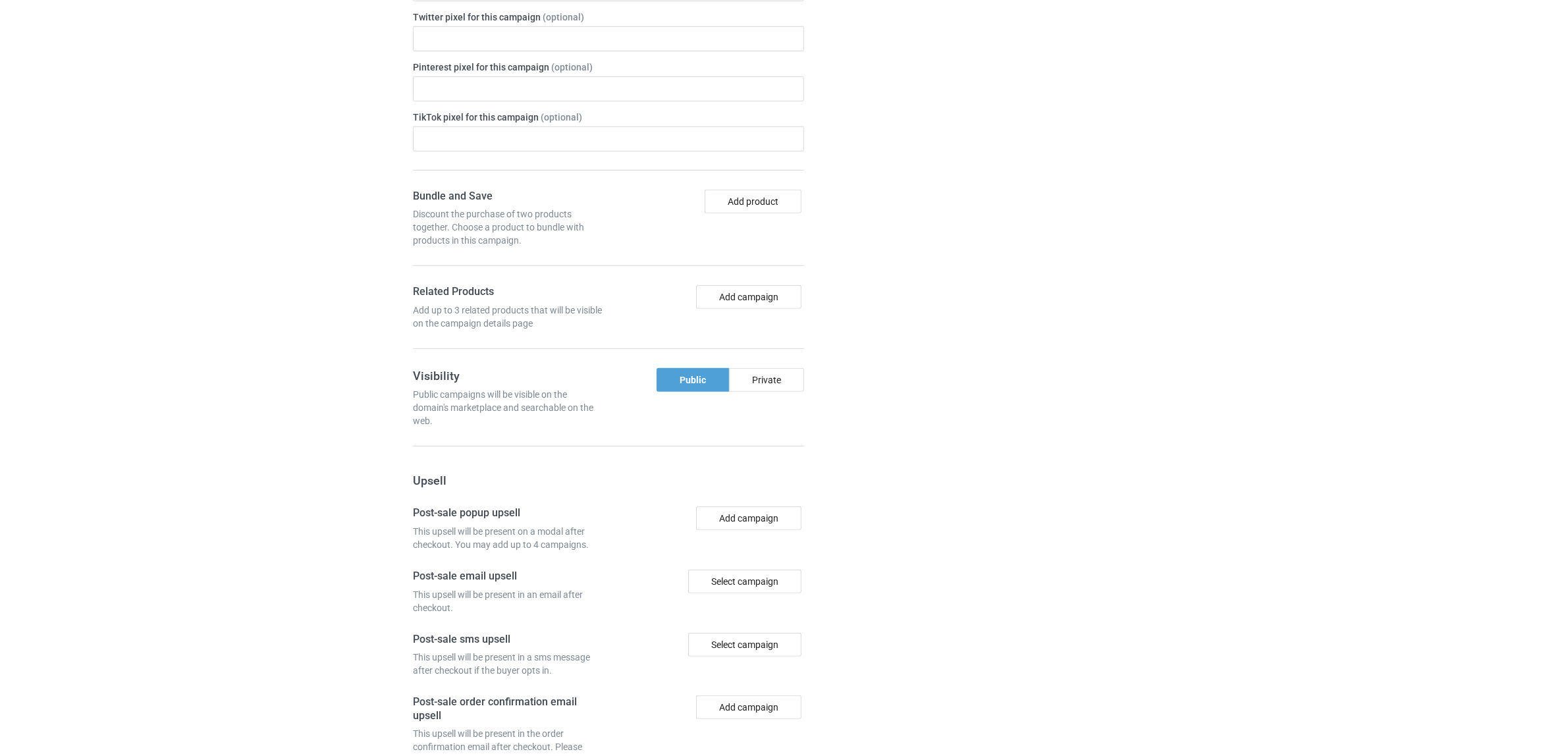
scroll to position [1146, 0]
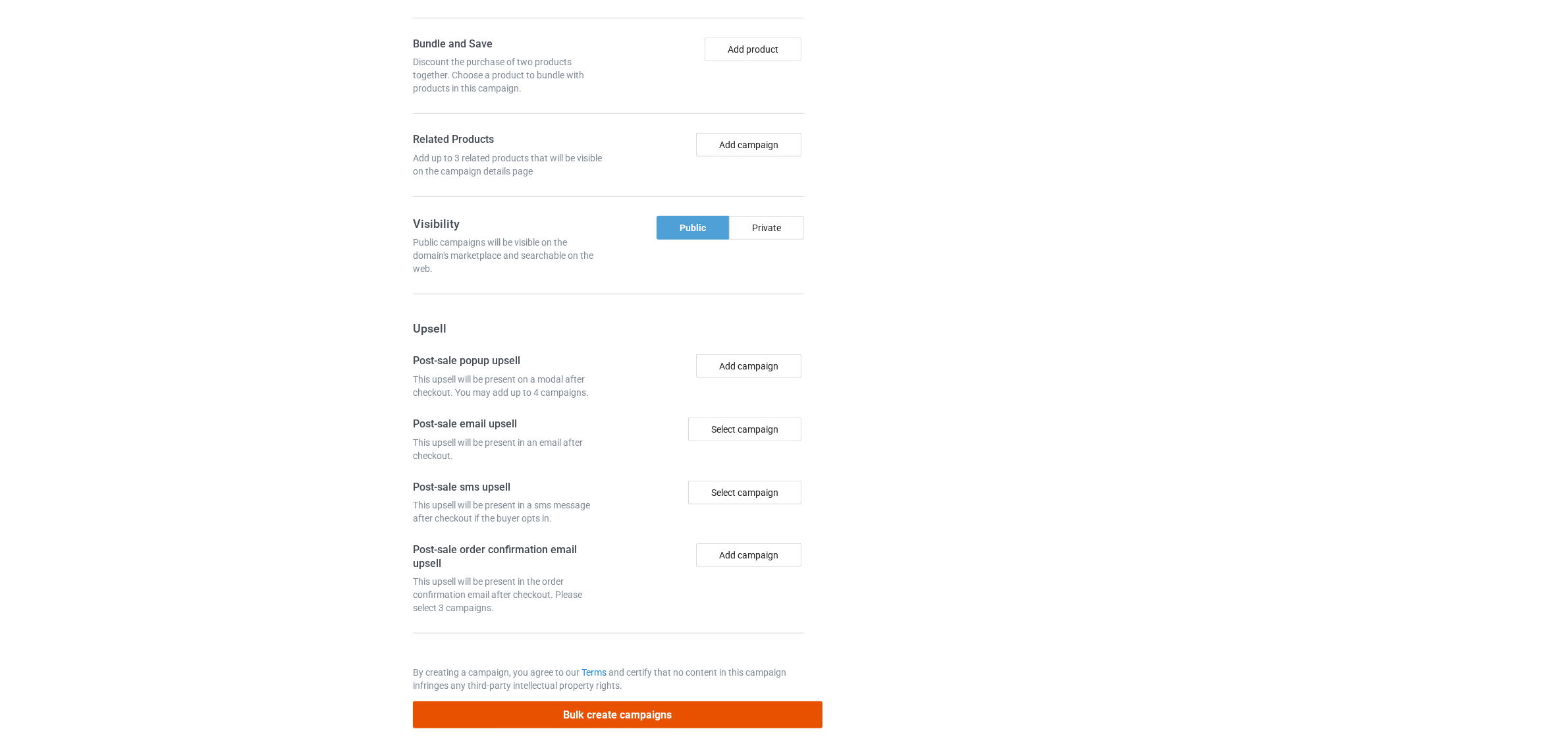
click at [580, 715] on button "Bulk create campaigns" at bounding box center [617, 715] width 410 height 27
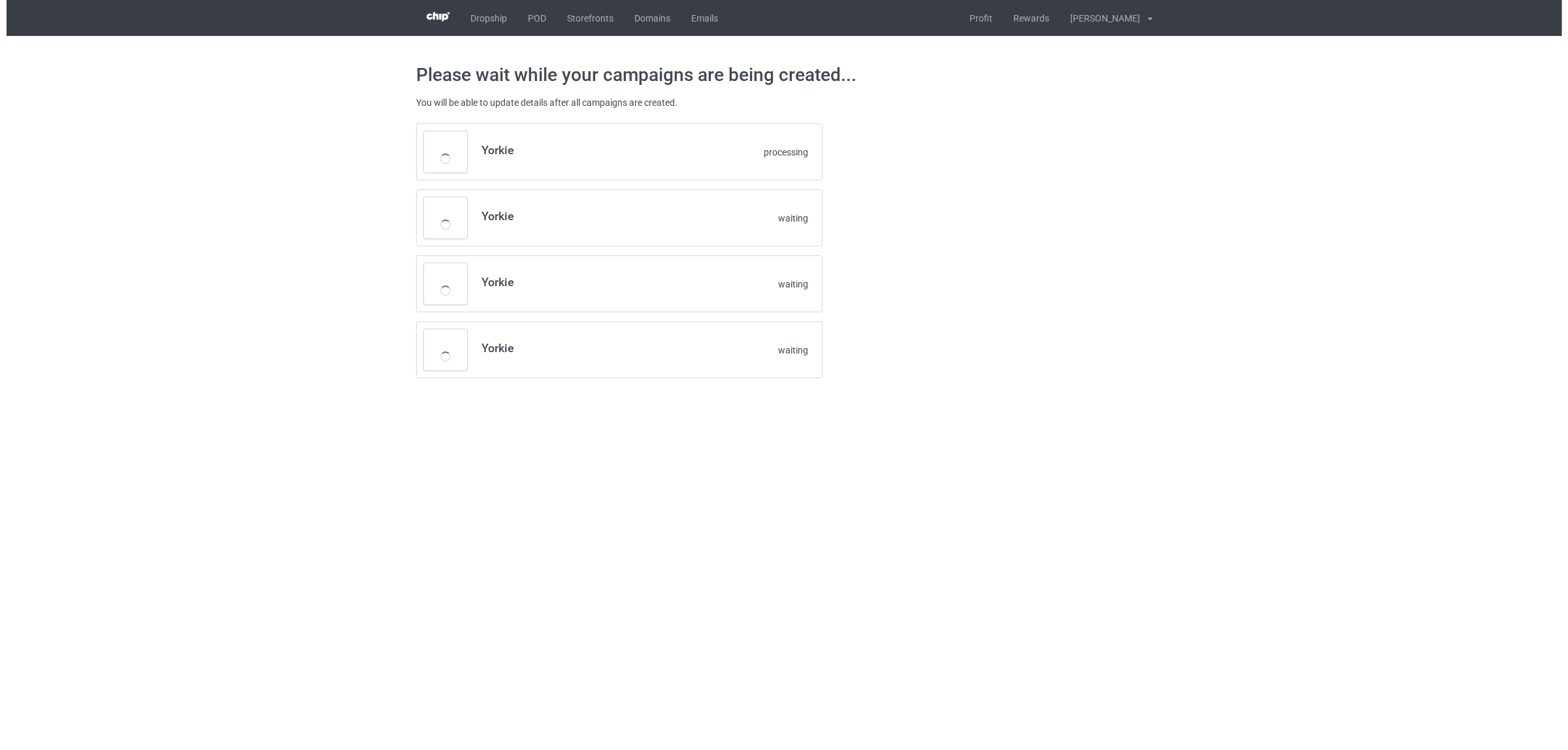
scroll to position [0, 0]
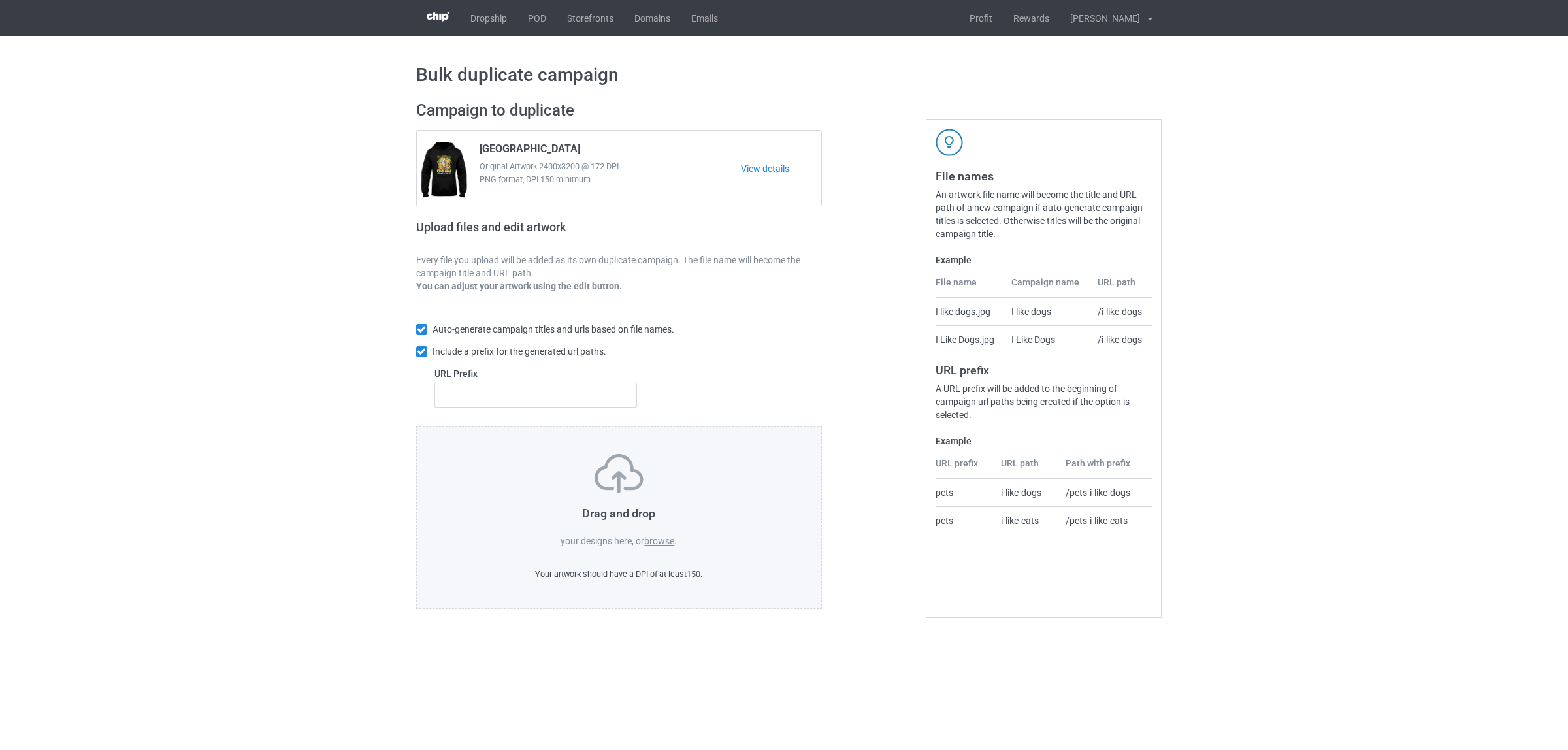
click at [662, 538] on label "browse" at bounding box center [659, 541] width 30 height 11
click at [0, 0] on input "browse" at bounding box center [0, 0] width 0 height 0
click at [657, 537] on label "browse" at bounding box center [659, 541] width 30 height 11
click at [0, 0] on input "browse" at bounding box center [0, 0] width 0 height 0
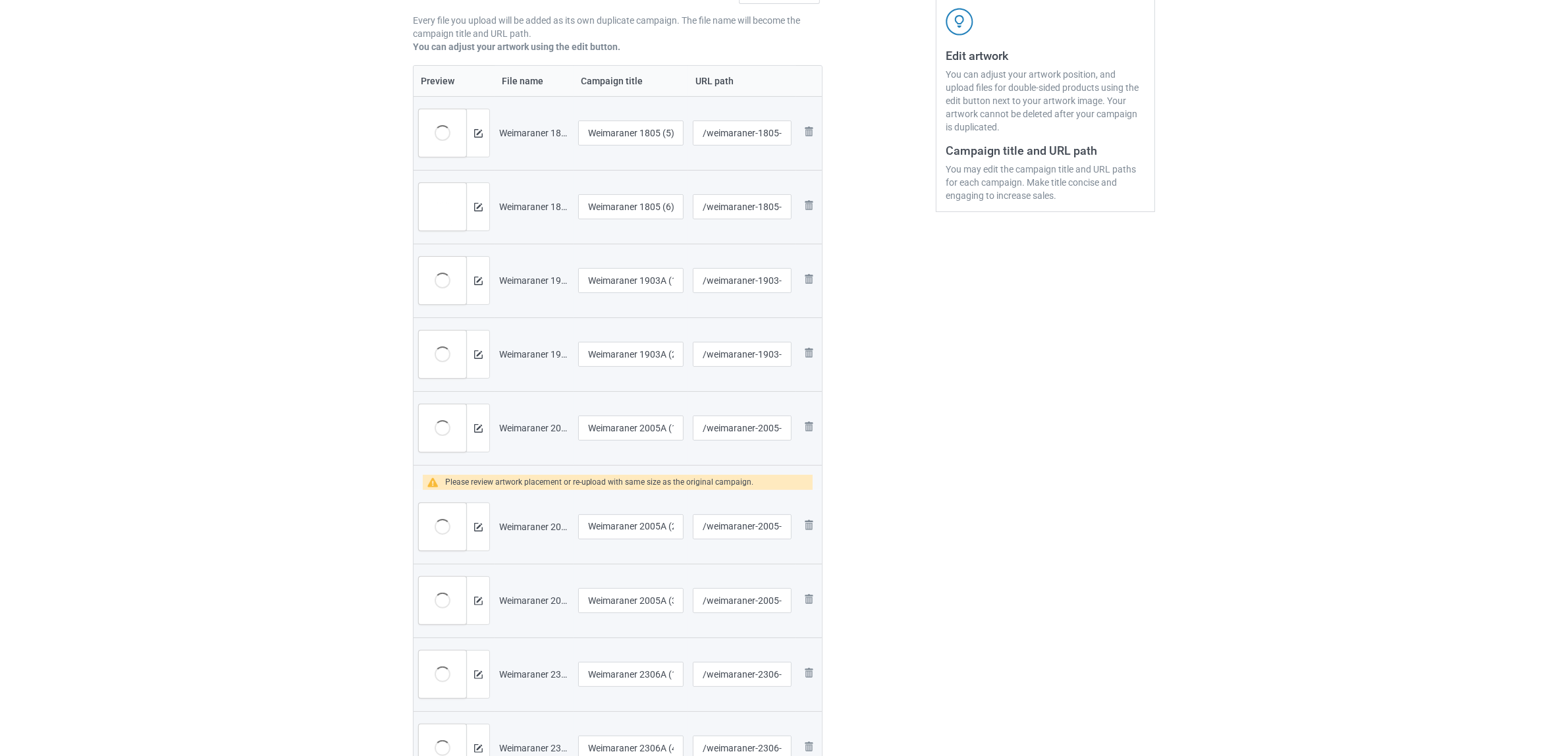
scroll to position [411, 0]
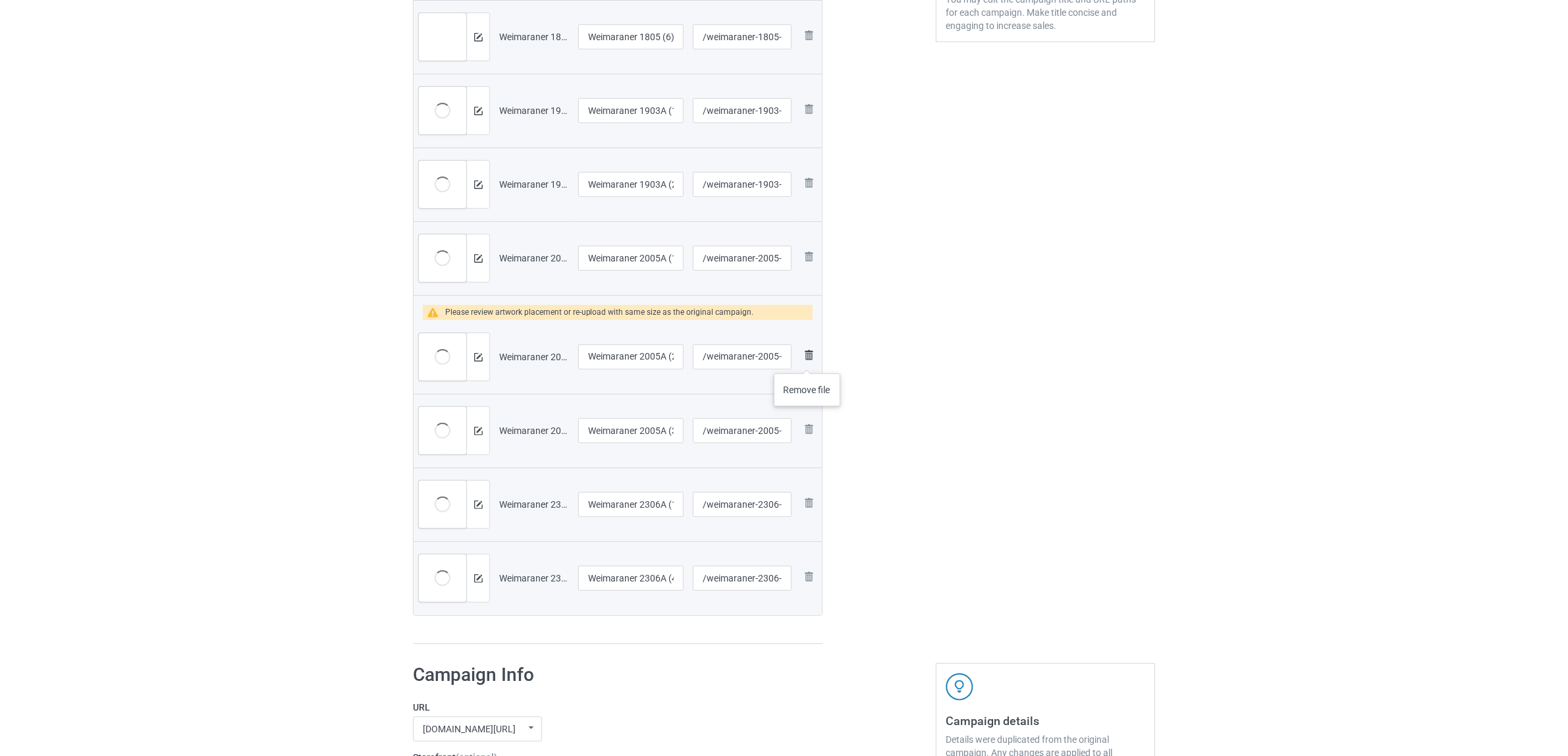
click at [807, 360] on img at bounding box center [808, 355] width 16 height 16
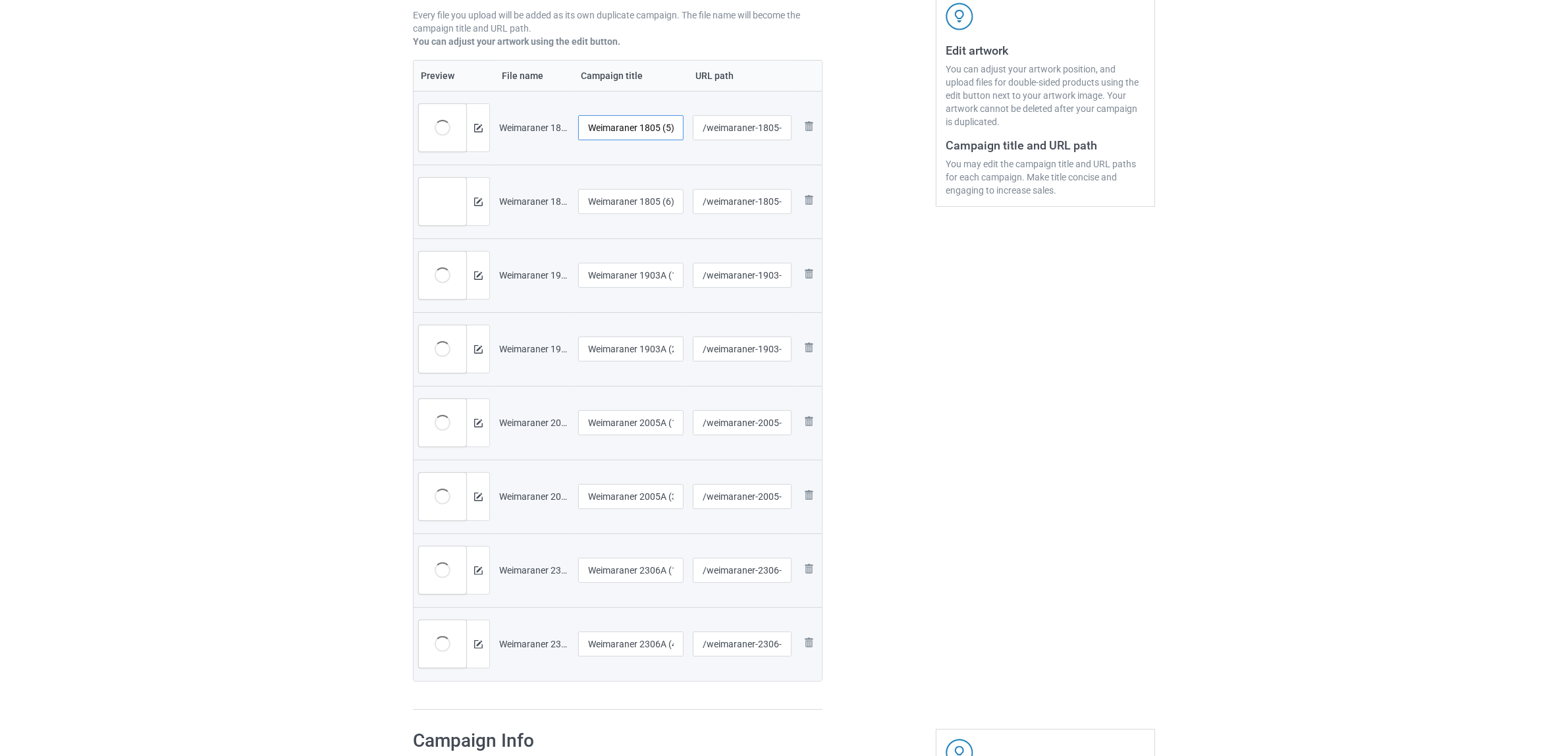
scroll to position [0, 1]
drag, startPoint x: 643, startPoint y: 129, endPoint x: 702, endPoint y: 130, distance: 59.0
click at [702, 130] on tr "Preview and edit artwork Weimaraner 1805 (5).png Weimaraner 1805 (5) /weimarane…" at bounding box center [617, 127] width 408 height 74
drag, startPoint x: 646, startPoint y: 123, endPoint x: 589, endPoint y: 122, distance: 57.0
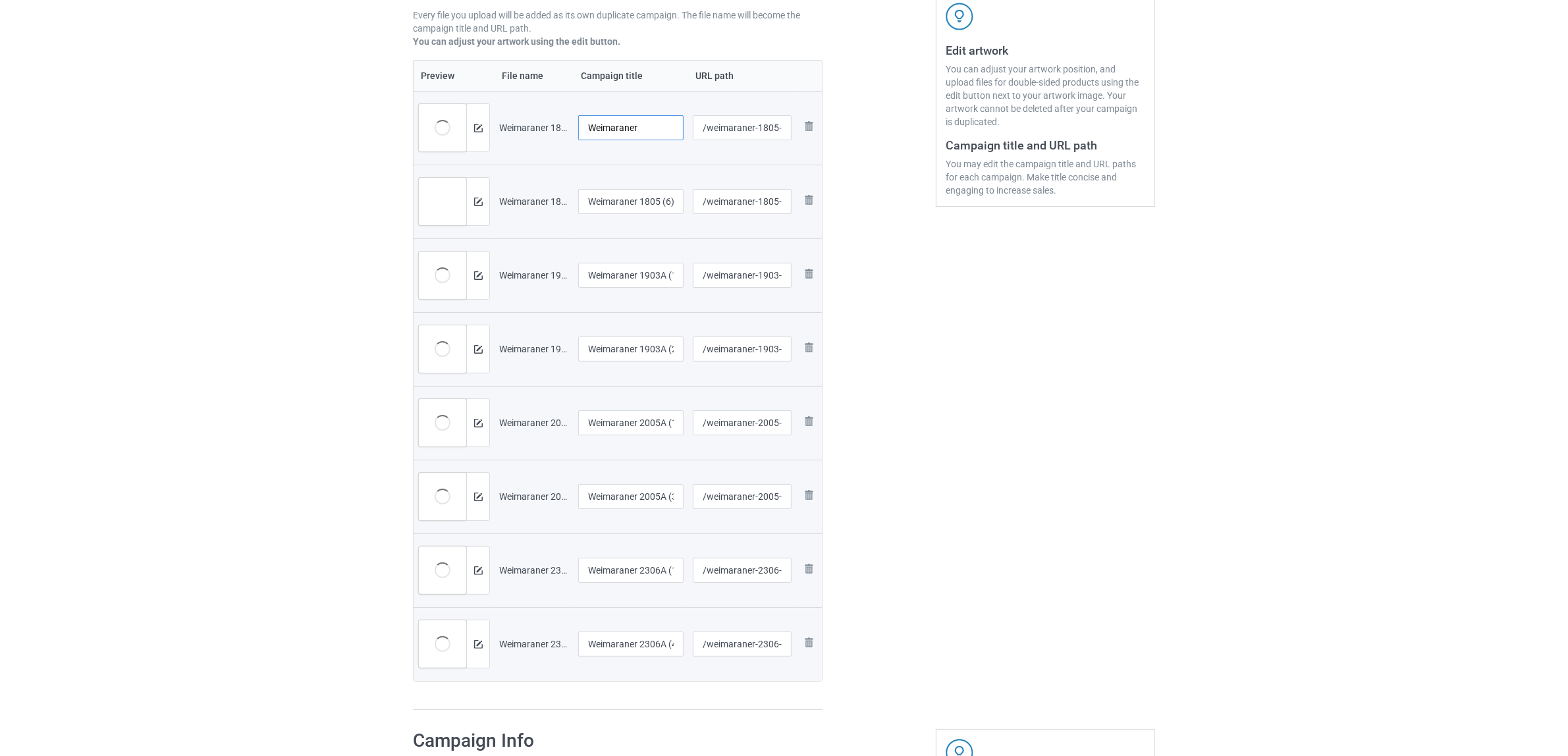
click at [589, 122] on input "Weimaraner" at bounding box center [631, 127] width 105 height 25
click at [626, 130] on input "Weimaraner" at bounding box center [631, 127] width 105 height 25
type input "Weimaraner"
click at [610, 198] on input "Weimaraner 1805 (6)" at bounding box center [631, 201] width 105 height 25
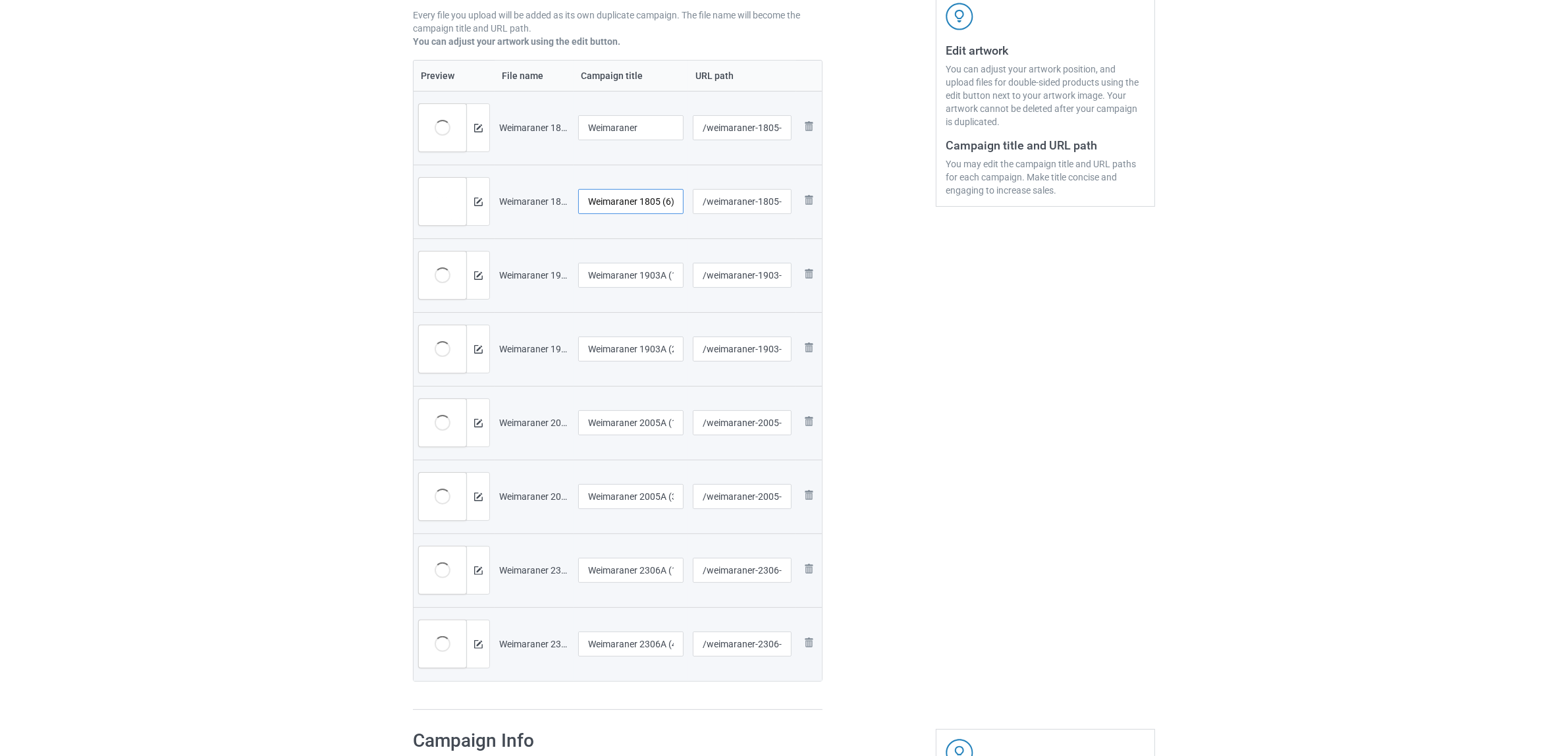
paste input "text"
type input "Weimaraner"
click at [629, 280] on input "Weimaraner 1903A (1)" at bounding box center [631, 275] width 105 height 25
click at [622, 349] on input "Weimaraner 1903A (2)" at bounding box center [631, 348] width 105 height 25
click at [646, 265] on input "Weimaraner 1903A (1)" at bounding box center [631, 275] width 105 height 25
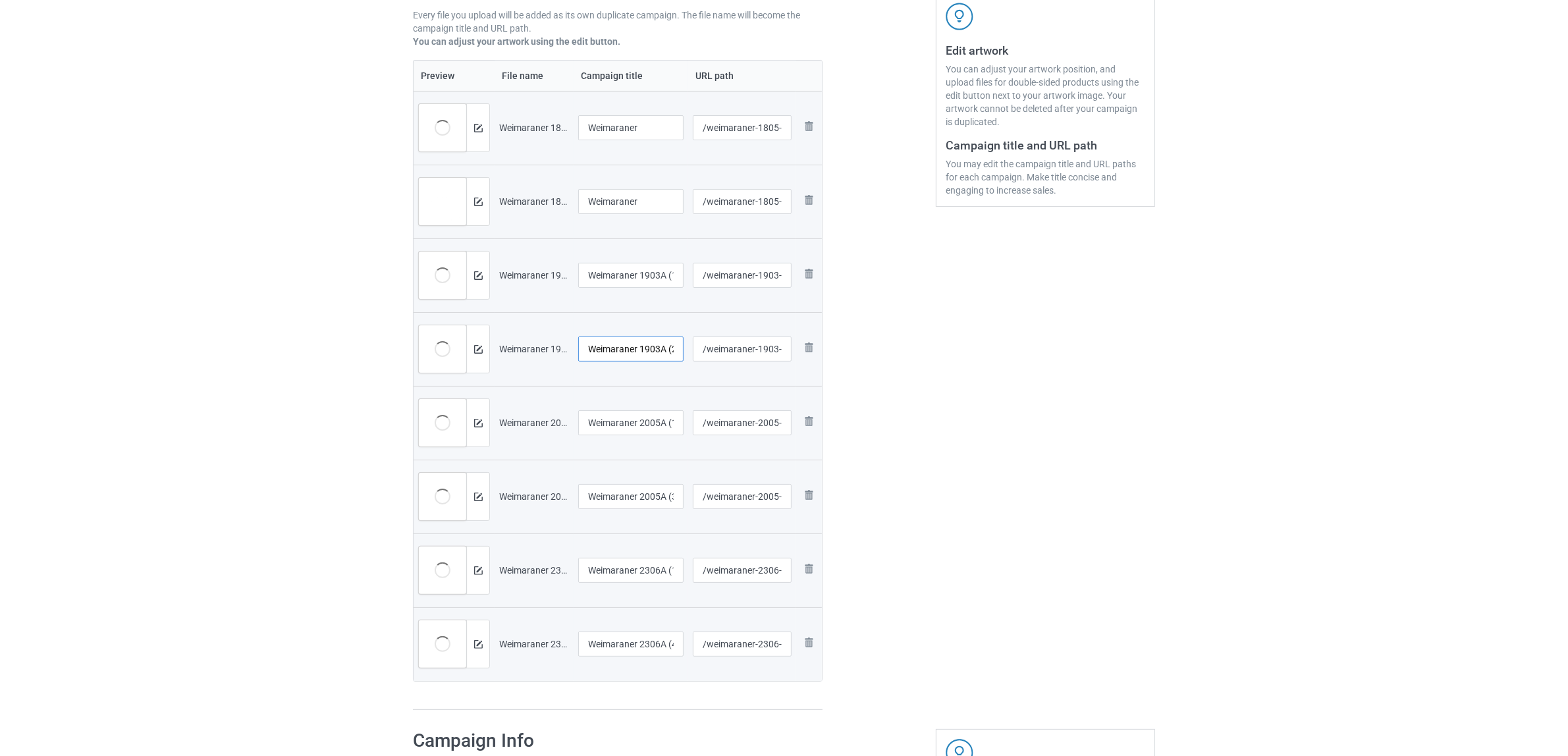
click at [637, 359] on input "Weimaraner 1903A (2)" at bounding box center [631, 348] width 105 height 25
click at [629, 277] on input "Weimaraner 1903A (1)" at bounding box center [631, 275] width 105 height 25
paste input "text"
type input "Weimaraner"
click at [617, 344] on input "Weimaraner 1903A (2)" at bounding box center [631, 348] width 105 height 25
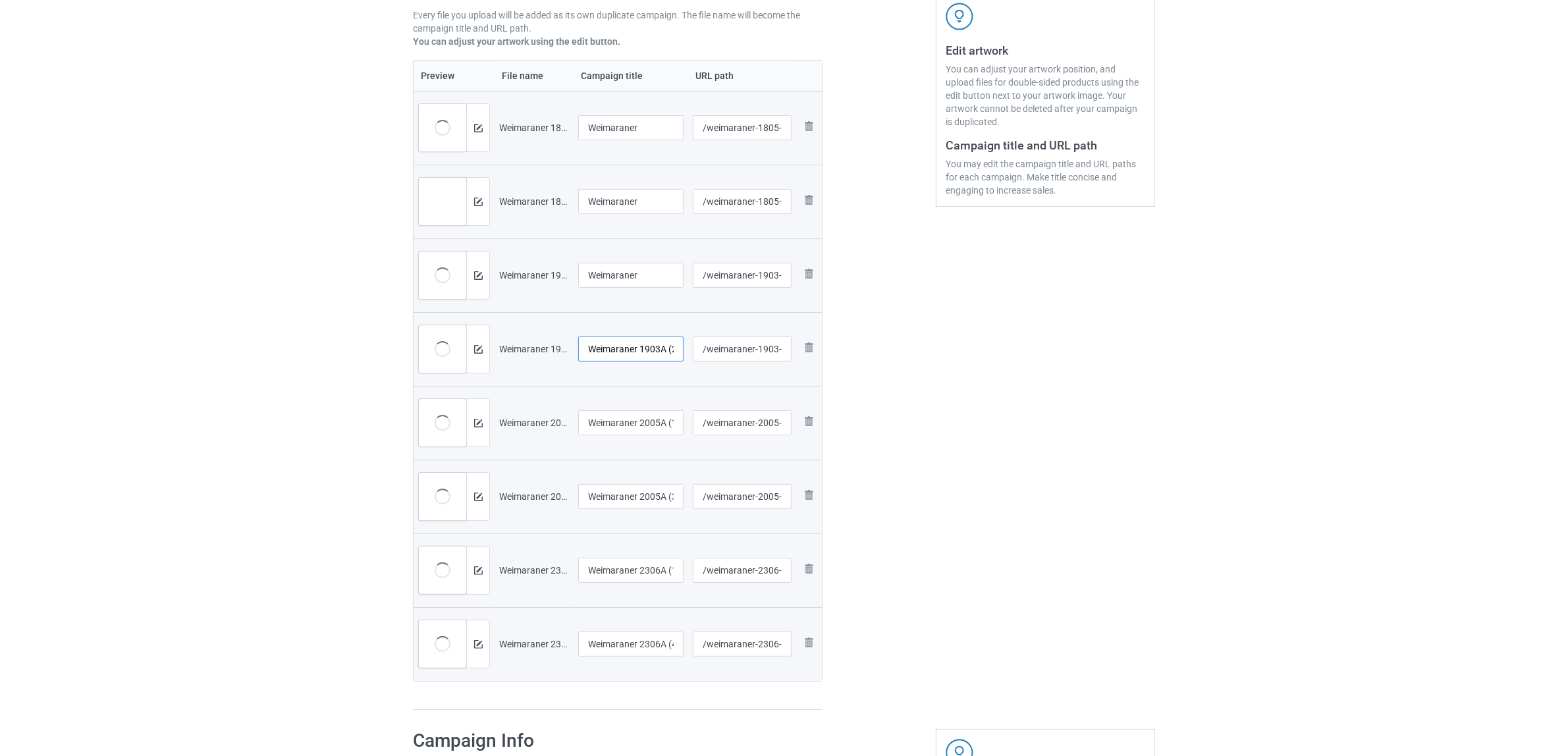
paste input "text"
type input "Weimaraner"
click at [632, 419] on input "Weimaraner 2005A (1)" at bounding box center [631, 422] width 105 height 25
paste input "text"
type input "Weimaraner"
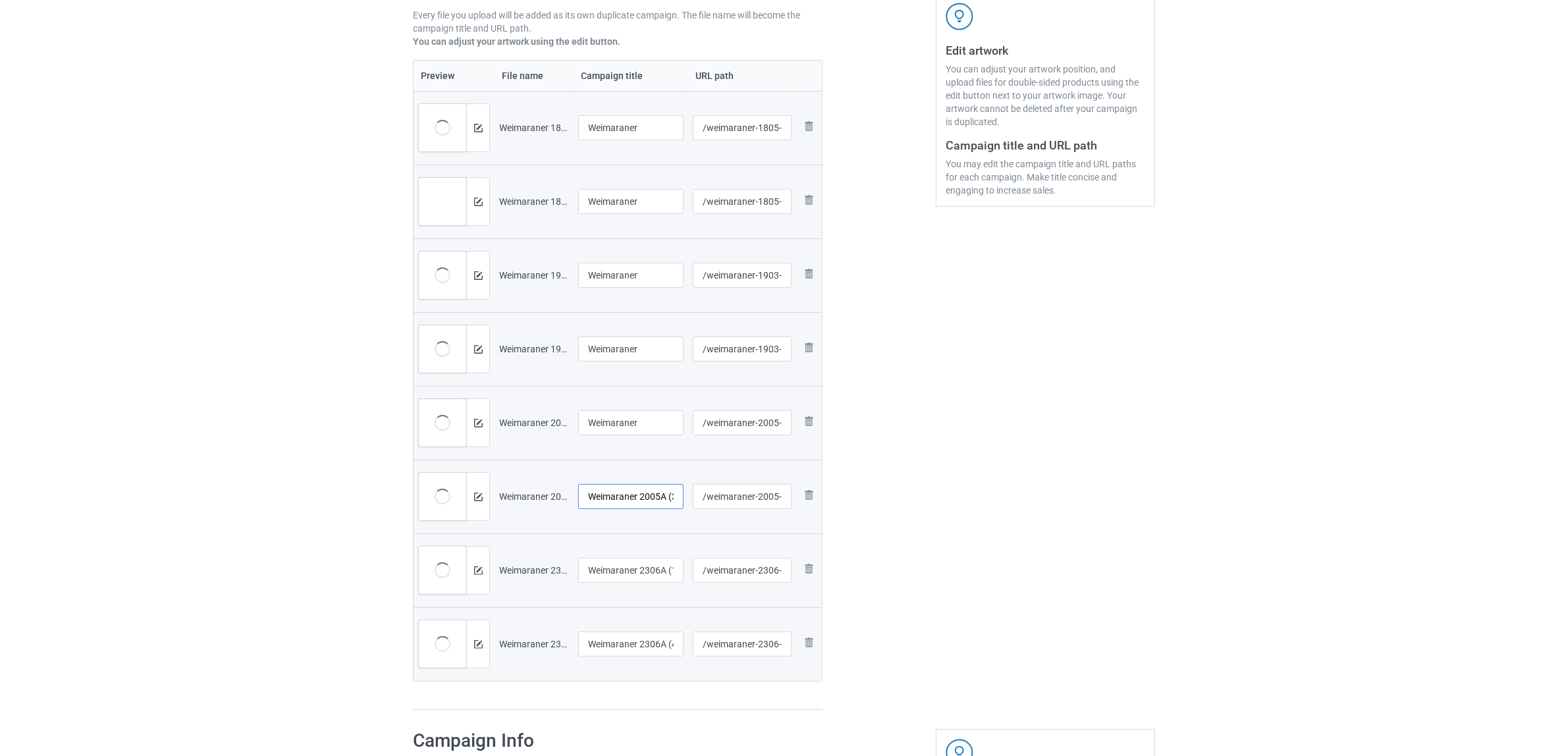
click at [620, 495] on input "Weimaraner 2005A (3)" at bounding box center [631, 496] width 105 height 25
paste input "text"
type input "Weimaraner"
click at [629, 578] on input "Weimaraner 2306A (1)" at bounding box center [631, 570] width 105 height 25
paste input "text"
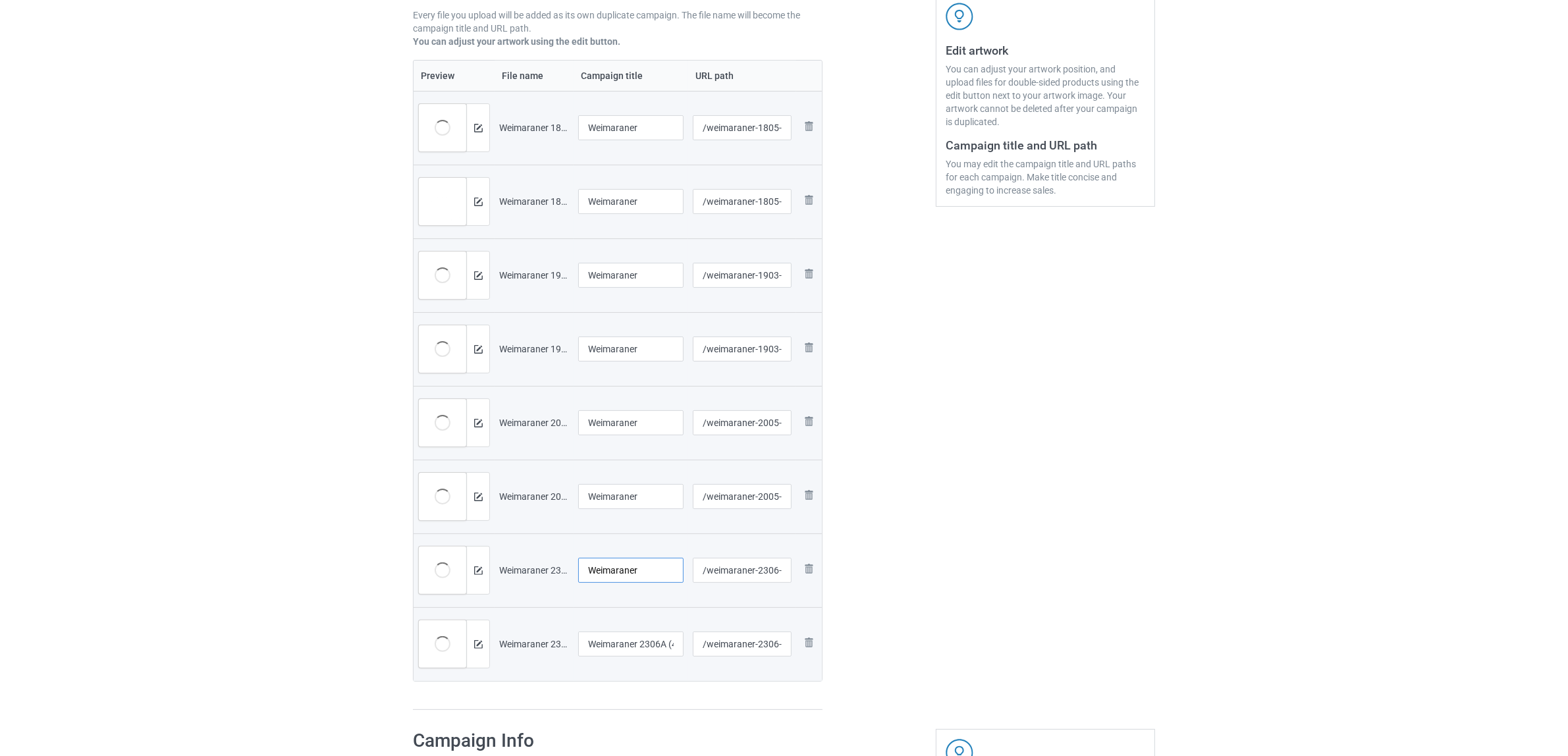
type input "Weimaraner"
click at [636, 652] on input "Weimaraner 2306A (4)" at bounding box center [631, 643] width 105 height 25
paste input "text"
type input "Weimaraner"
click at [1022, 591] on div "Edit artwork You can adjust your artwork position, and upload files for double-…" at bounding box center [1046, 282] width 238 height 874
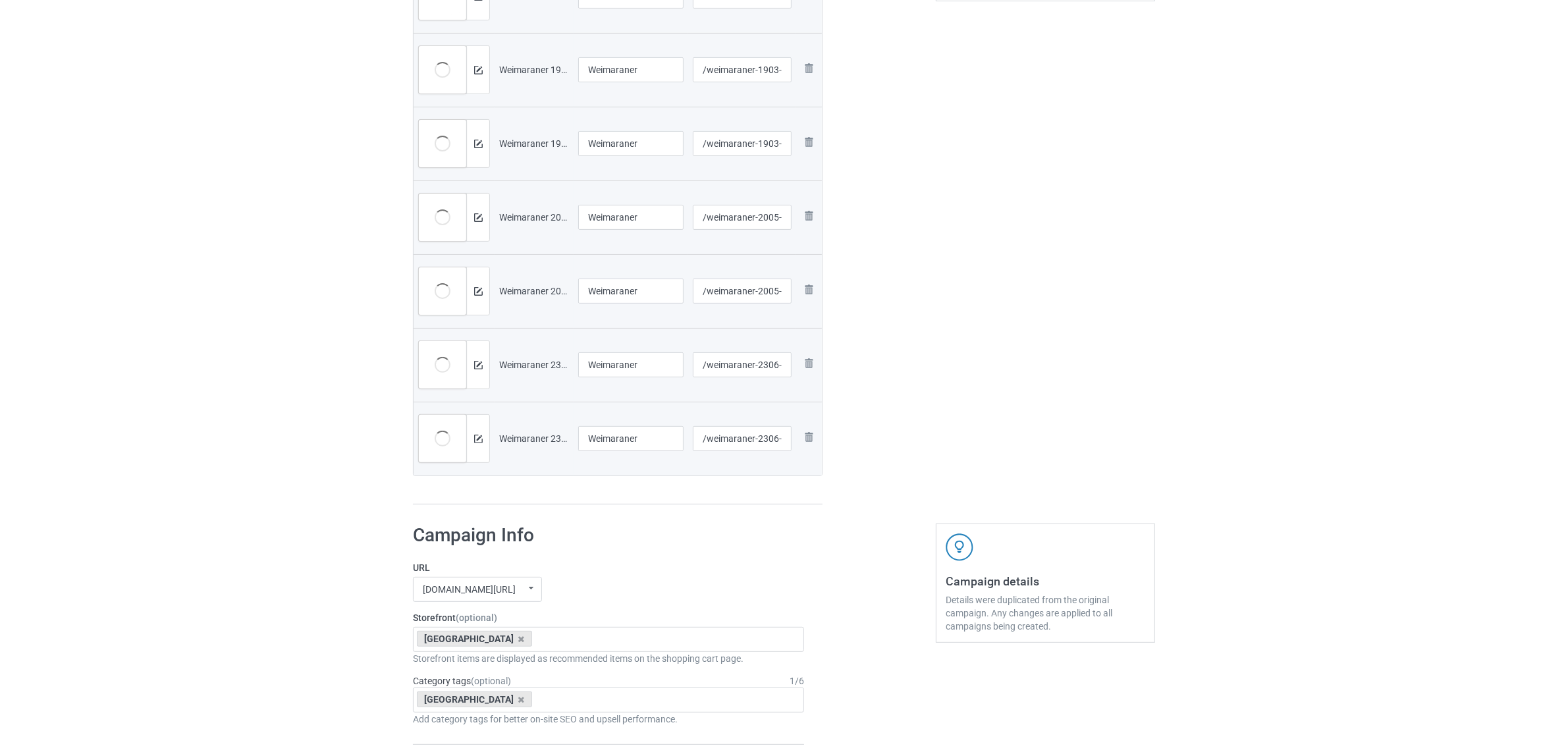
scroll to position [576, 0]
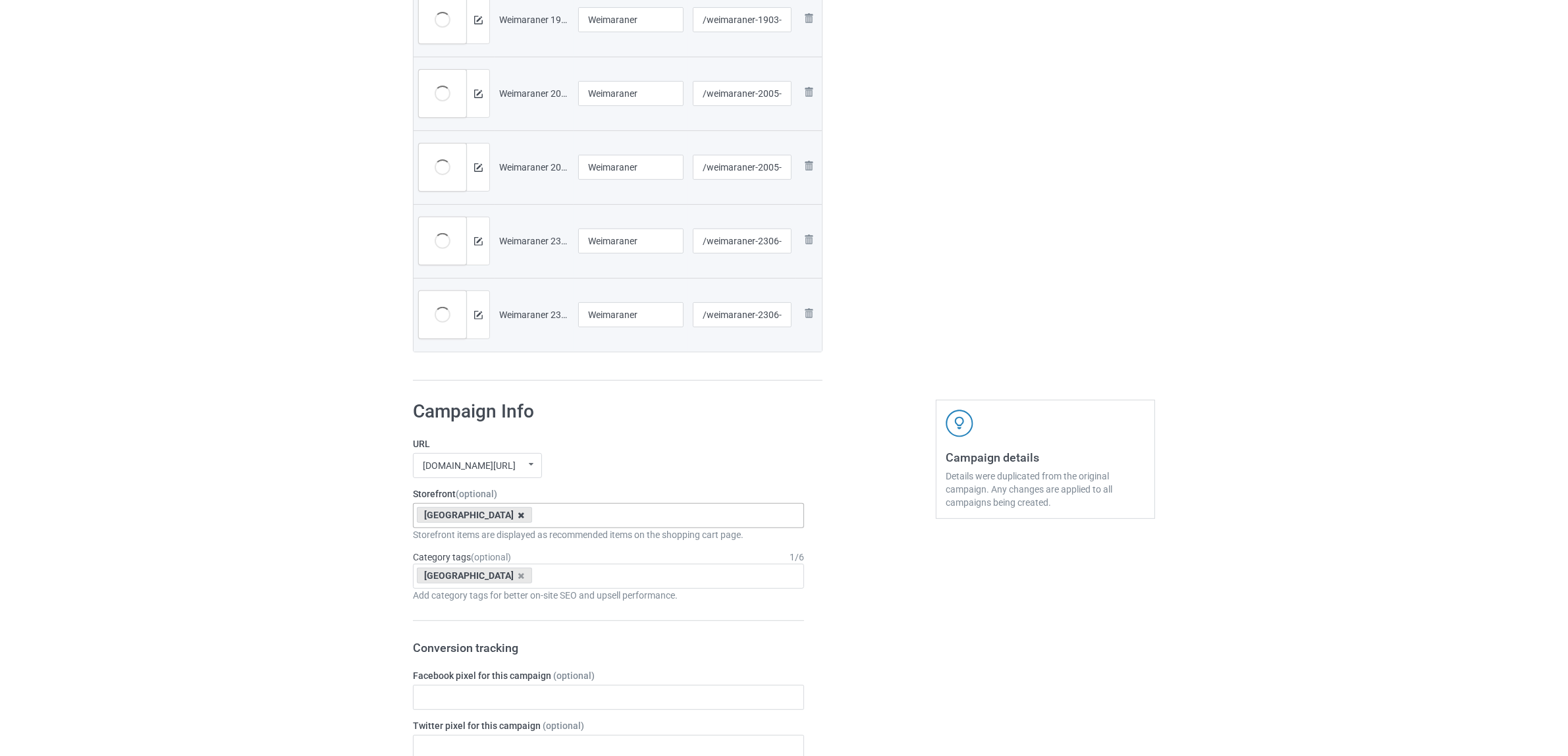
click at [518, 512] on icon at bounding box center [521, 515] width 6 height 8
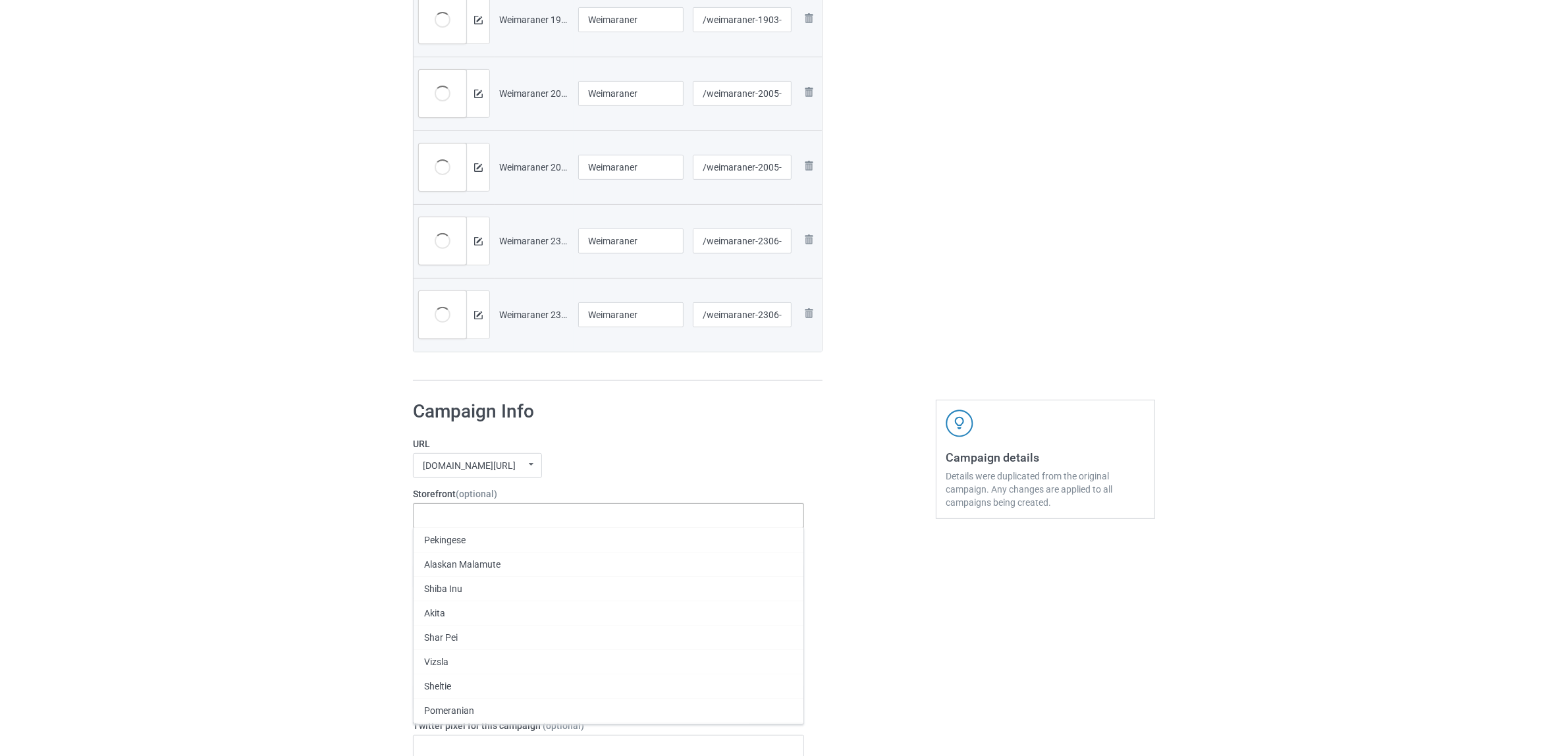
paste input "Weimaraner"
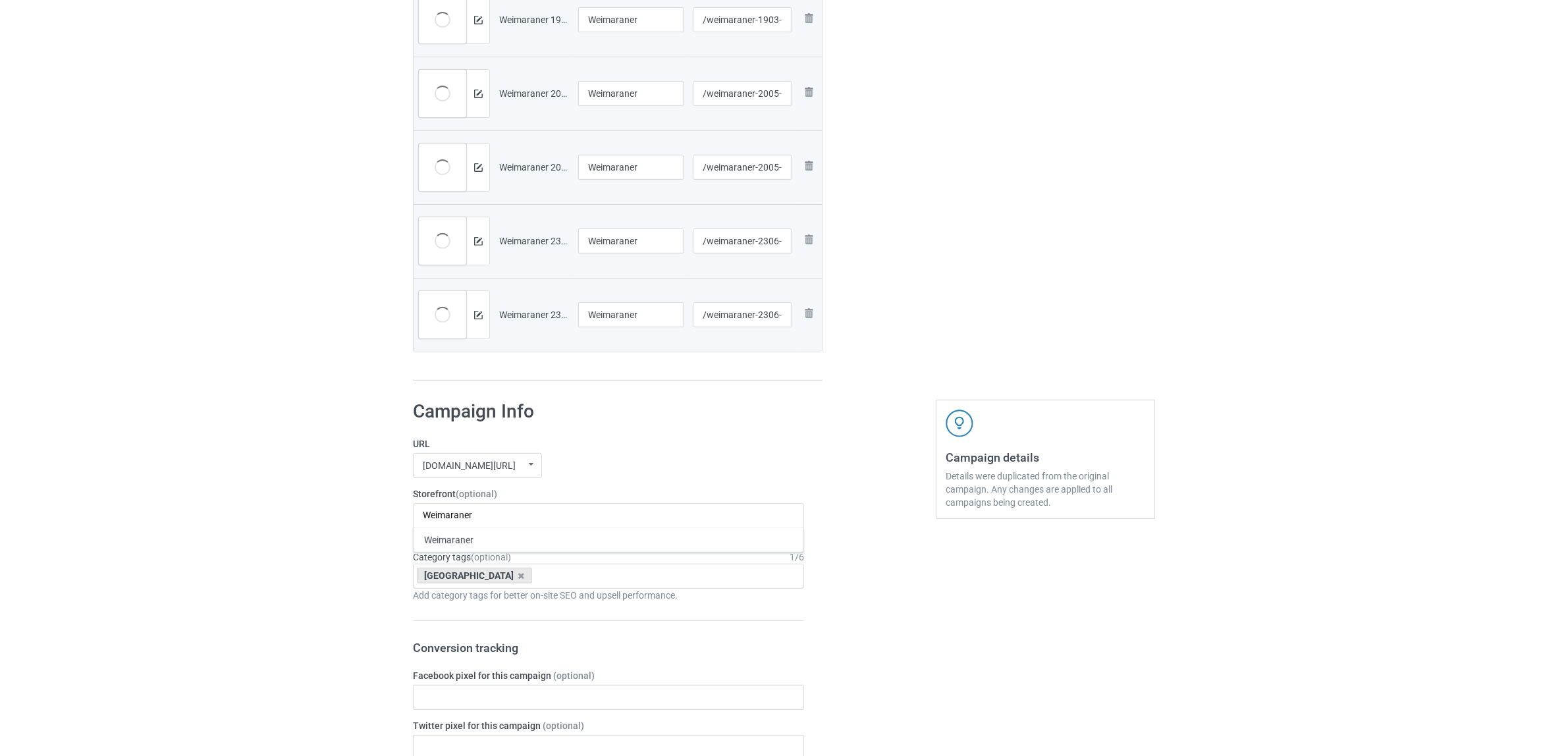
type input "Weimaraner"
click at [452, 542] on div "Weimaraner" at bounding box center [608, 539] width 390 height 24
click at [518, 577] on icon at bounding box center [521, 575] width 6 height 8
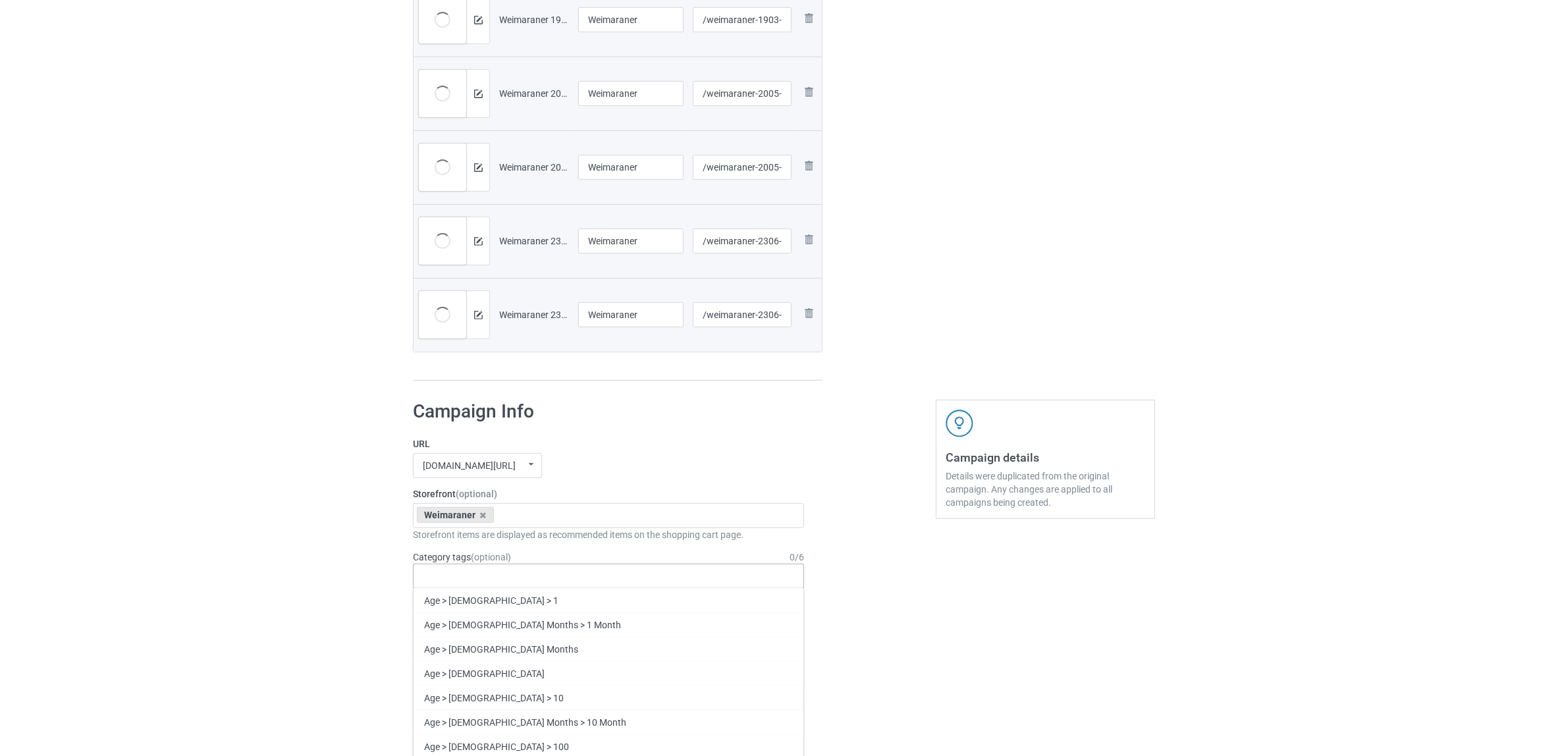
paste input "Weimaraner"
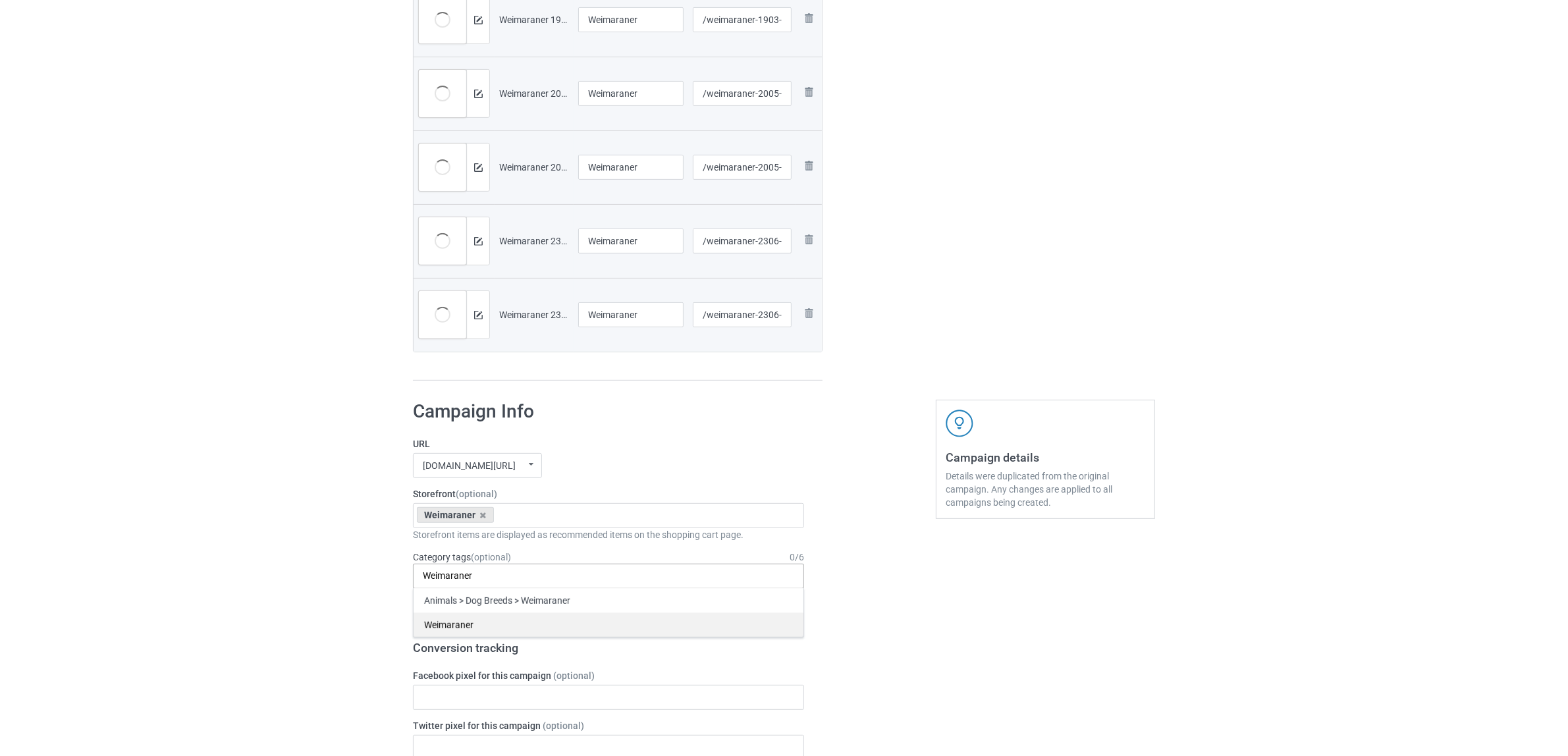
type input "Weimaraner"
click at [445, 624] on div "Weimaraner" at bounding box center [608, 624] width 390 height 24
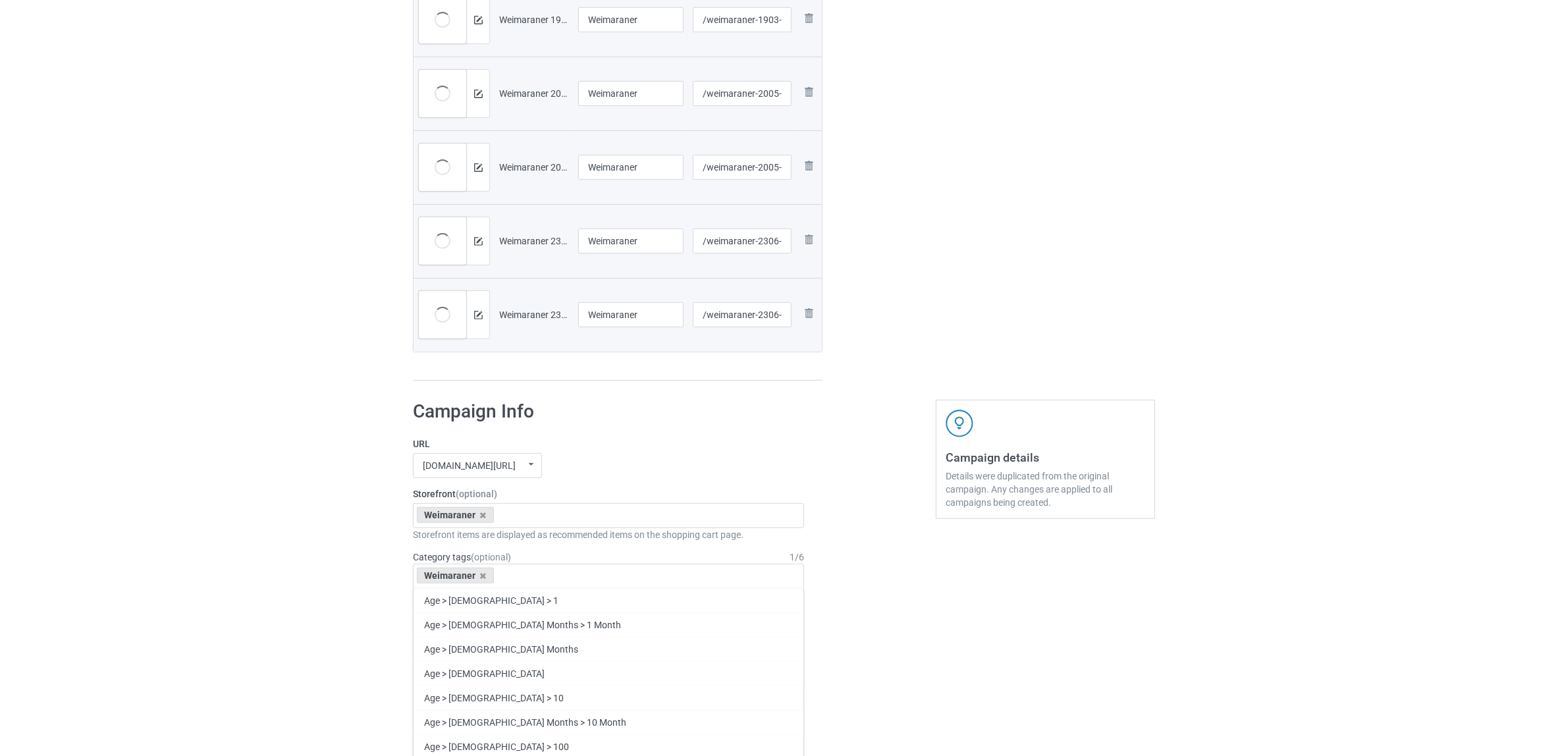
click at [261, 554] on div "Bulk duplicate campaign Campaign to duplicate Staffordshire Original Artwork 24…" at bounding box center [784, 538] width 1568 height 2156
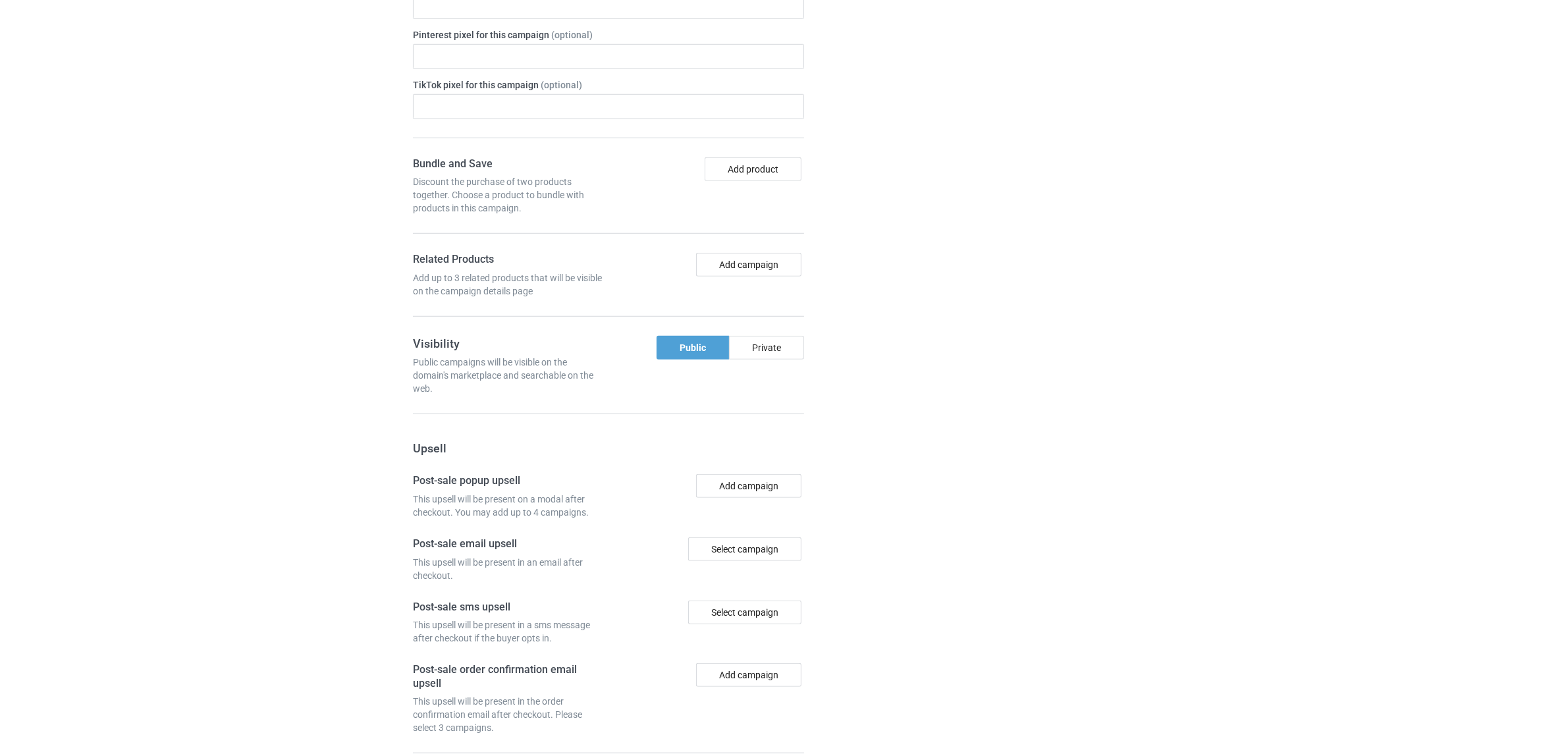
scroll to position [1441, 0]
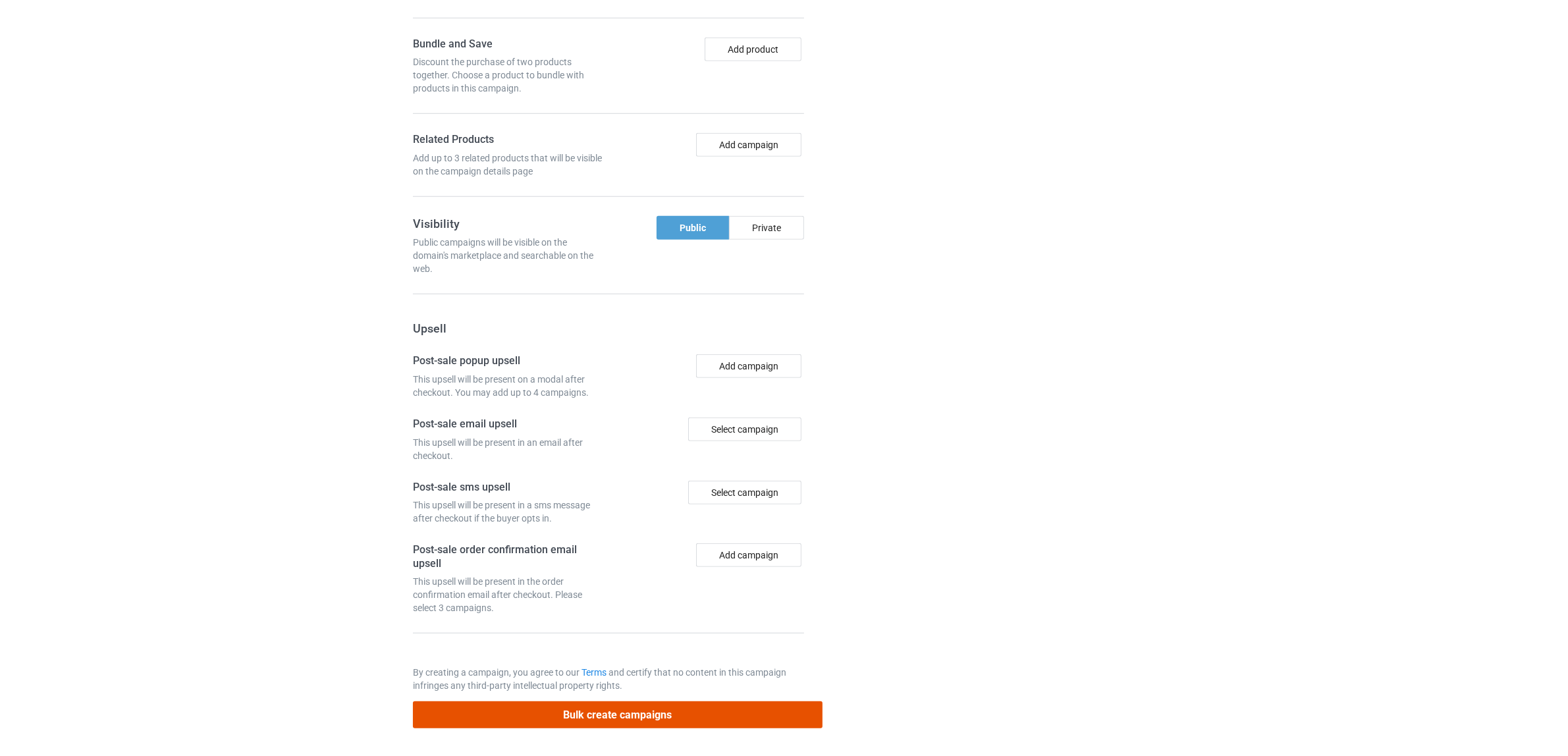
click at [624, 709] on button "Bulk create campaigns" at bounding box center [617, 715] width 410 height 27
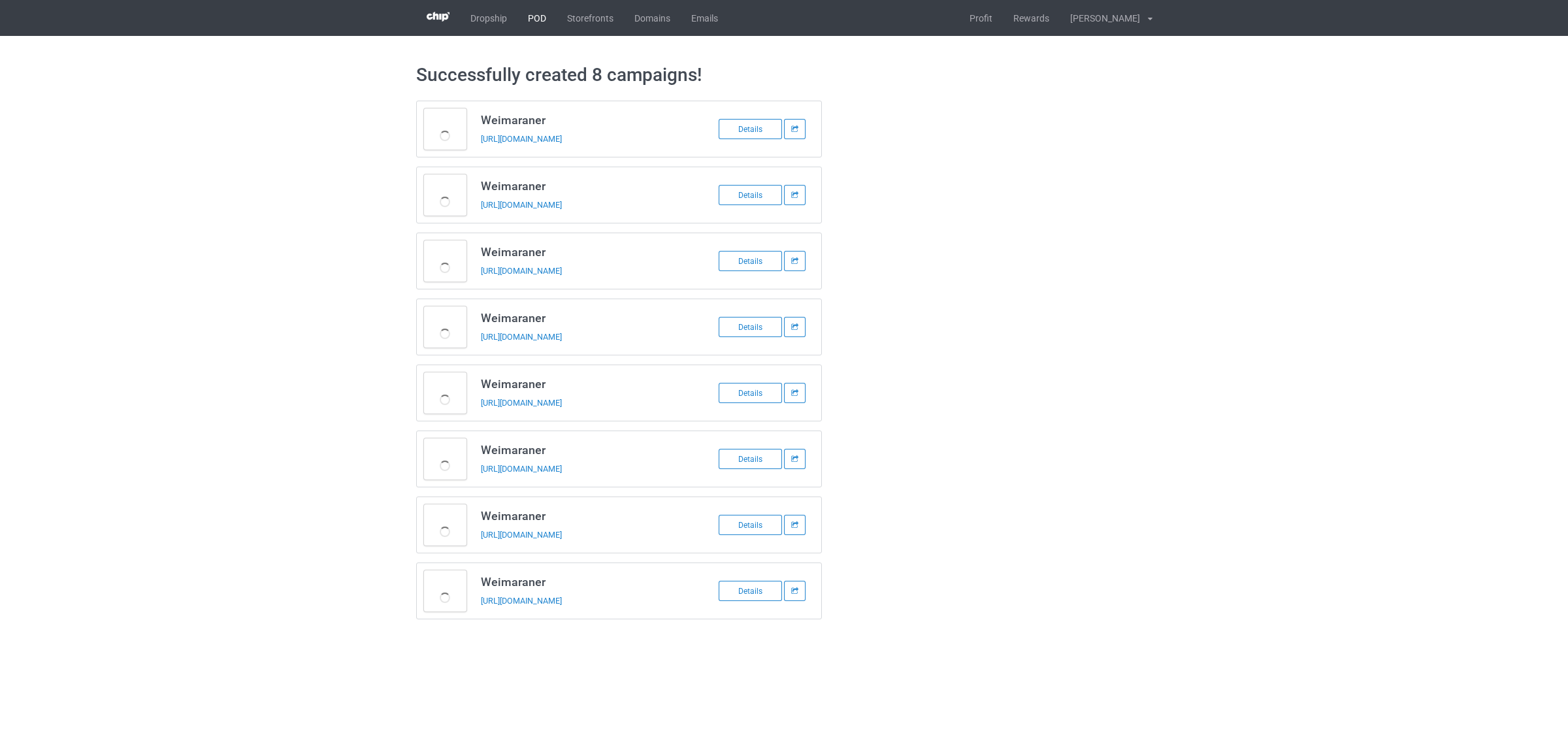
click at [540, 18] on link "POD" at bounding box center [537, 18] width 39 height 36
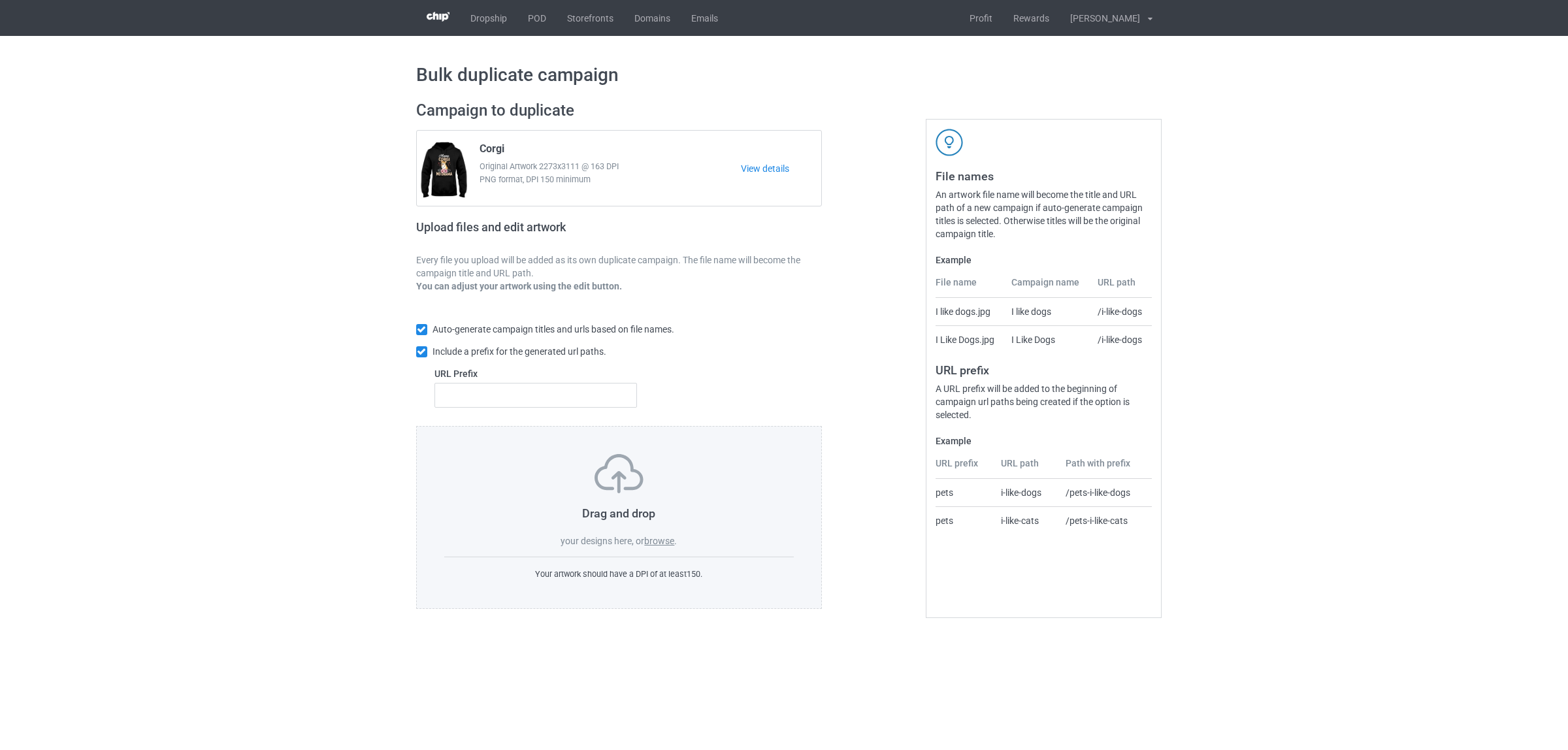
click at [665, 542] on label "browse" at bounding box center [659, 541] width 30 height 11
click at [0, 0] on input "browse" at bounding box center [0, 0] width 0 height 0
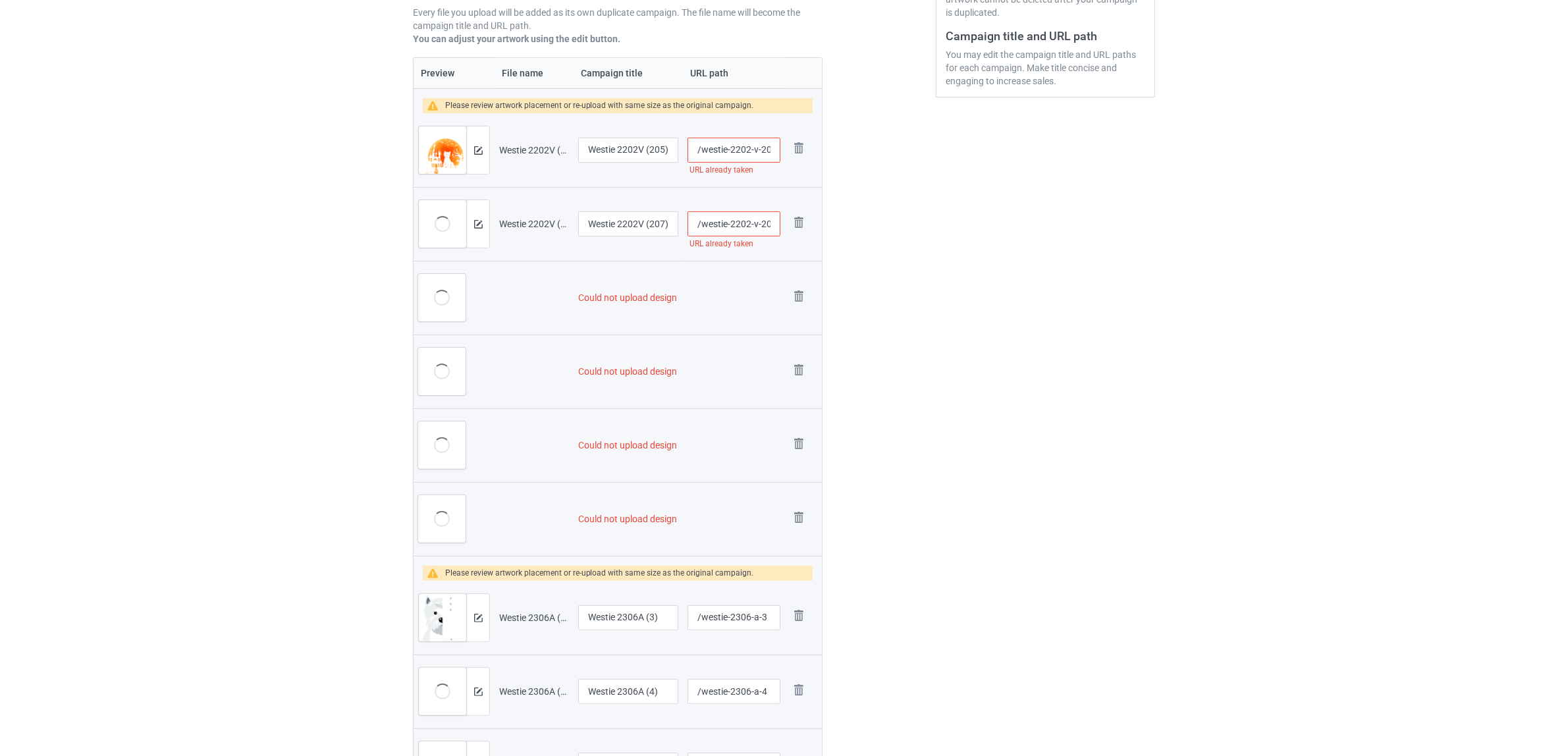
scroll to position [451, 0]
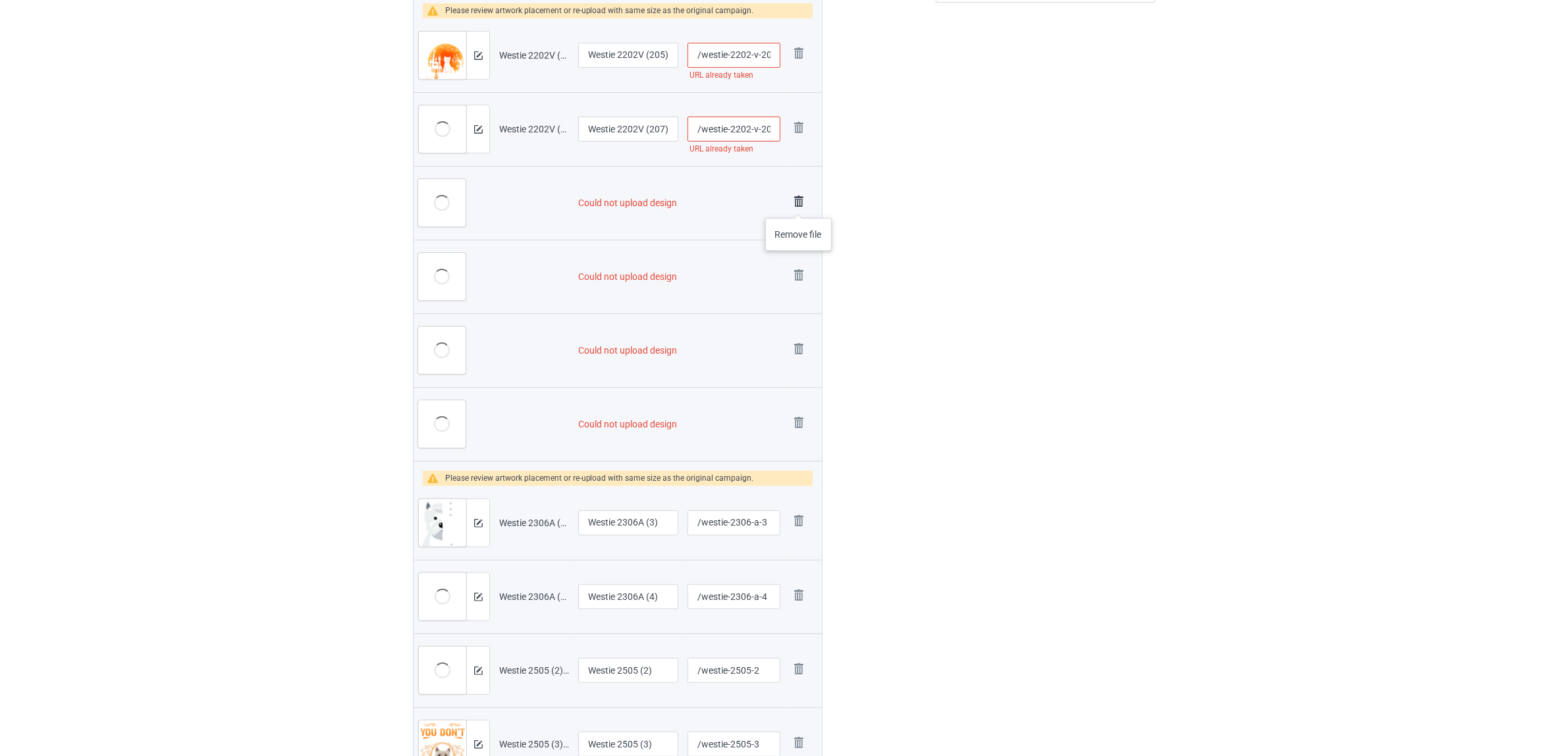
click at [800, 204] on img at bounding box center [799, 202] width 18 height 18
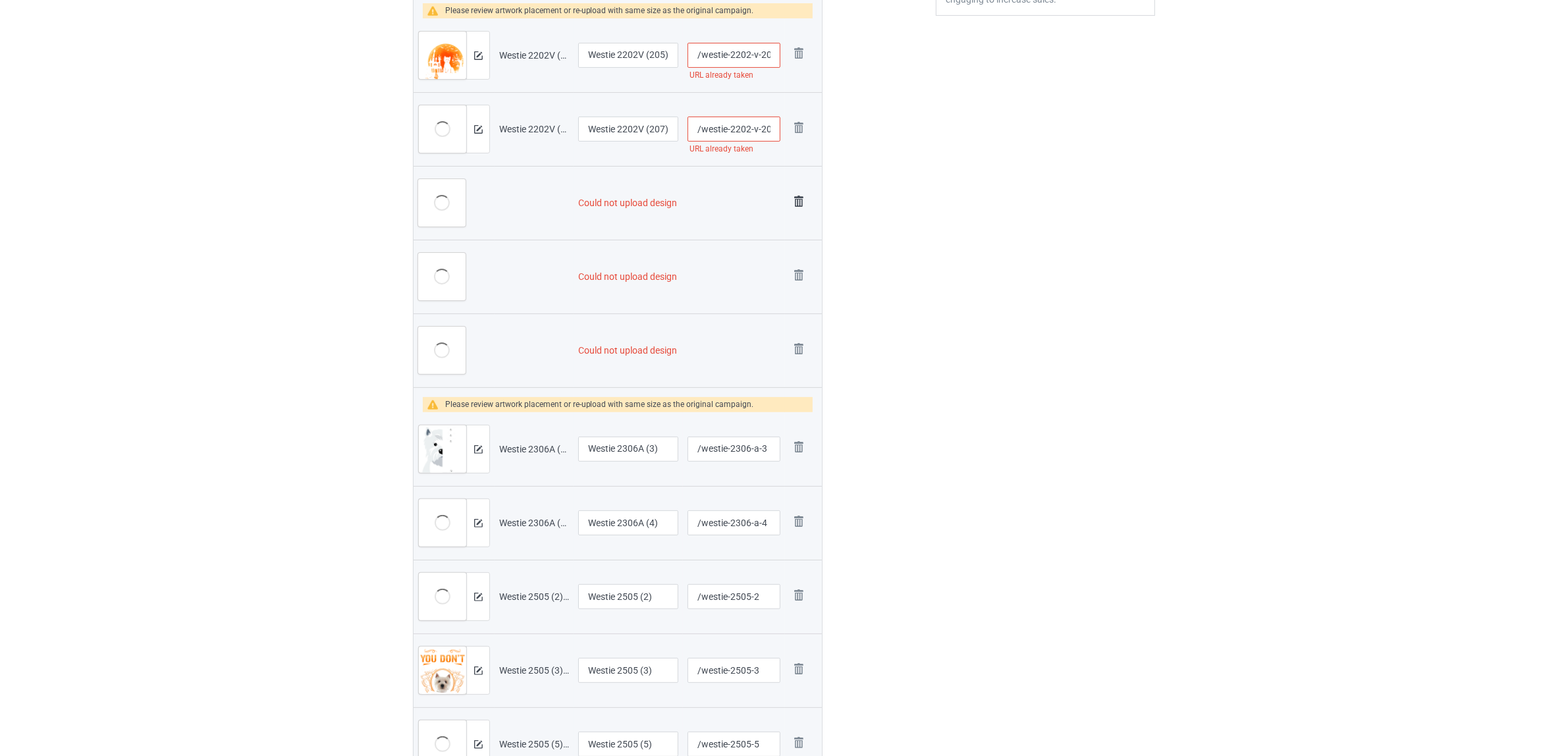
click at [797, 202] on img at bounding box center [799, 202] width 18 height 18
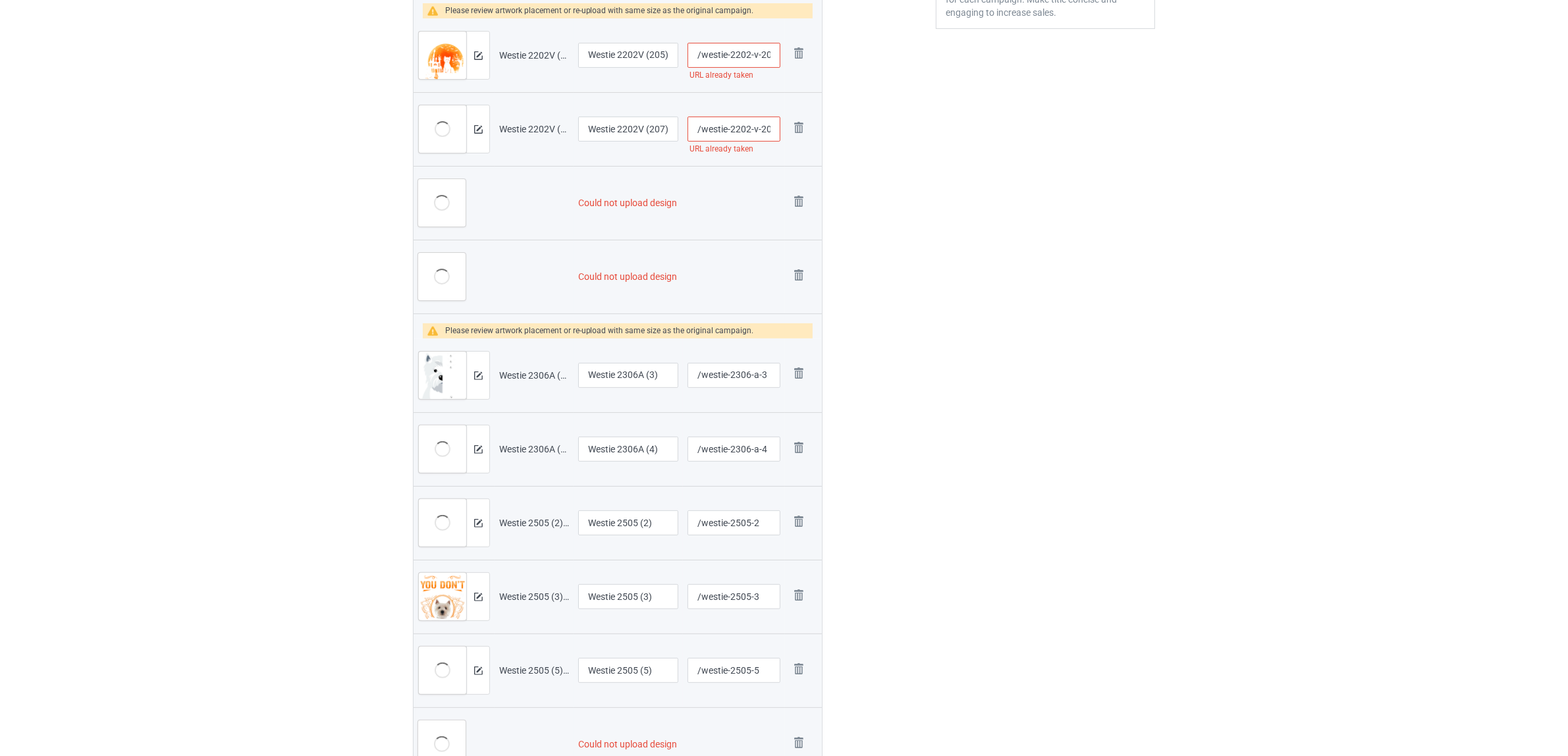
click at [0, 0] on img at bounding box center [0, 0] width 0 height 0
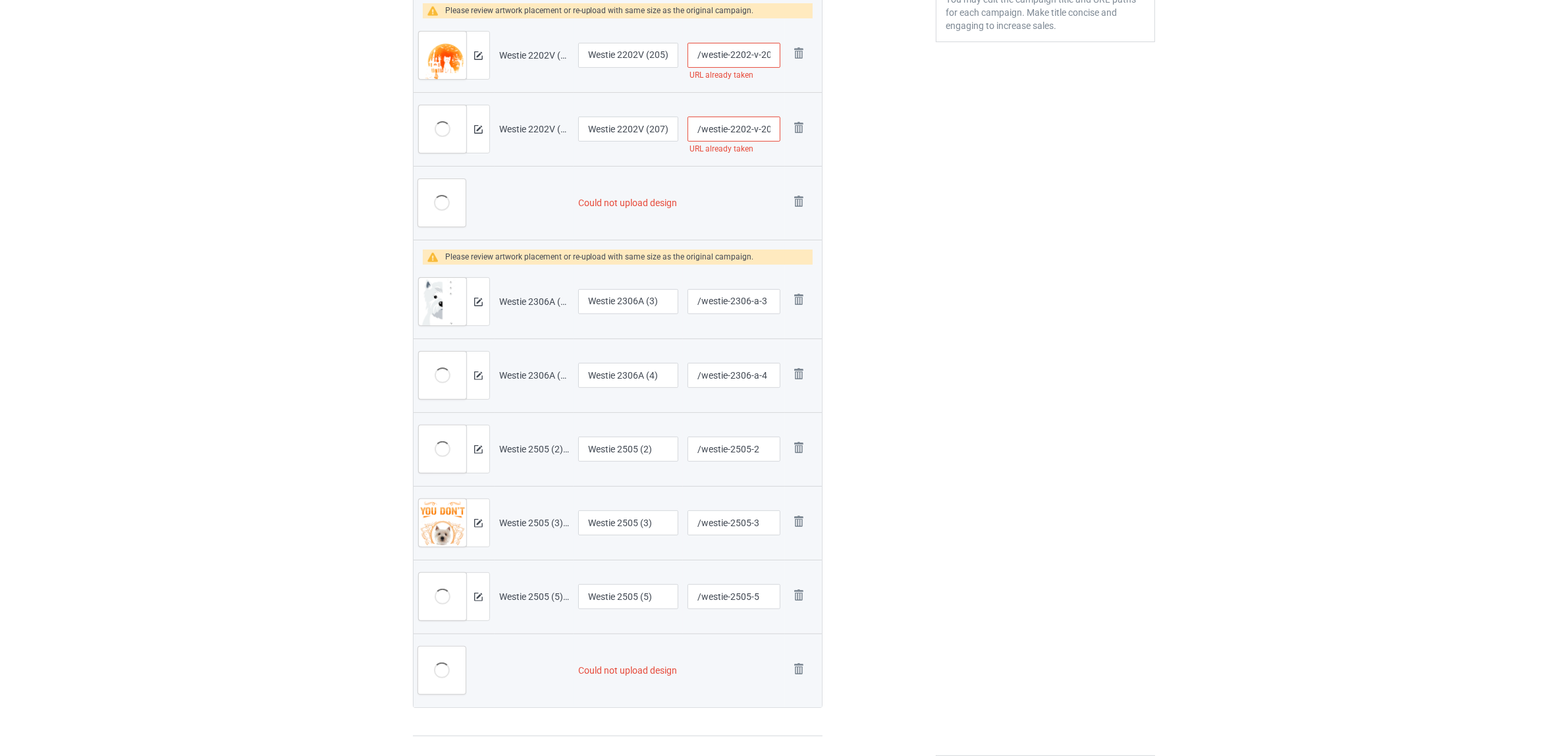
click at [0, 0] on img at bounding box center [0, 0] width 0 height 0
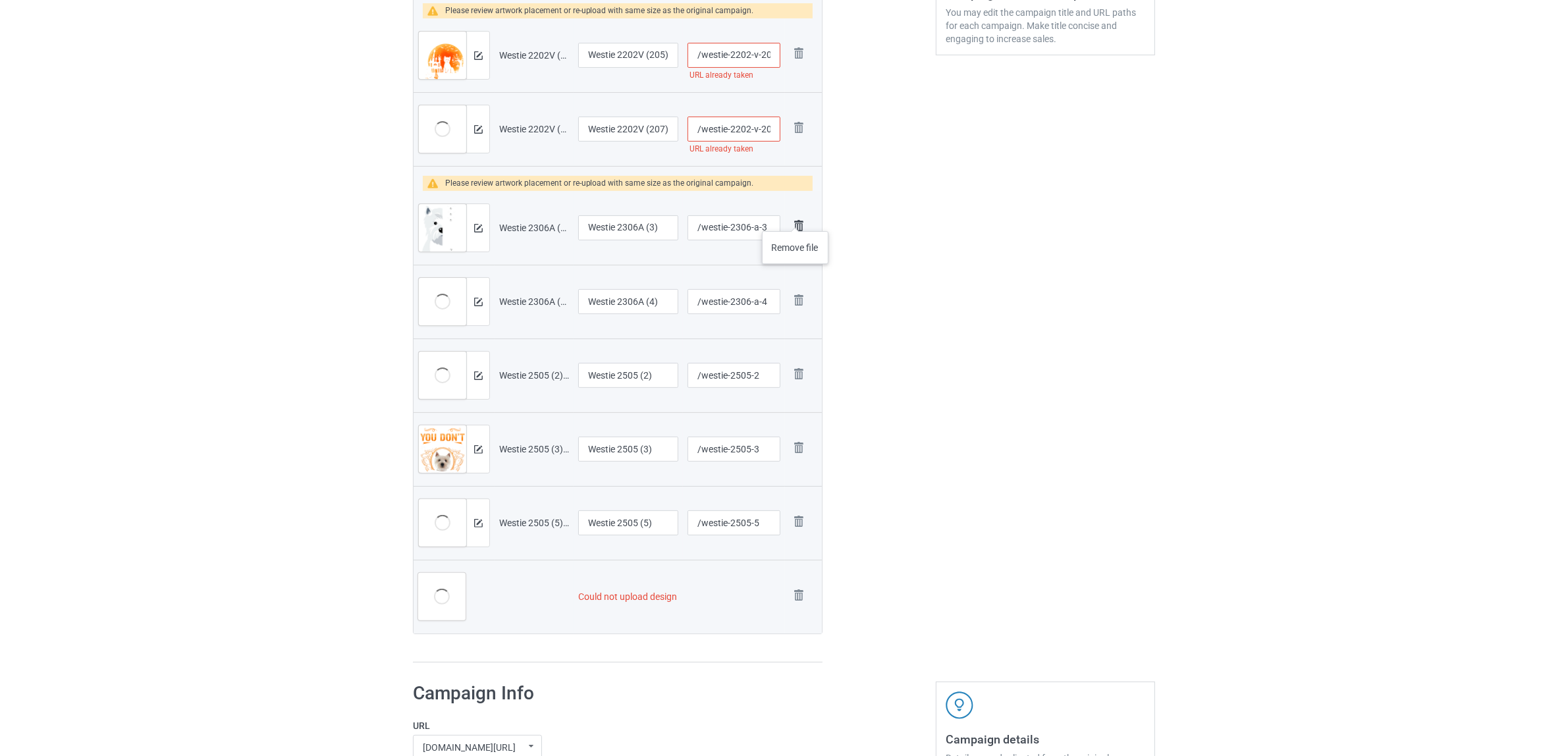
click at [796, 218] on img at bounding box center [799, 226] width 18 height 18
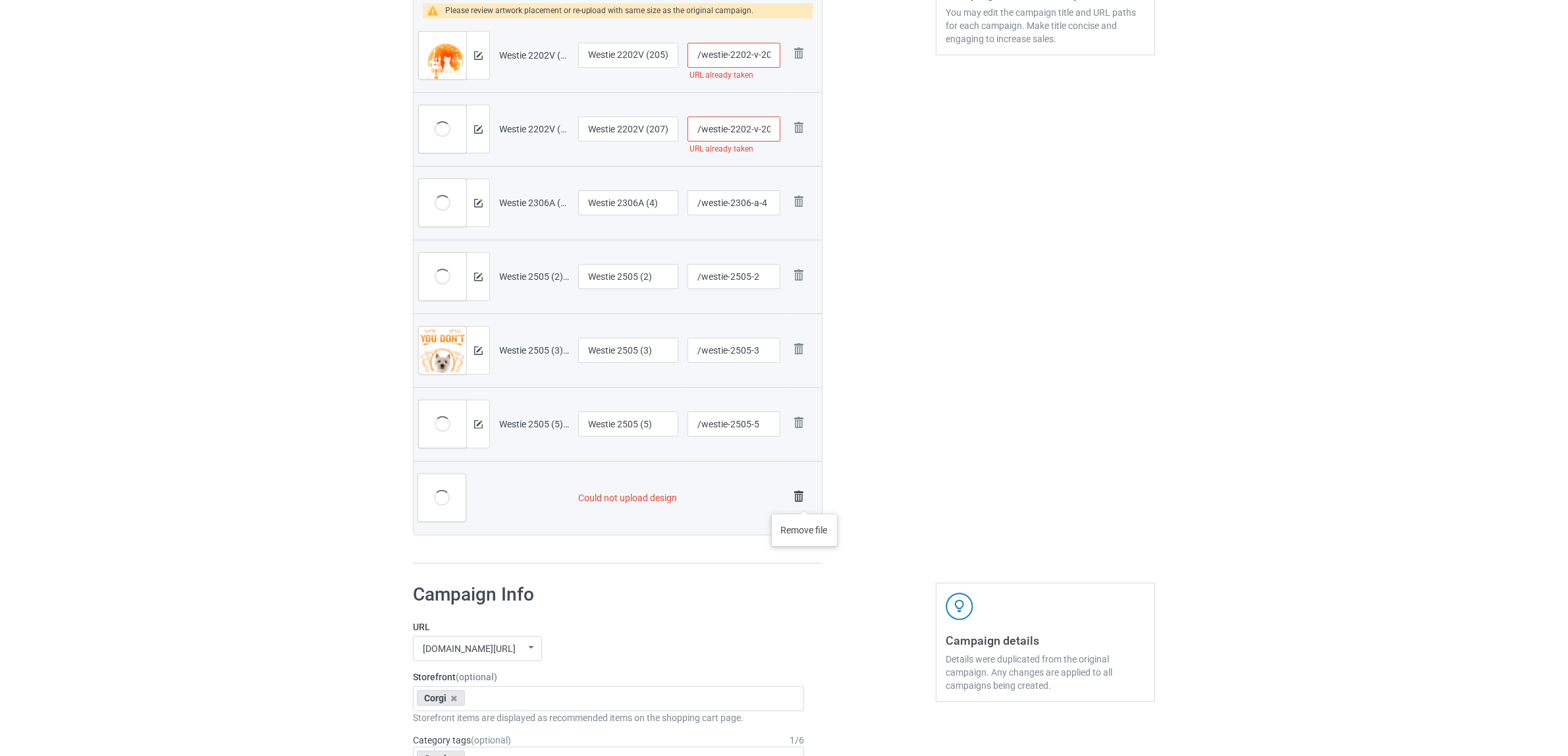
click at [804, 500] on img at bounding box center [799, 496] width 18 height 18
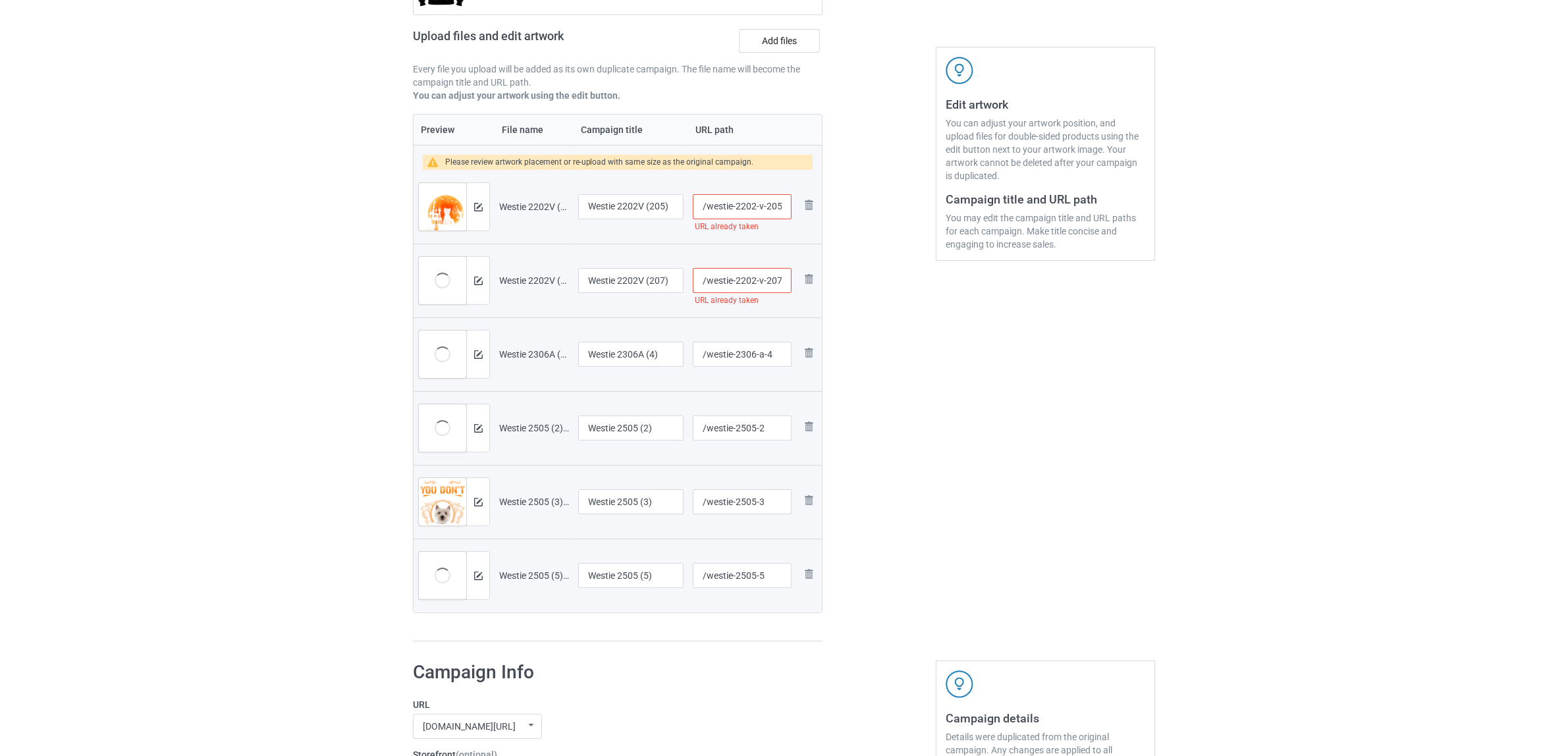
scroll to position [14, 0]
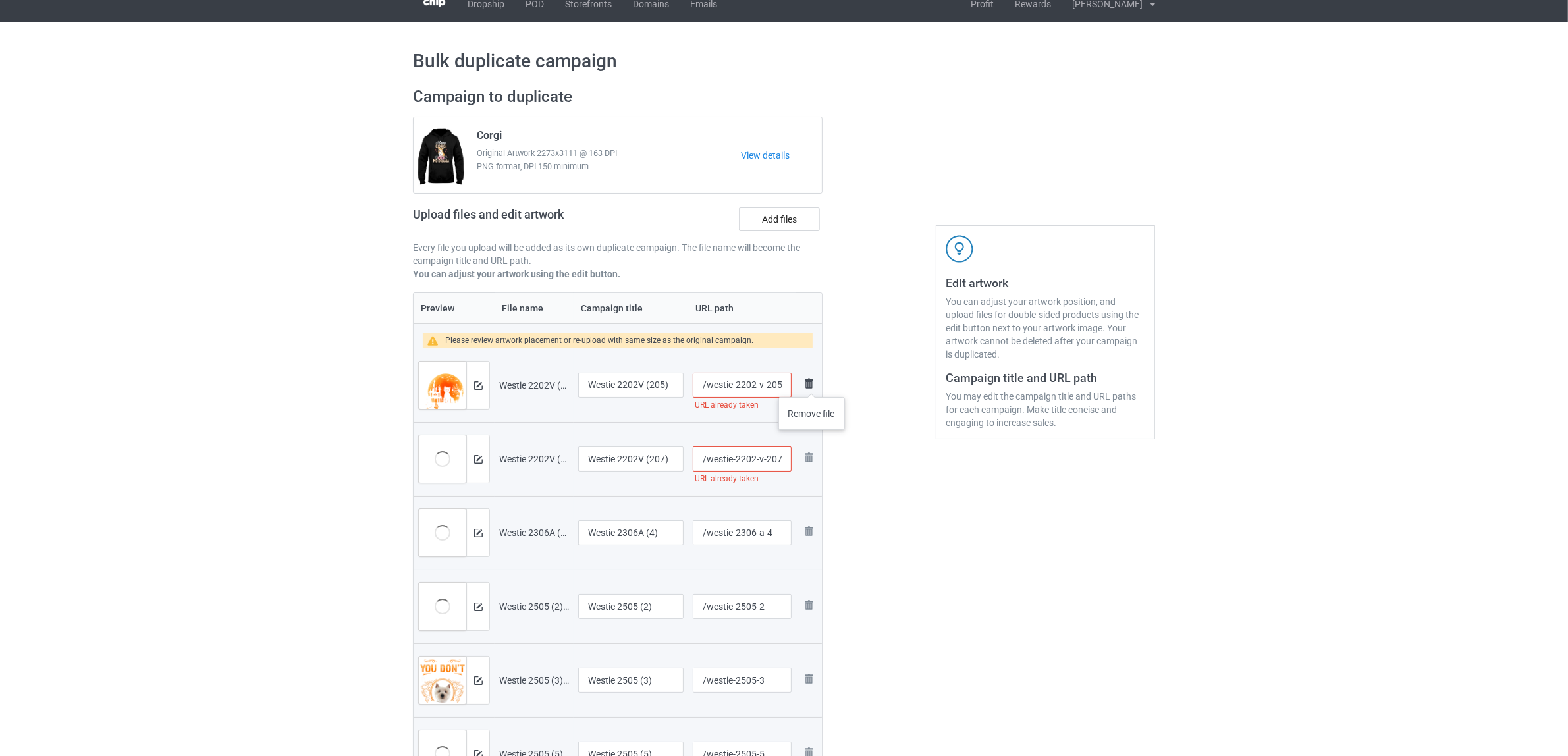
click at [811, 384] on img at bounding box center [808, 383] width 16 height 16
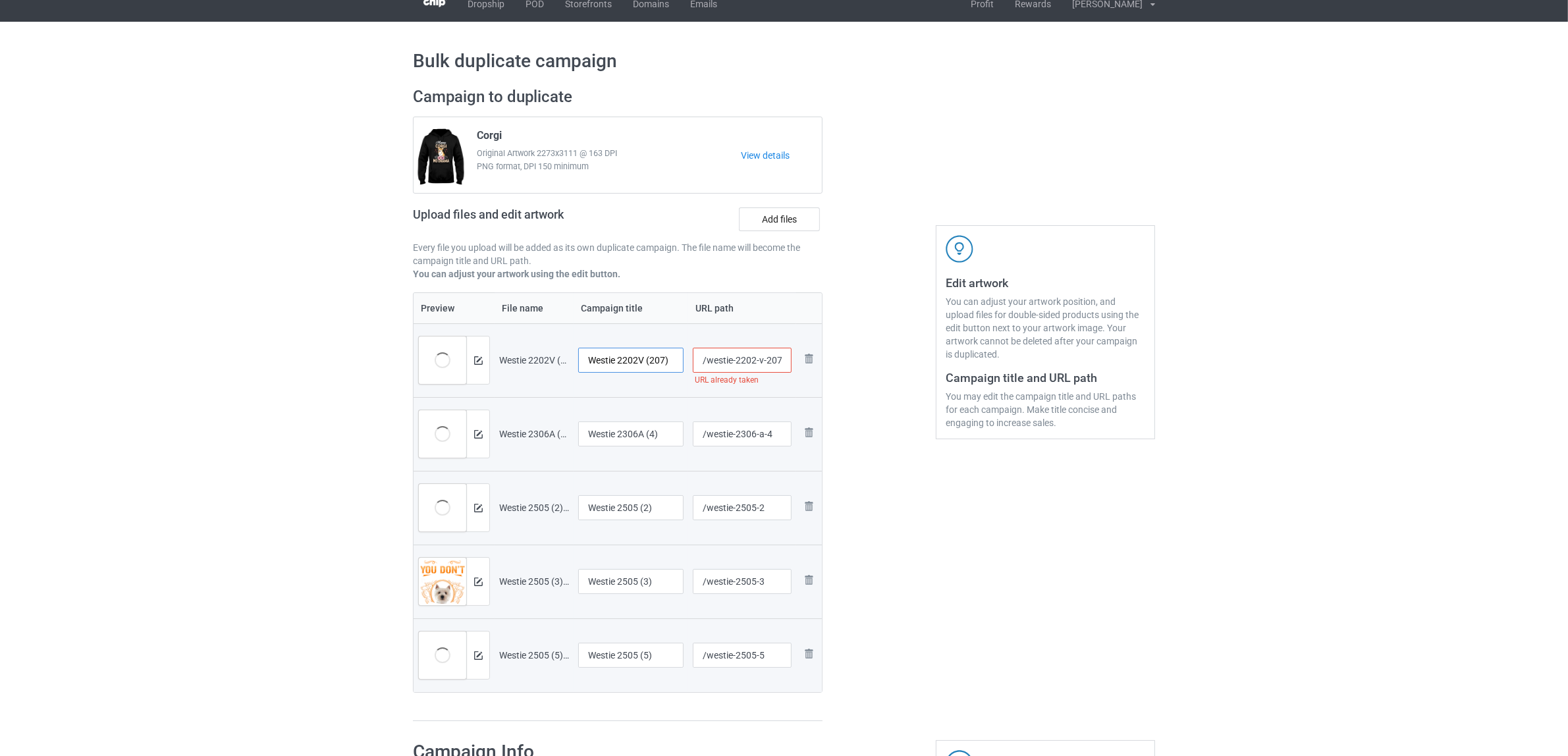
drag, startPoint x: 619, startPoint y: 356, endPoint x: 692, endPoint y: 360, distance: 73.1
click at [692, 360] on tr "Preview and edit artwork Westie 2202V (207).png Westie 2202V (207) /westie-2202…" at bounding box center [617, 360] width 408 height 74
click at [614, 357] on input "Westie" at bounding box center [631, 360] width 105 height 25
type input "Westie"
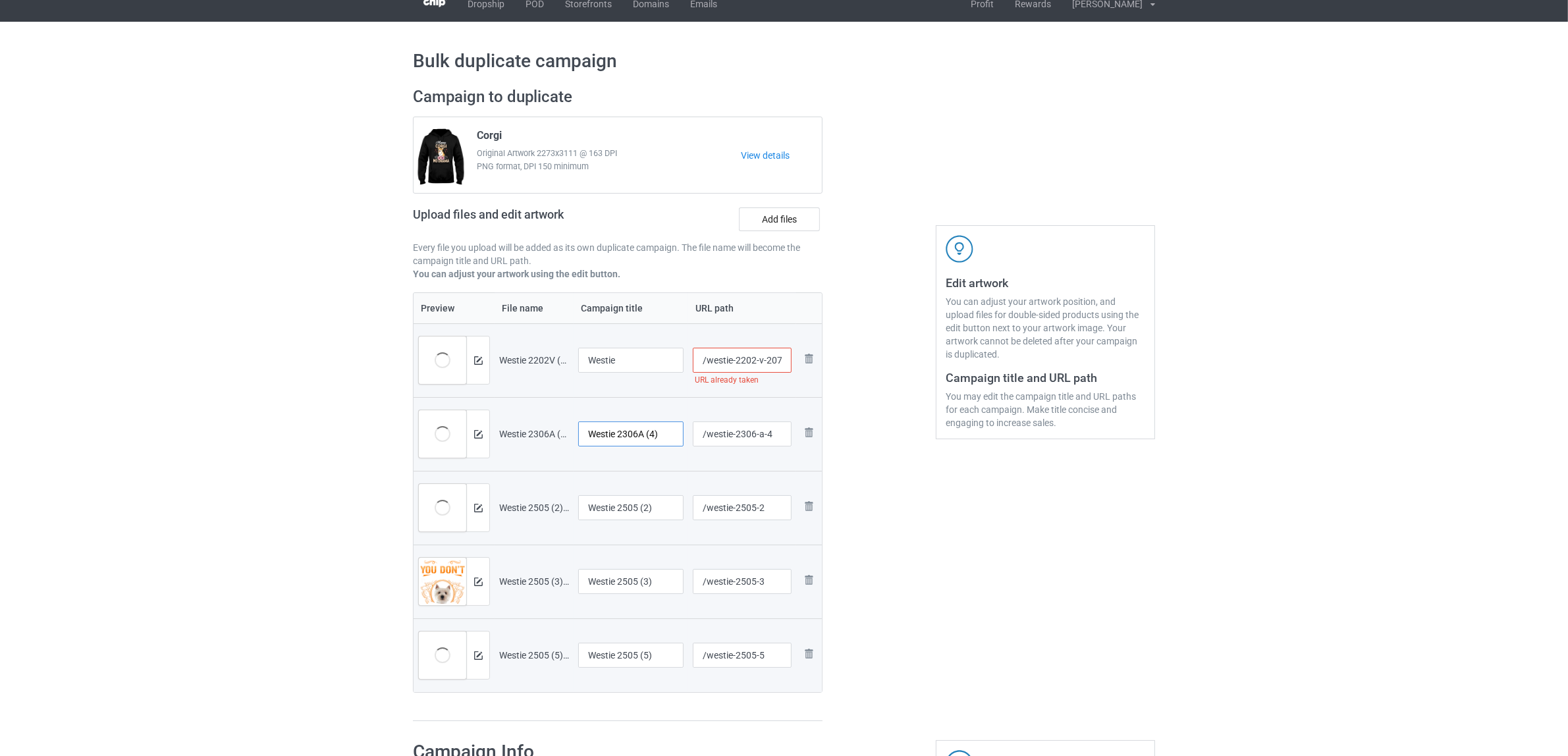
click at [641, 425] on input "Westie 2306A (4)" at bounding box center [631, 433] width 105 height 25
paste input "text"
type input "Westie"
click at [629, 508] on input "Westie 2505 (2)" at bounding box center [631, 507] width 105 height 25
paste input "text"
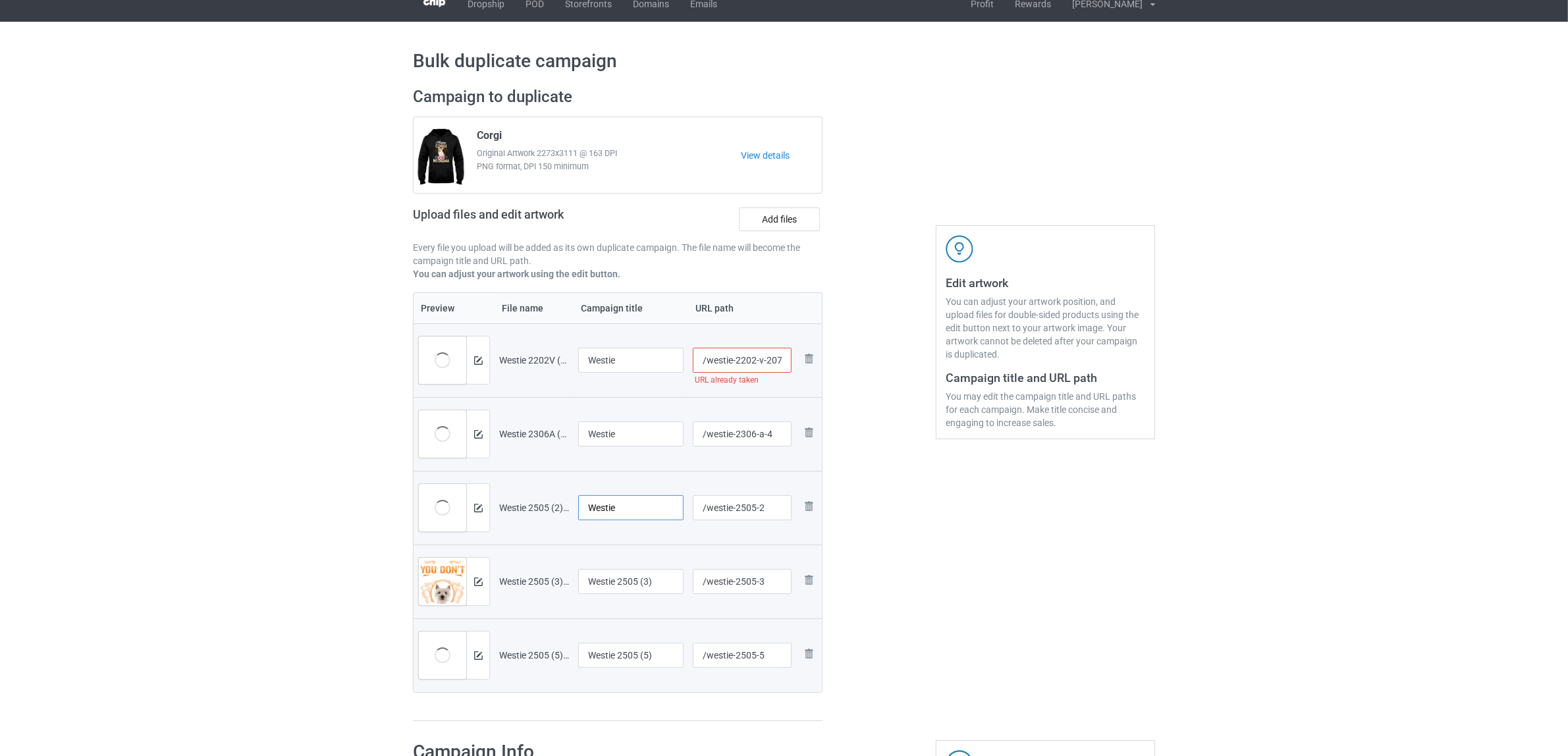
type input "Westie"
click at [632, 573] on input "Westie 2505 (3)" at bounding box center [631, 581] width 105 height 25
paste input "text"
type input "Westie"
click at [632, 660] on input "Westie 2505 (5)" at bounding box center [631, 655] width 105 height 25
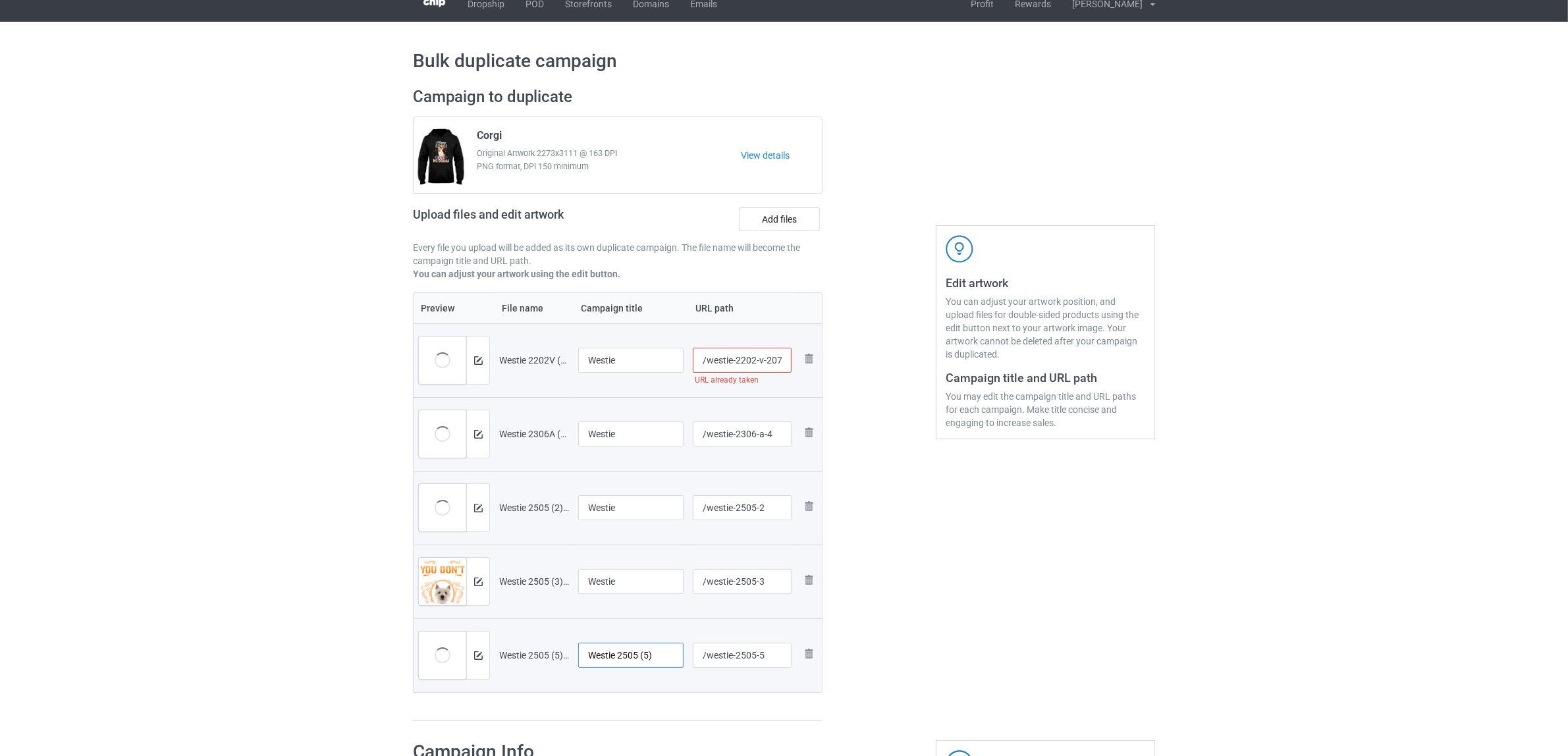
paste input "text"
type input "Westie"
click at [851, 667] on div at bounding box center [879, 404] width 95 height 653
click at [745, 363] on input "/westie-2202-v-207" at bounding box center [743, 360] width 99 height 25
type input "/westie-22a02-v-207"
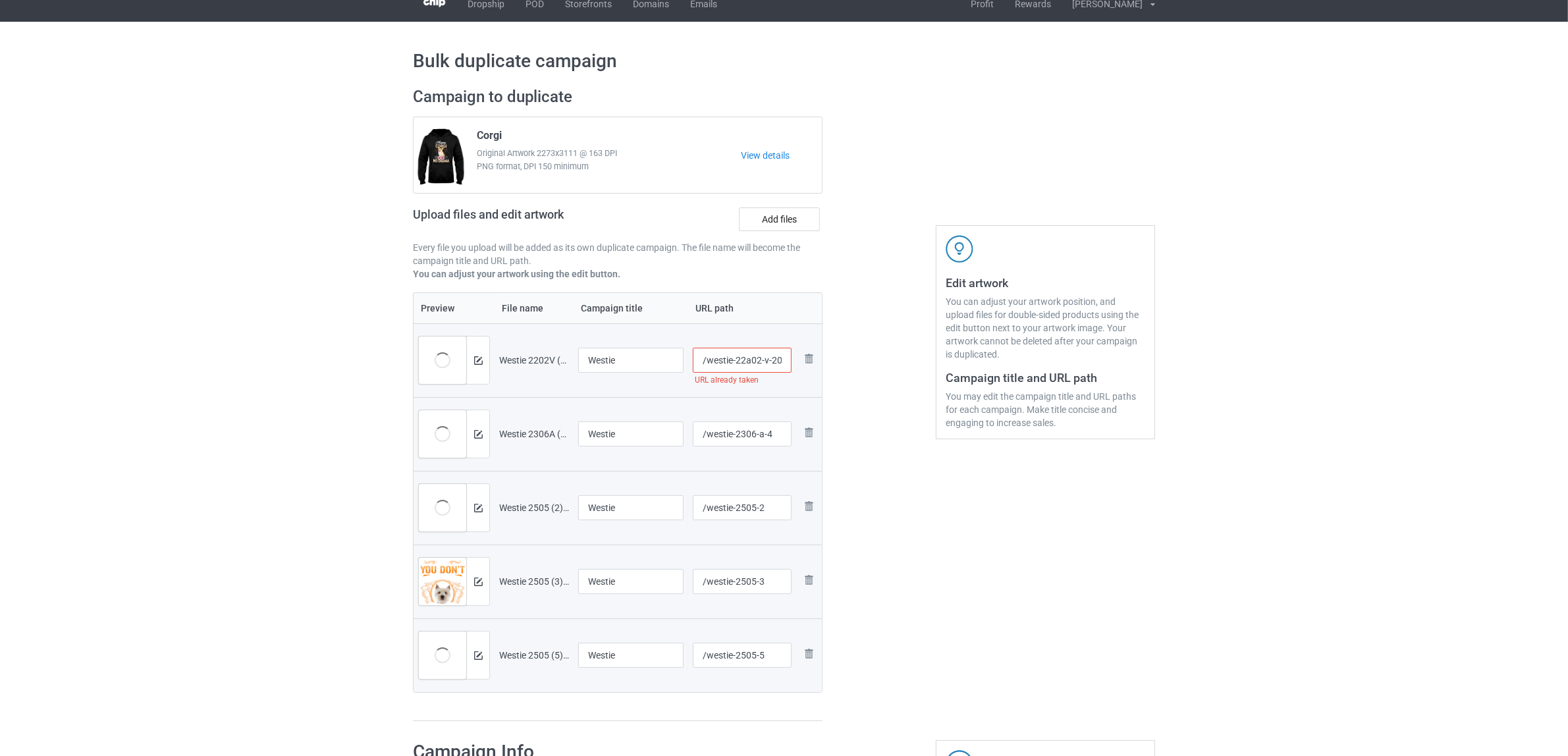
click at [1065, 565] on div "Edit artwork You can adjust your artwork position, and upload files for double-…" at bounding box center [1046, 404] width 238 height 653
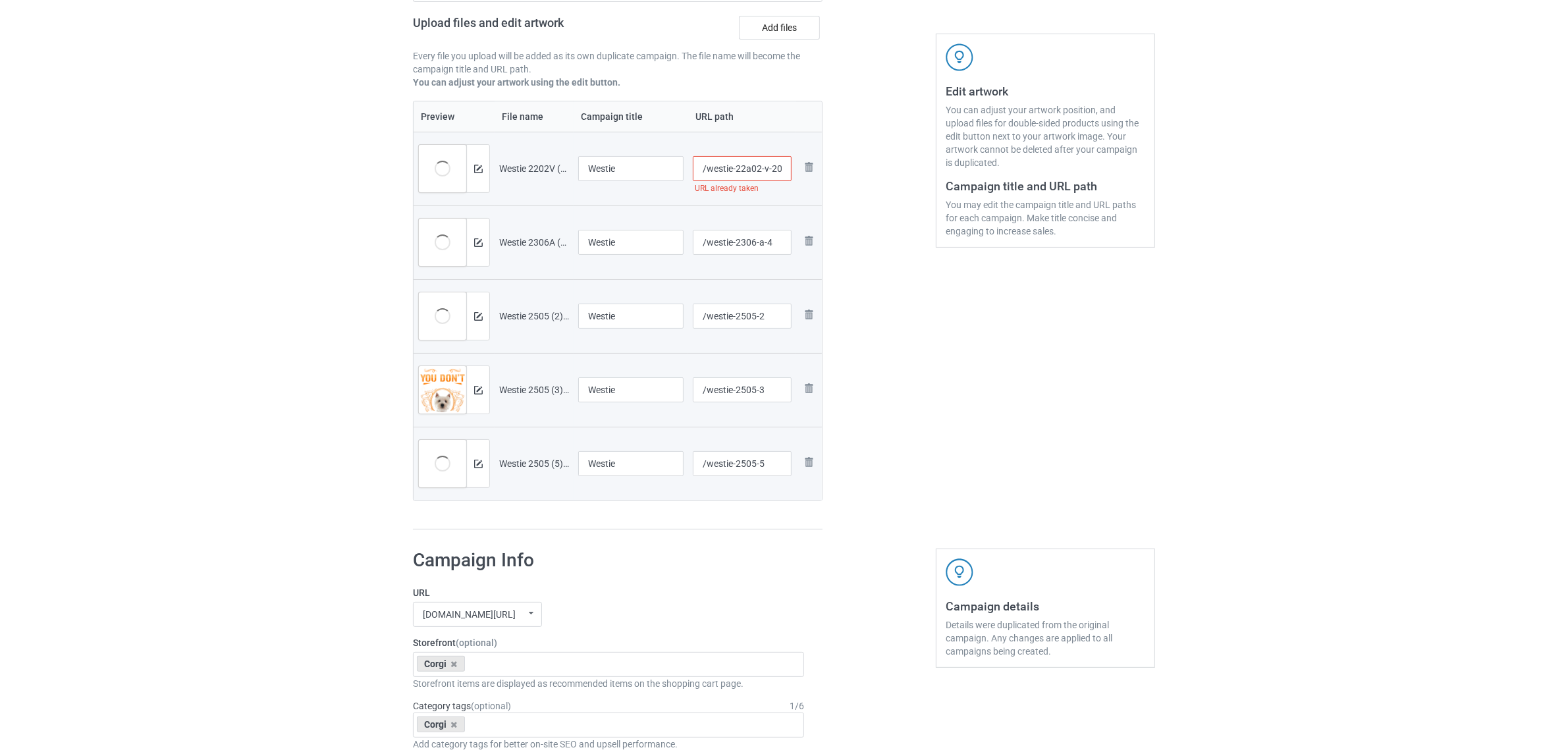
scroll to position [344, 0]
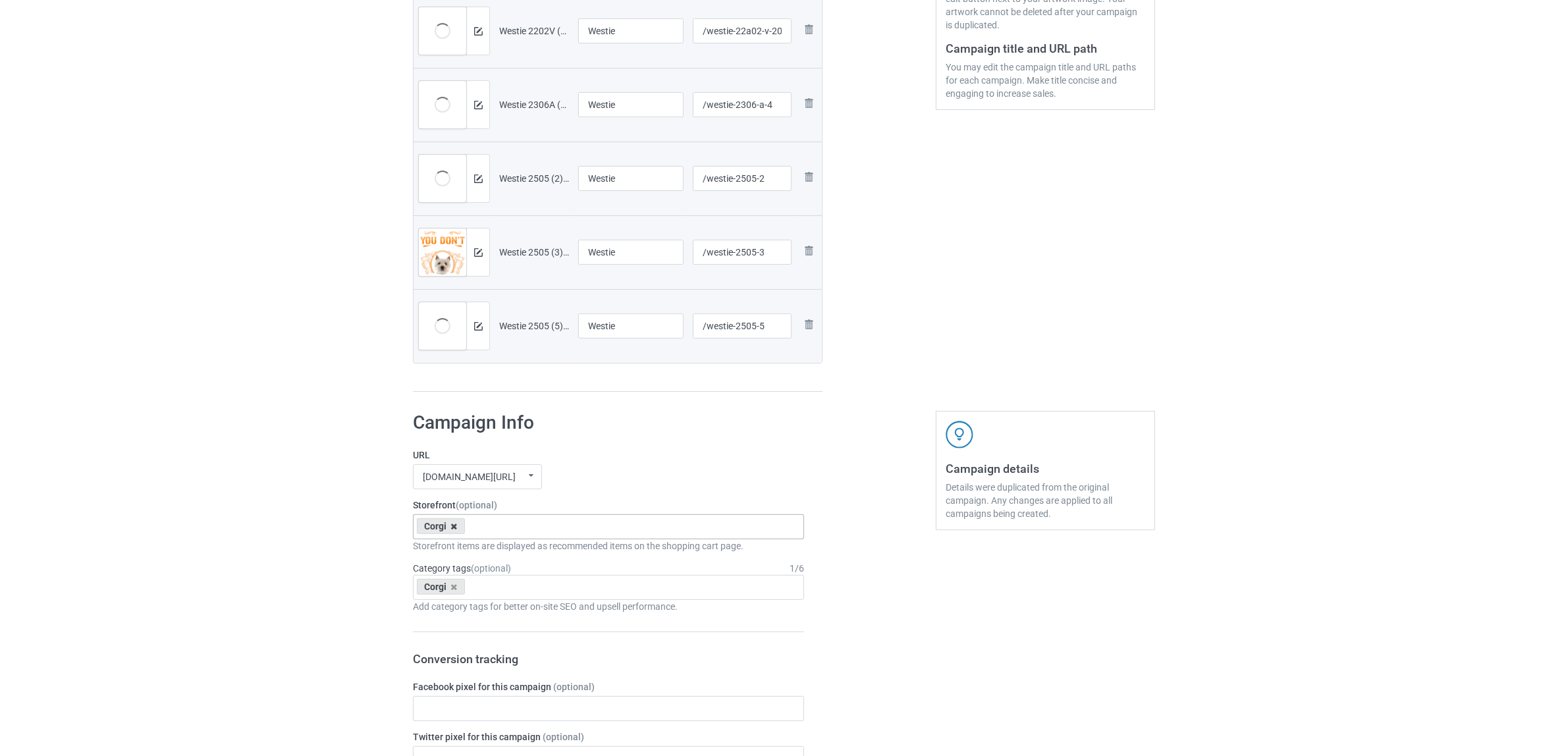
click at [452, 524] on icon at bounding box center [454, 527] width 6 height 8
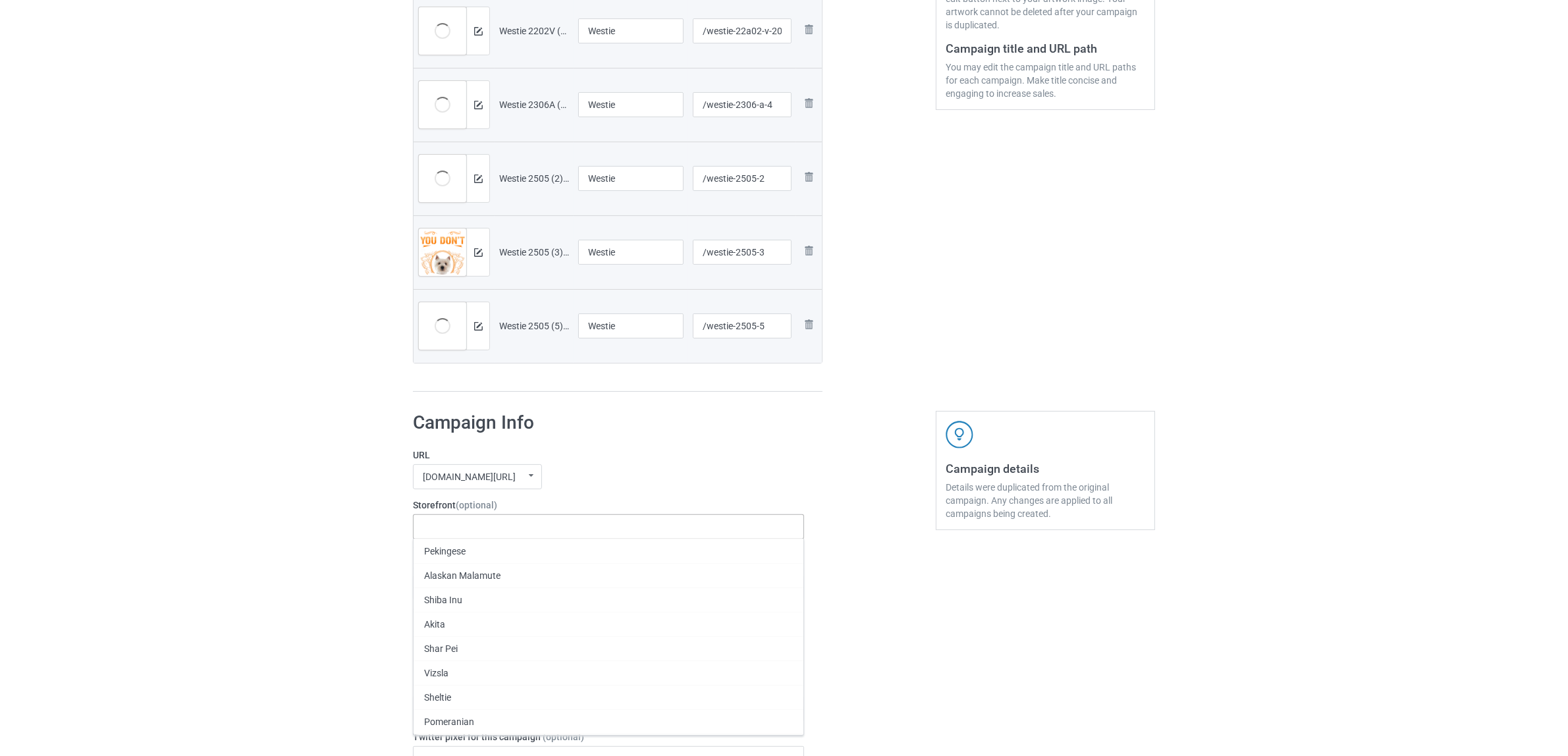
paste input "Westie"
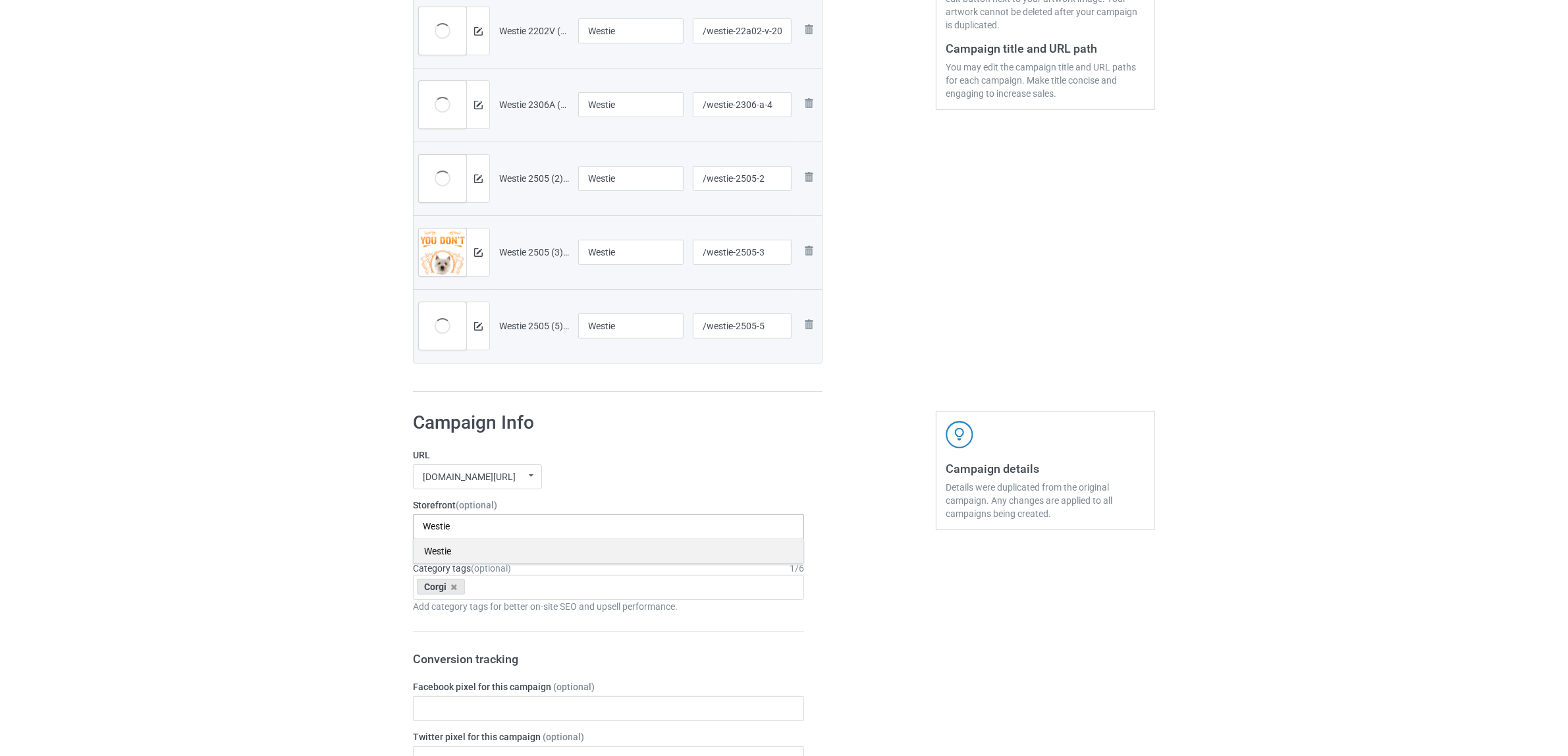
type input "Westie"
click at [455, 549] on div "Westie" at bounding box center [608, 551] width 390 height 24
click at [456, 587] on icon at bounding box center [454, 587] width 6 height 8
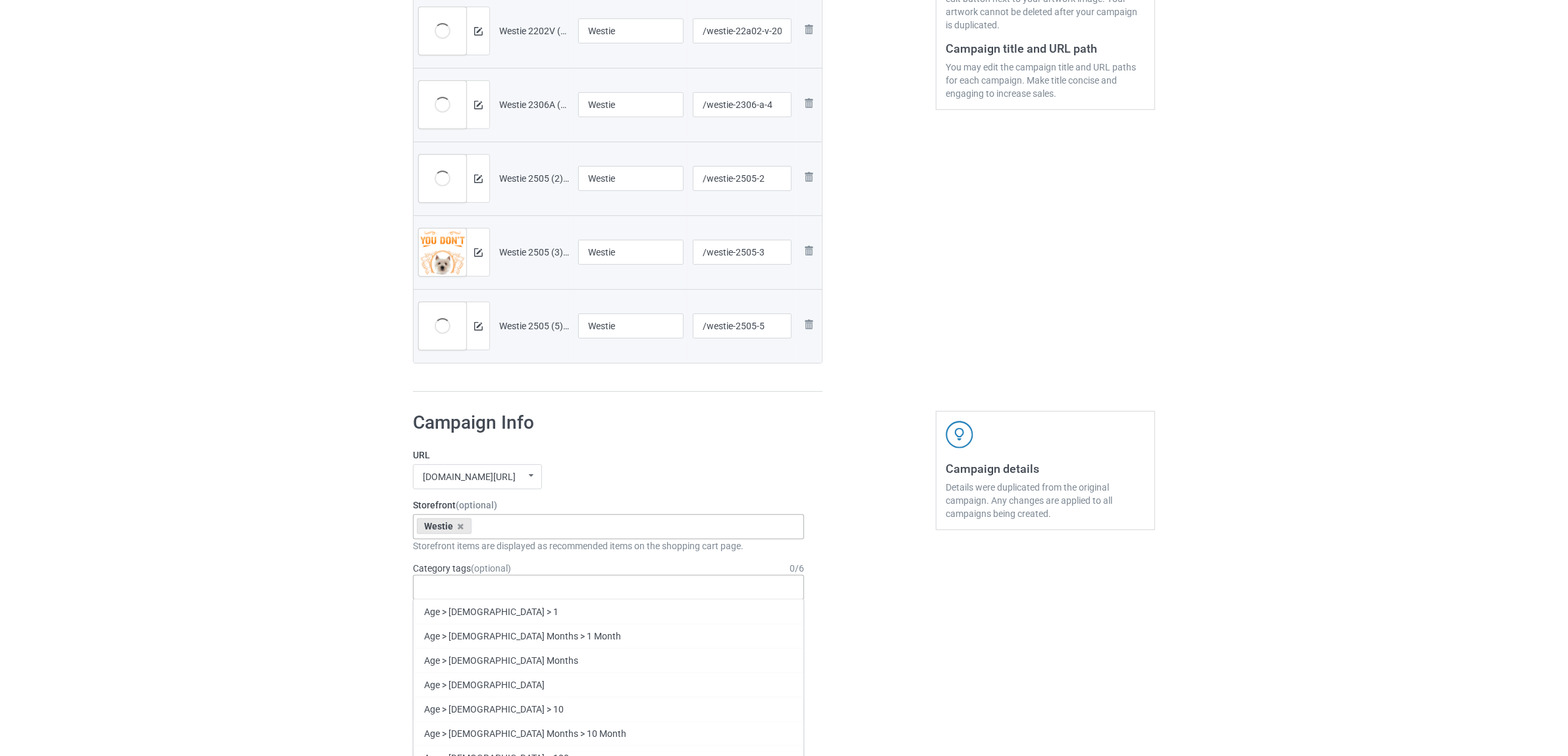
paste input "Westie"
type input "Westie"
click at [448, 619] on div "Westie" at bounding box center [608, 611] width 390 height 24
click at [253, 553] on div "Bulk duplicate campaign Campaign to duplicate Corgi Original Artwork 2273x3111 …" at bounding box center [784, 660] width 1568 height 1935
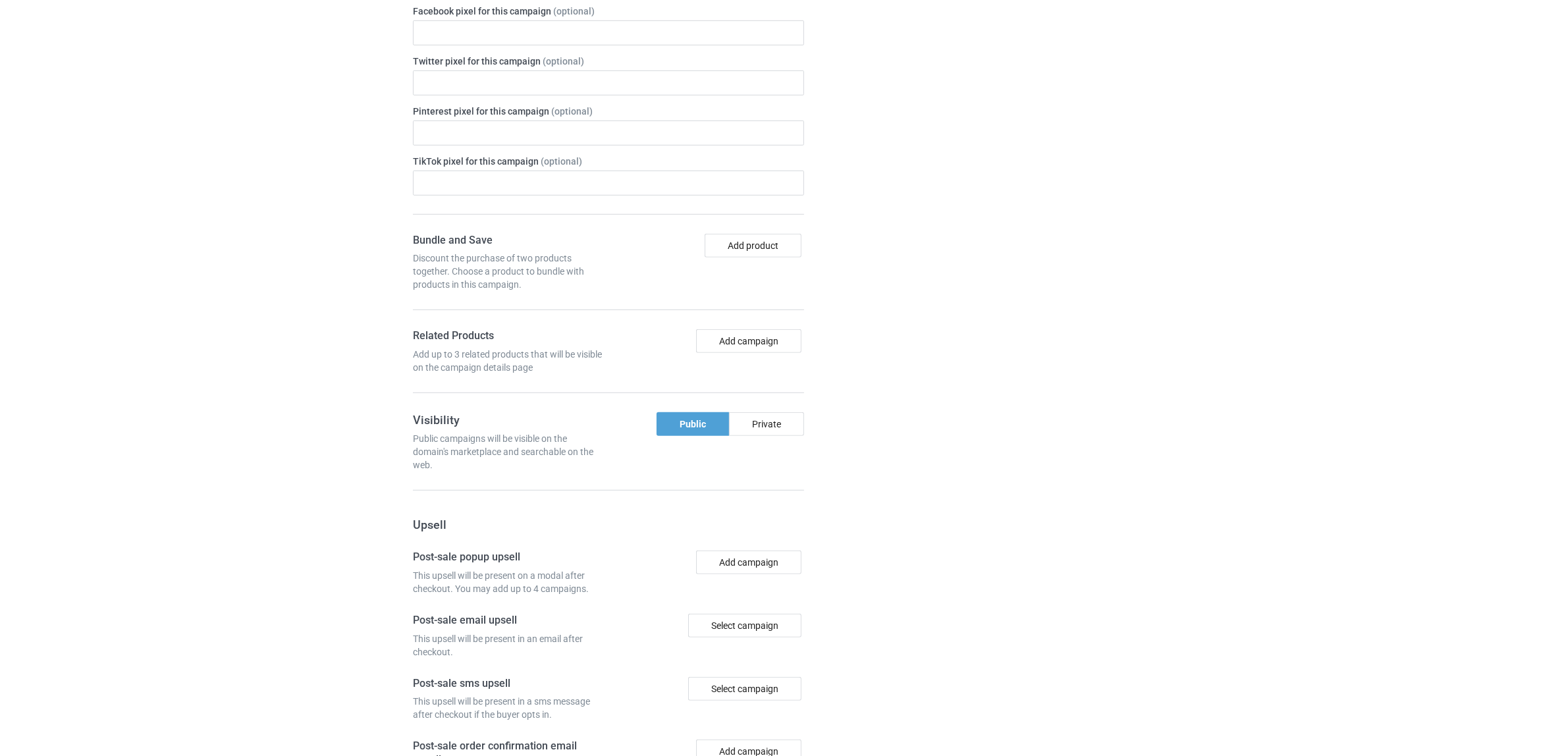
scroll to position [1220, 0]
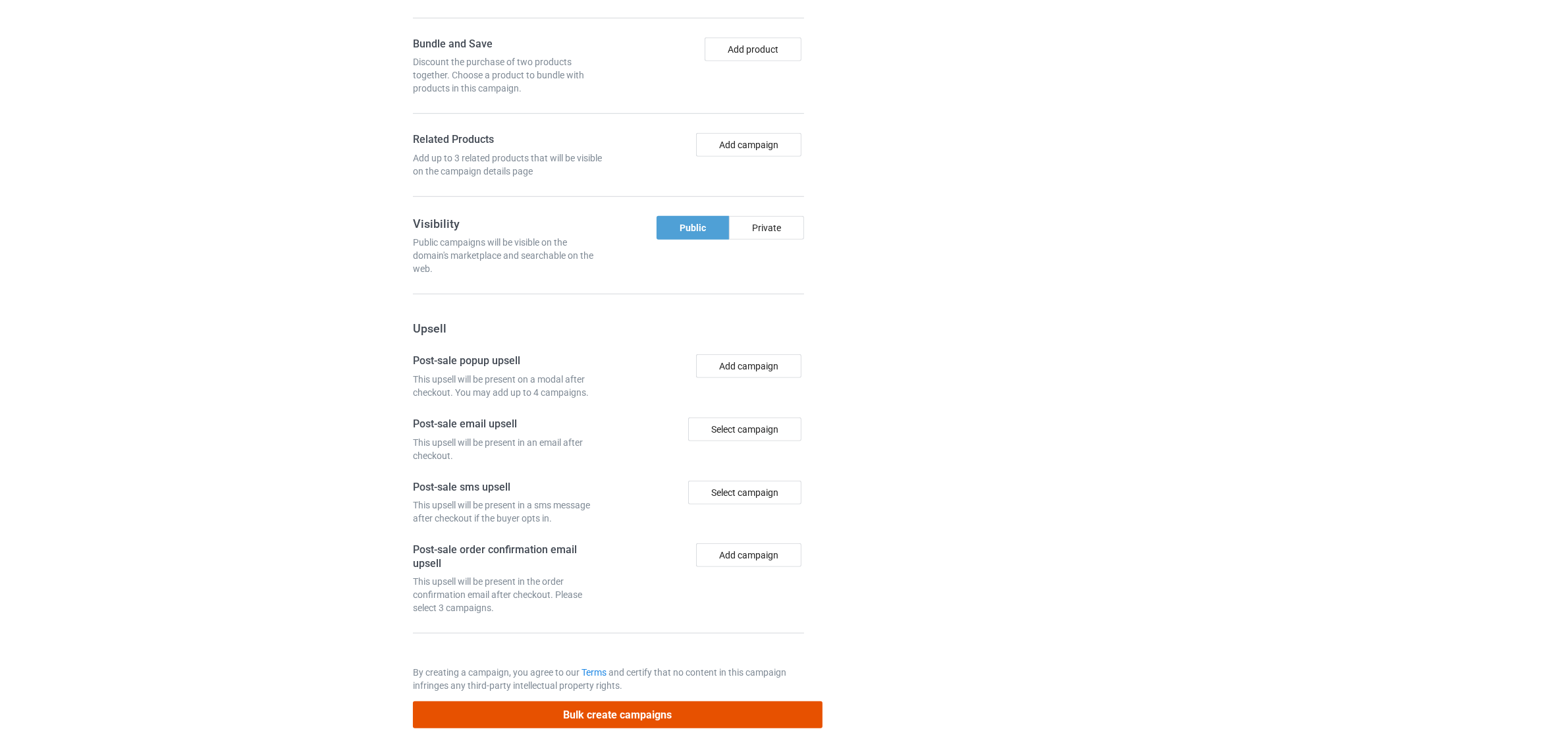
click at [587, 716] on button "Bulk create campaigns" at bounding box center [617, 715] width 410 height 27
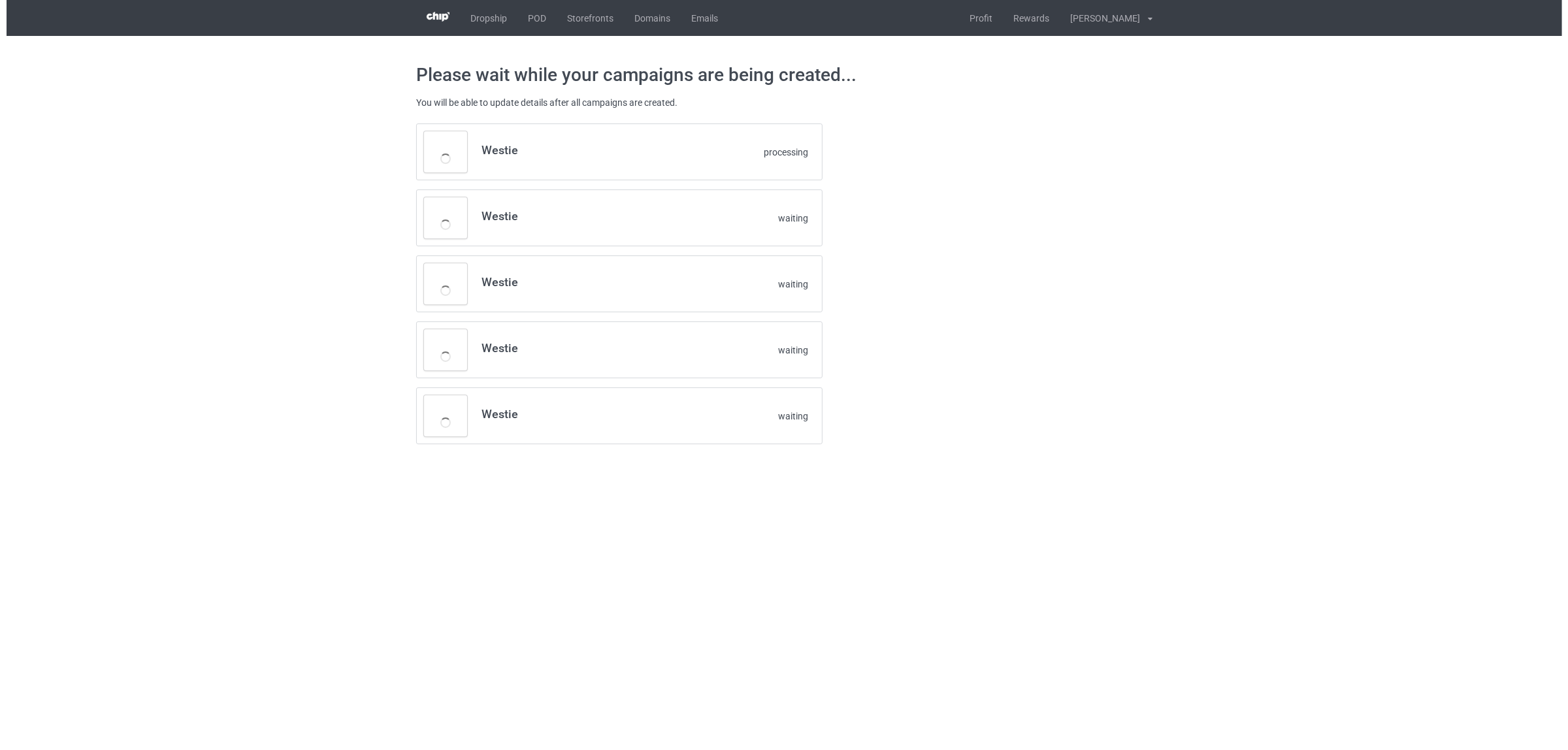
scroll to position [0, 0]
